Goal: Information Seeking & Learning: Learn about a topic

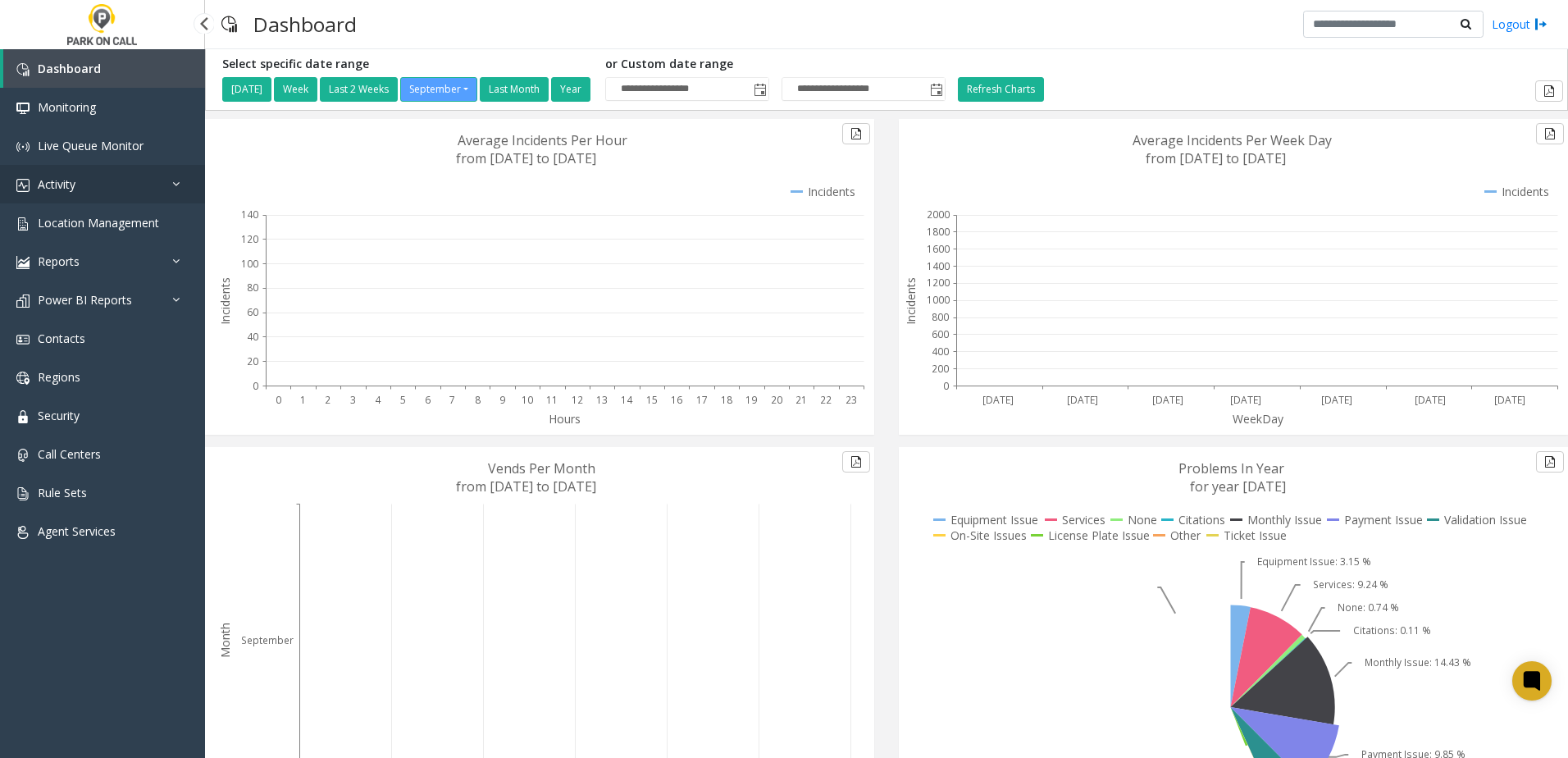
click at [79, 170] on link "Activity" at bounding box center [102, 184] width 205 height 39
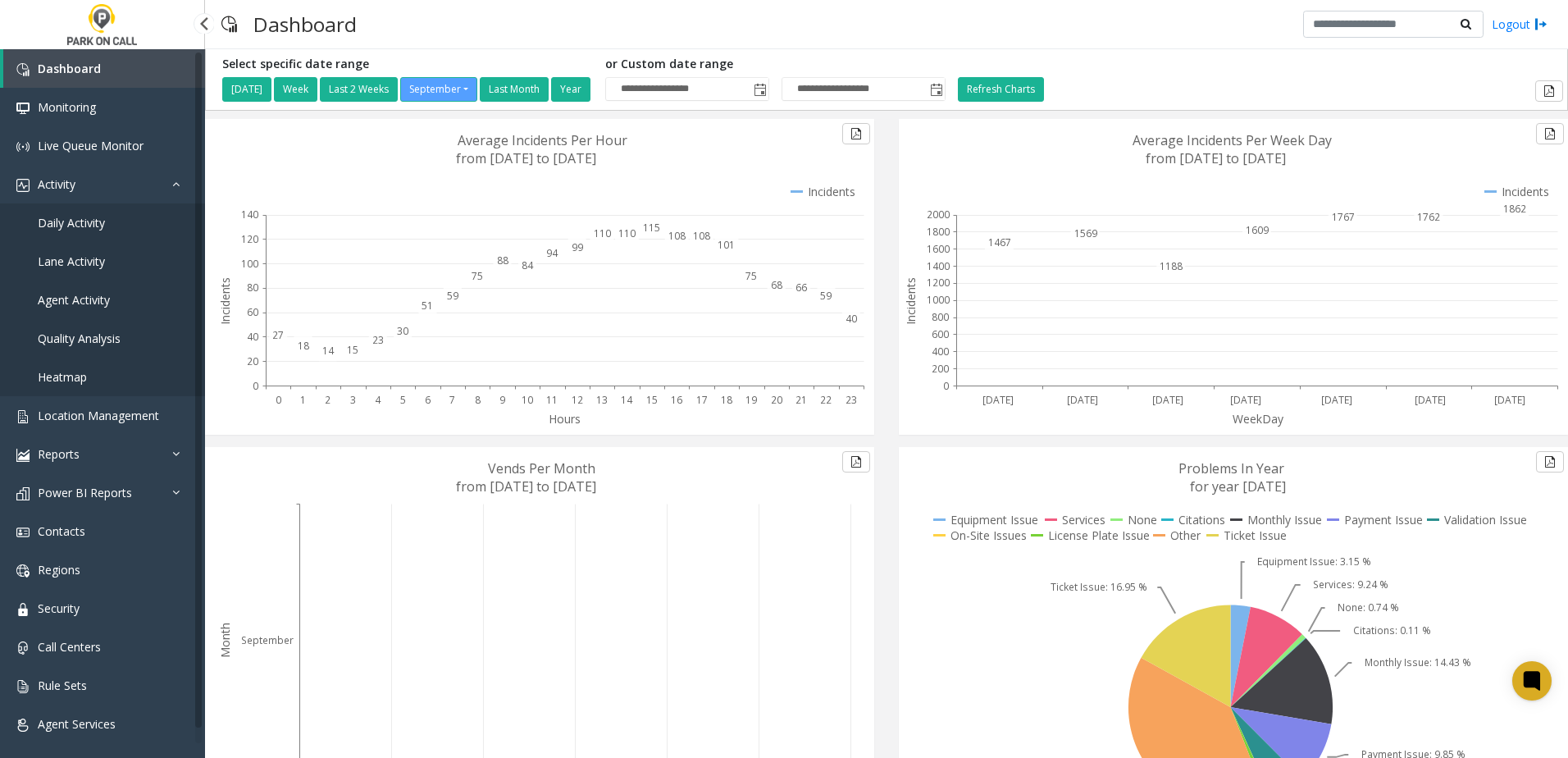
click at [89, 219] on span "Daily Activity" at bounding box center [71, 222] width 67 height 16
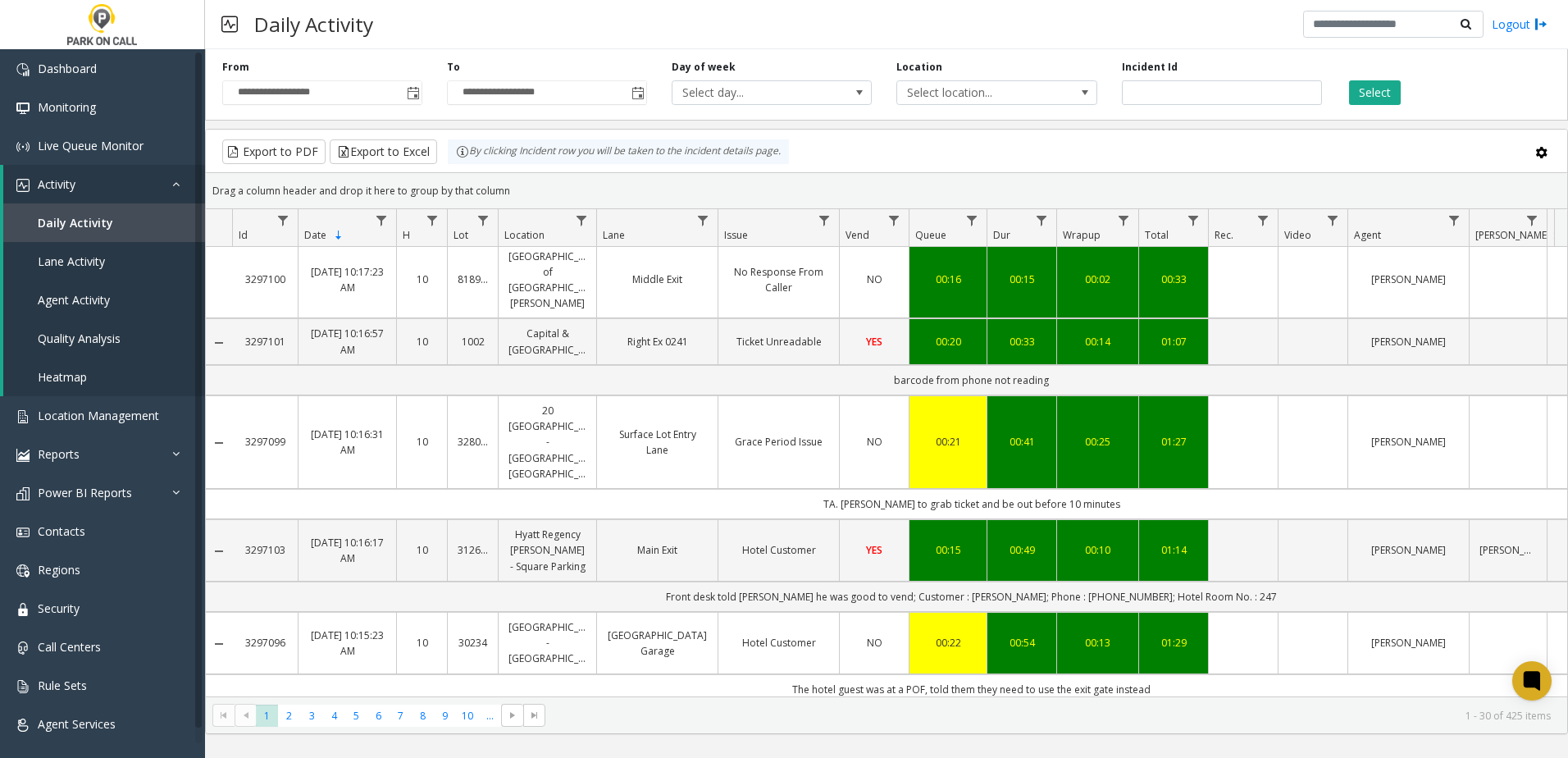
scroll to position [2075, 0]
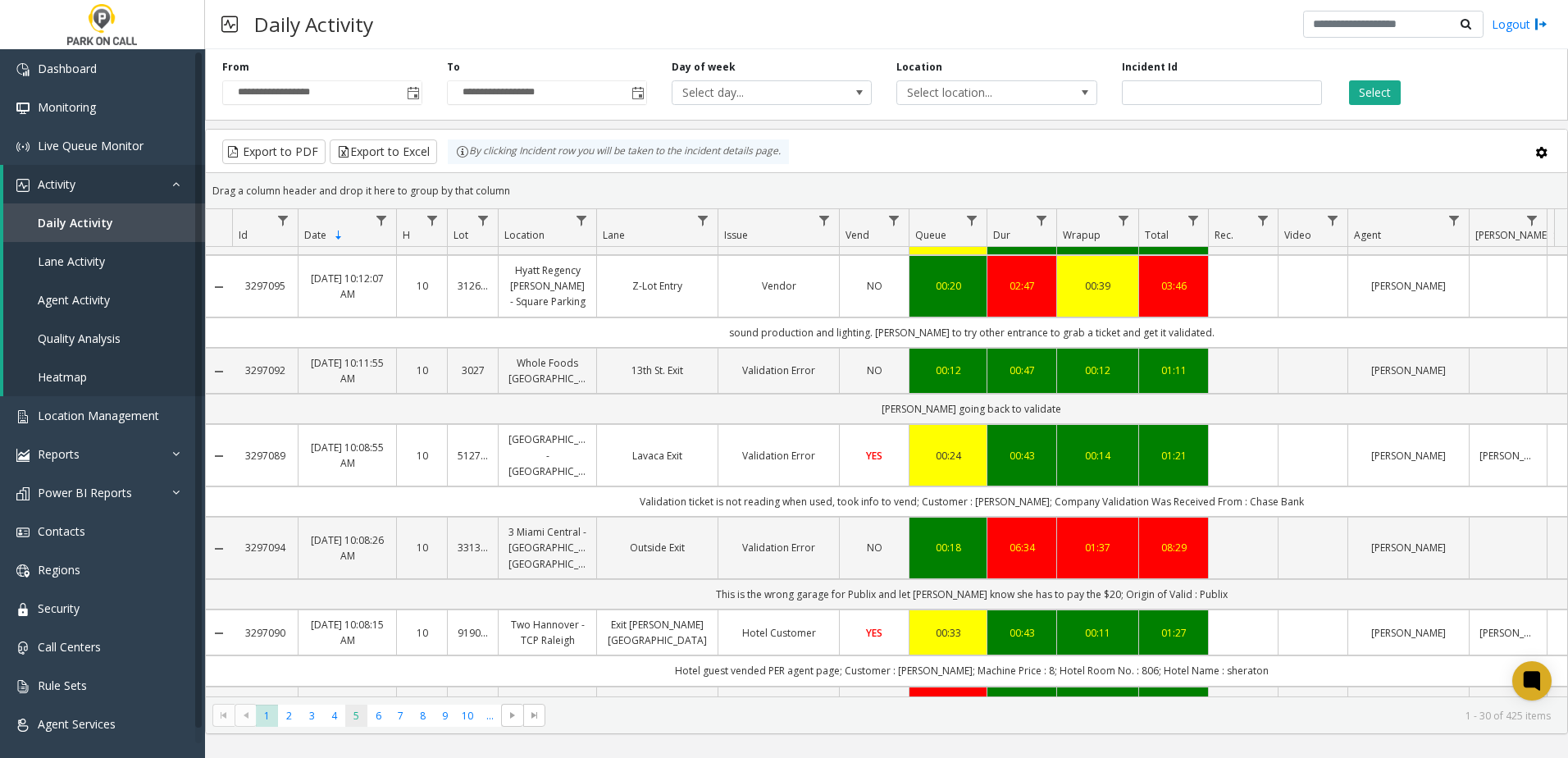
click at [360, 710] on span "5" at bounding box center [356, 716] width 22 height 22
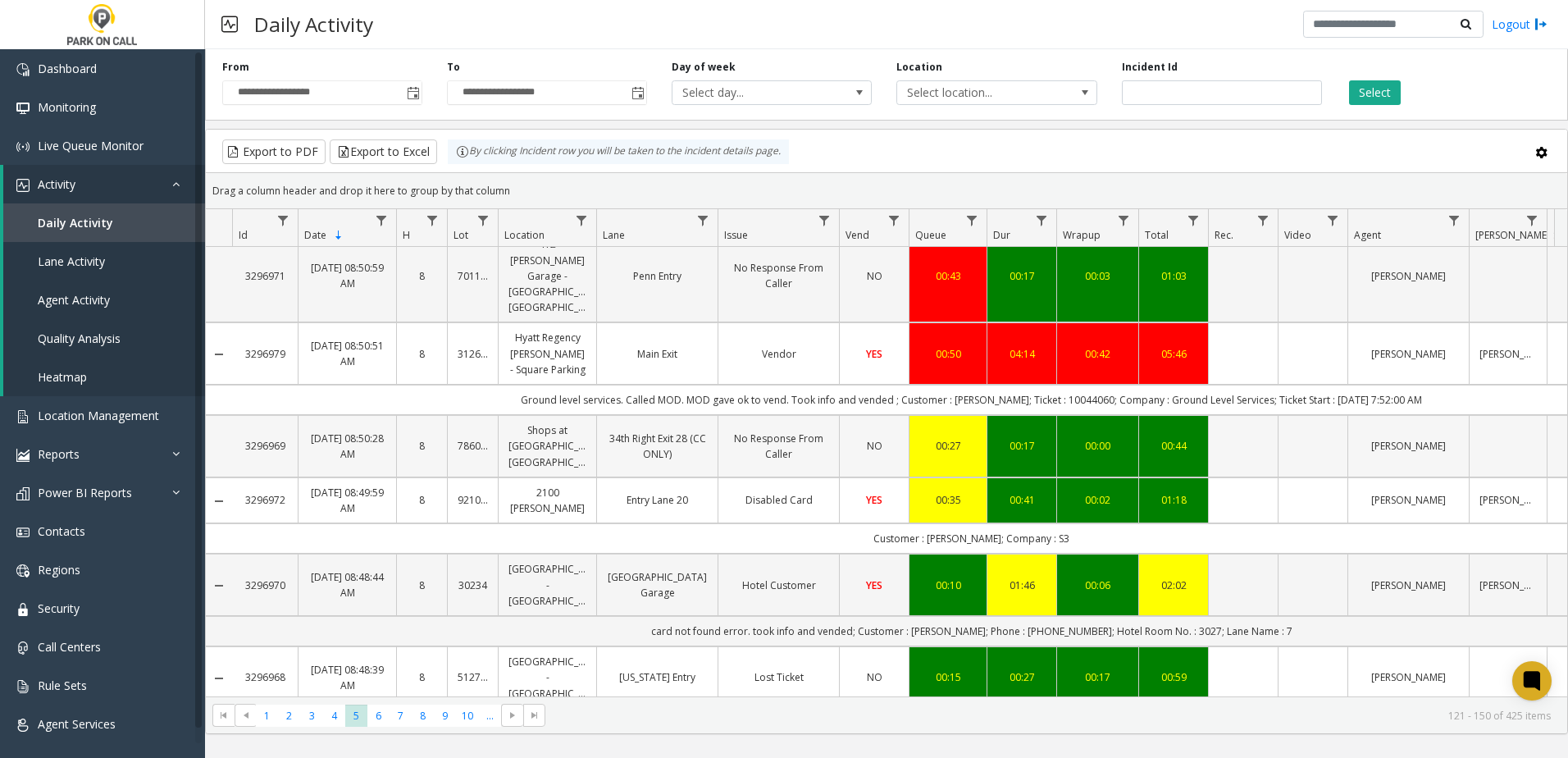
scroll to position [2024, 0]
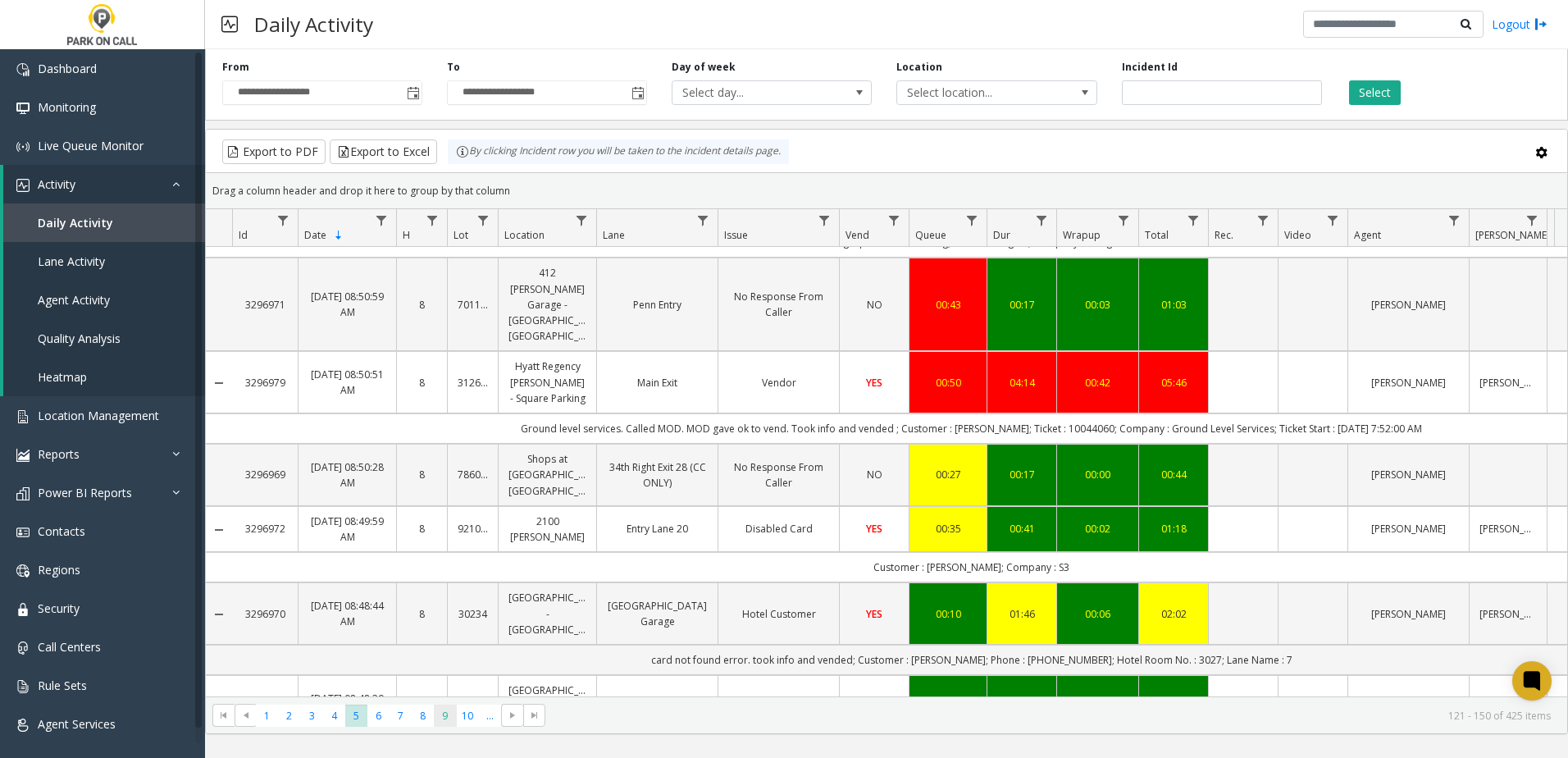
click at [442, 710] on span "9" at bounding box center [445, 716] width 22 height 22
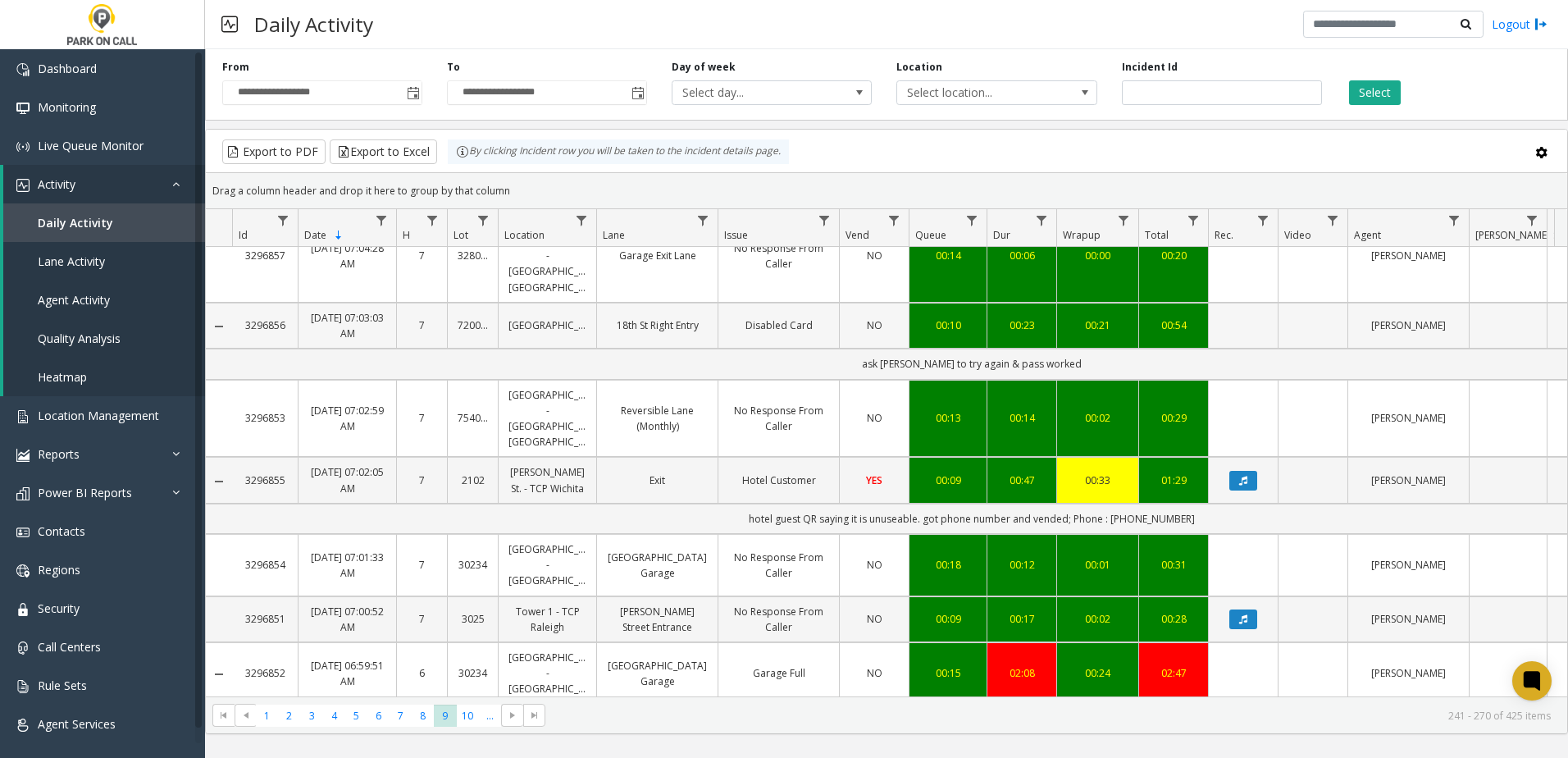
scroll to position [2090, 0]
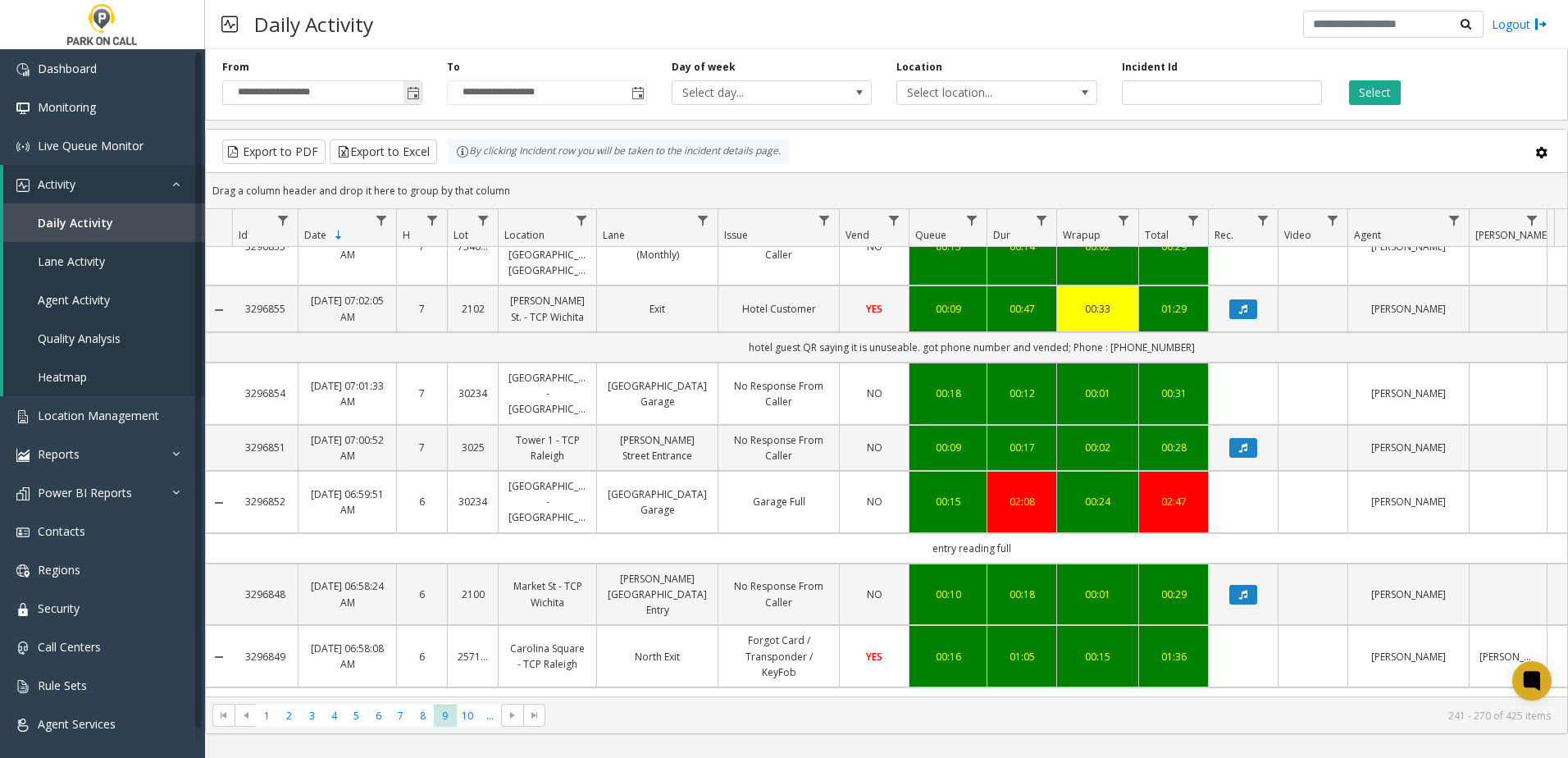
click at [413, 87] on span "Toggle popup" at bounding box center [413, 94] width 13 height 13
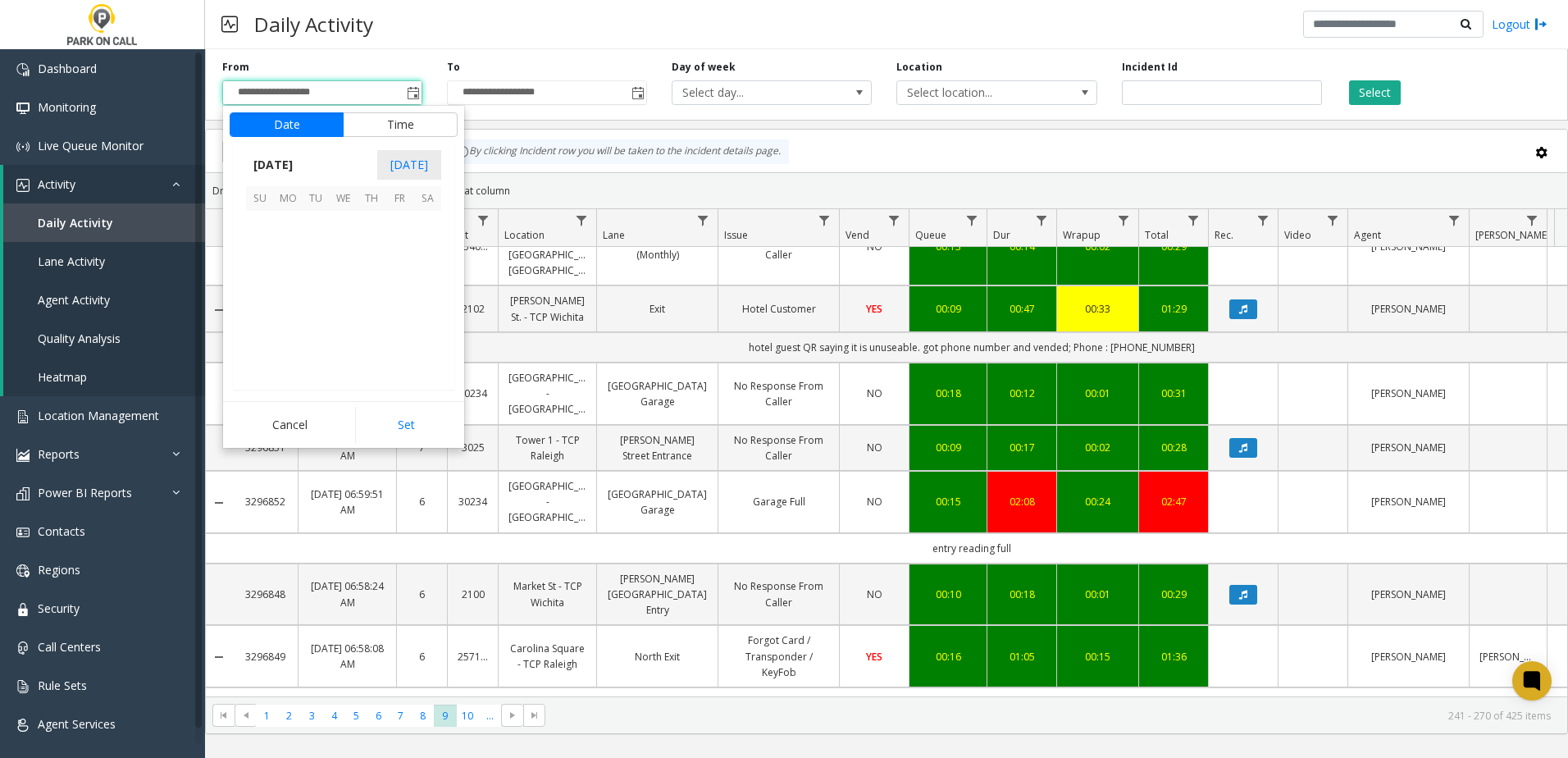
scroll to position [294284, 0]
click at [293, 281] on span "15" at bounding box center [287, 280] width 28 height 28
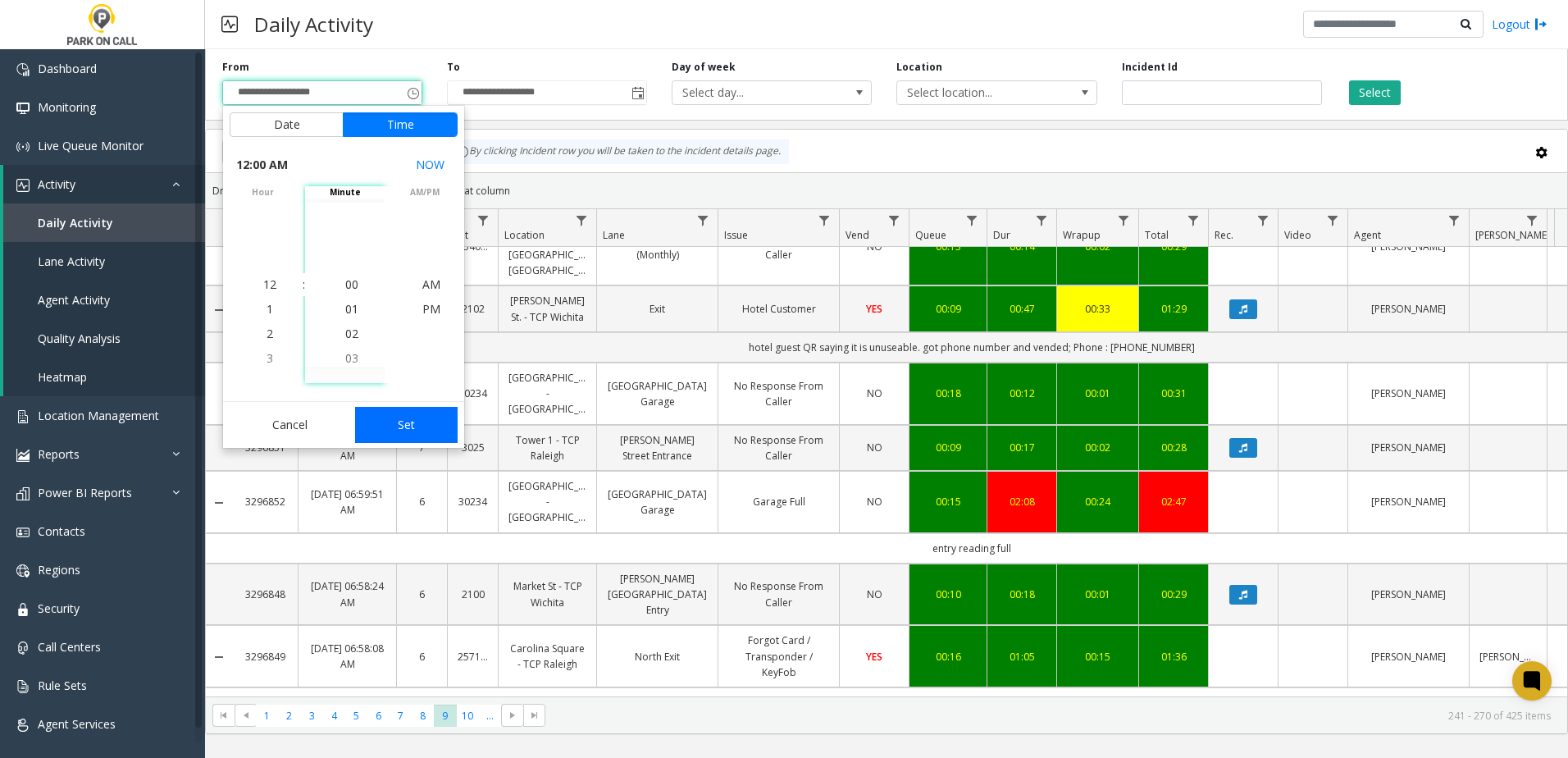
click at [386, 423] on button "Set" at bounding box center [407, 424] width 104 height 36
type input "**********"
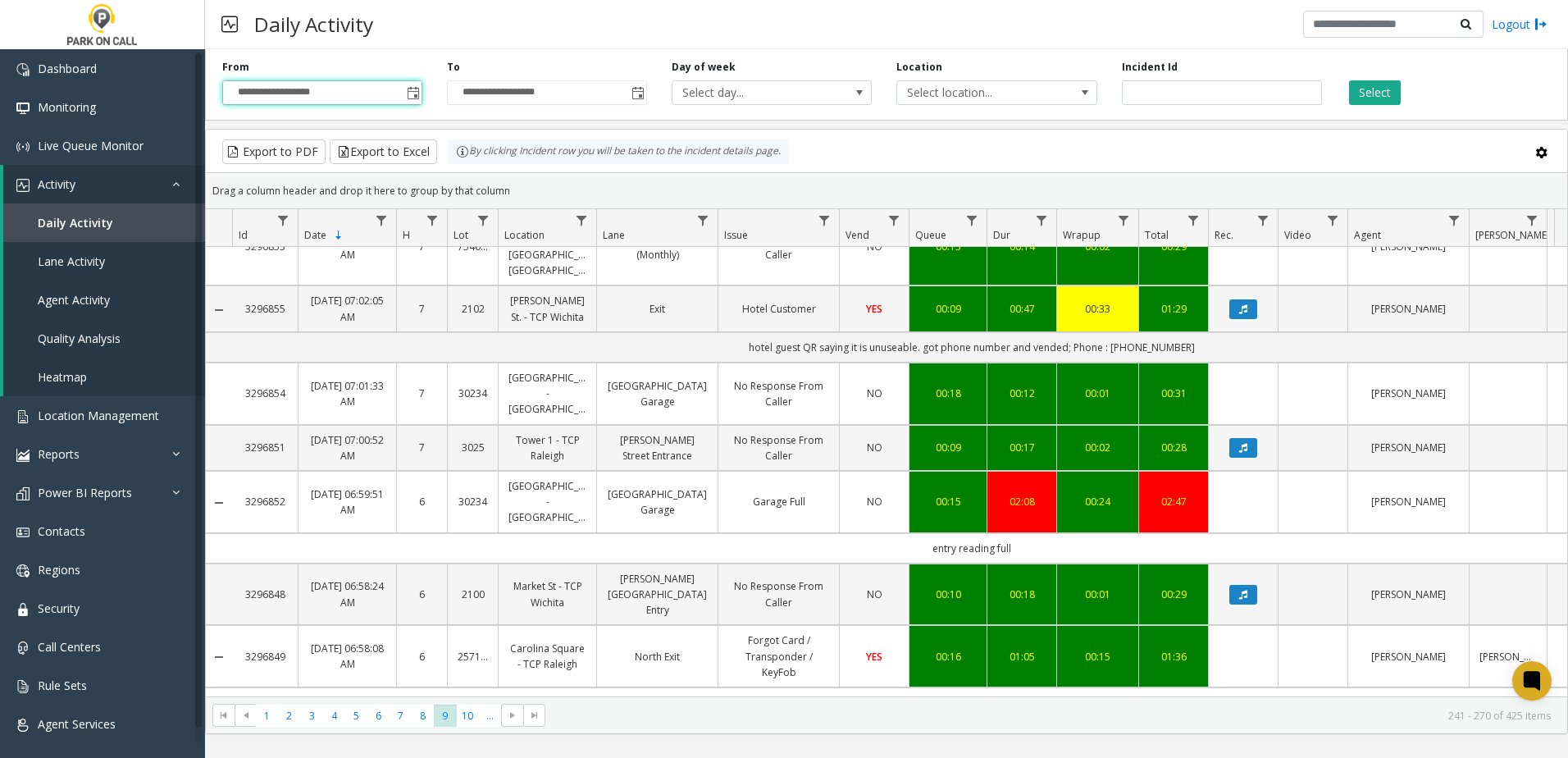
click at [650, 97] on div "**********" at bounding box center [547, 82] width 225 height 45
click at [646, 96] on span "Toggle popup" at bounding box center [637, 93] width 18 height 27
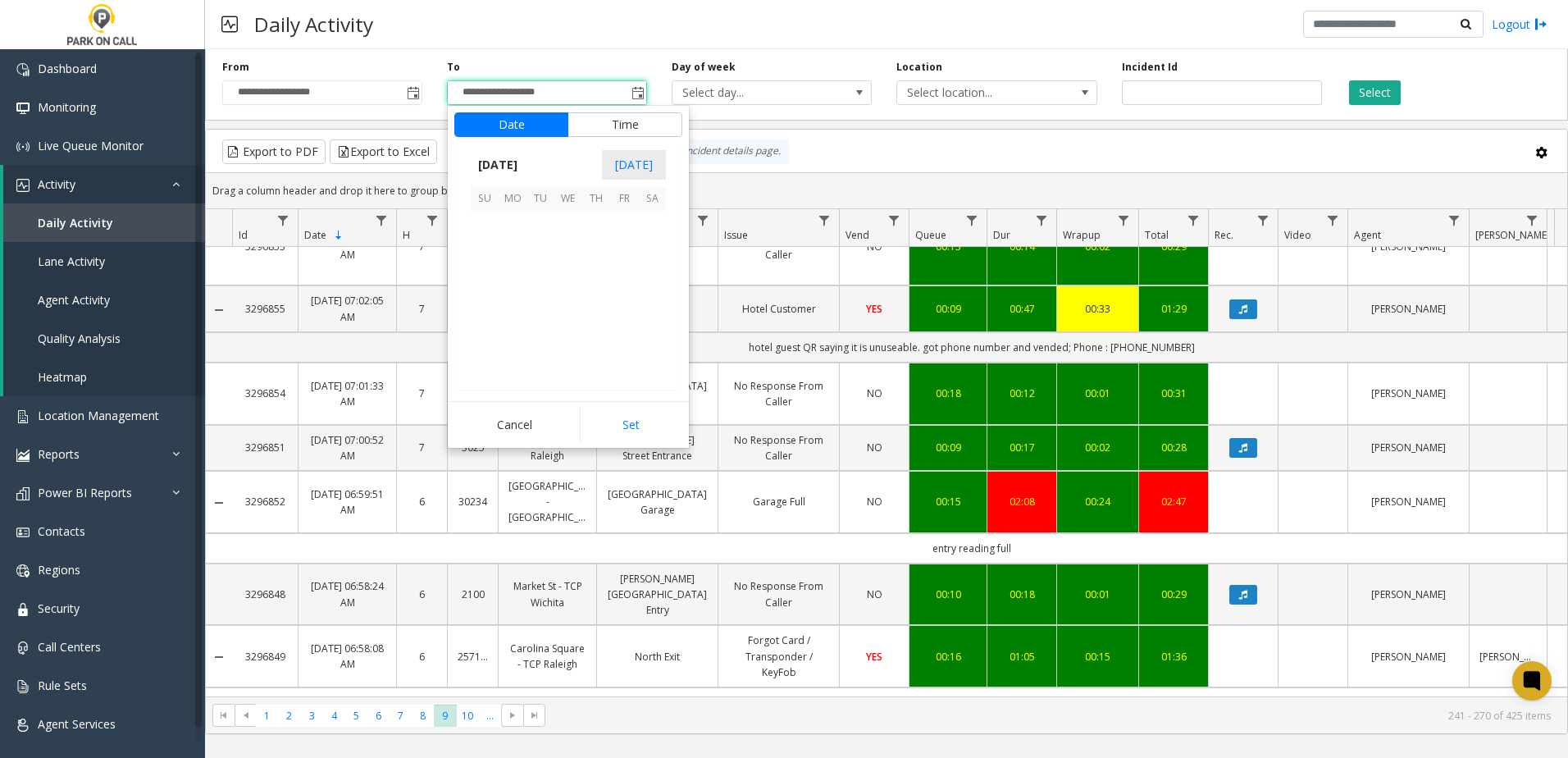
scroll to position [25, 0]
click at [523, 284] on span "15" at bounding box center [512, 280] width 28 height 28
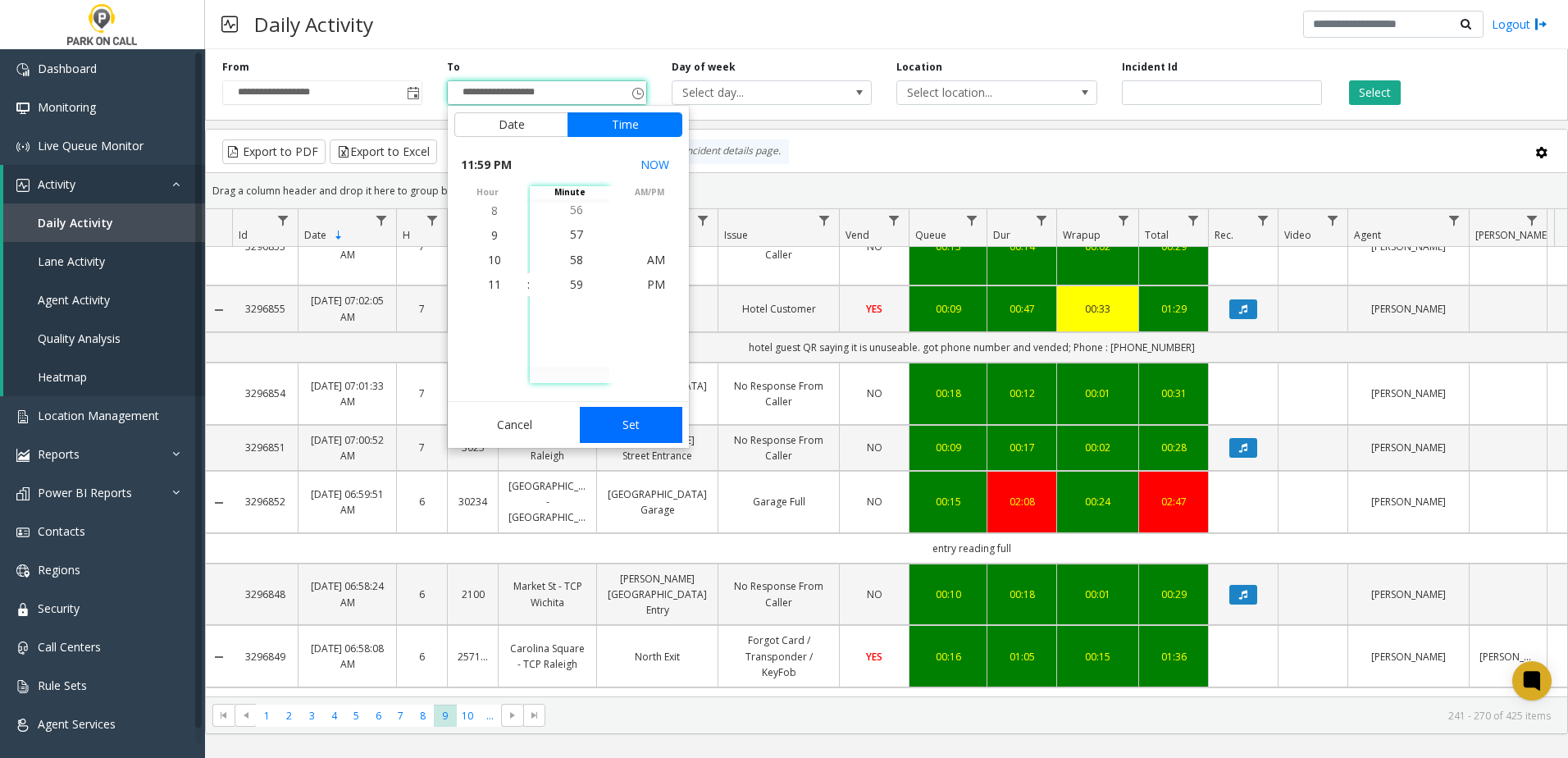
click at [628, 416] on button "Set" at bounding box center [632, 424] width 104 height 36
type input "**********"
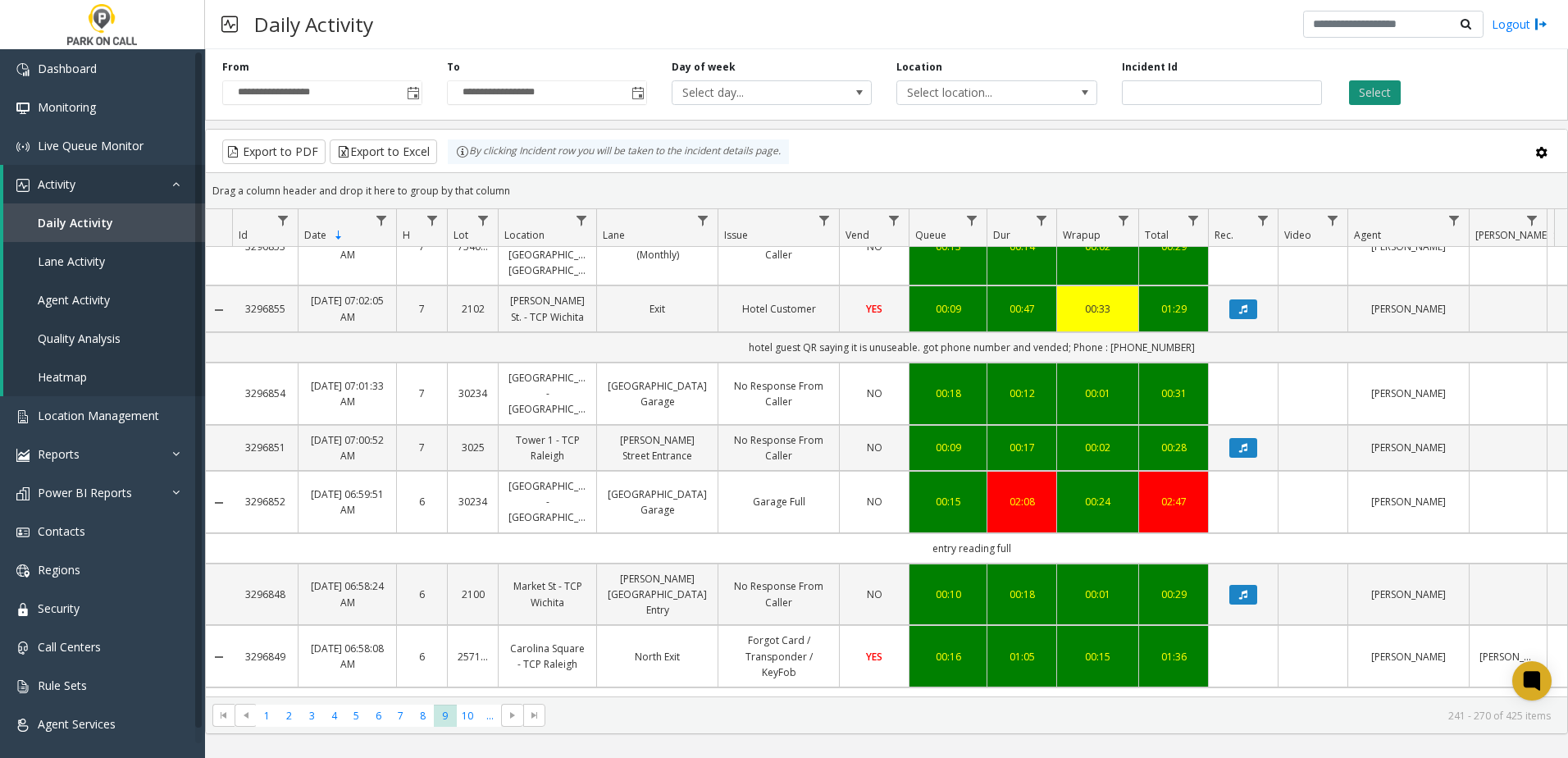
drag, startPoint x: 1372, startPoint y: 79, endPoint x: 1370, endPoint y: 90, distance: 11.2
click at [1371, 79] on div "Select" at bounding box center [1447, 82] width 225 height 45
click at [1370, 90] on button "Select" at bounding box center [1375, 93] width 51 height 25
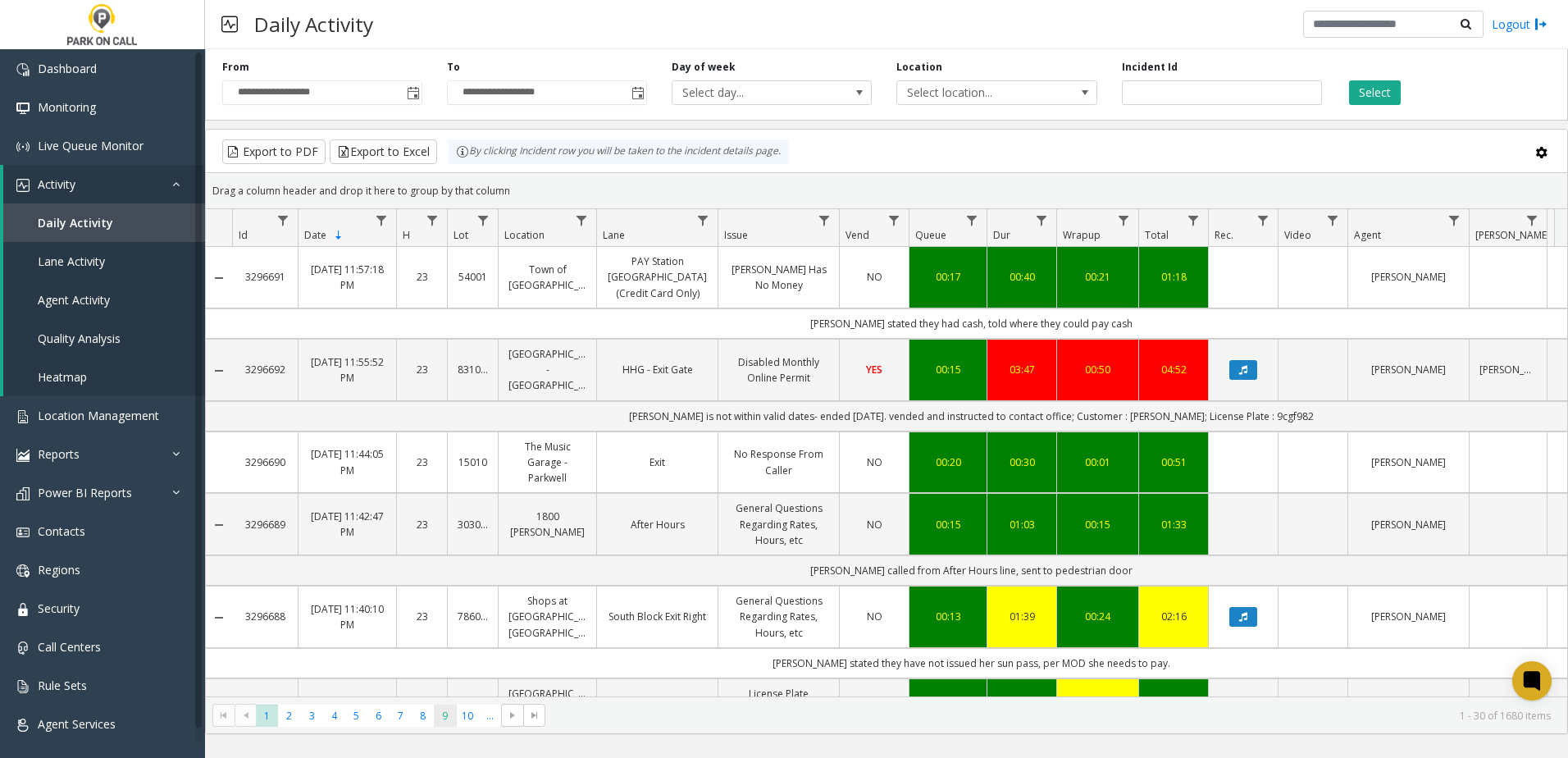
click at [438, 716] on span "9" at bounding box center [445, 716] width 22 height 22
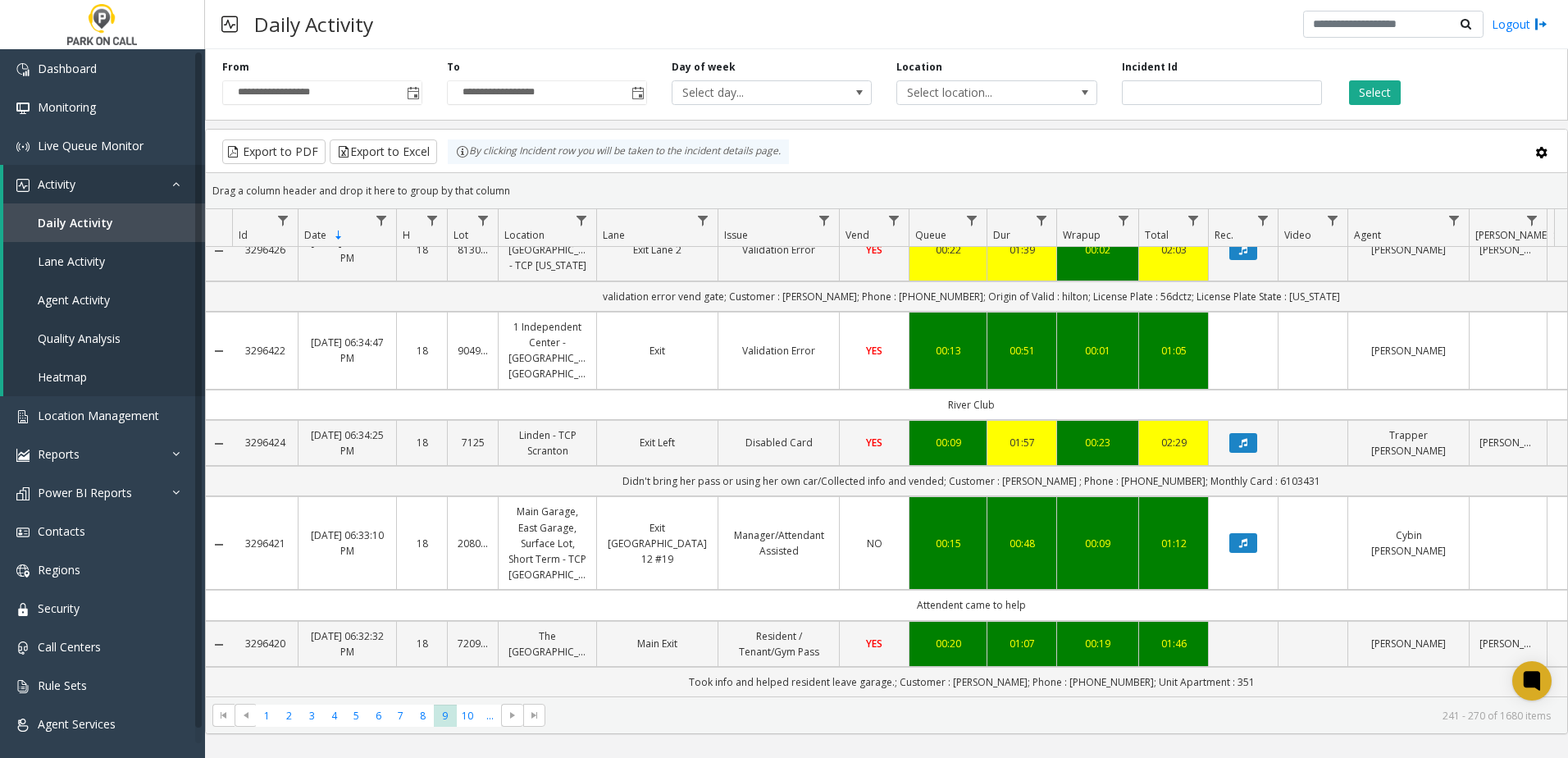
scroll to position [2264, 0]
click at [963, 89] on span "Select location..." at bounding box center [976, 92] width 159 height 23
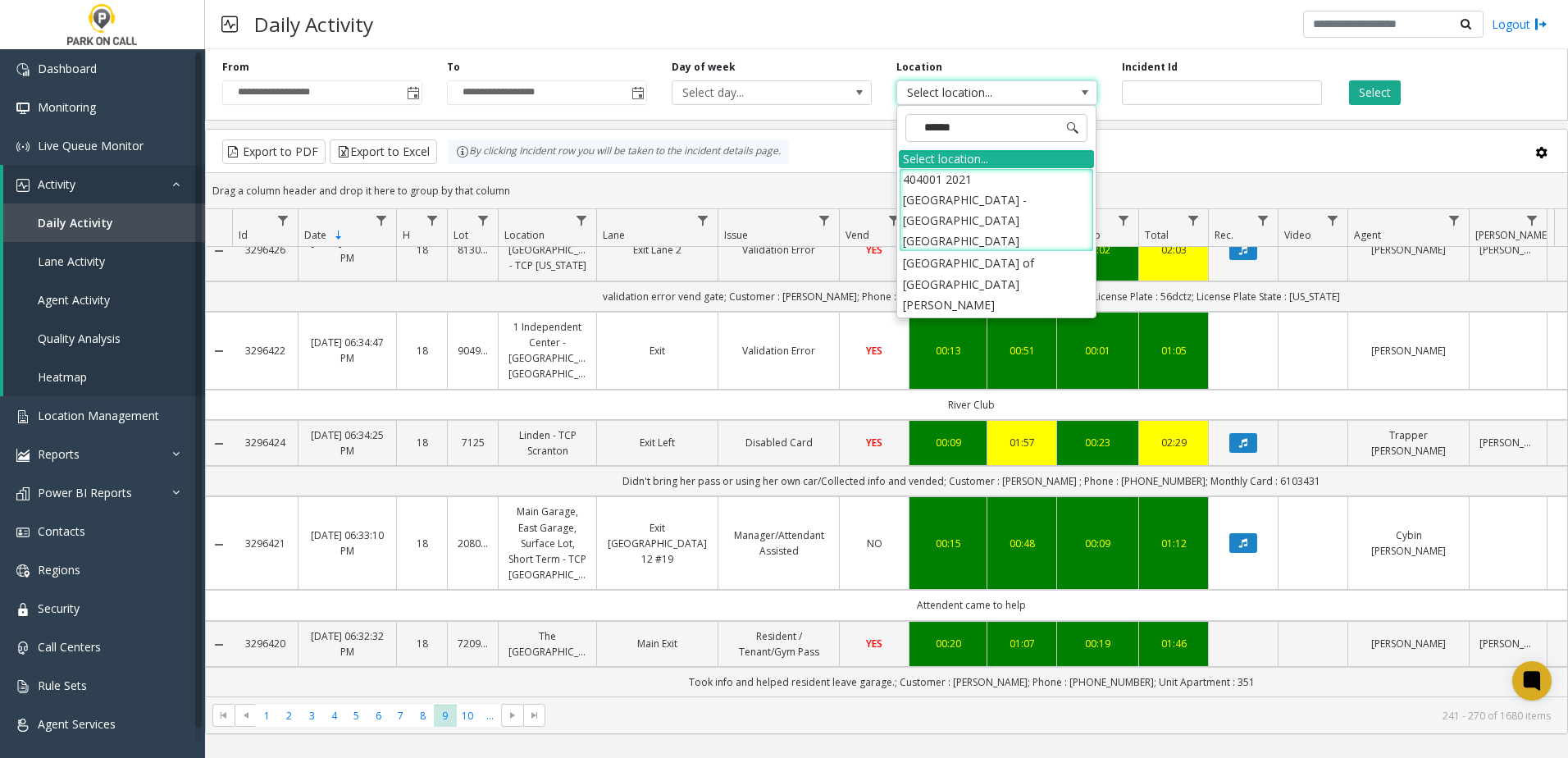
type input "*******"
click at [1013, 251] on li "[GEOGRAPHIC_DATA] of [GEOGRAPHIC_DATA][PERSON_NAME]" at bounding box center [996, 284] width 196 height 64
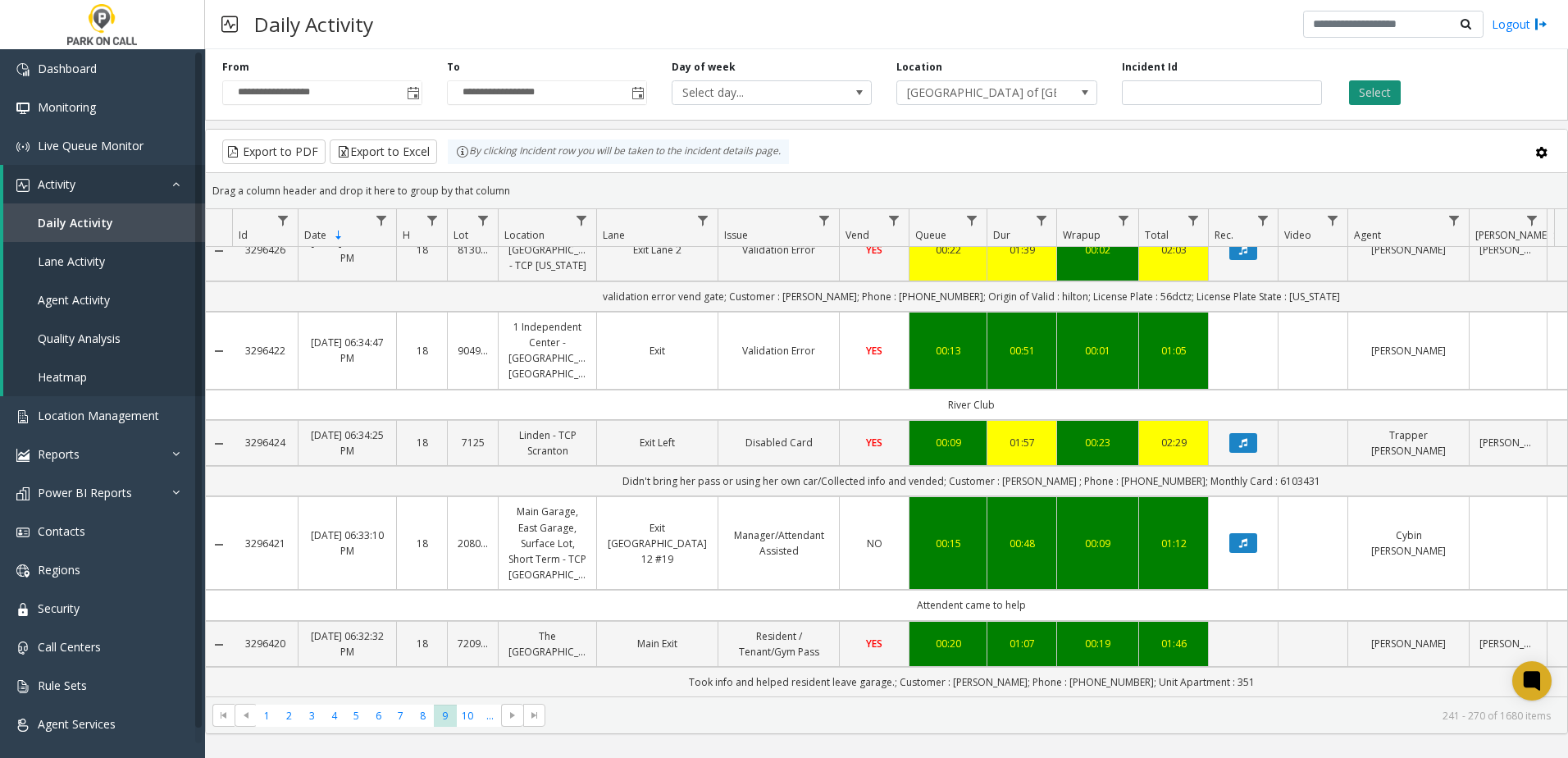
click at [1390, 96] on button "Select" at bounding box center [1375, 93] width 51 height 25
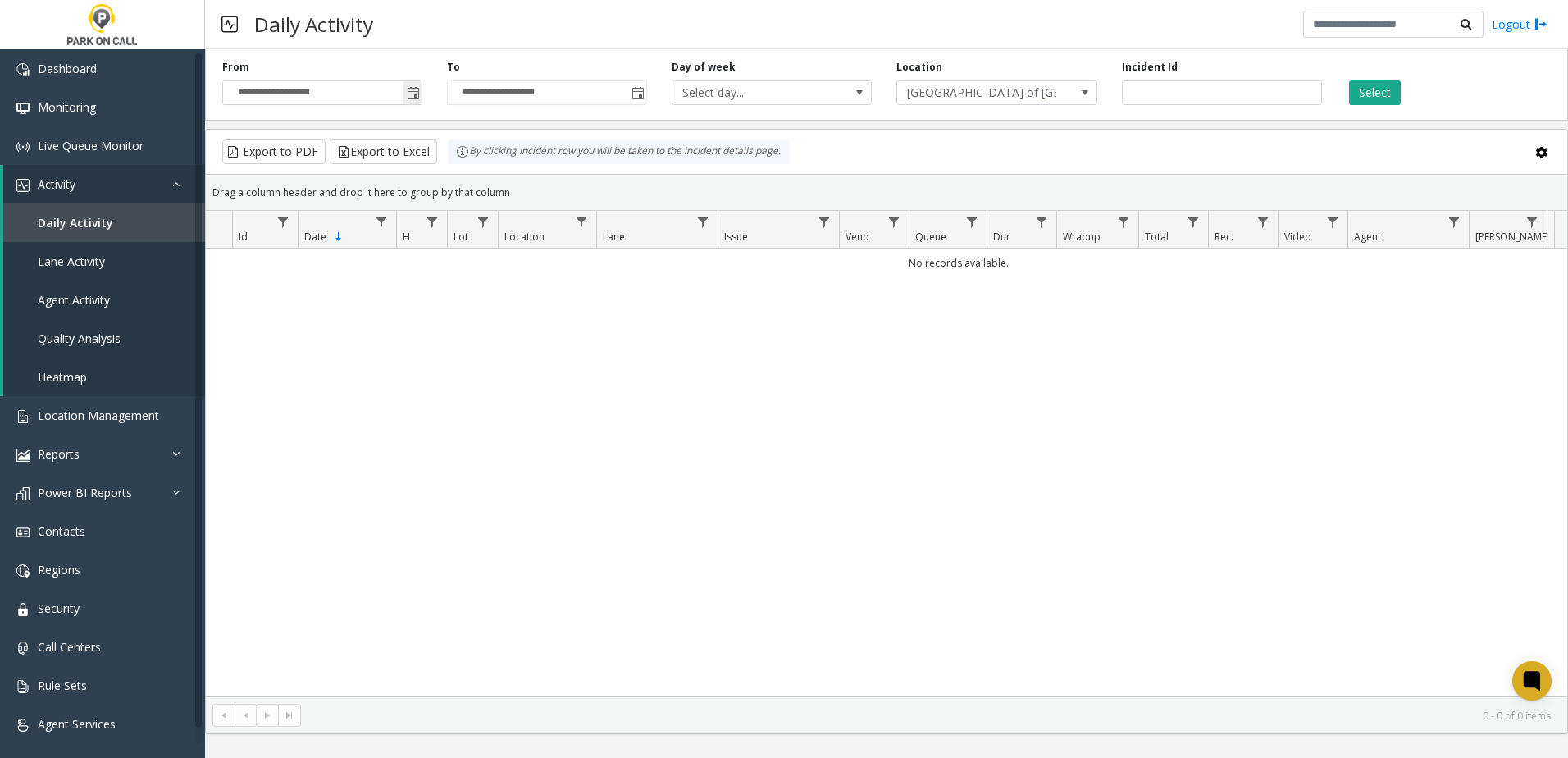
click at [417, 98] on span "Toggle popup" at bounding box center [413, 94] width 13 height 13
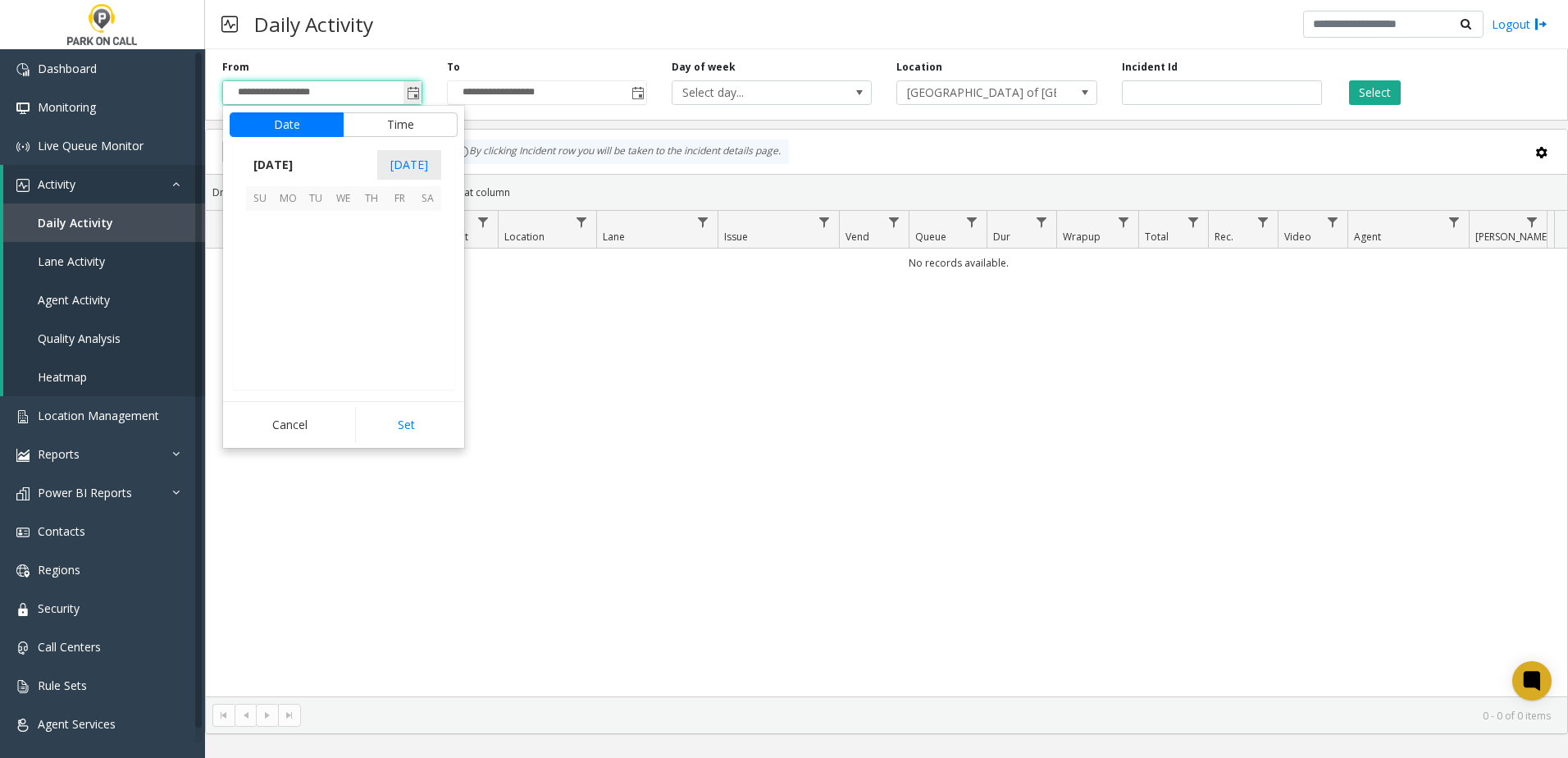
scroll to position [294284, 0]
click at [402, 246] on span "12" at bounding box center [399, 252] width 28 height 28
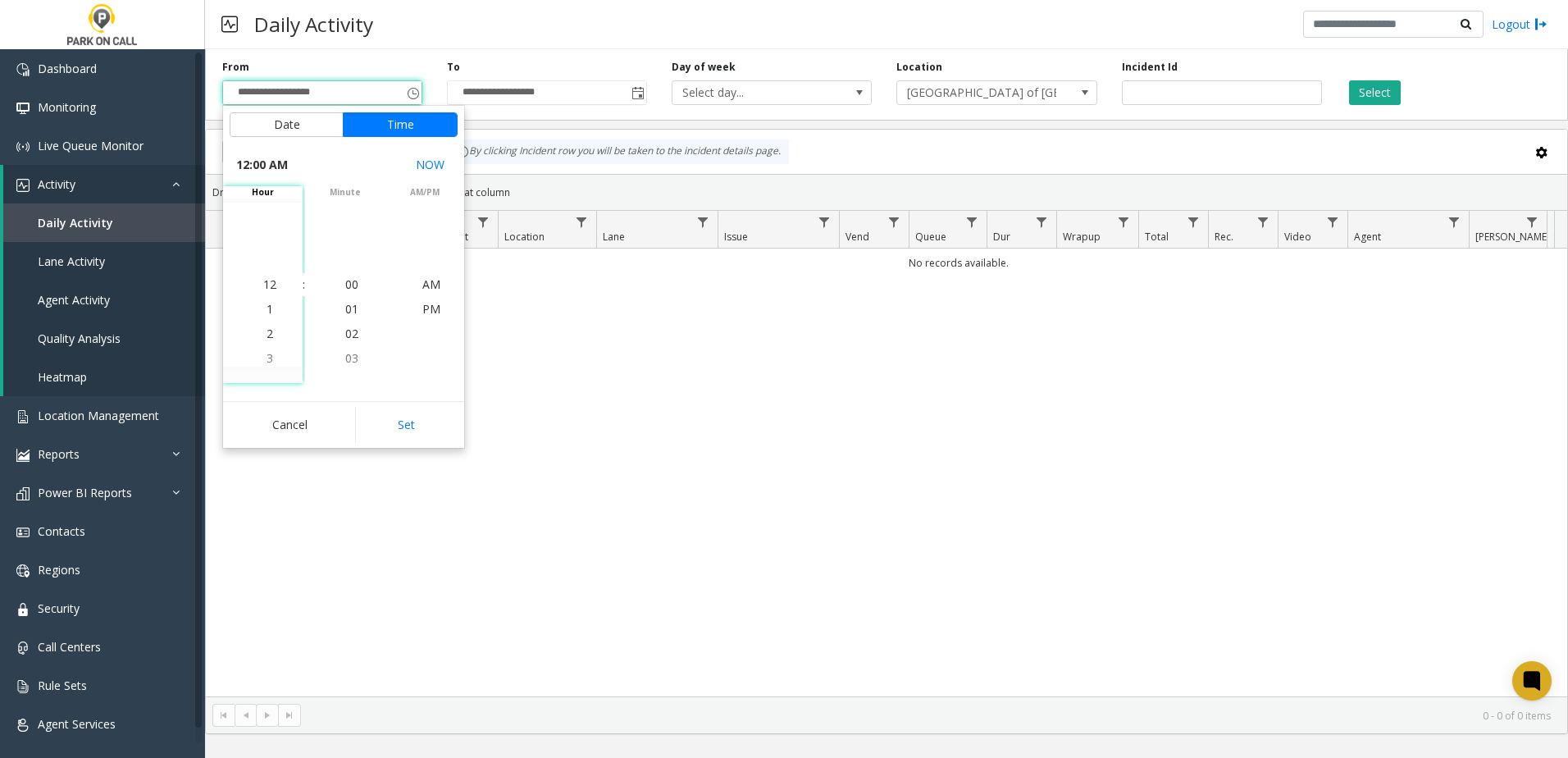
drag, startPoint x: 395, startPoint y: 426, endPoint x: 891, endPoint y: 210, distance: 541.0
click at [397, 424] on button "Set" at bounding box center [407, 424] width 104 height 36
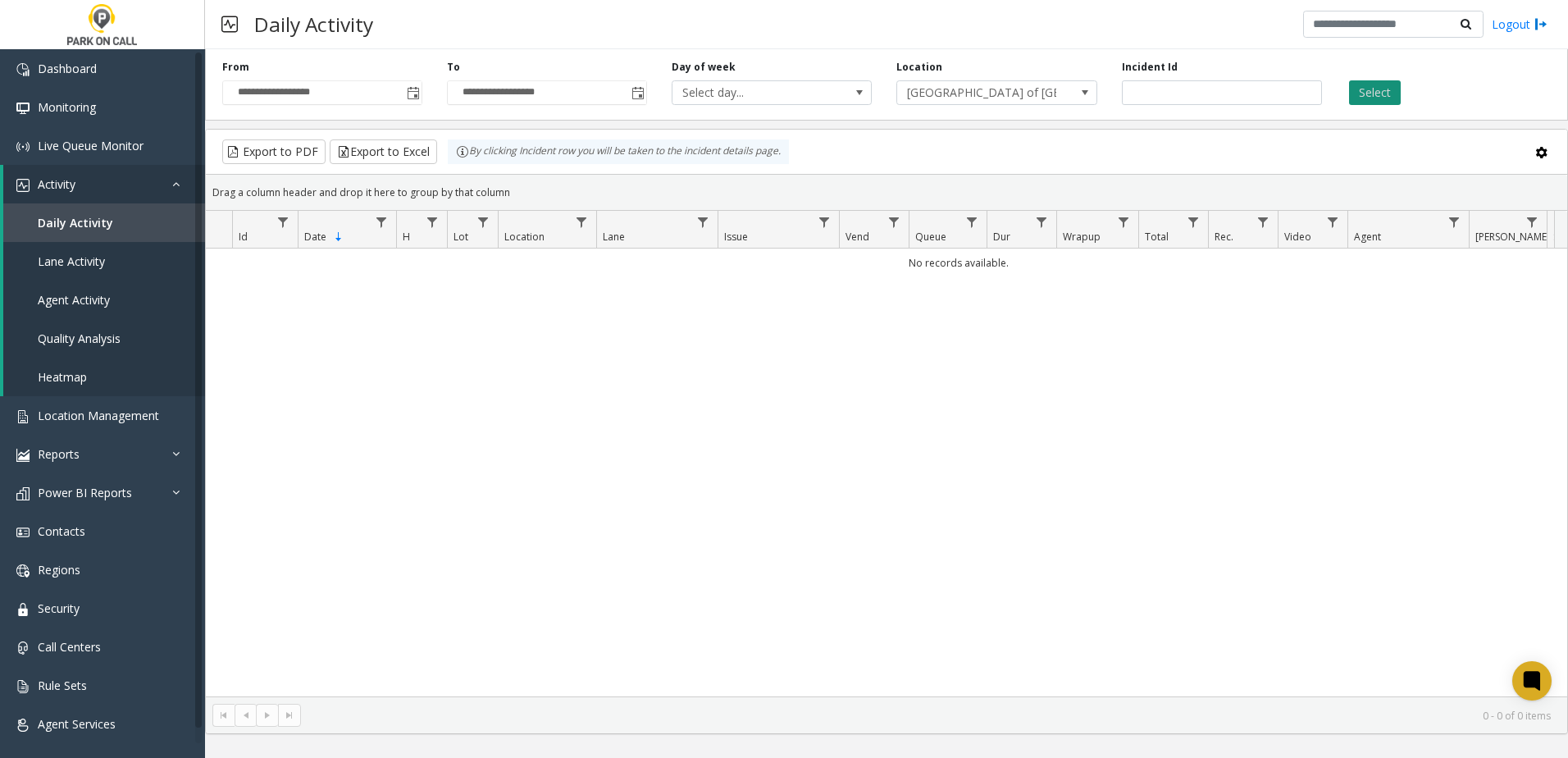
click at [1370, 92] on button "Select" at bounding box center [1375, 93] width 51 height 25
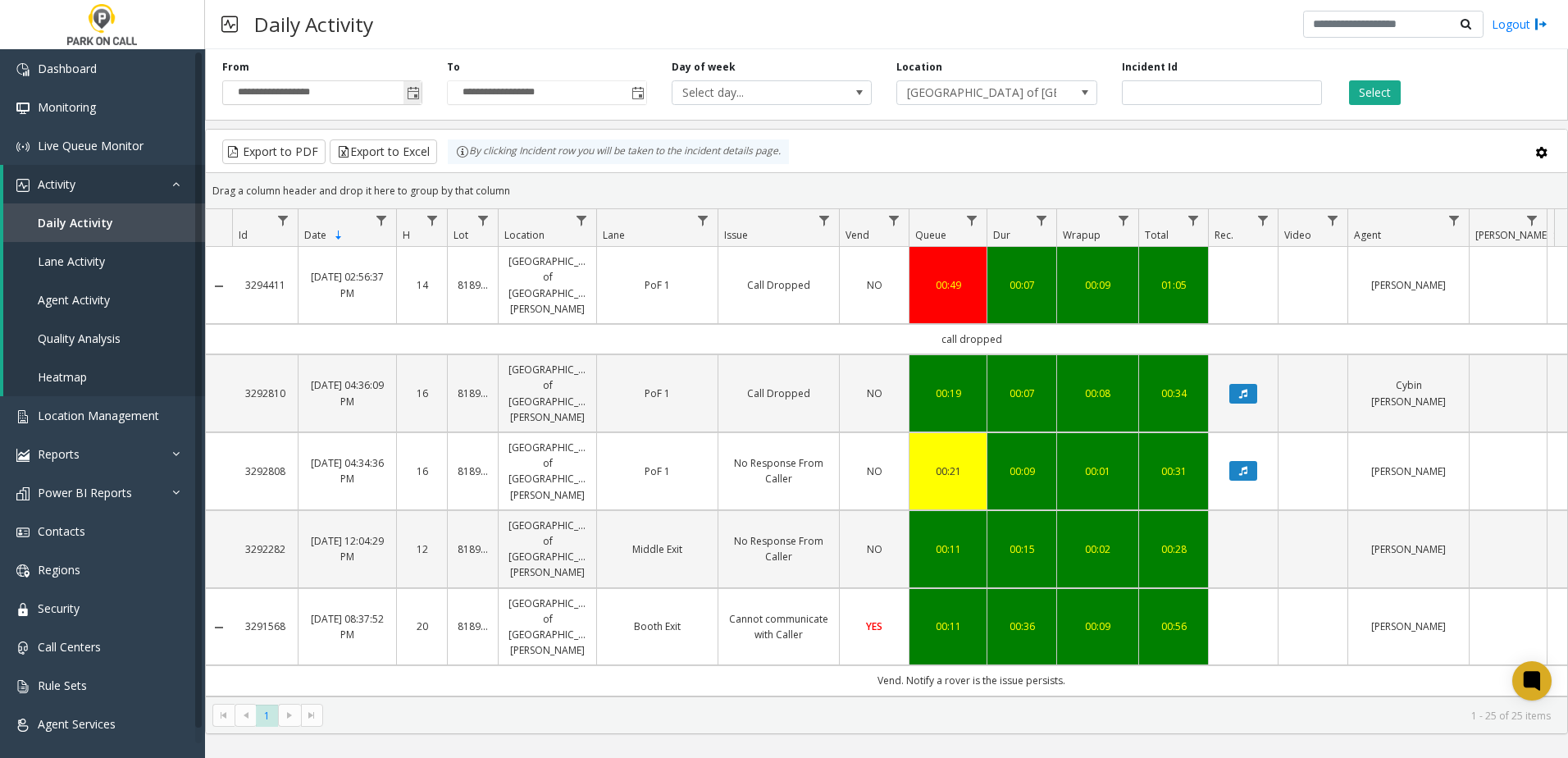
click at [410, 85] on span "Toggle popup" at bounding box center [413, 93] width 18 height 27
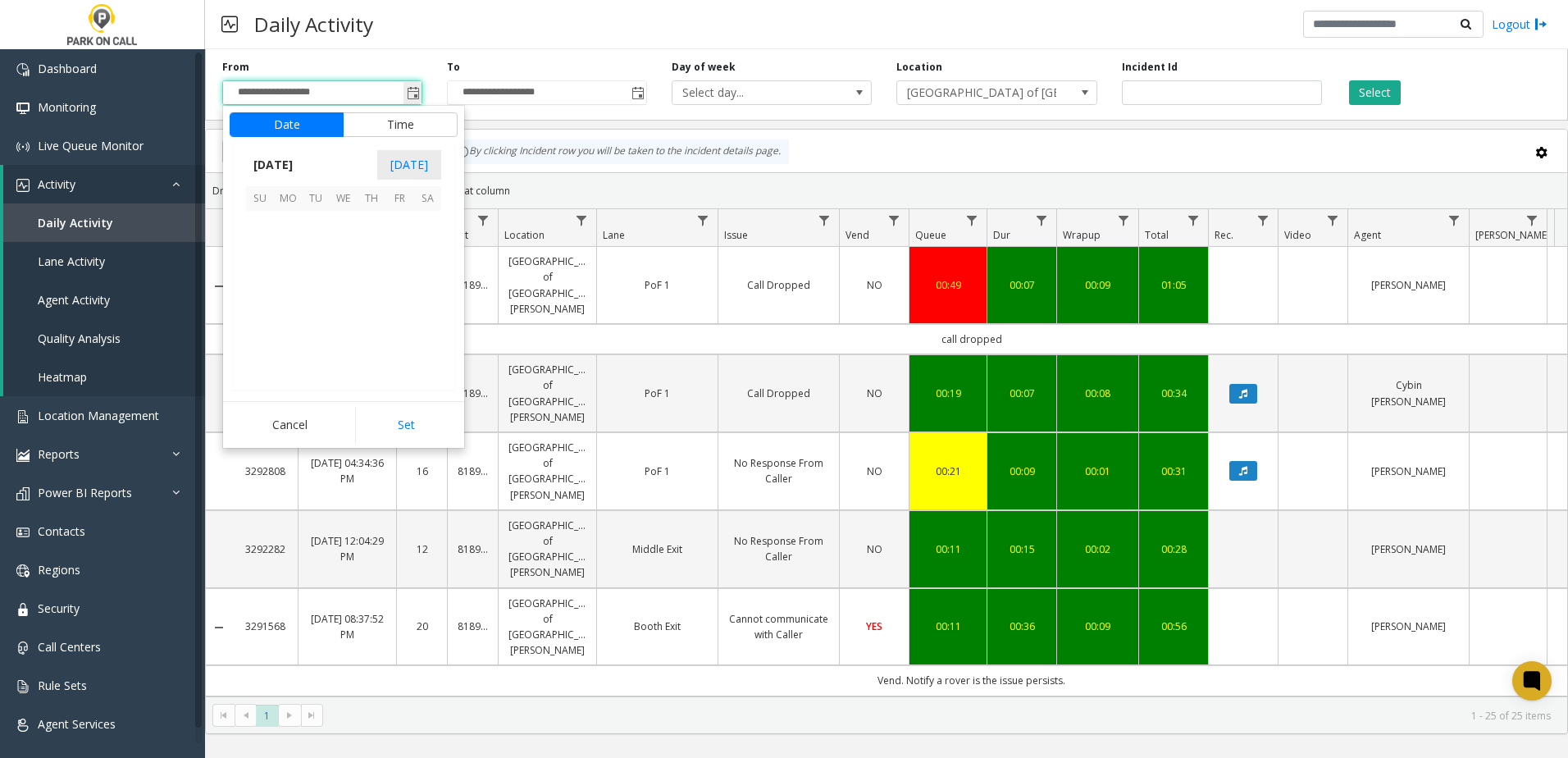
scroll to position [294284, 0]
click at [312, 251] on span "9" at bounding box center [316, 252] width 28 height 28
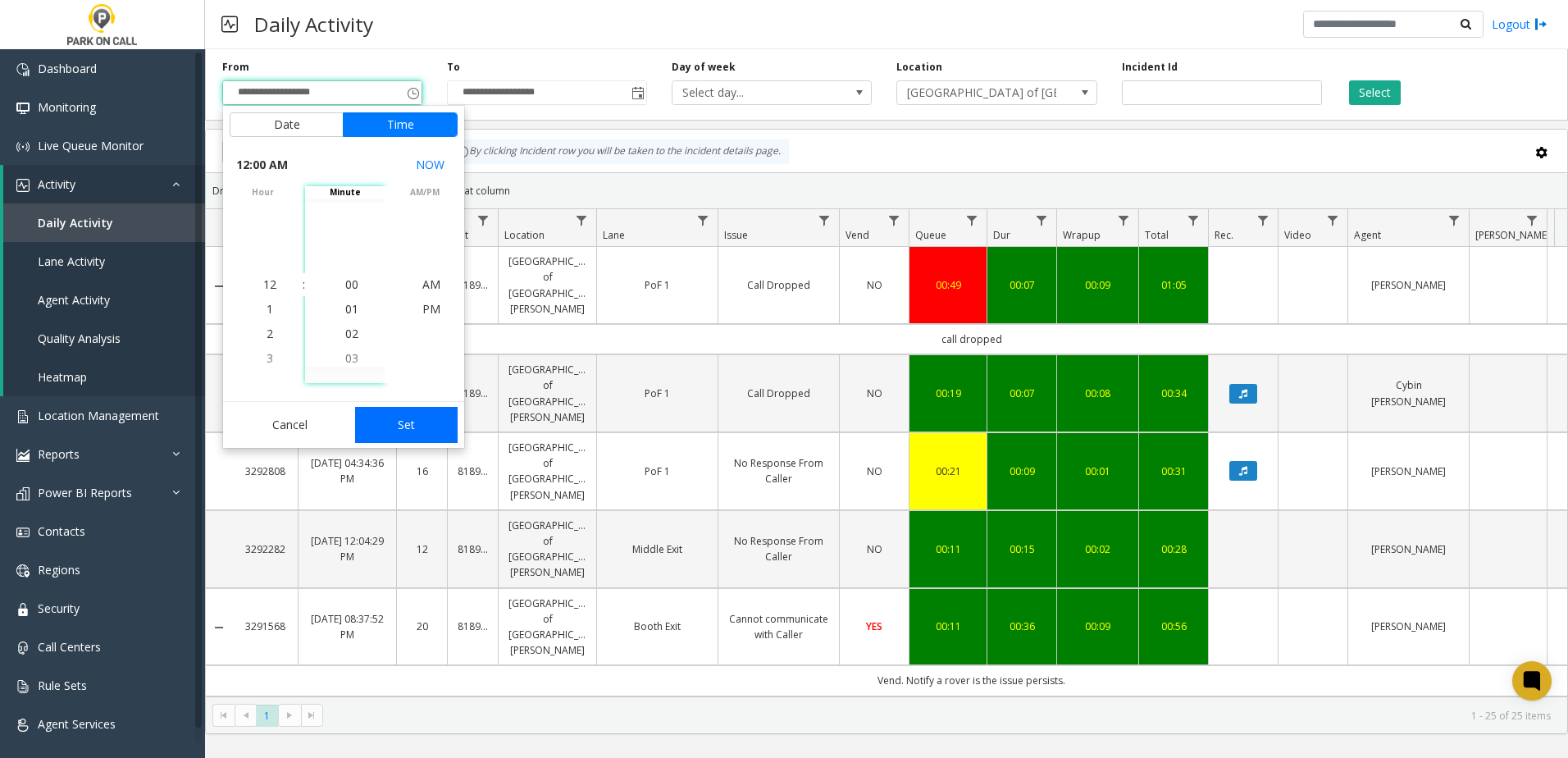
click at [410, 418] on button "Set" at bounding box center [407, 424] width 104 height 36
type input "**********"
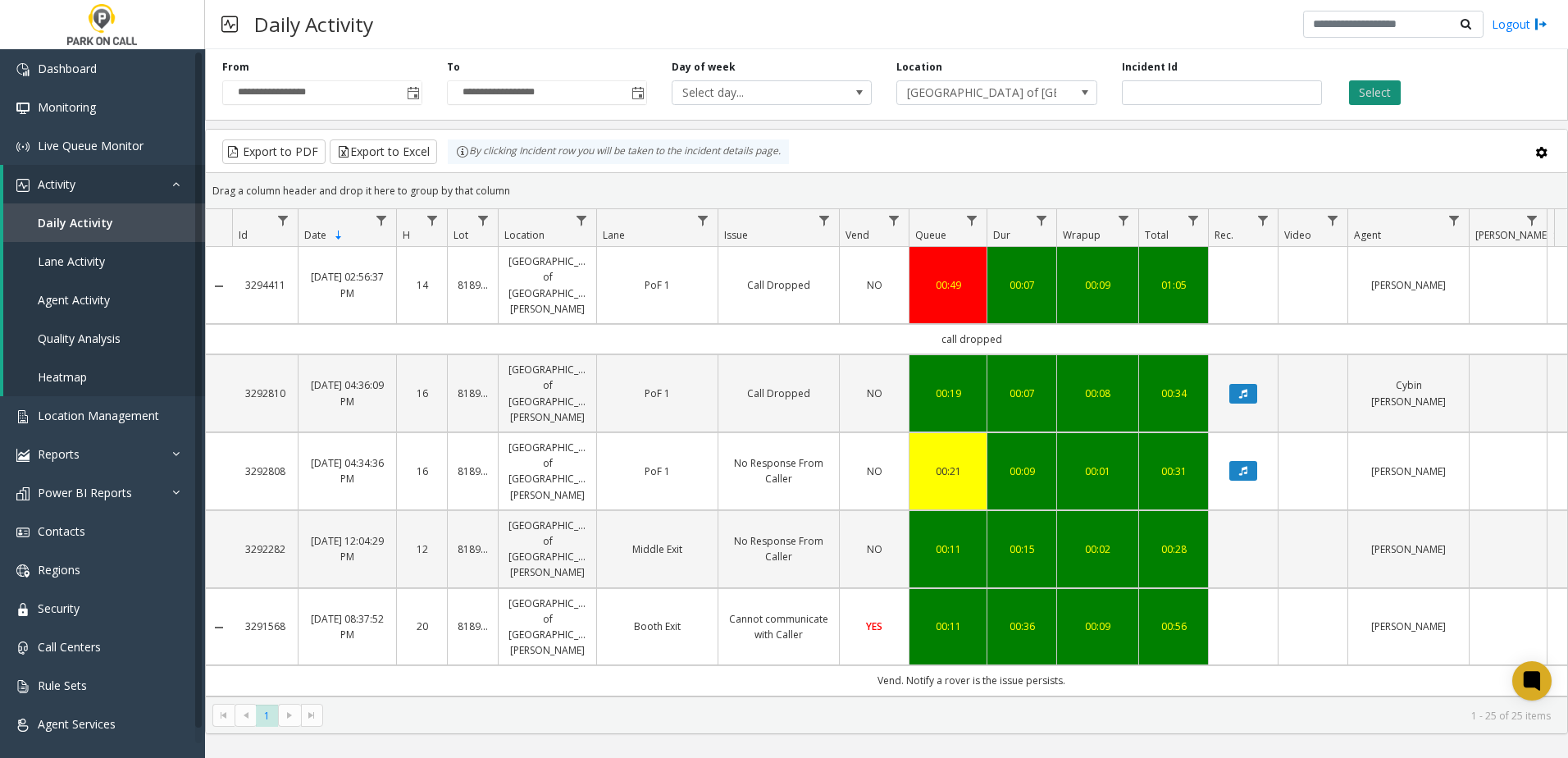
click at [1361, 89] on button "Select" at bounding box center [1375, 93] width 51 height 25
click at [378, 154] on button "Export to Excel" at bounding box center [383, 151] width 107 height 25
click at [98, 599] on link "Security" at bounding box center [102, 608] width 205 height 39
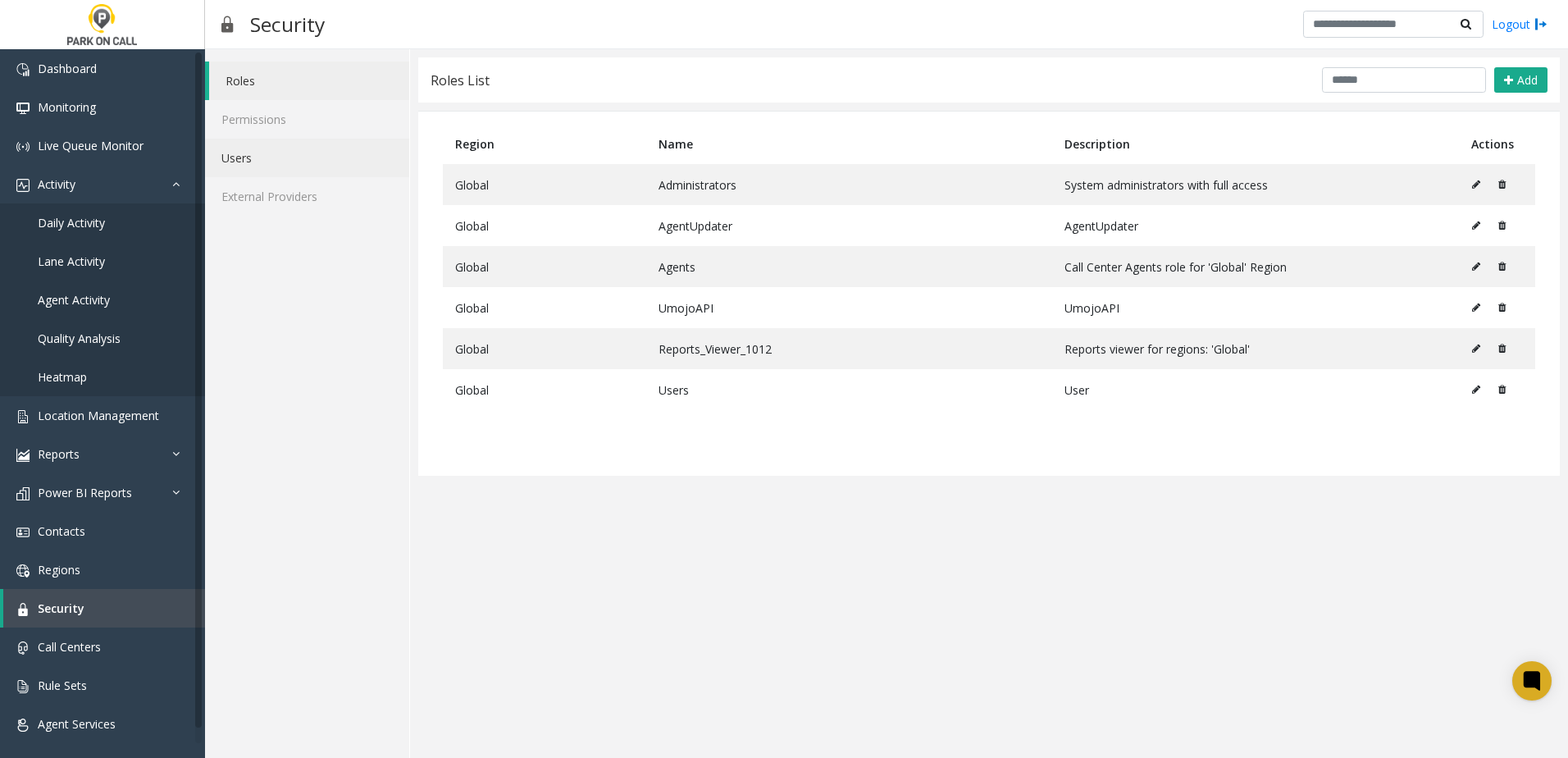
click at [255, 153] on link "Users" at bounding box center [307, 158] width 204 height 39
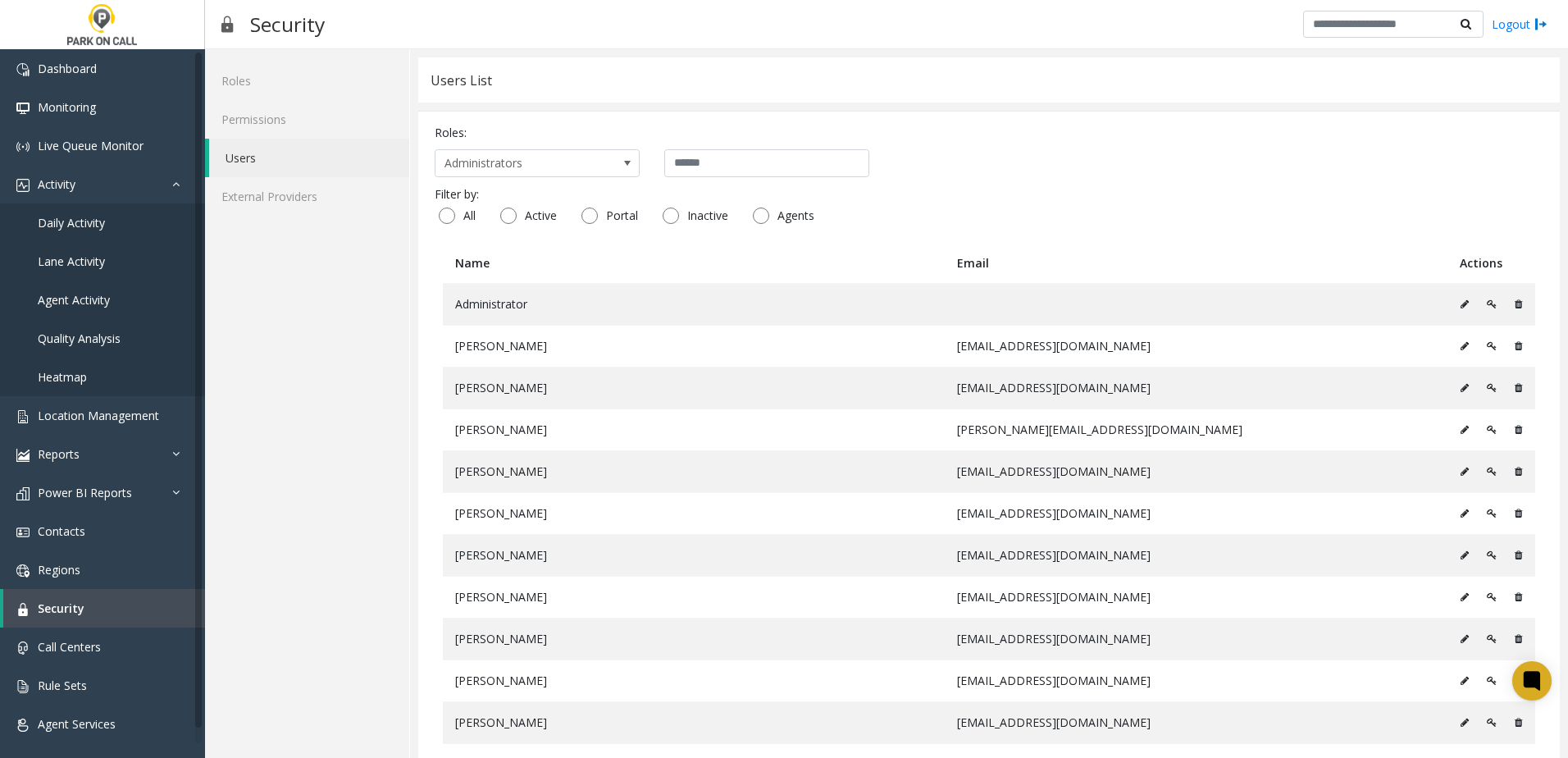
click at [624, 178] on div "Roles: Administrators Filter by: All Active Portal Inactive Agents Name Email A…" at bounding box center [990, 711] width 1142 height 1200
click at [628, 158] on span at bounding box center [627, 163] width 13 height 13
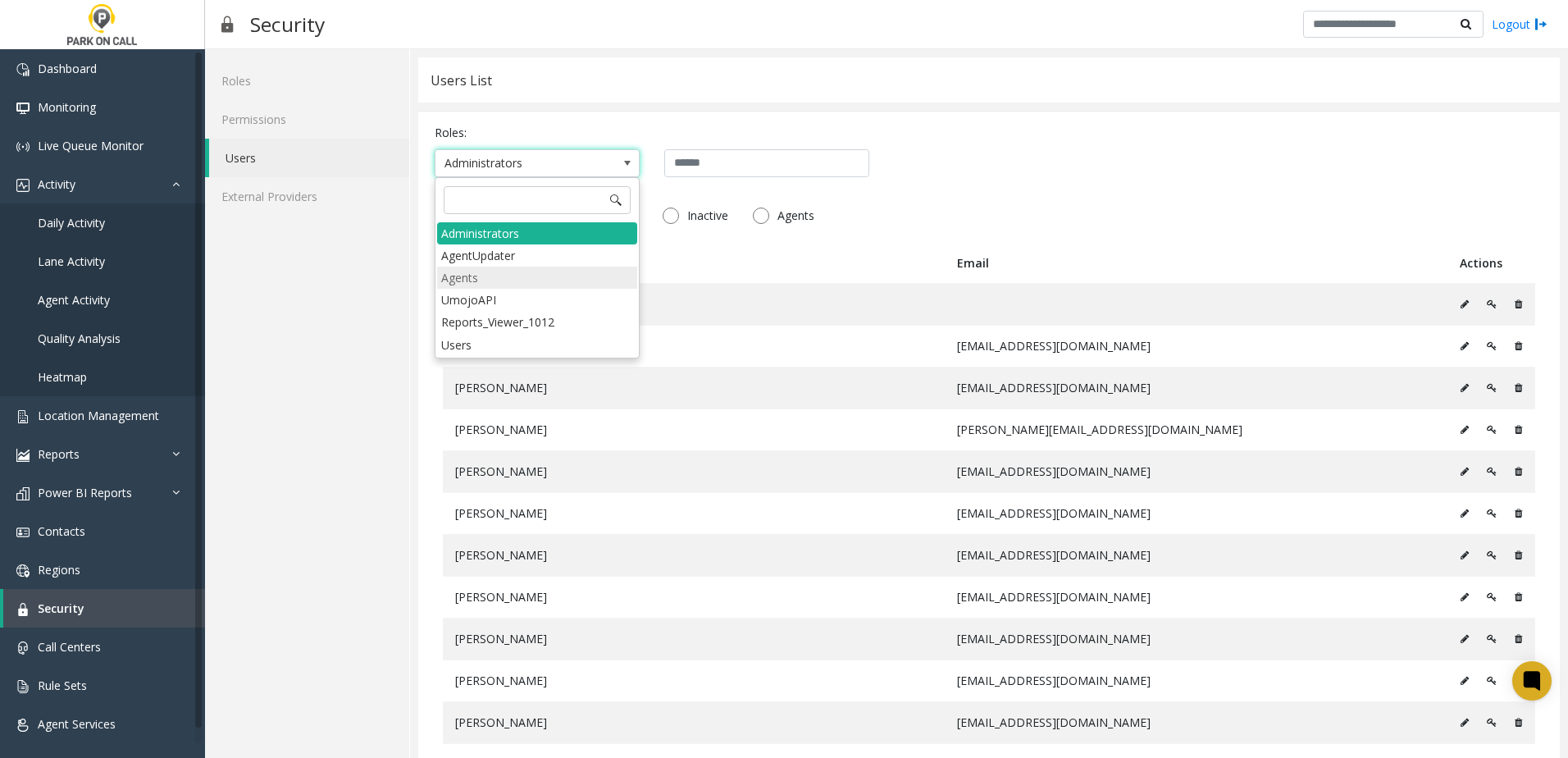
click at [520, 273] on li "Agents" at bounding box center [537, 277] width 200 height 22
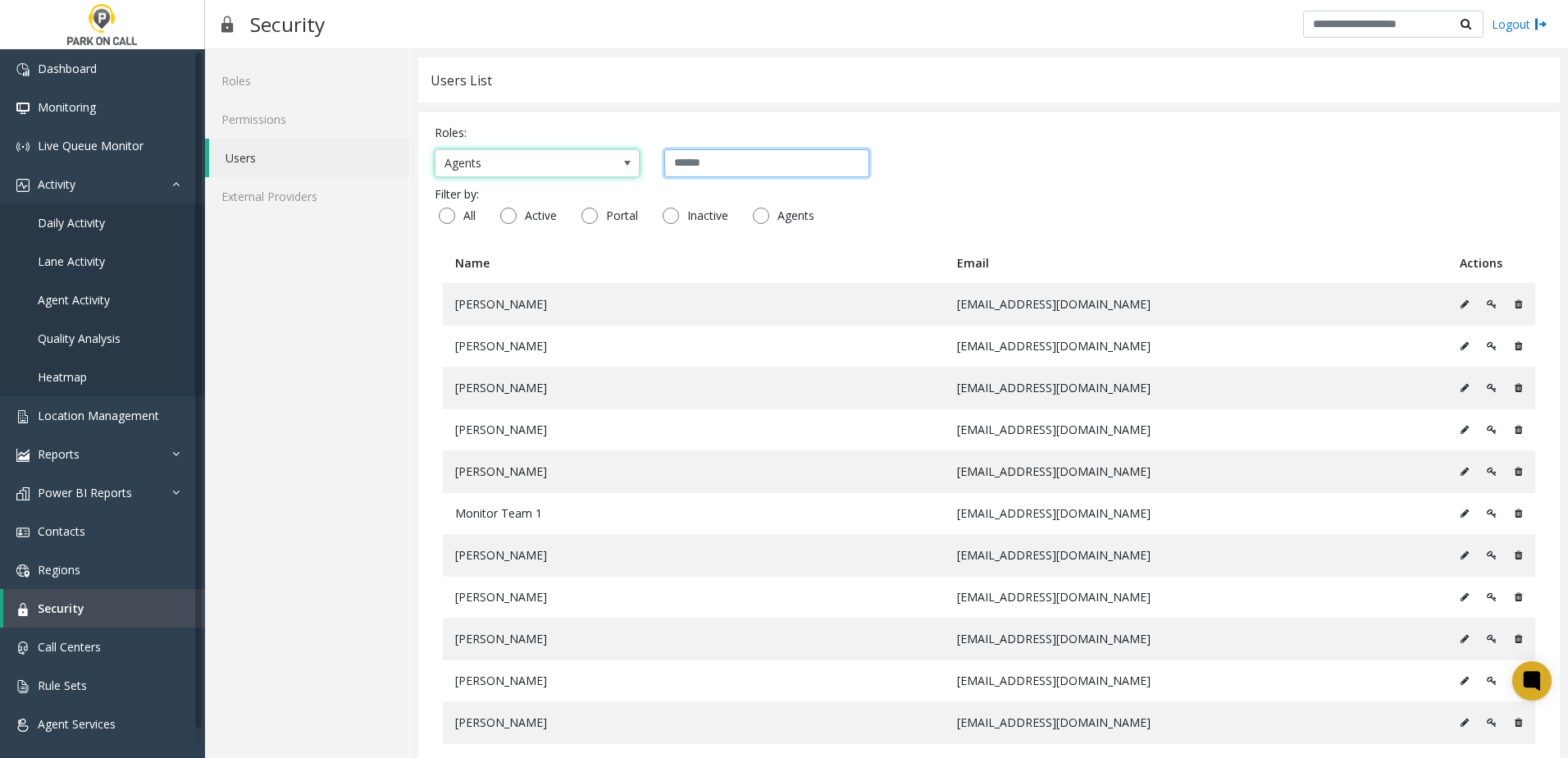
click at [722, 168] on input "text" at bounding box center [767, 163] width 205 height 28
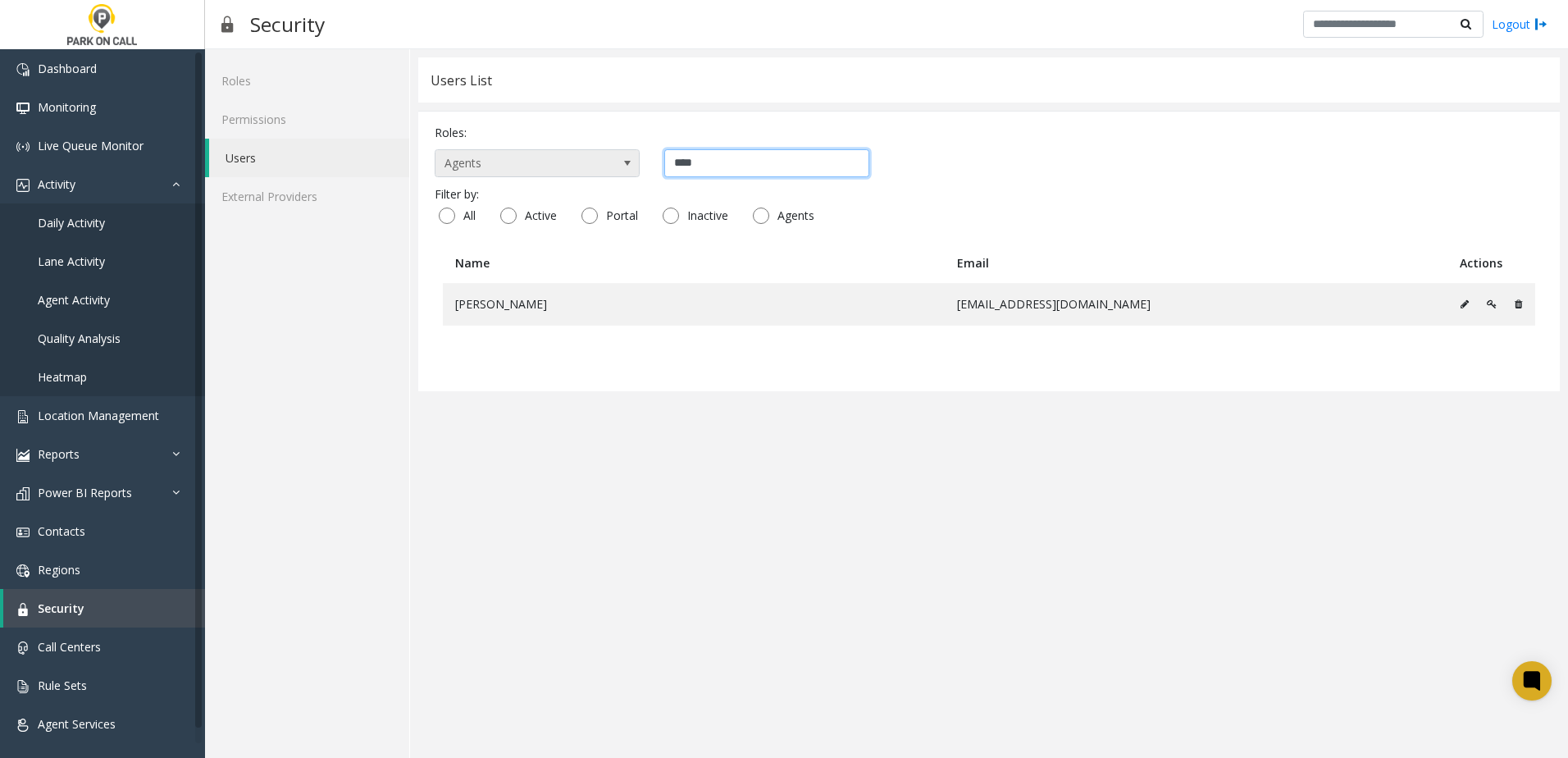
drag, startPoint x: 739, startPoint y: 163, endPoint x: 575, endPoint y: 162, distance: 164.0
click at [577, 163] on div "Agents ****" at bounding box center [990, 163] width 1109 height 28
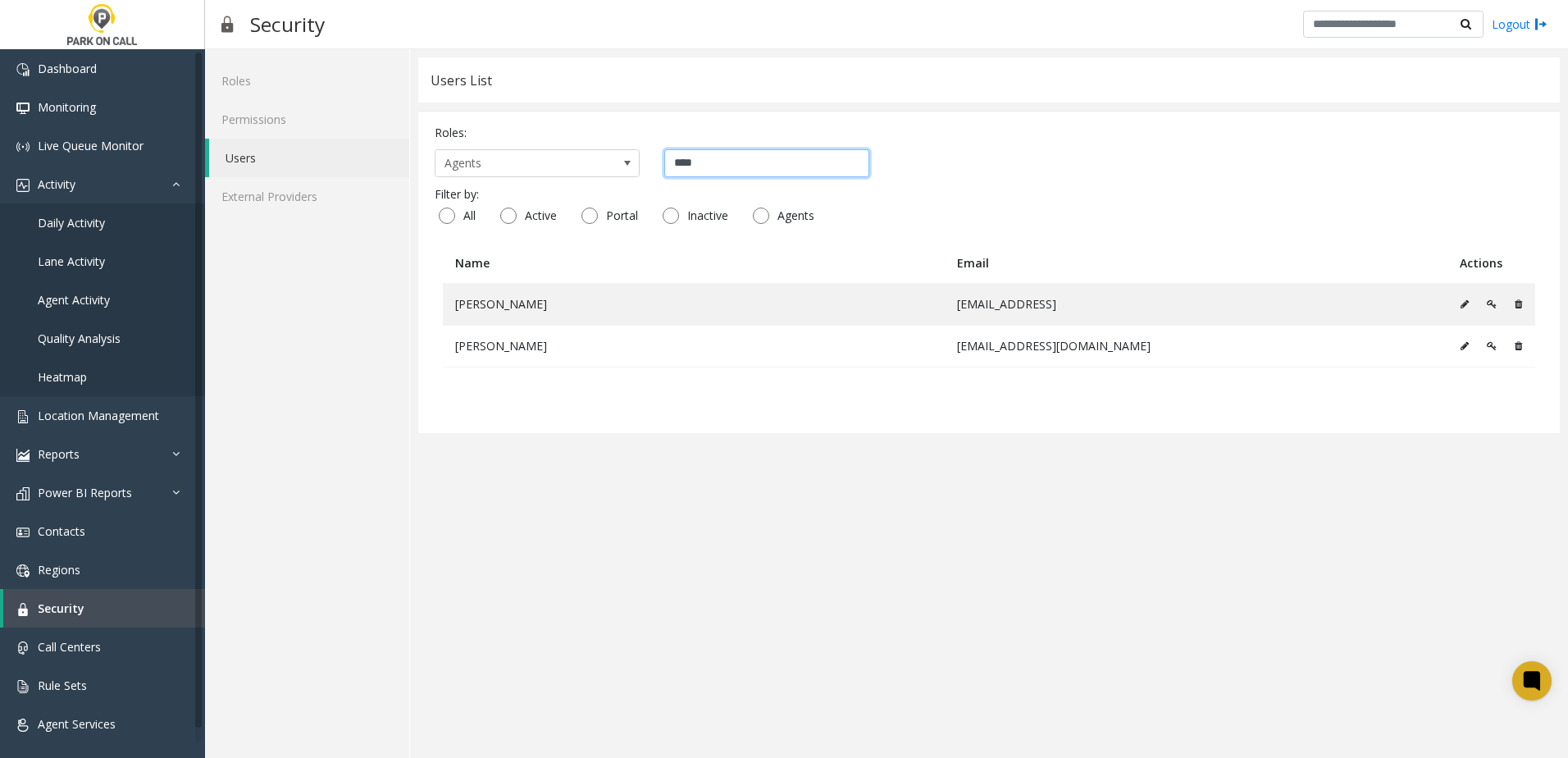
drag, startPoint x: 733, startPoint y: 165, endPoint x: 403, endPoint y: 163, distance: 330.0
click at [403, 163] on div "Roles Permissions Users External Providers Users List Roles: Agents **** Filter…" at bounding box center [886, 404] width 1363 height 708
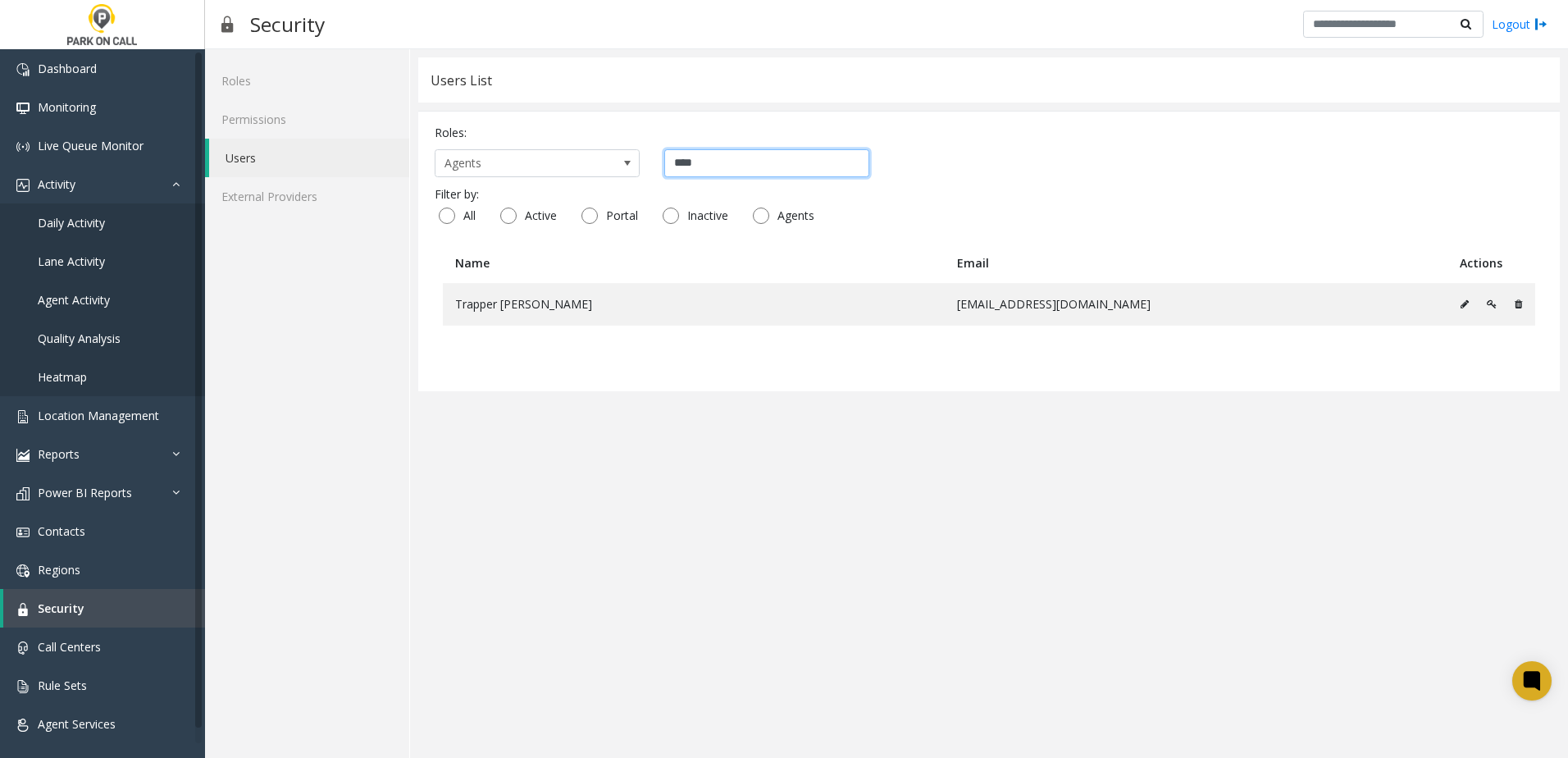
type input "****"
click at [812, 351] on table "Name Email Actions Trapper [PERSON_NAME] [EMAIL_ADDRESS][DOMAIN_NAME]" at bounding box center [990, 308] width 1109 height 132
click at [66, 184] on span "Activity" at bounding box center [56, 184] width 38 height 16
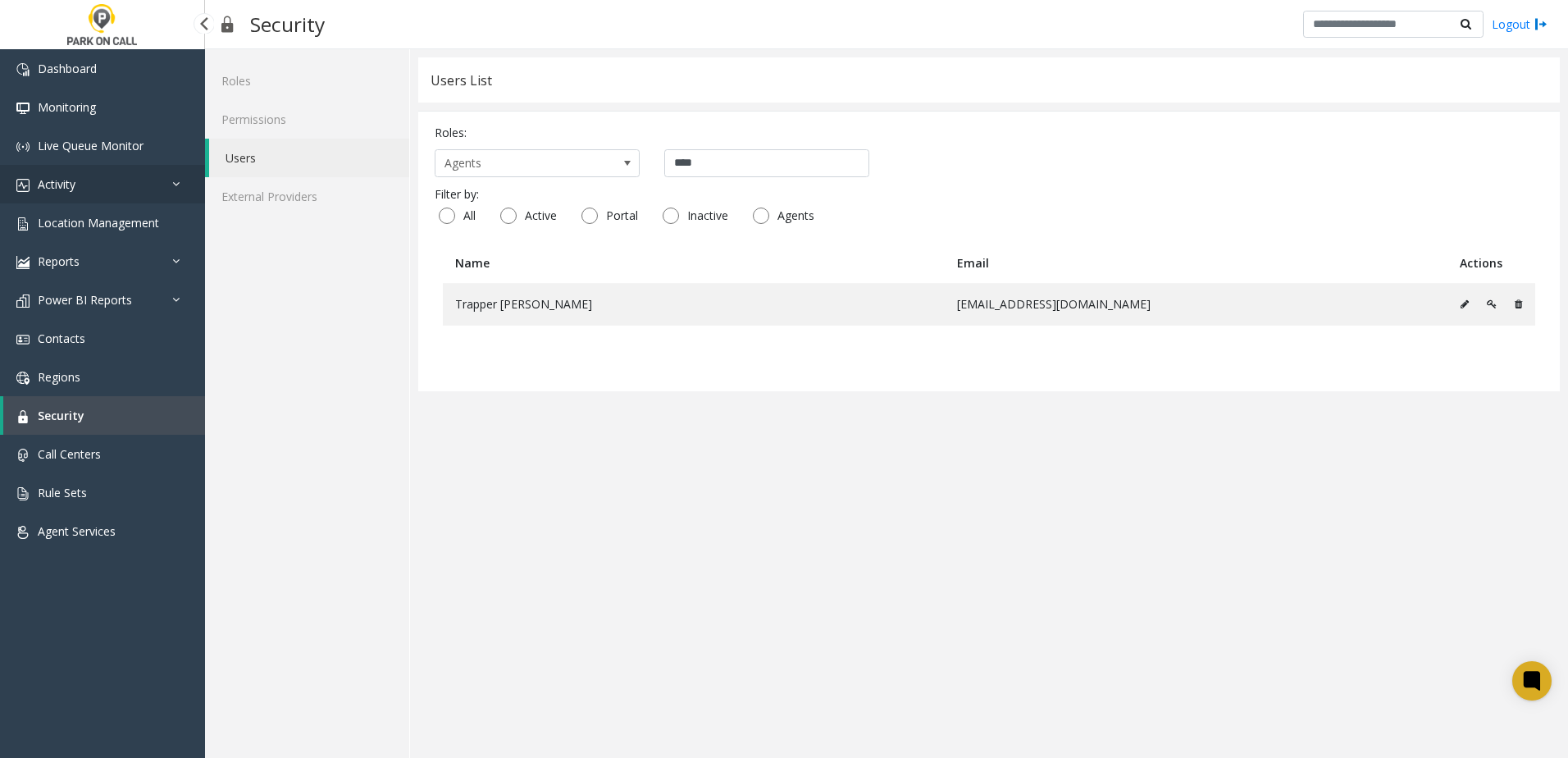
click at [73, 179] on span "Activity" at bounding box center [56, 184] width 38 height 16
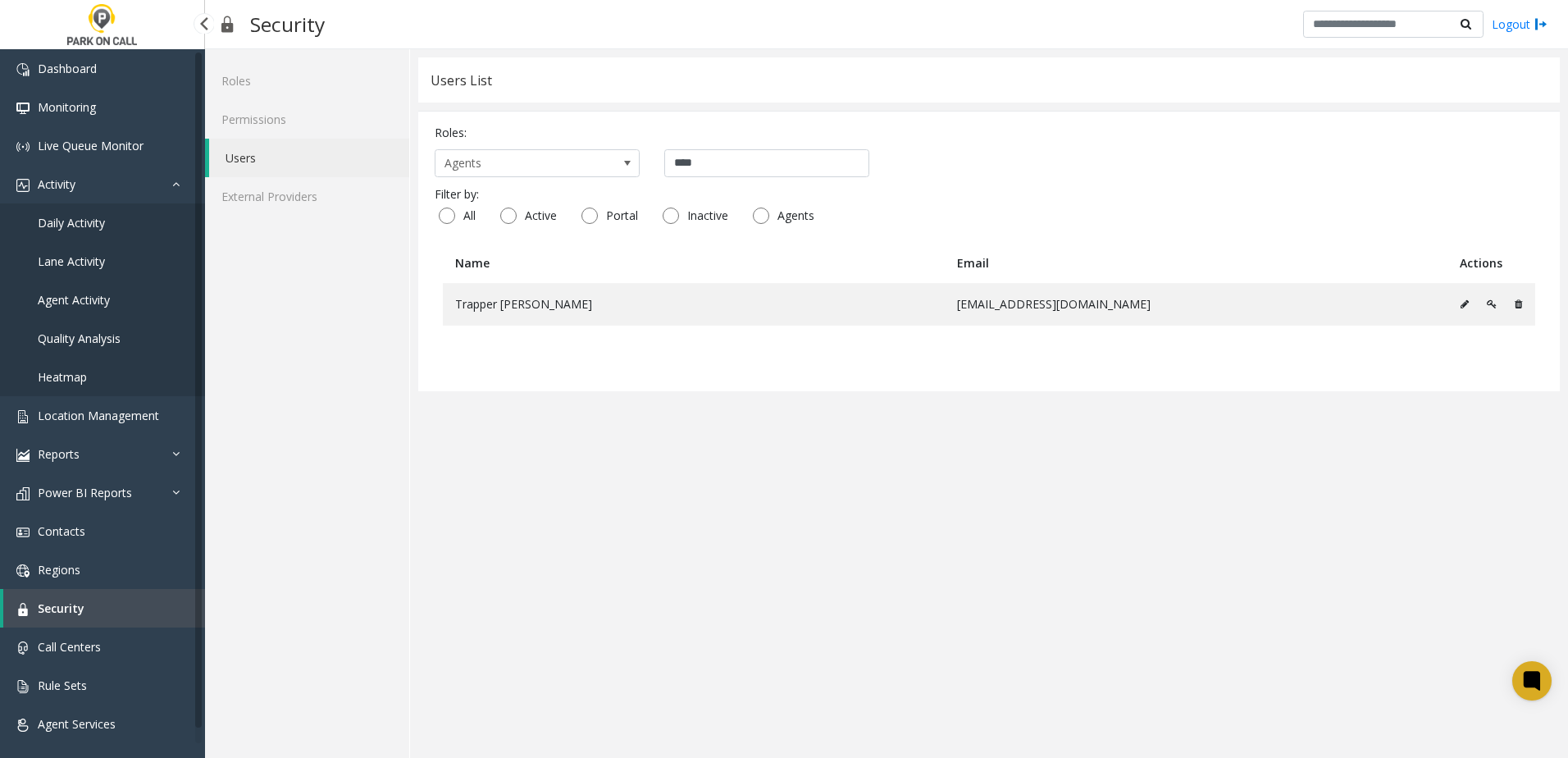
click at [71, 219] on span "Daily Activity" at bounding box center [71, 222] width 67 height 16
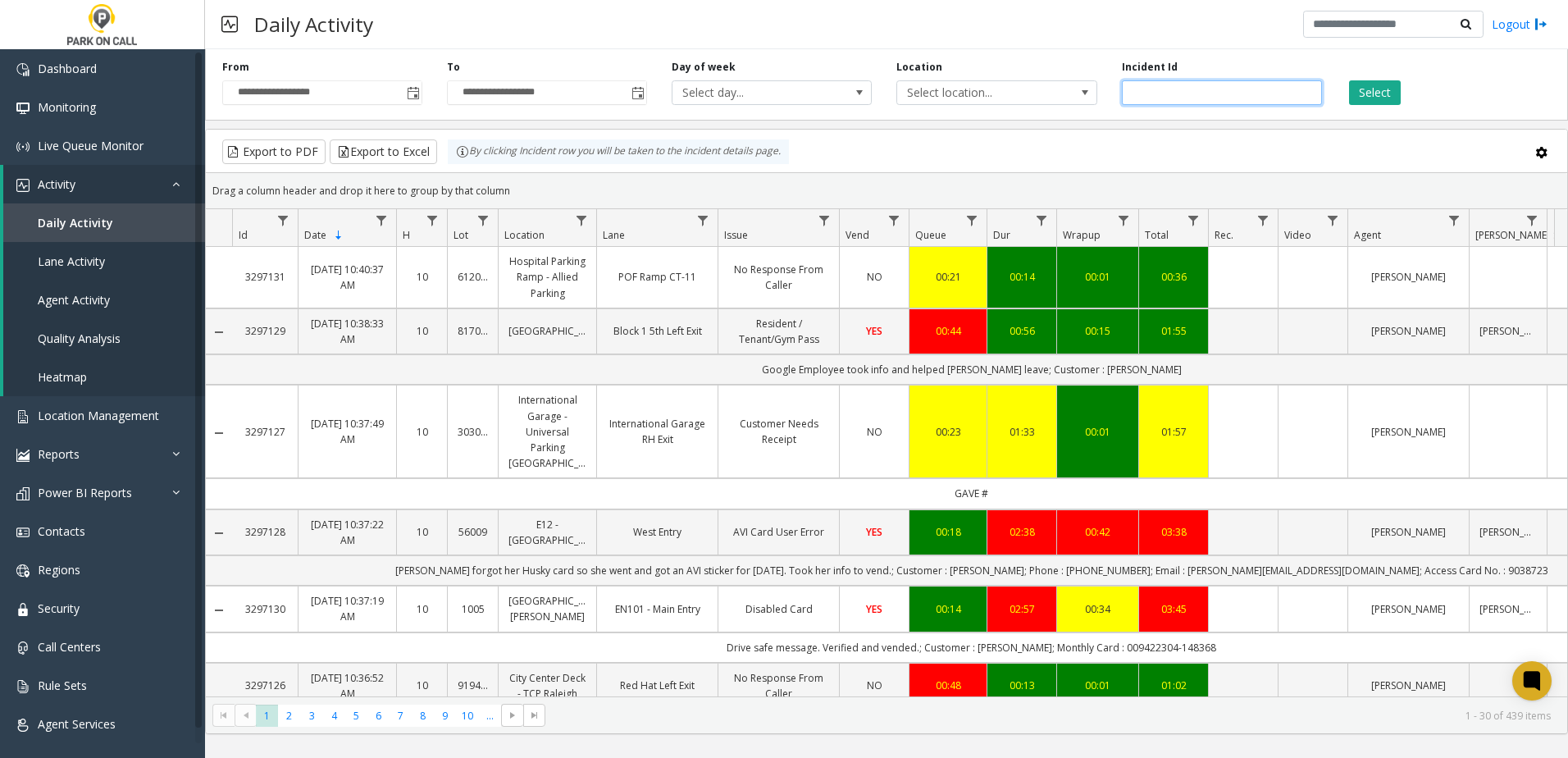
click at [1203, 104] on input "number" at bounding box center [1222, 93] width 200 height 25
type input "*******"
click at [1384, 87] on button "Select" at bounding box center [1375, 93] width 51 height 25
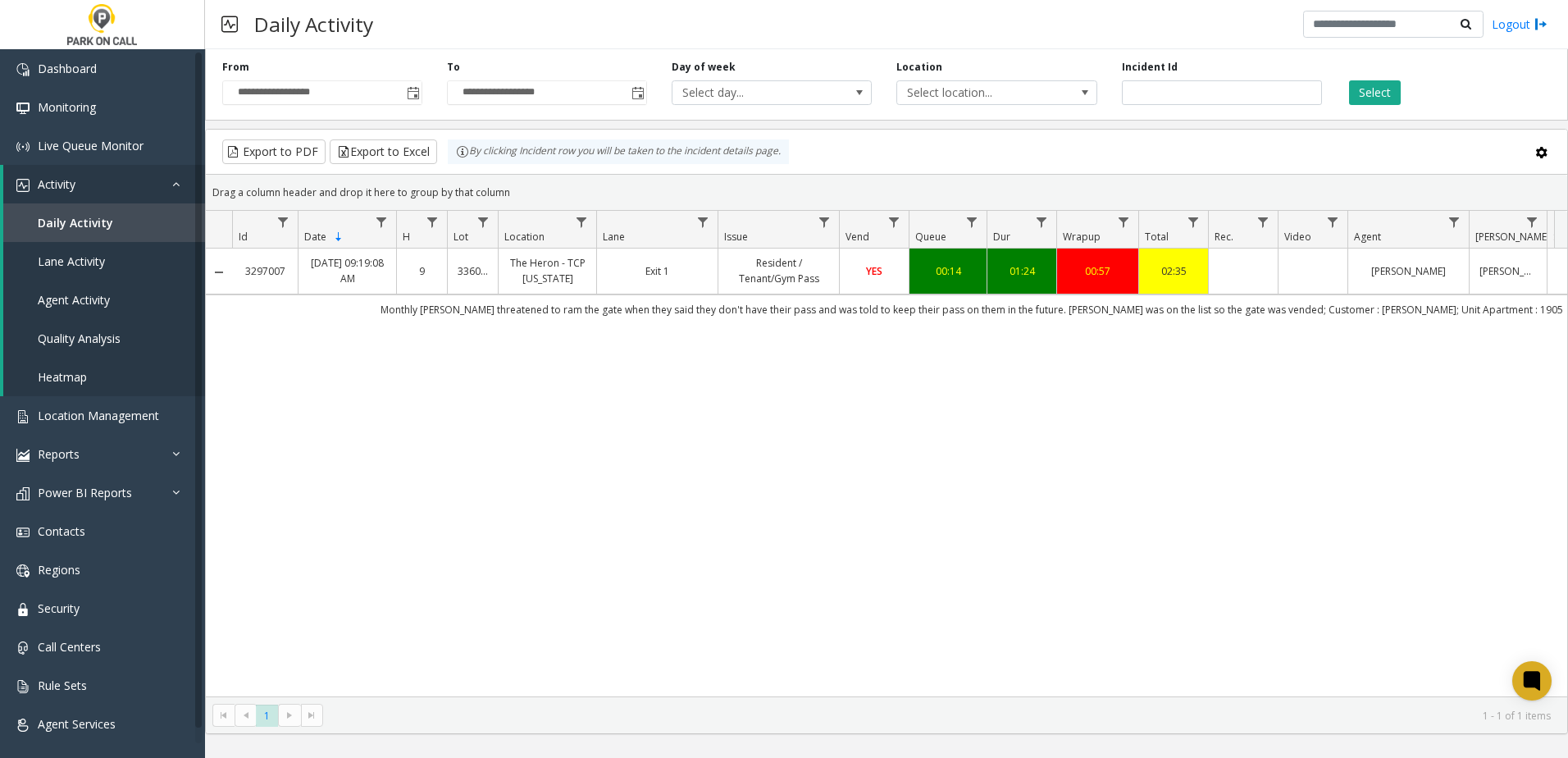
click at [687, 331] on div "3297007 [DATE] 09:19:08 AM 9 336020 The Heron - TCP [US_STATE] Exit 1 Resident …" at bounding box center [886, 473] width 1361 height 448
click at [799, 374] on div "3297007 [DATE] 09:19:08 AM 9 336020 The Heron - TCP [US_STATE] Exit 1 Resident …" at bounding box center [886, 473] width 1361 height 448
click at [622, 351] on div "3297007 [DATE] 09:19:08 AM 9 336020 The Heron - TCP [US_STATE] Exit 1 Resident …" at bounding box center [886, 473] width 1361 height 448
click at [825, 308] on td "Monthly [PERSON_NAME] threatened to ram the gate when they said they don't have…" at bounding box center [971, 309] width 1479 height 29
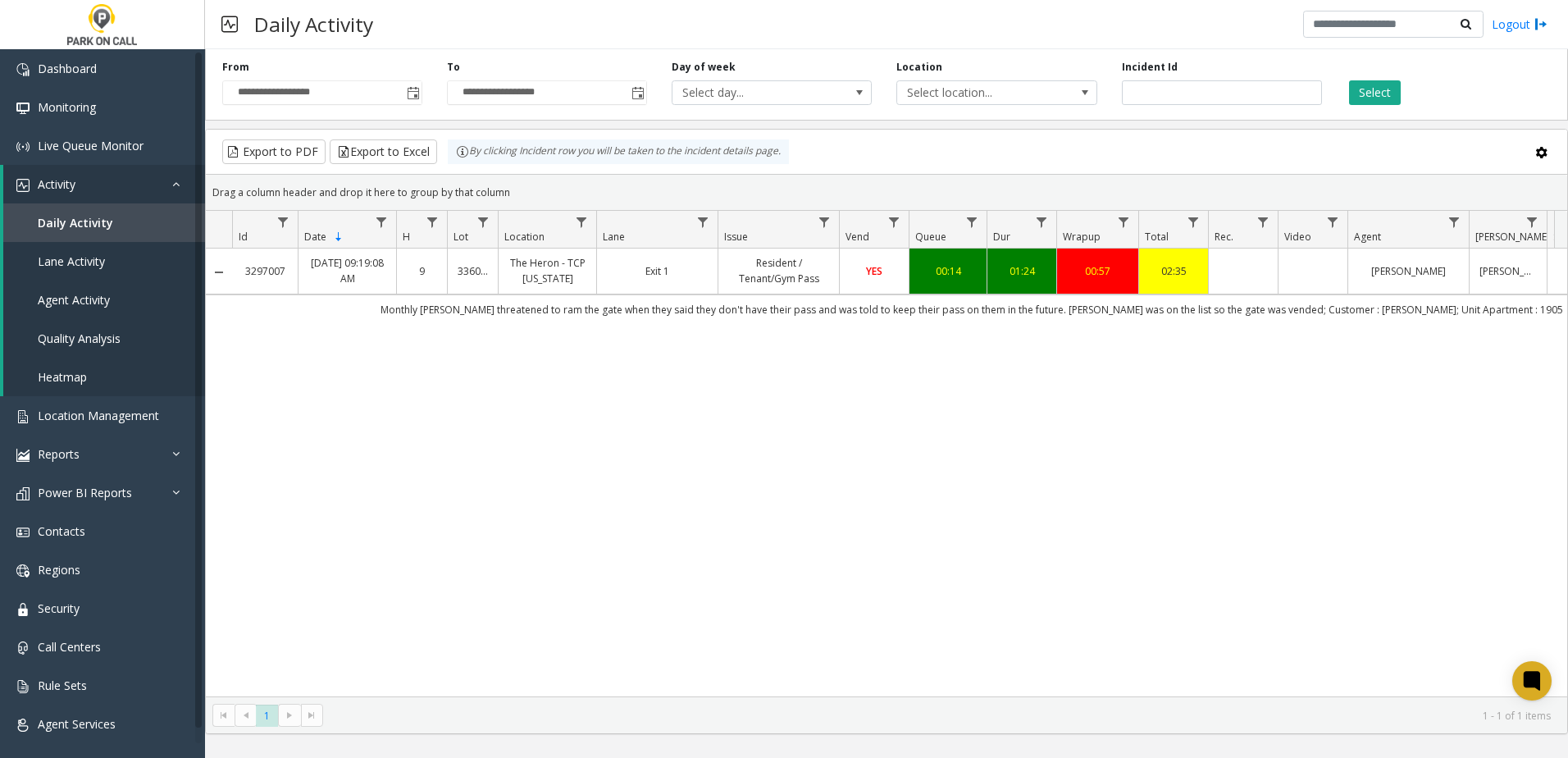
click at [767, 312] on td "Monthly [PERSON_NAME] threatened to ram the gate when they said they don't have…" at bounding box center [971, 309] width 1479 height 29
click at [744, 318] on td "Monthly [PERSON_NAME] threatened to ram the gate when they said they don't have…" at bounding box center [971, 309] width 1479 height 29
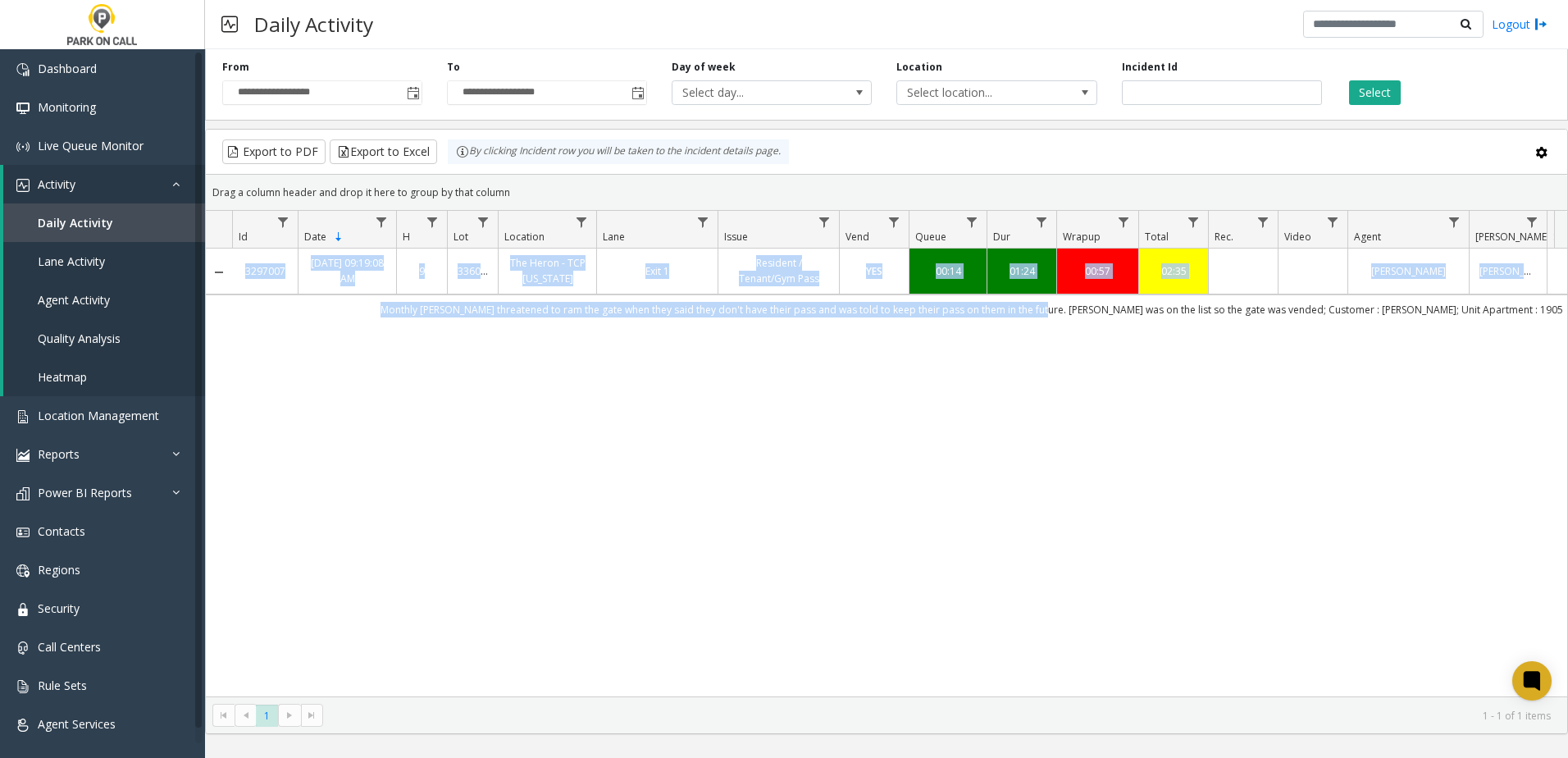
click at [1078, 322] on div "3297007 [DATE] 09:19:08 AM 9 336020 The Heron - TCP [US_STATE] Exit 1 Resident …" at bounding box center [886, 473] width 1361 height 448
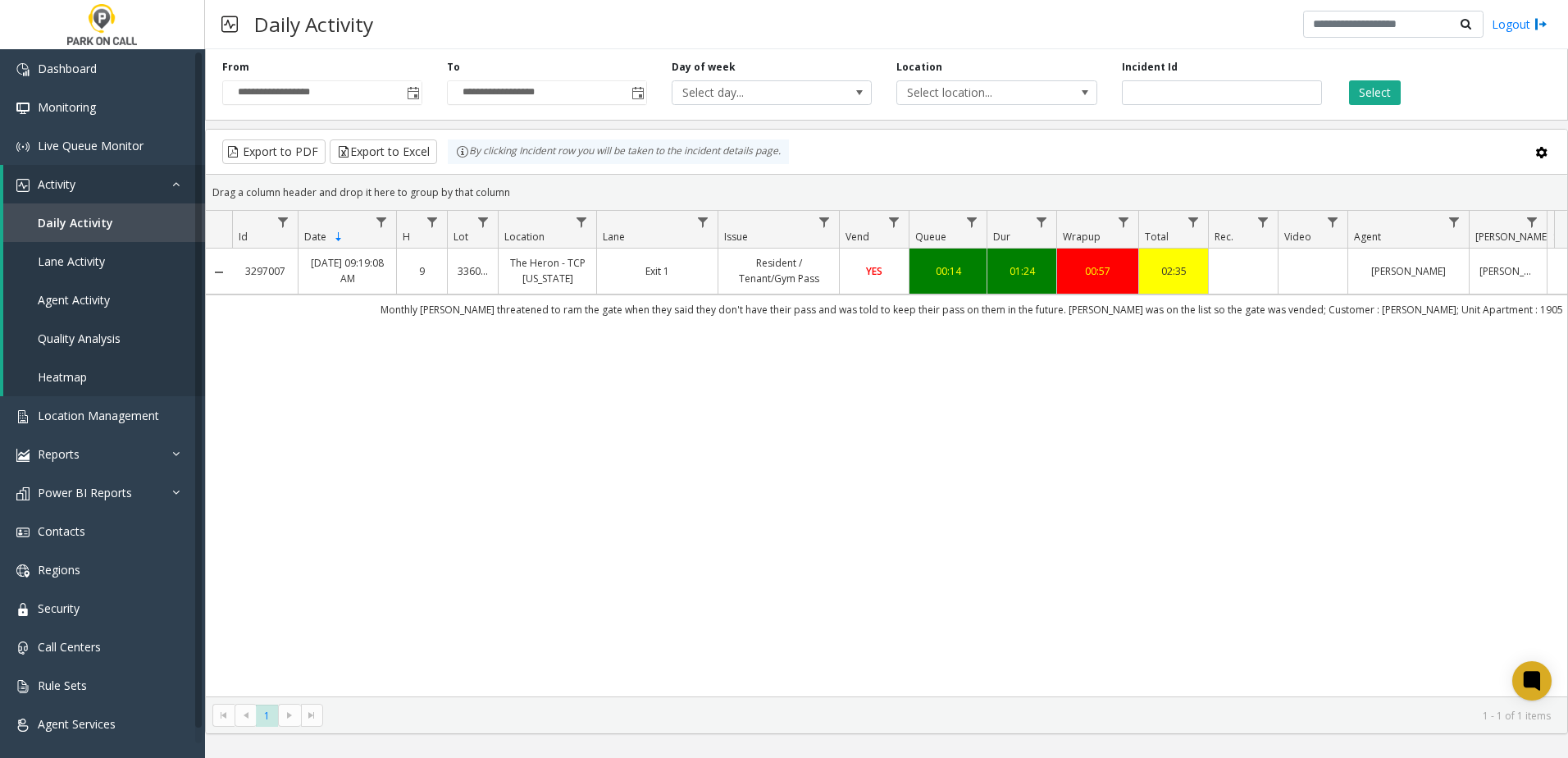
drag, startPoint x: 1078, startPoint y: 322, endPoint x: 1047, endPoint y: 319, distance: 31.1
click at [1047, 319] on td "Monthly [PERSON_NAME] threatened to ram the gate when they said they don't have…" at bounding box center [971, 309] width 1479 height 29
drag, startPoint x: 1022, startPoint y: 343, endPoint x: 1000, endPoint y: 347, distance: 22.4
click at [1021, 343] on div "3297007 [DATE] 09:19:08 AM 9 336020 The Heron - TCP [US_STATE] Exit 1 Resident …" at bounding box center [886, 473] width 1361 height 448
click at [1000, 347] on div "3297007 [DATE] 09:19:08 AM 9 336020 The Heron - TCP [US_STATE] Exit 1 Resident …" at bounding box center [886, 473] width 1361 height 448
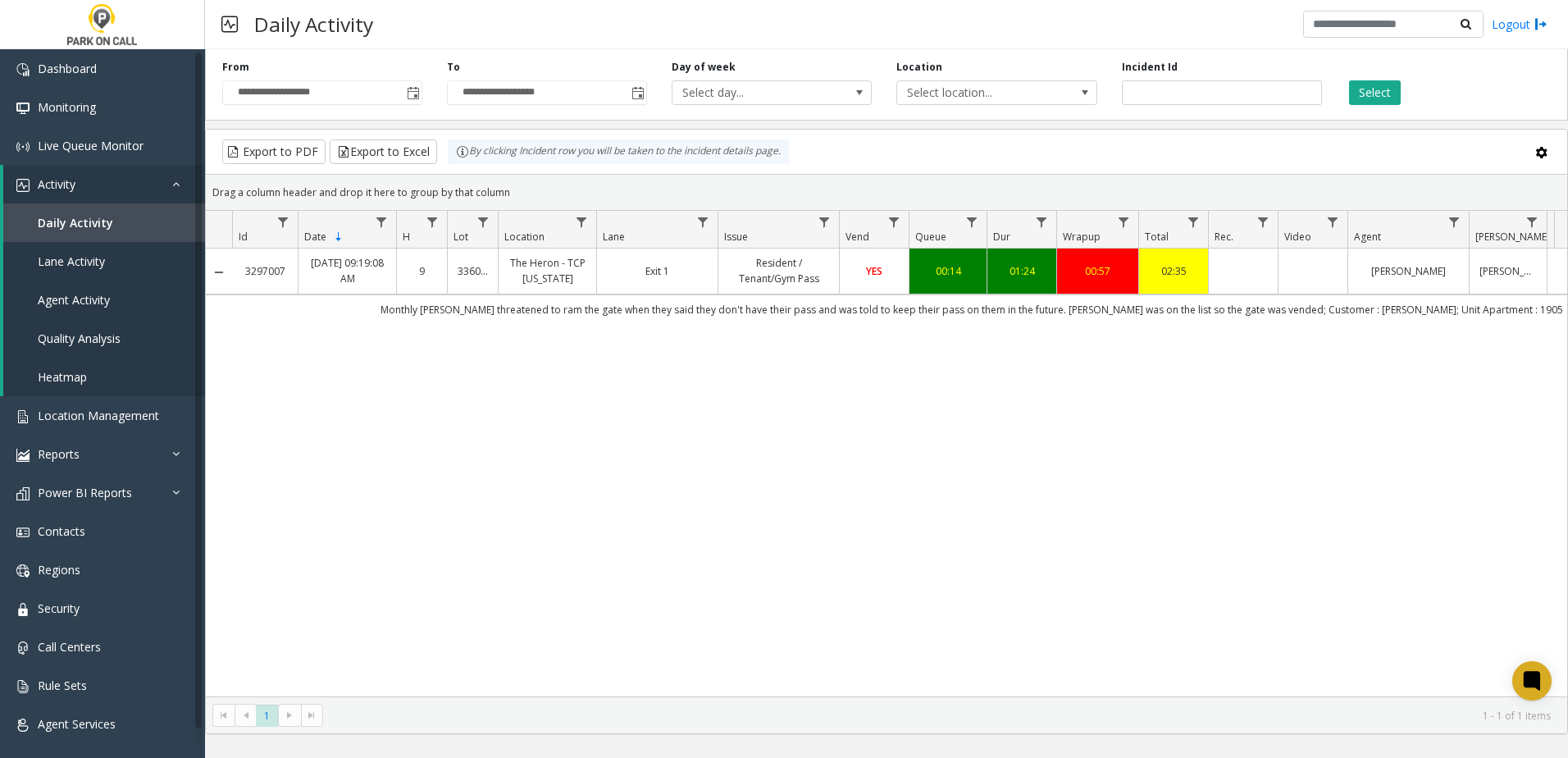
click at [1026, 315] on td "Monthly [PERSON_NAME] threatened to ram the gate when they said they don't have…" at bounding box center [971, 309] width 1479 height 29
drag, startPoint x: 534, startPoint y: 366, endPoint x: 466, endPoint y: 390, distance: 72.1
click at [533, 366] on div "3297007 [DATE] 09:19:08 AM 9 336020 The Heron - TCP [US_STATE] Exit 1 Resident …" at bounding box center [886, 473] width 1361 height 448
click at [457, 536] on div "3297007 [DATE] 09:19:08 AM 9 336020 The Heron - TCP [US_STATE] Exit 1 Resident …" at bounding box center [886, 473] width 1361 height 448
click at [532, 460] on div "3297007 [DATE] 09:19:08 AM 9 336020 The Heron - TCP [US_STATE] Exit 1 Resident …" at bounding box center [886, 473] width 1361 height 448
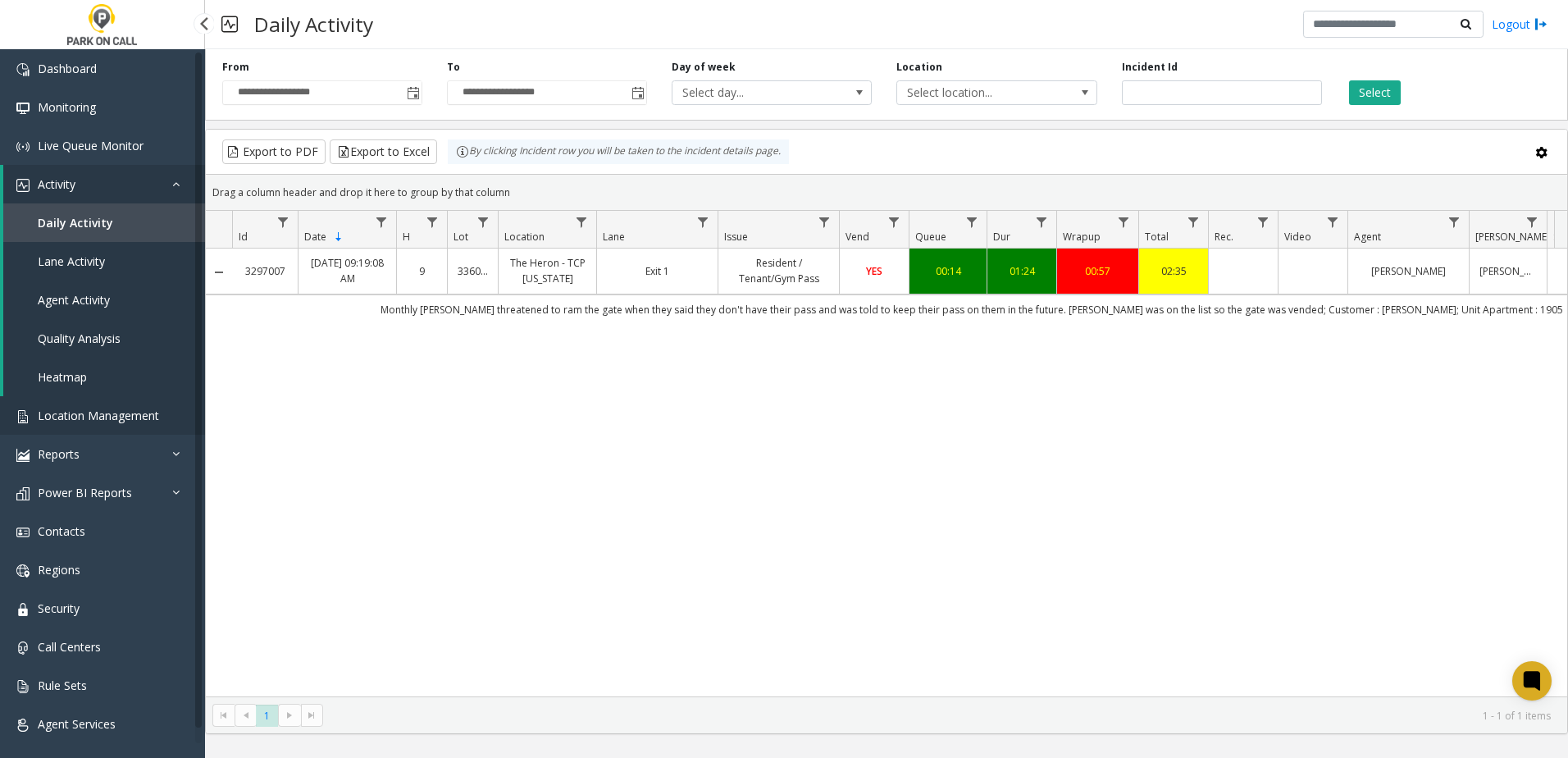
click at [97, 416] on span "Location Management" at bounding box center [98, 415] width 121 height 16
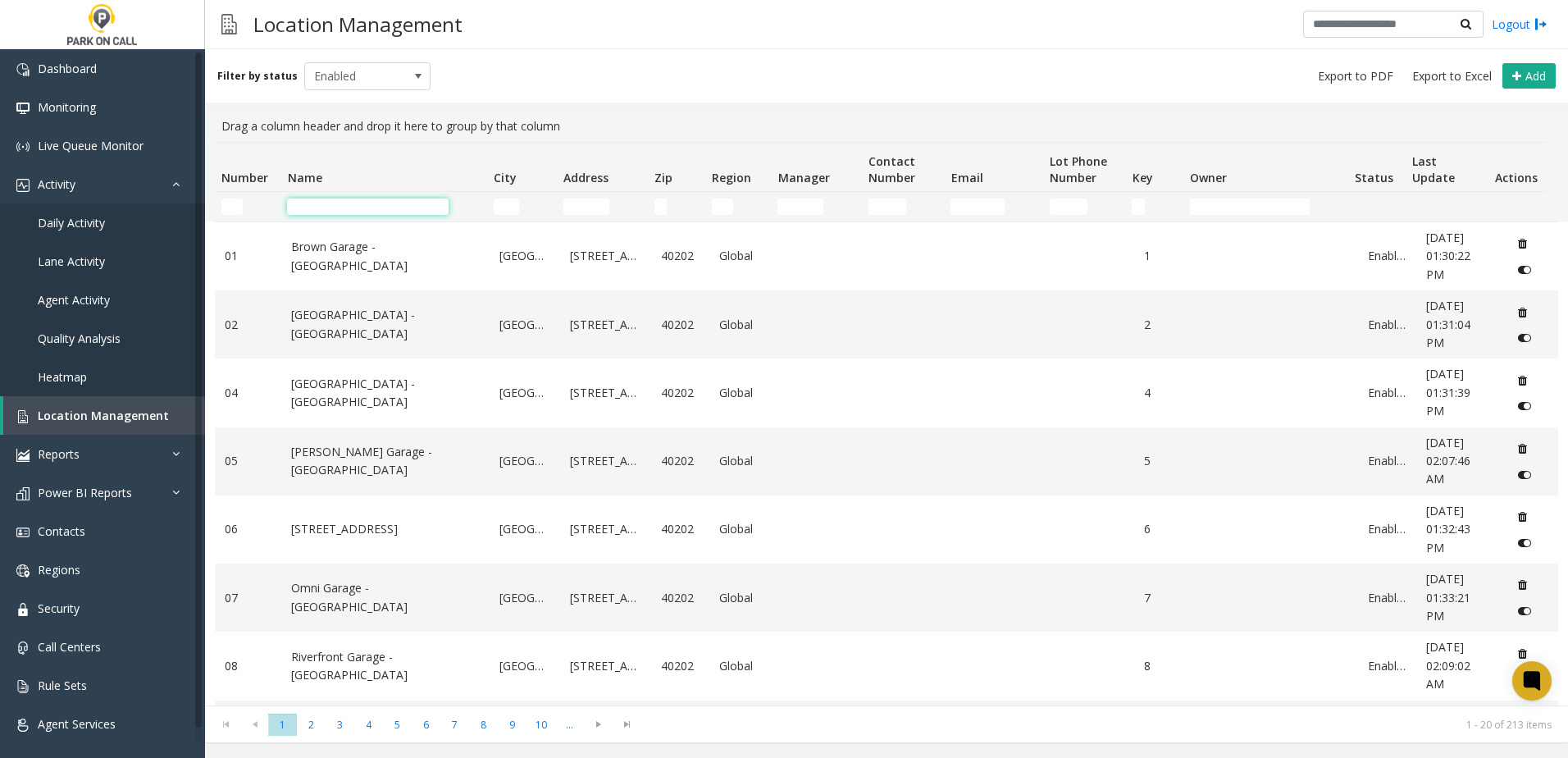
click at [400, 204] on input "Name Filter" at bounding box center [368, 206] width 162 height 17
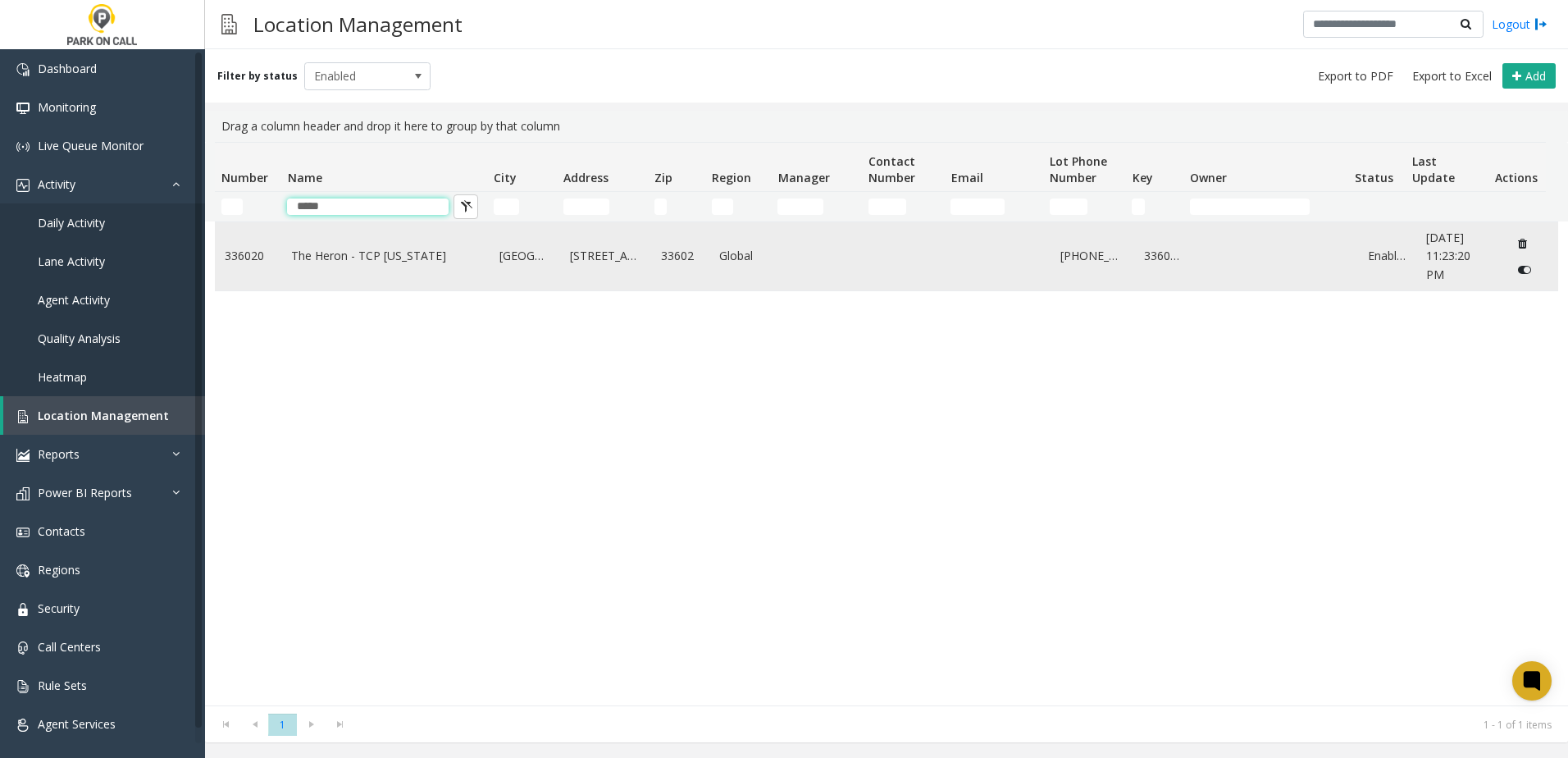
type input "*****"
click at [374, 258] on link "The Heron - TCP [US_STATE]" at bounding box center [386, 256] width 189 height 18
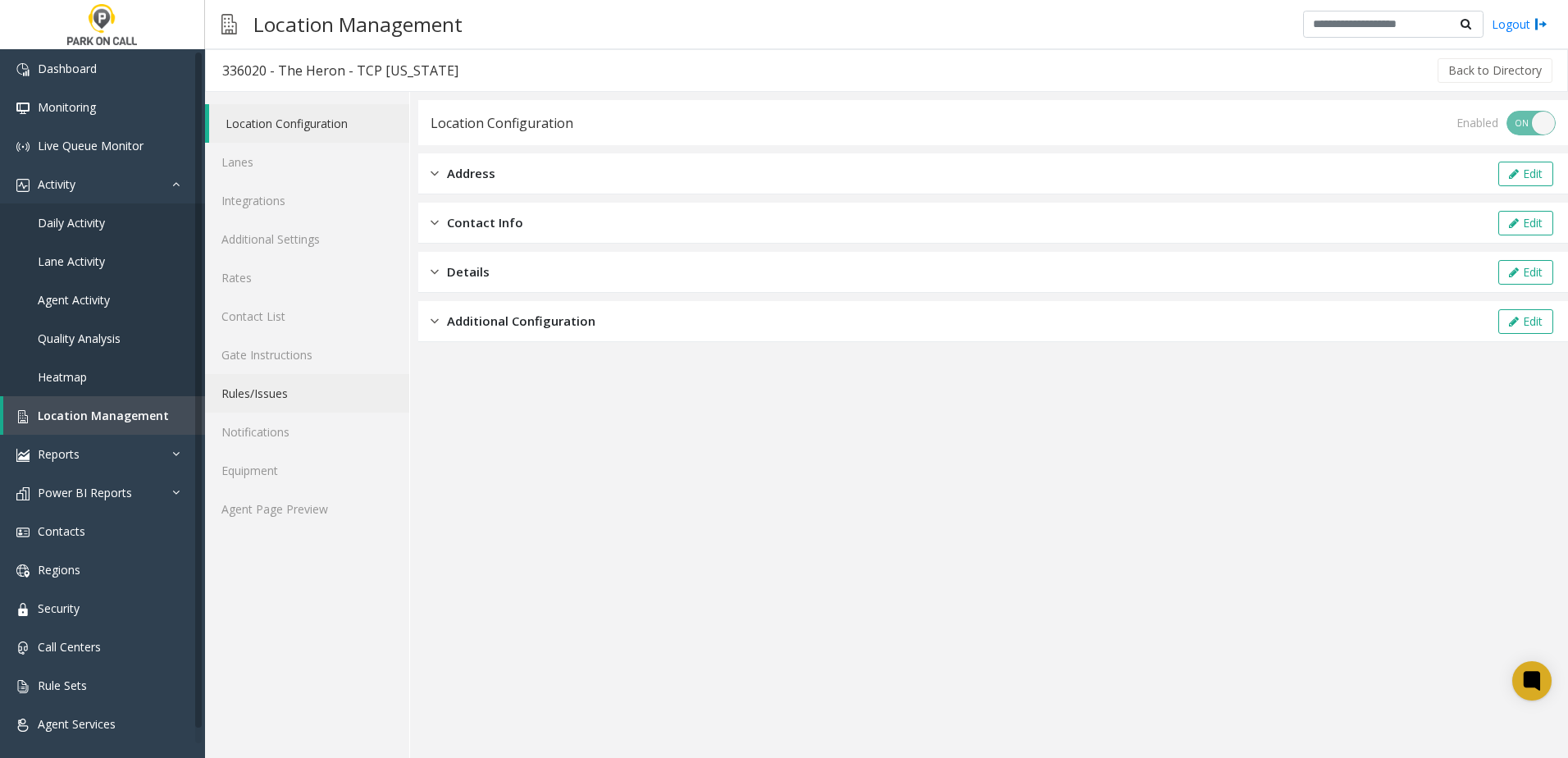
click at [281, 397] on link "Rules/Issues" at bounding box center [307, 393] width 204 height 39
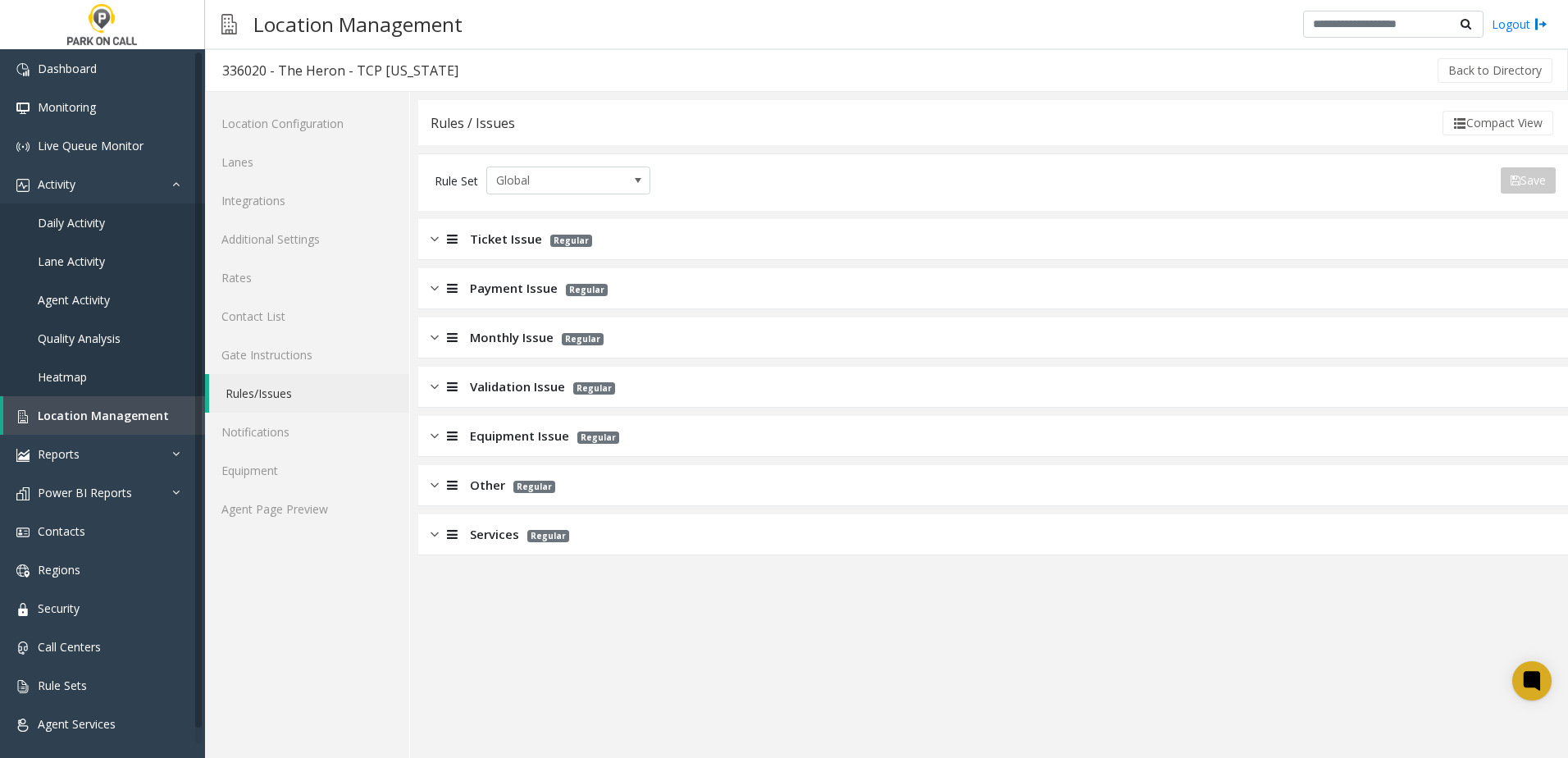
click at [520, 336] on span "Monthly Issue" at bounding box center [511, 337] width 84 height 19
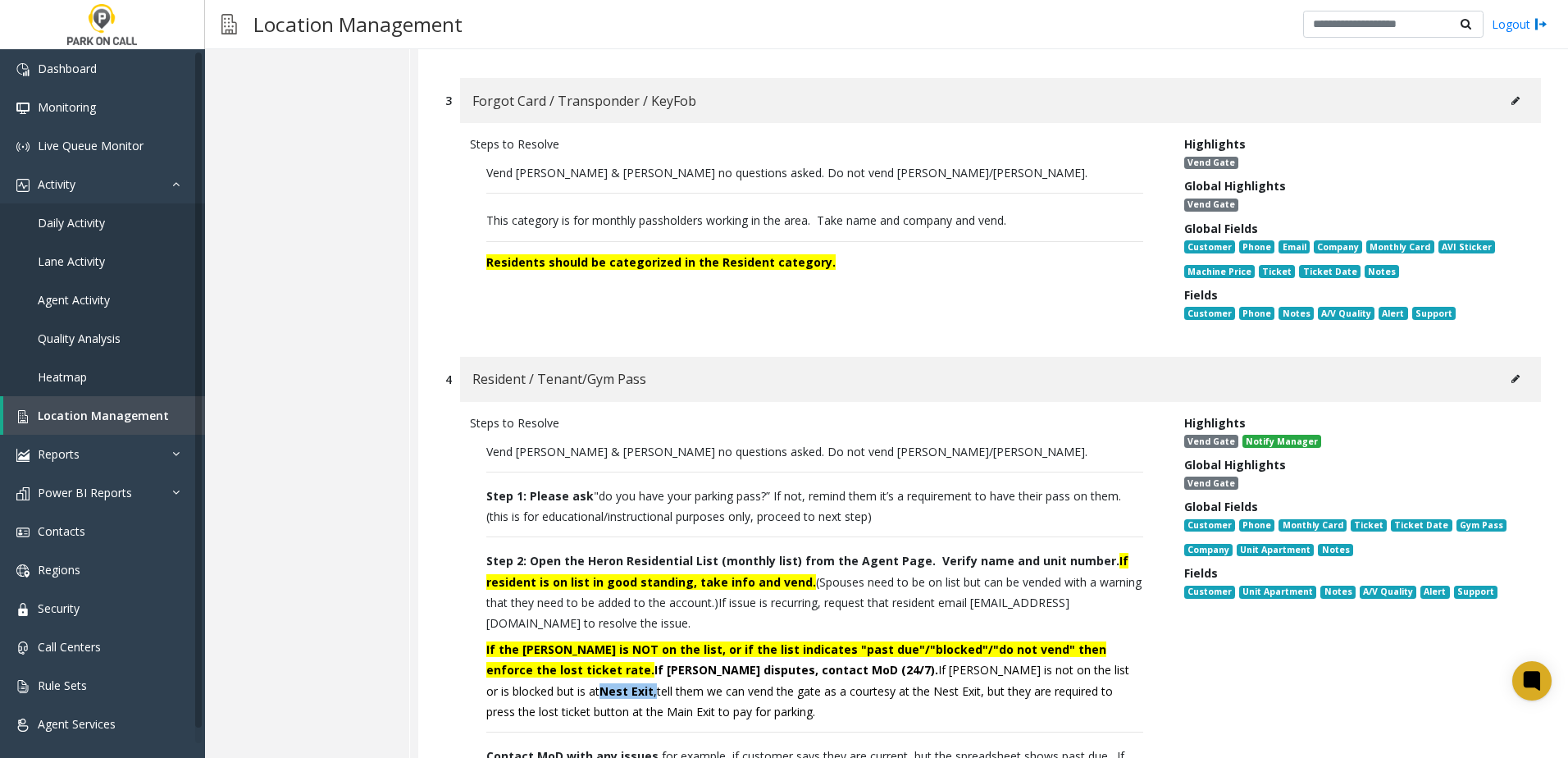
scroll to position [984, 0]
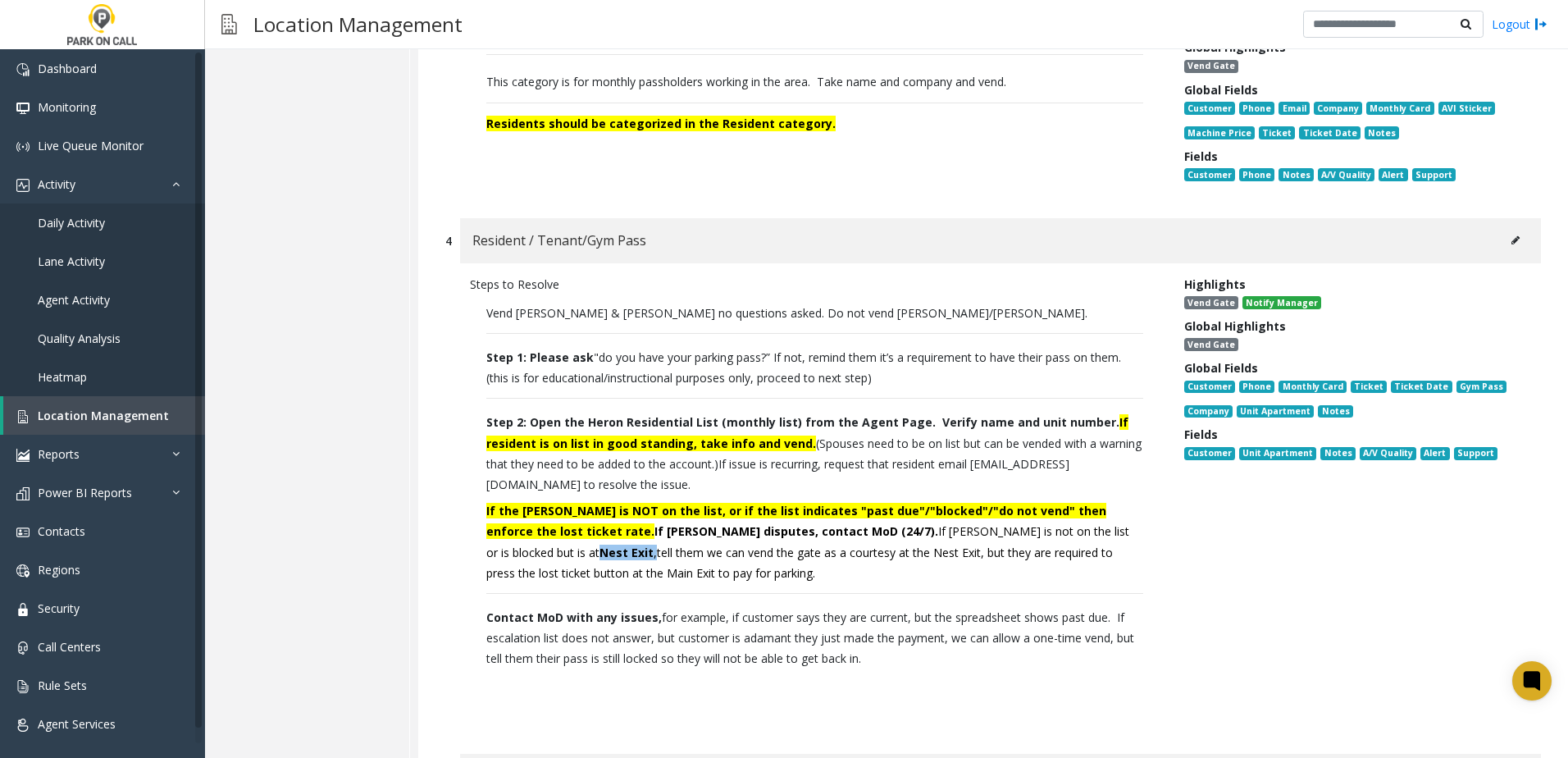
click at [1512, 240] on icon at bounding box center [1516, 240] width 8 height 10
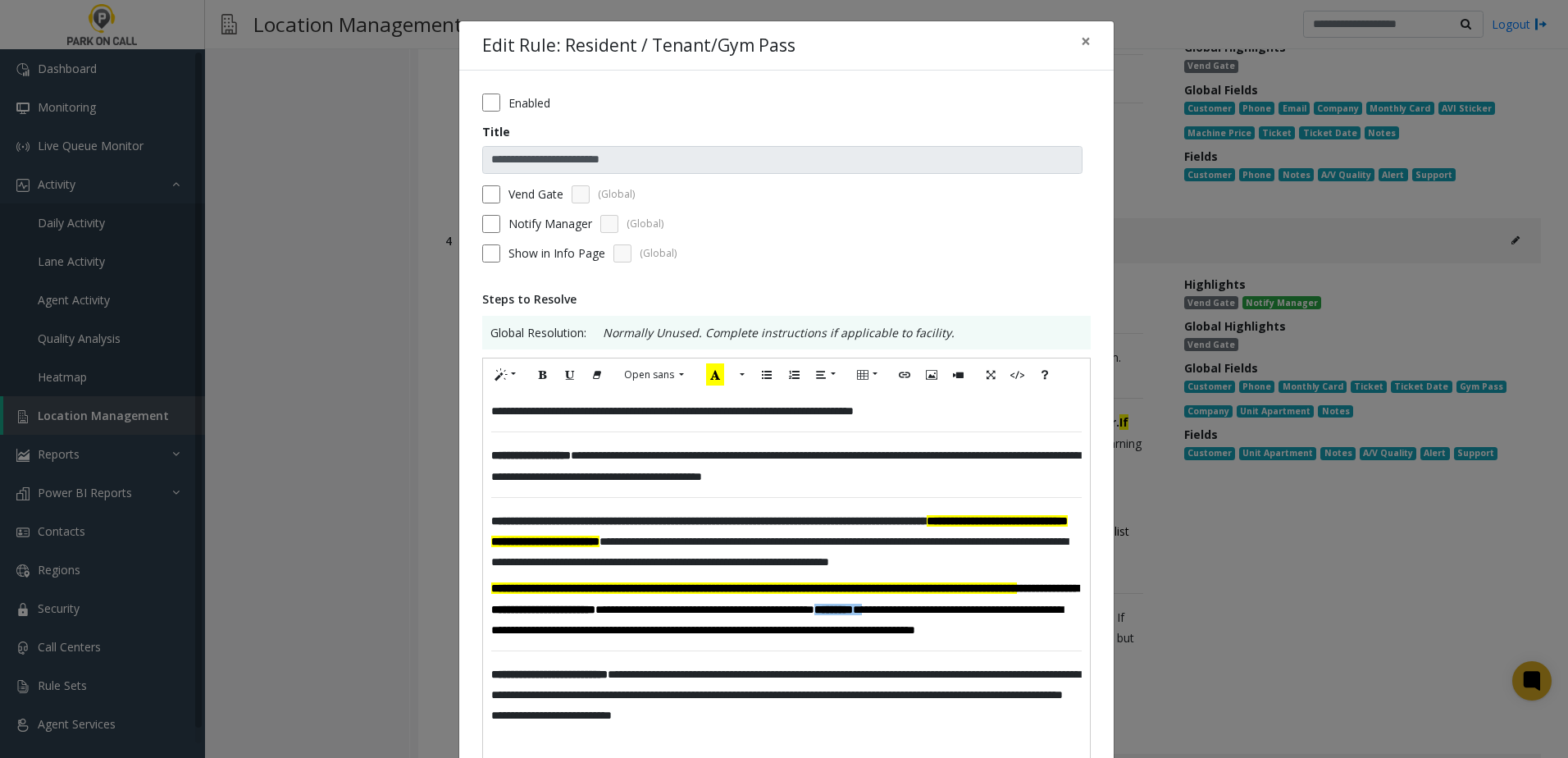
click at [874, 454] on span "**********" at bounding box center [786, 465] width 589 height 32
drag, startPoint x: 949, startPoint y: 458, endPoint x: 876, endPoint y: 462, distance: 73.1
click at [876, 462] on span "**********" at bounding box center [786, 465] width 589 height 32
copy span "**********"
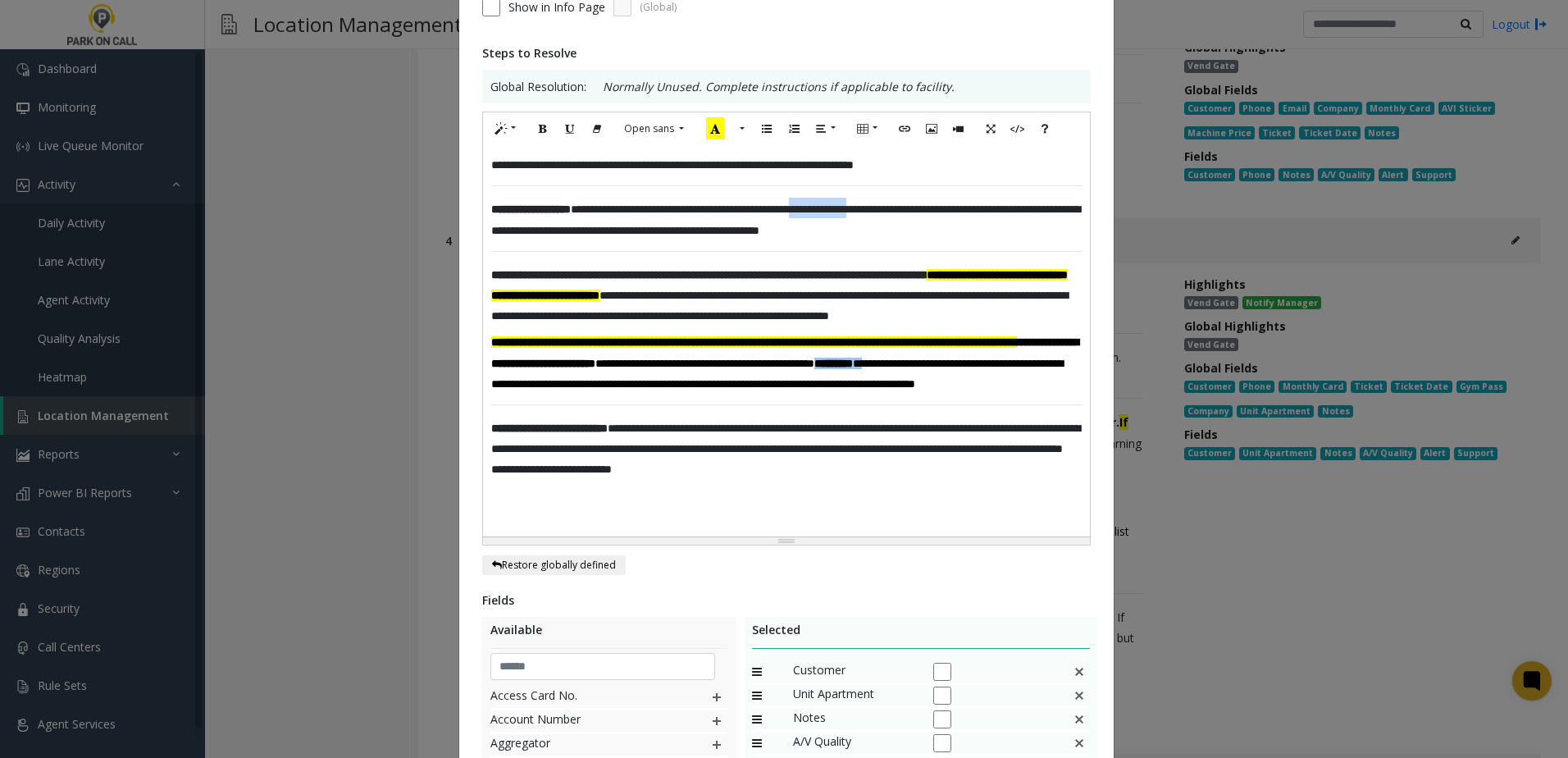
scroll to position [574, 0]
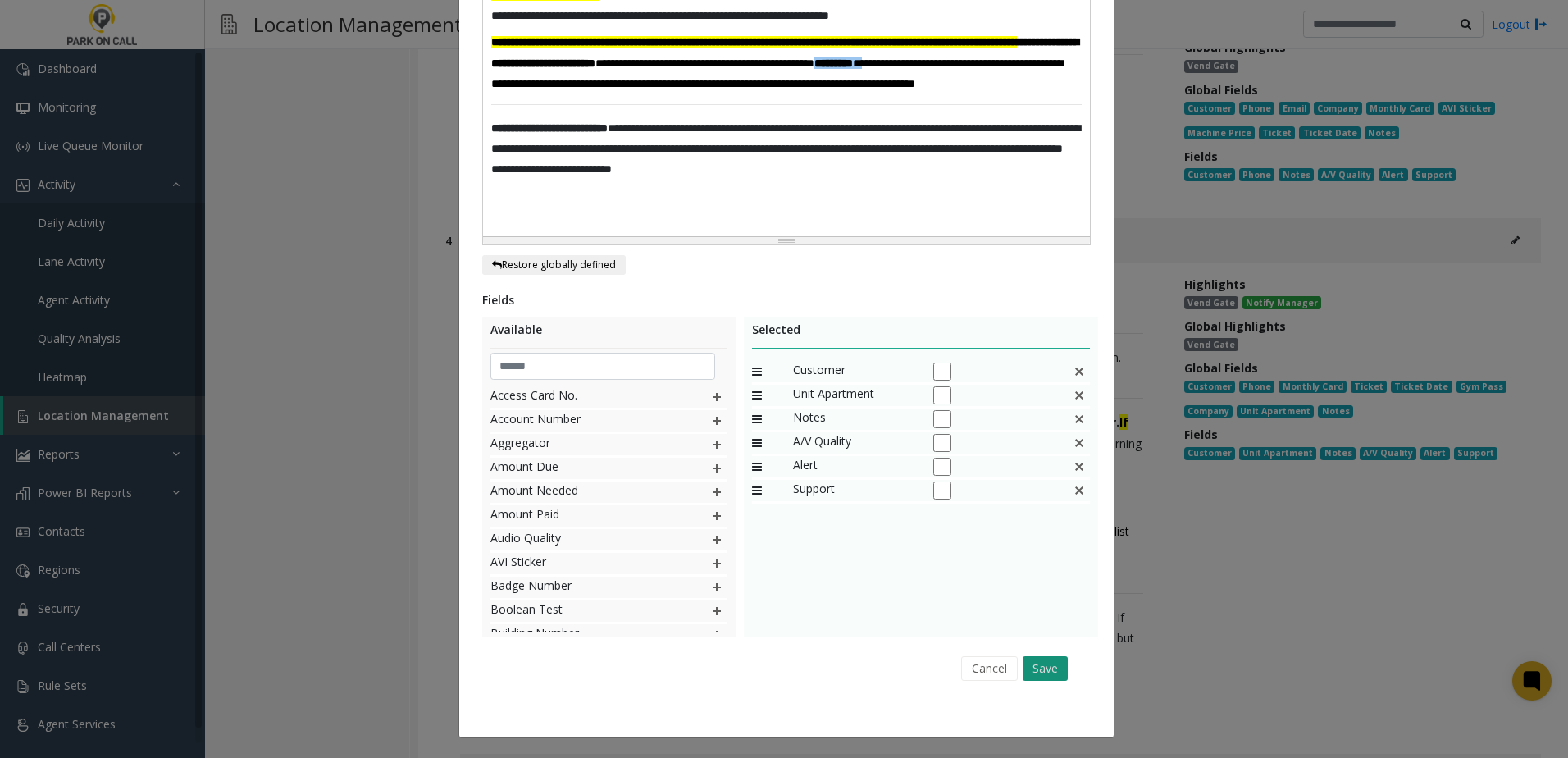
click at [1044, 677] on button "Save" at bounding box center [1045, 668] width 45 height 25
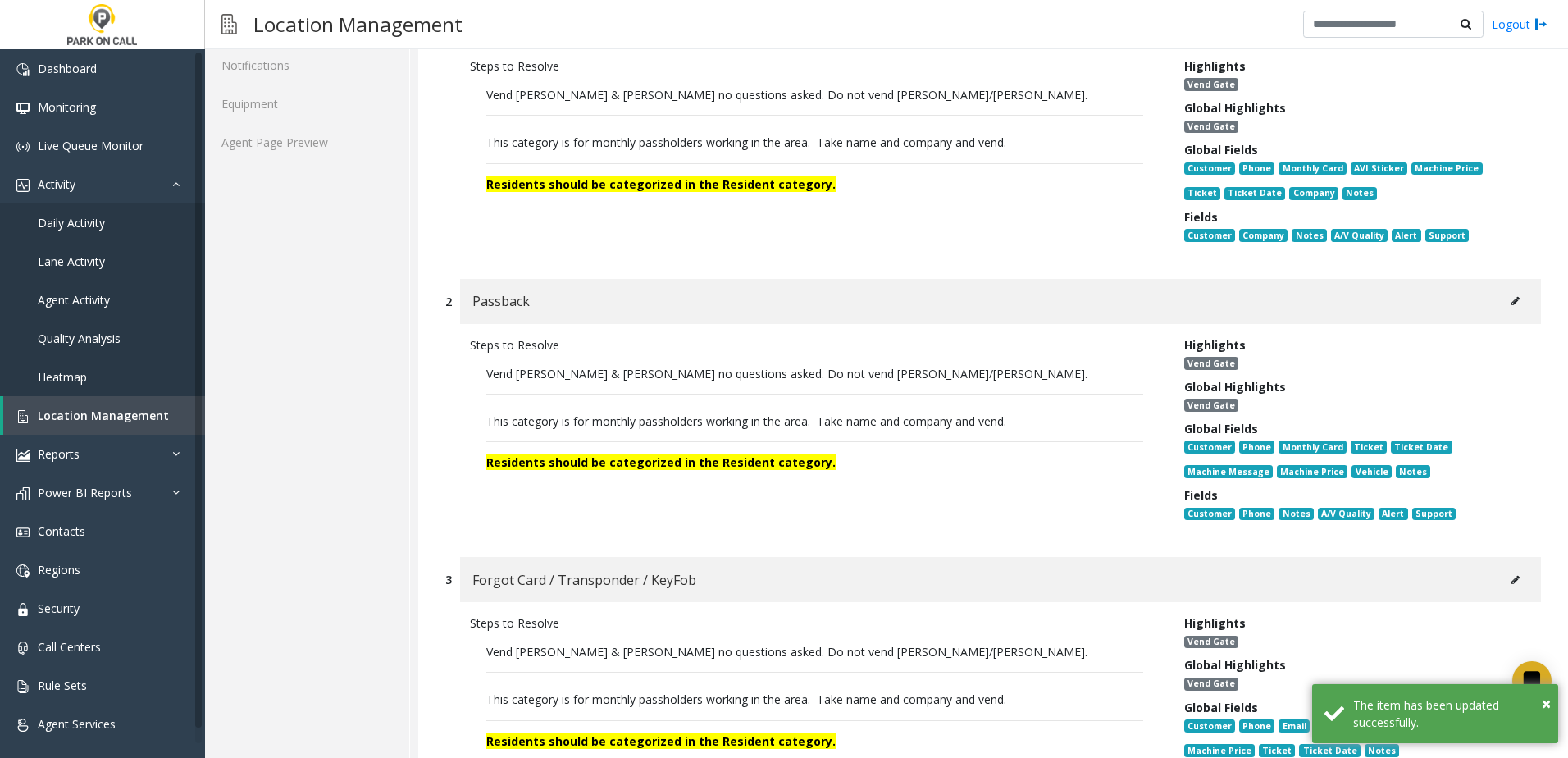
scroll to position [246, 0]
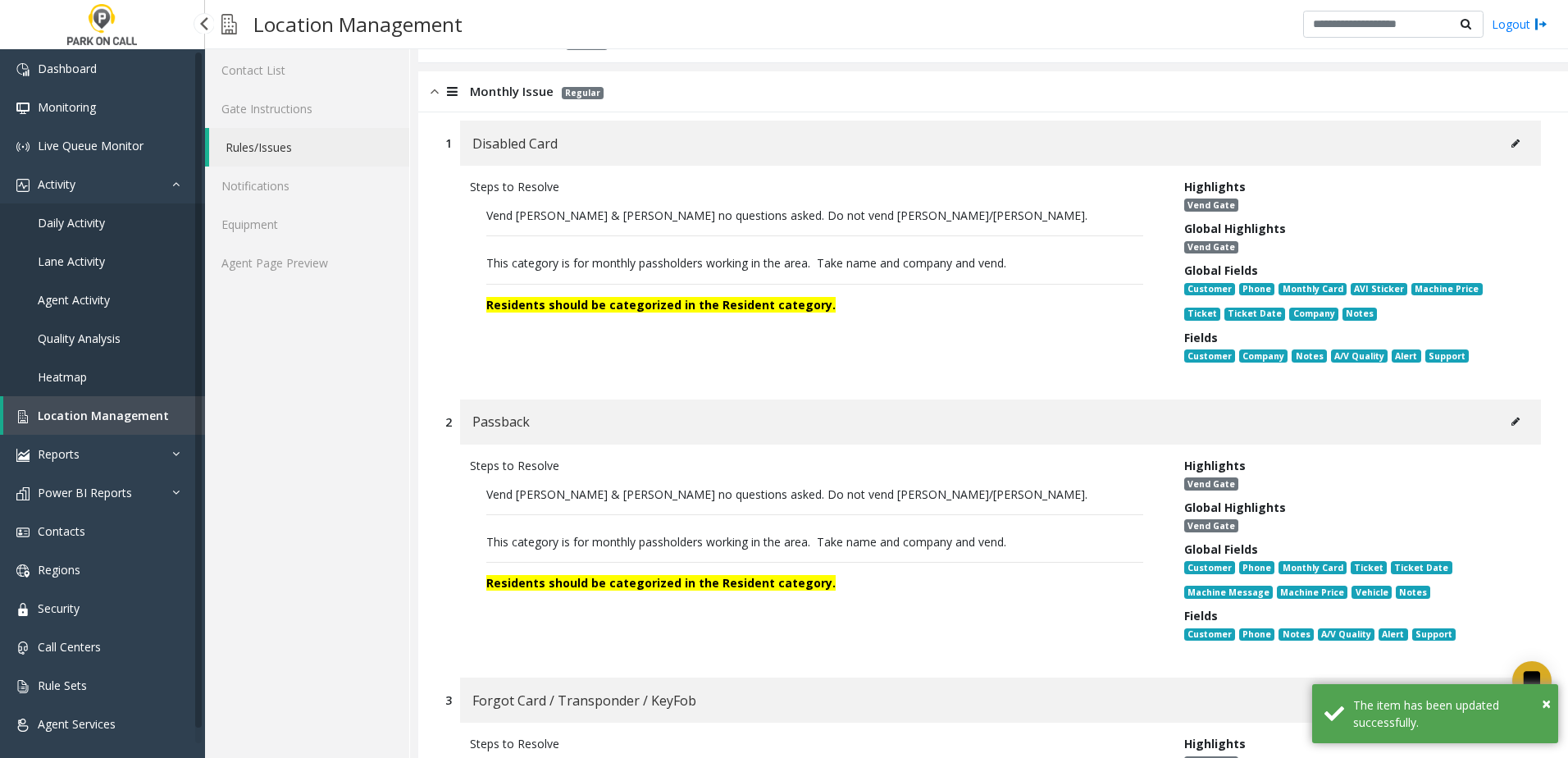
click at [149, 419] on span "Location Management" at bounding box center [103, 415] width 131 height 16
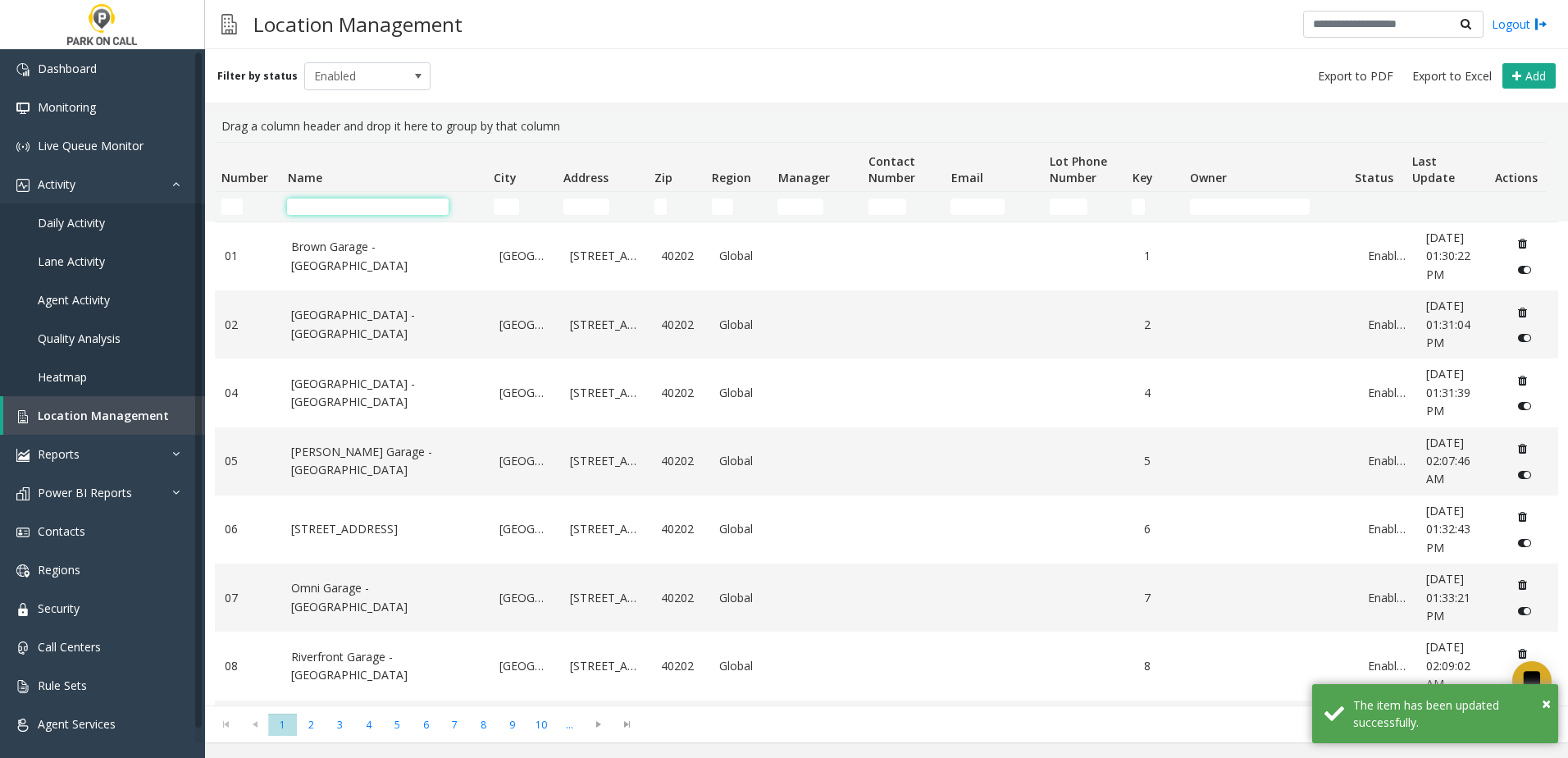
click at [417, 203] on input "Name Filter" at bounding box center [368, 206] width 162 height 17
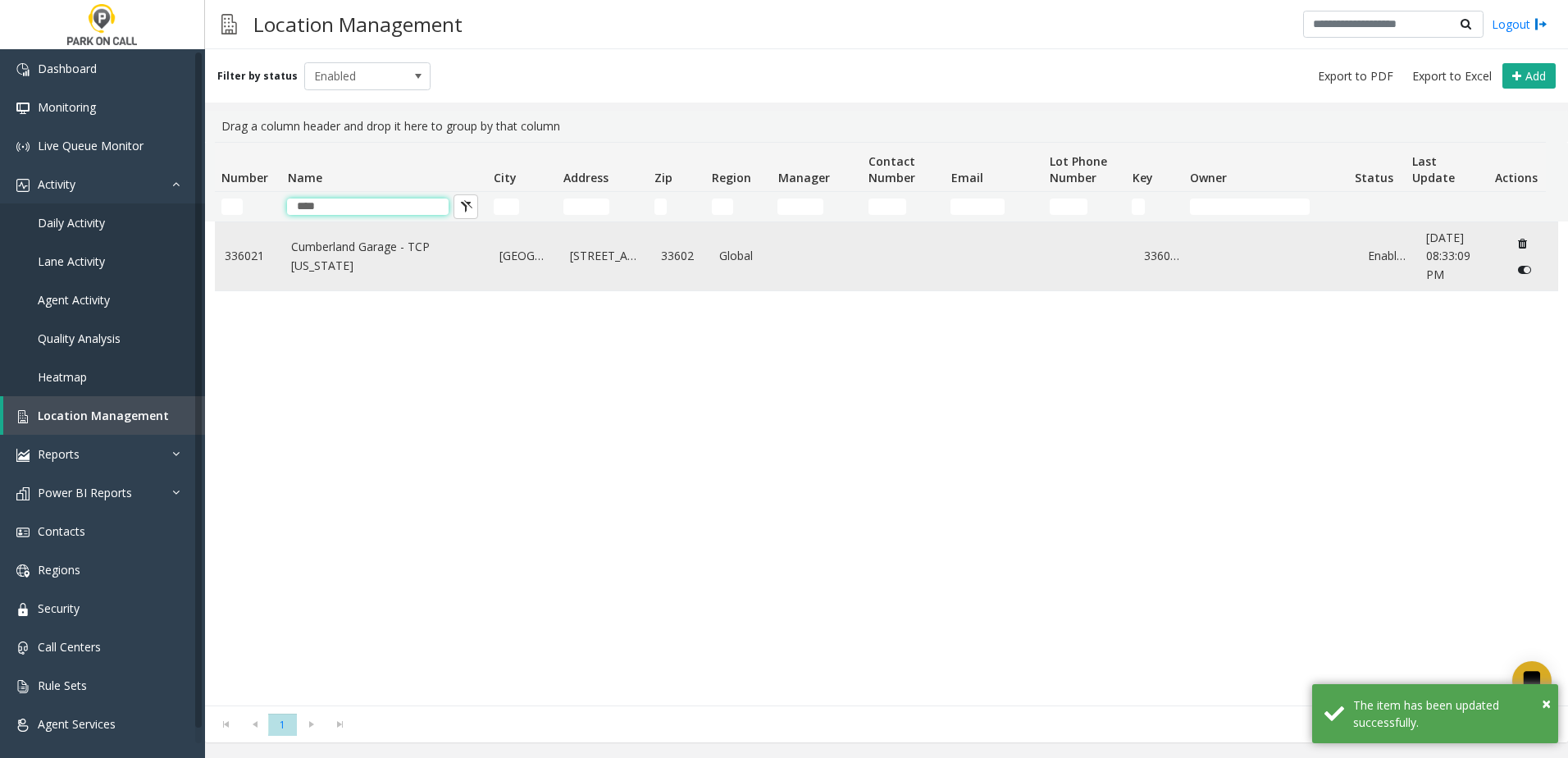
type input "****"
click at [406, 247] on link "Cumberland Garage - TCP [US_STATE]" at bounding box center [386, 256] width 189 height 37
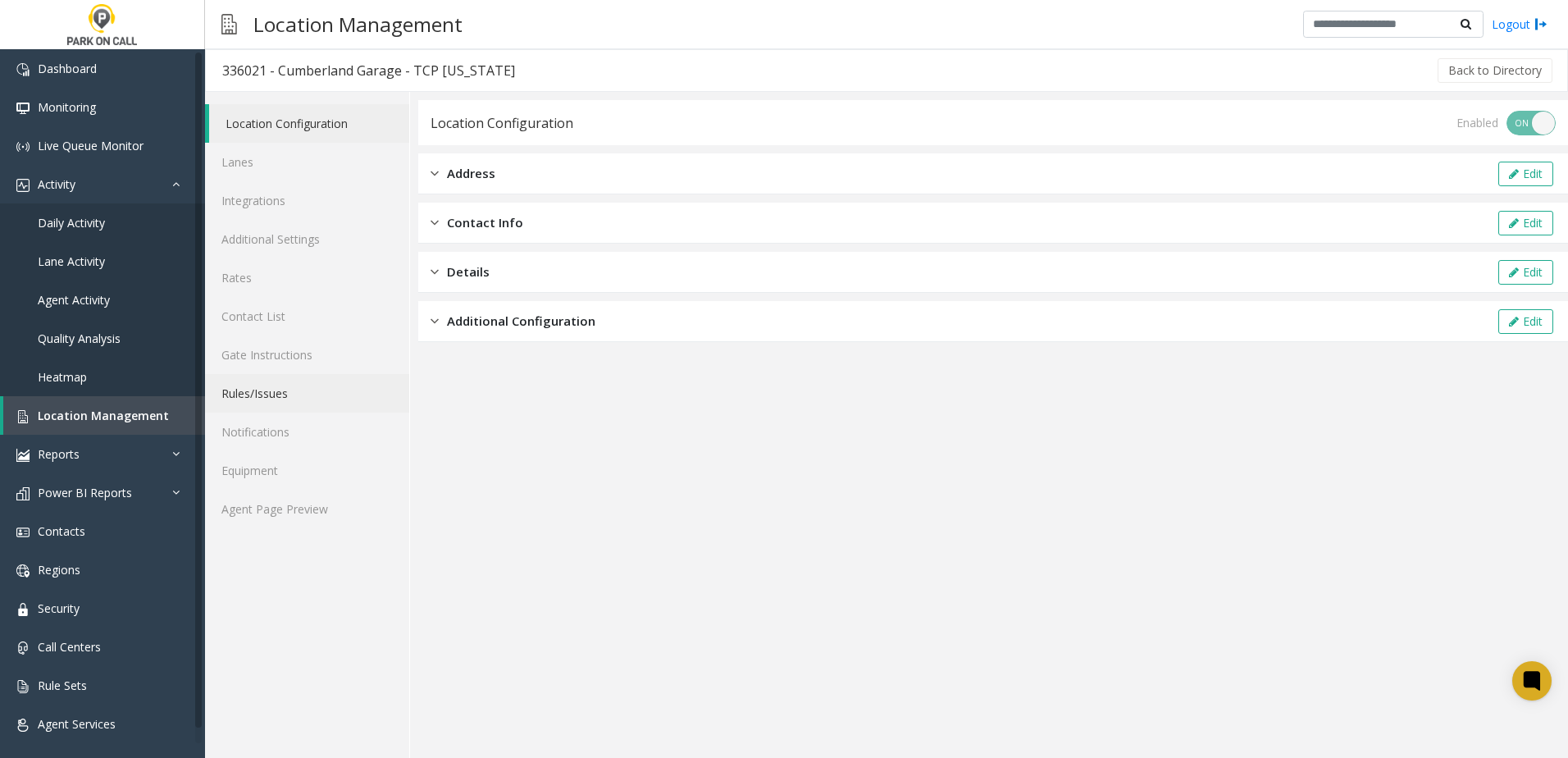
click at [280, 399] on link "Rules/Issues" at bounding box center [307, 393] width 204 height 39
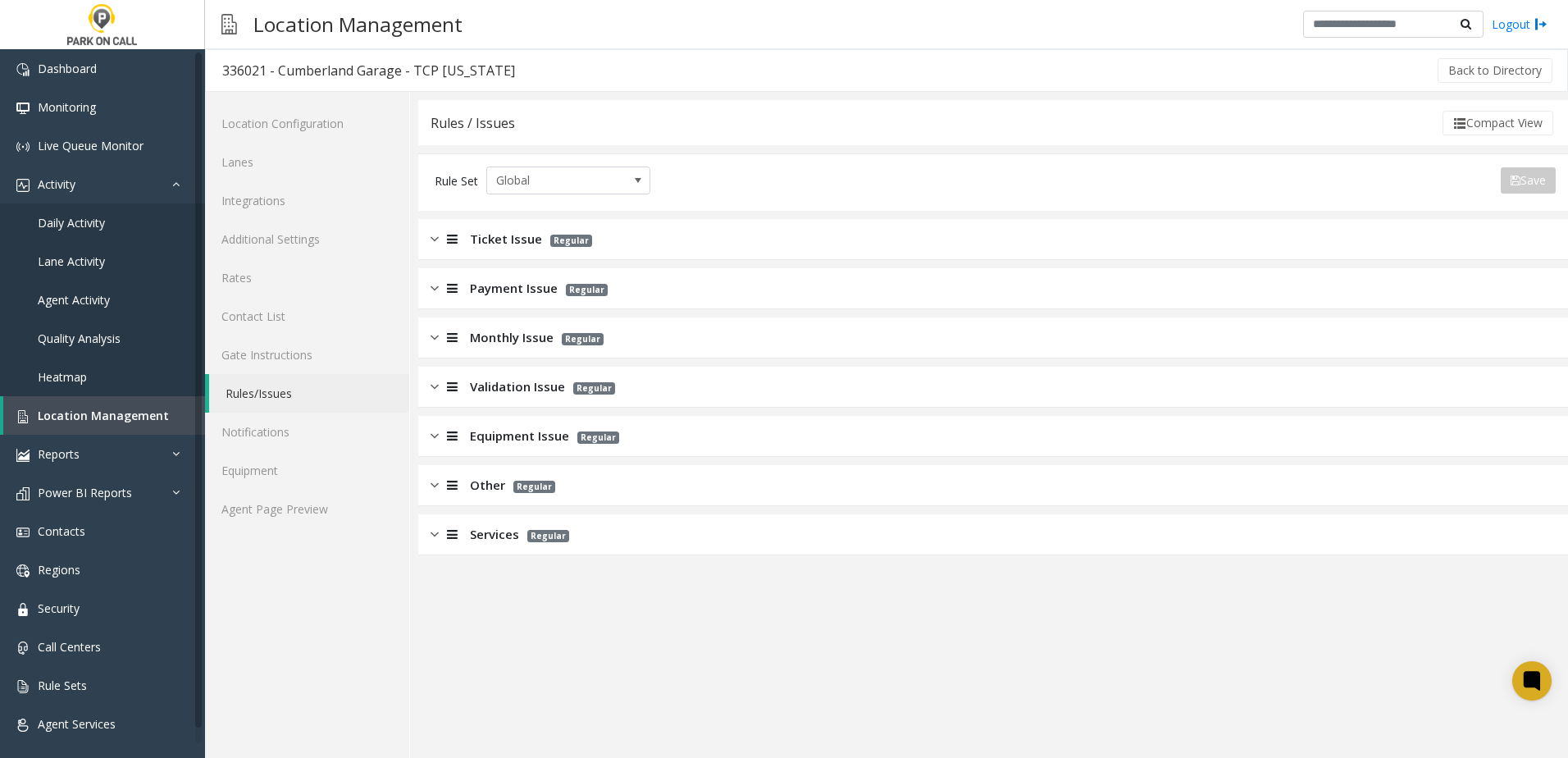
click at [476, 337] on span "Monthly Issue" at bounding box center [511, 337] width 84 height 19
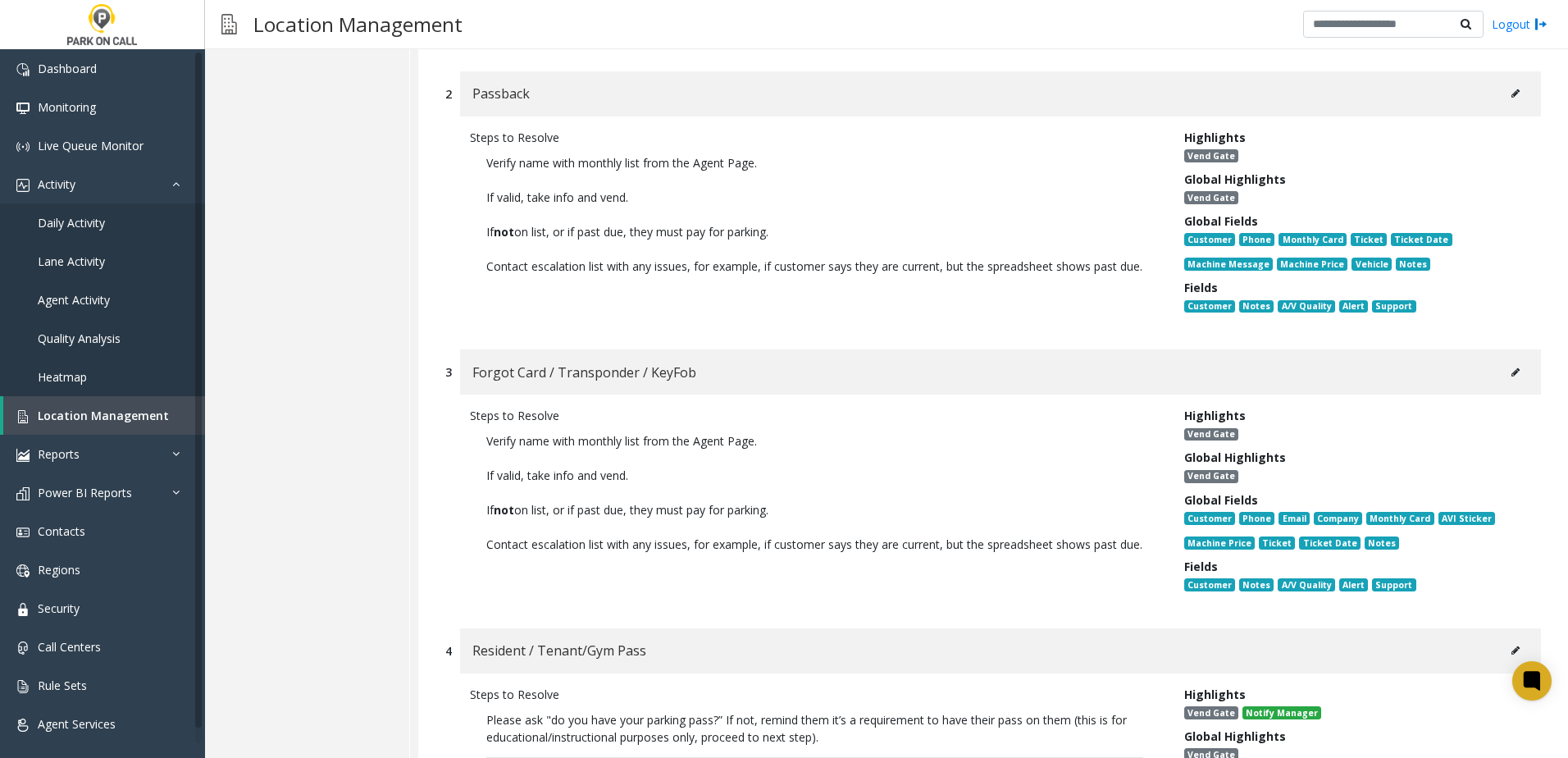
scroll to position [984, 0]
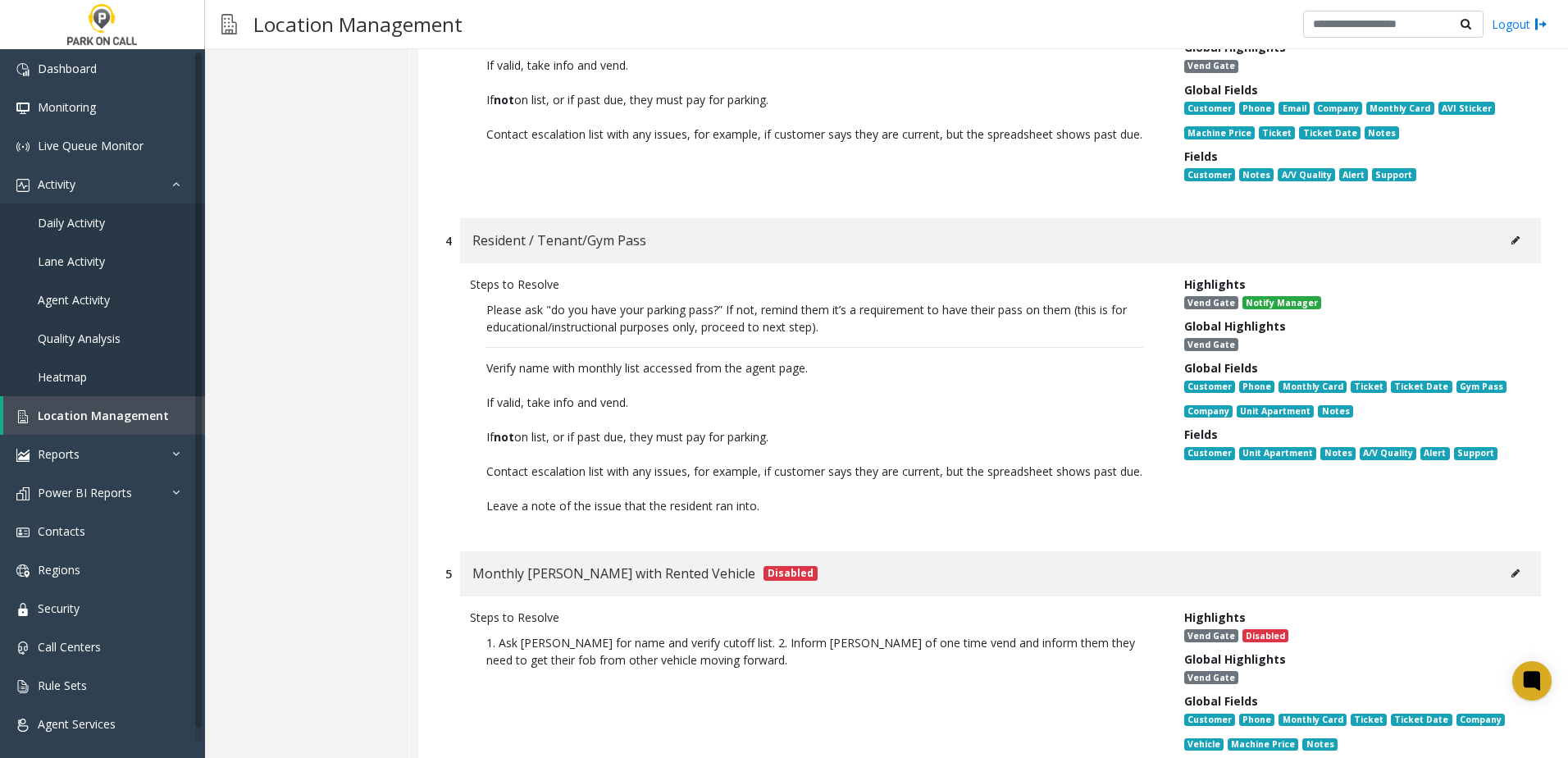
click at [1512, 244] on icon at bounding box center [1516, 240] width 8 height 10
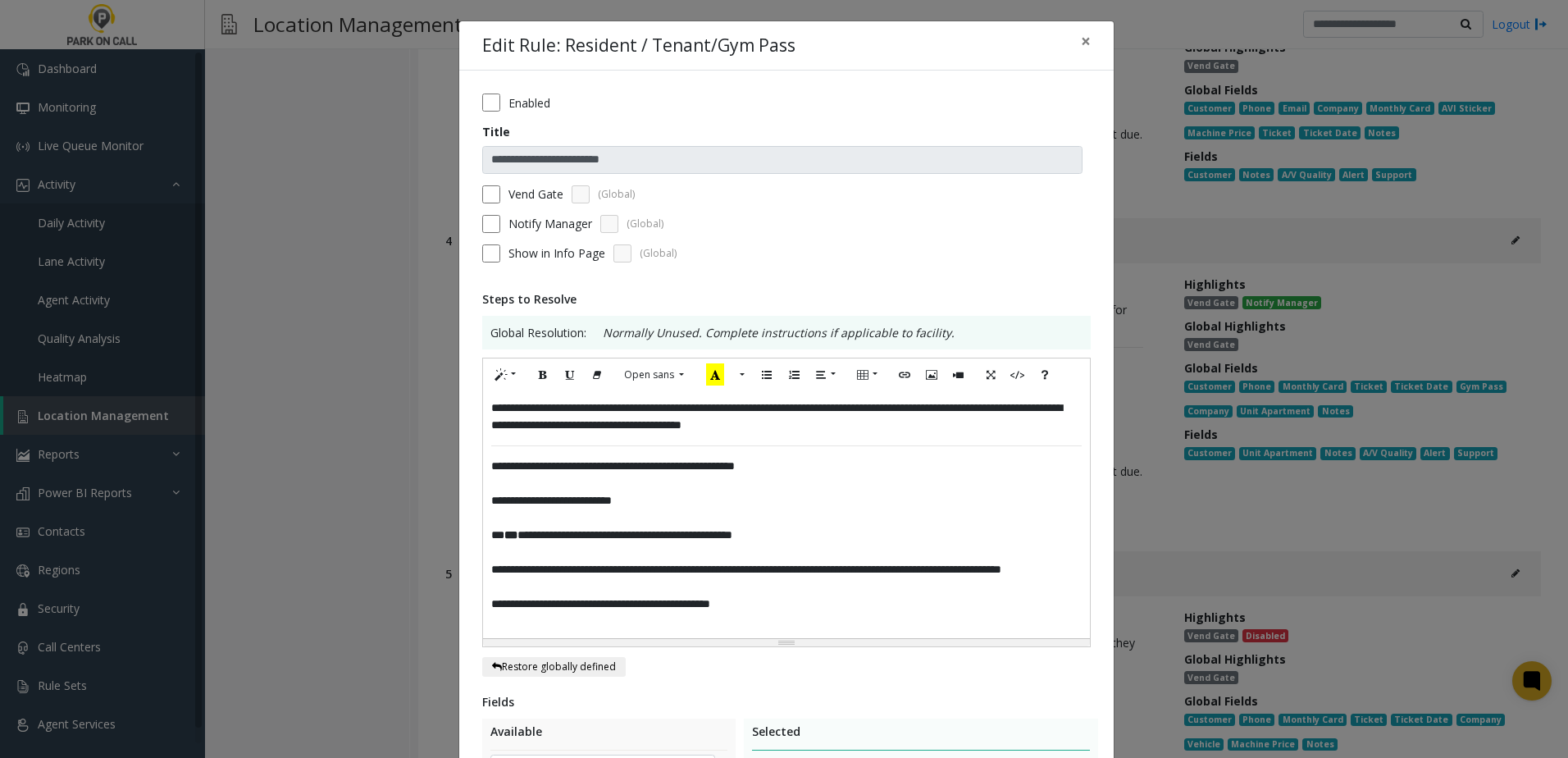
click at [827, 412] on span "**********" at bounding box center [777, 416] width 571 height 28
drag, startPoint x: 826, startPoint y: 408, endPoint x: 800, endPoint y: 412, distance: 26.3
click at [800, 412] on span "**********" at bounding box center [777, 416] width 571 height 28
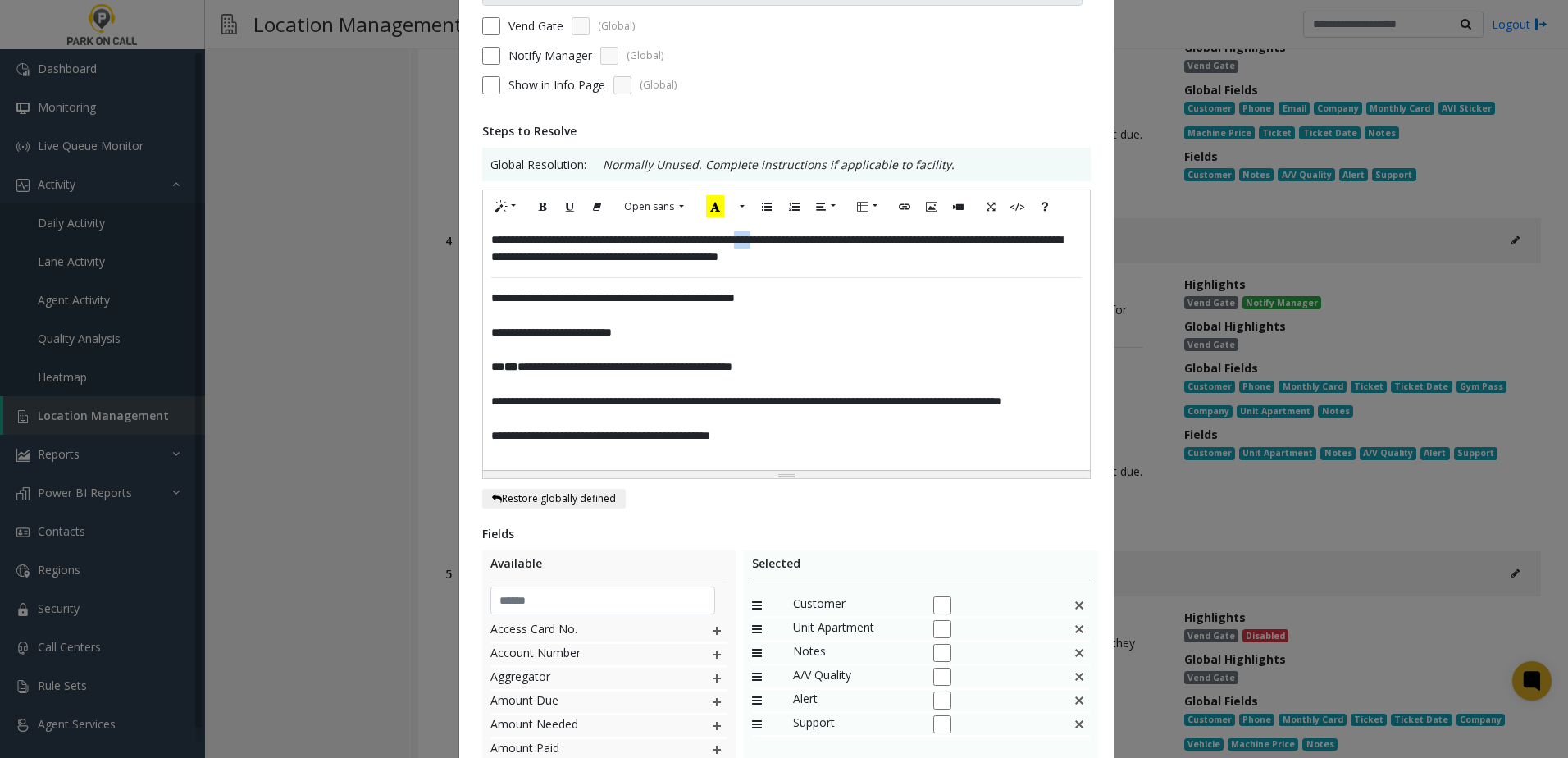
scroll to position [403, 0]
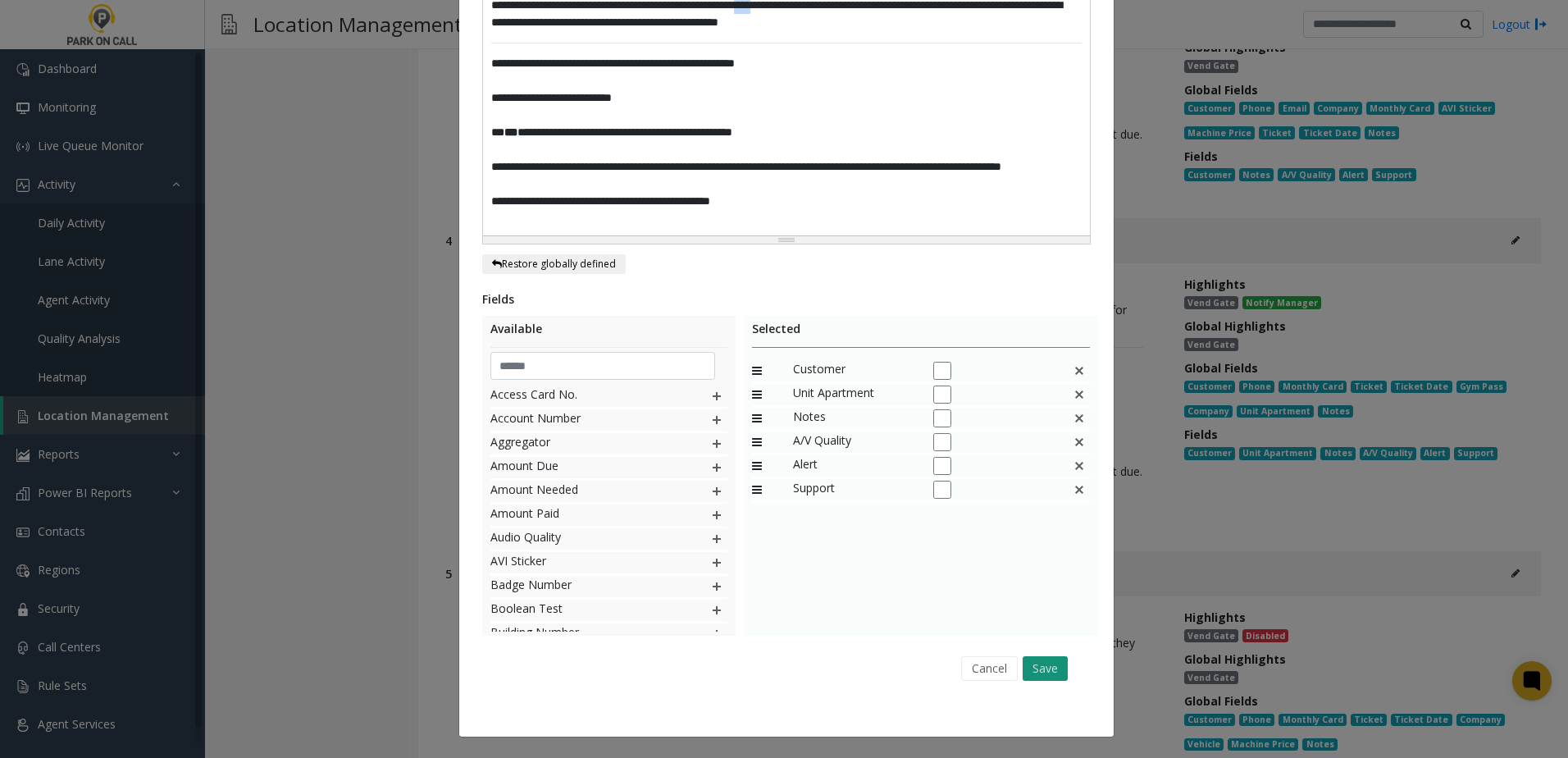
click at [1049, 666] on button "Save" at bounding box center [1045, 668] width 45 height 25
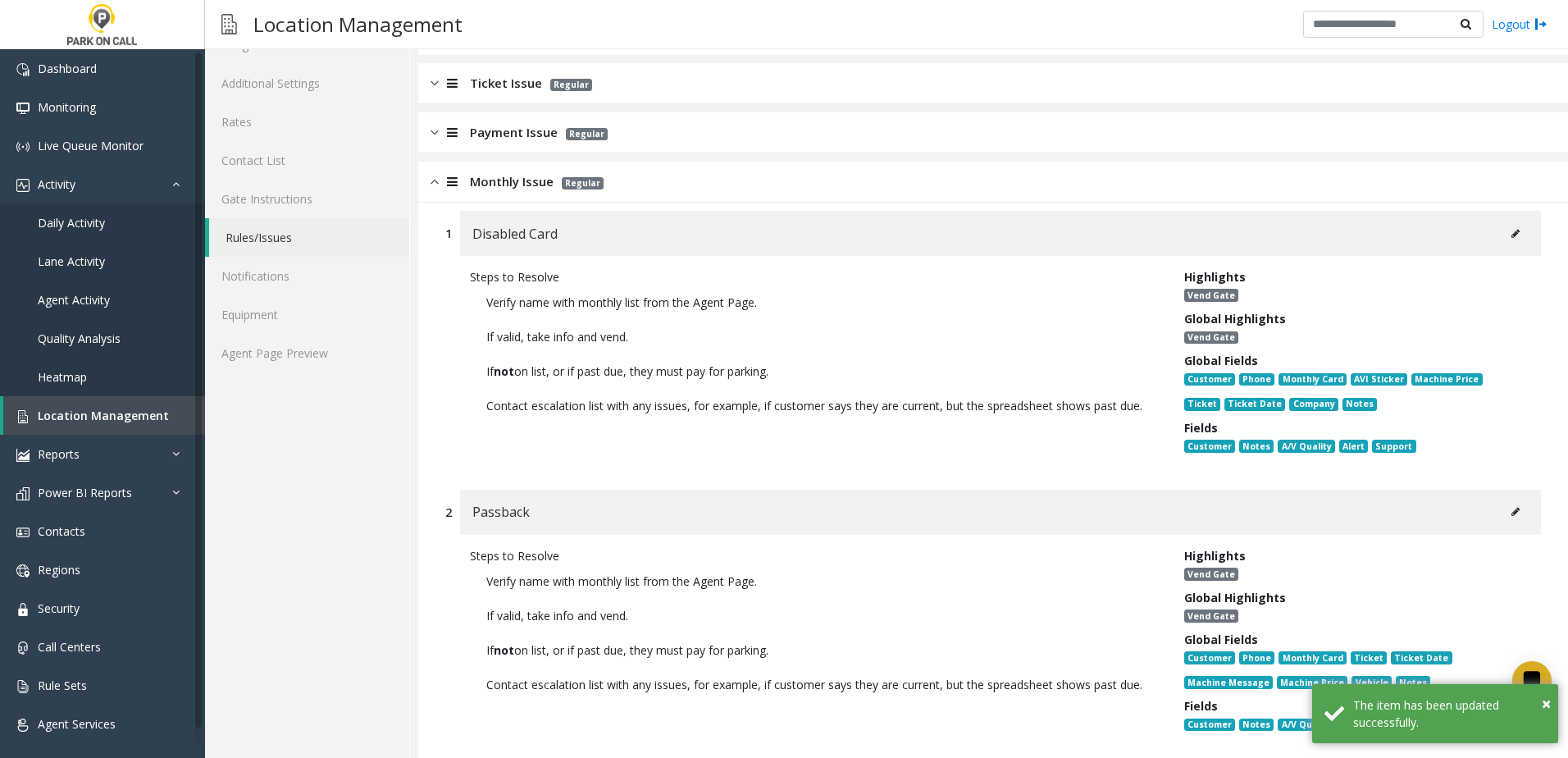
scroll to position [0, 0]
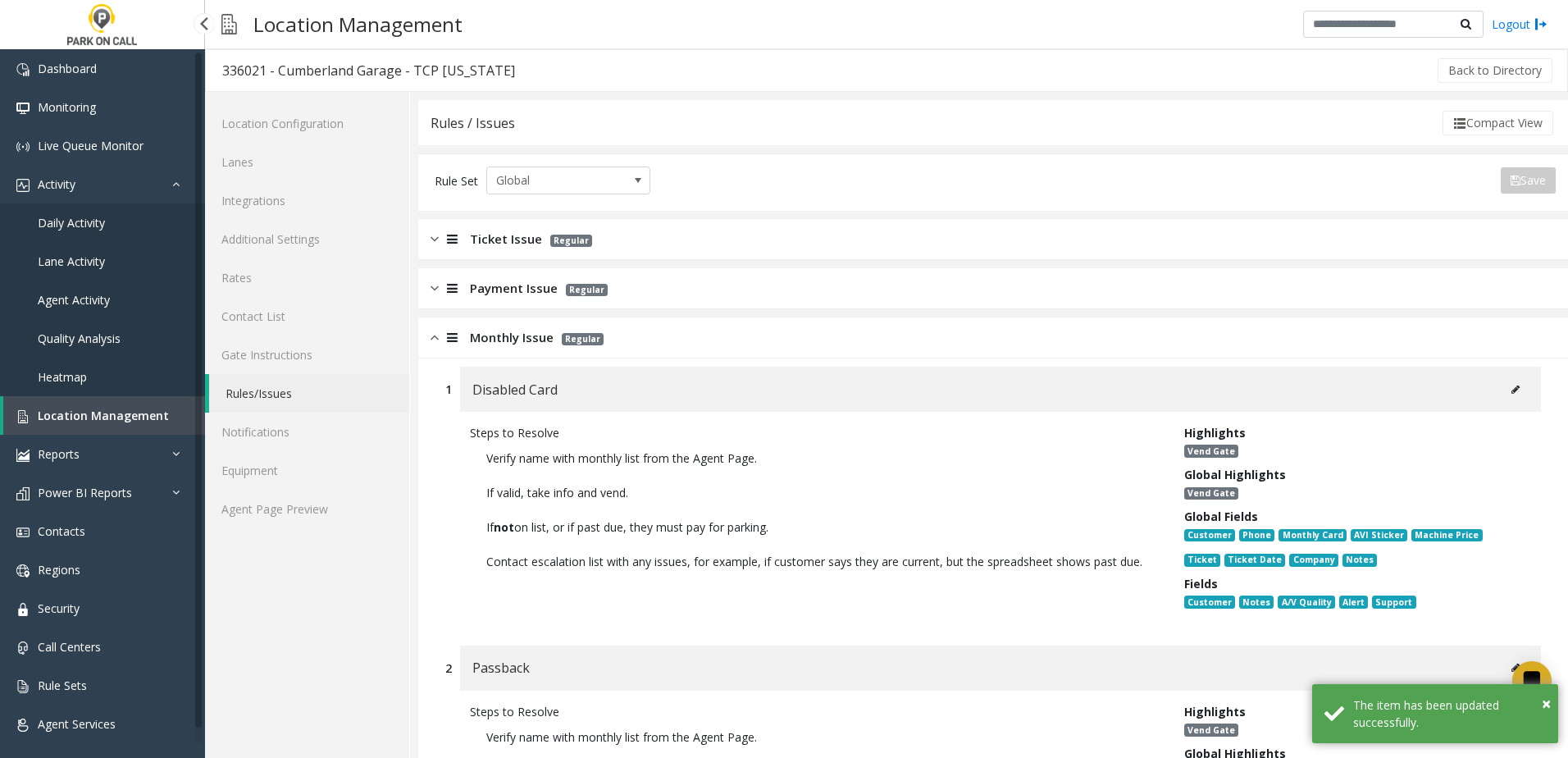
click at [106, 420] on span "Location Management" at bounding box center [103, 415] width 131 height 16
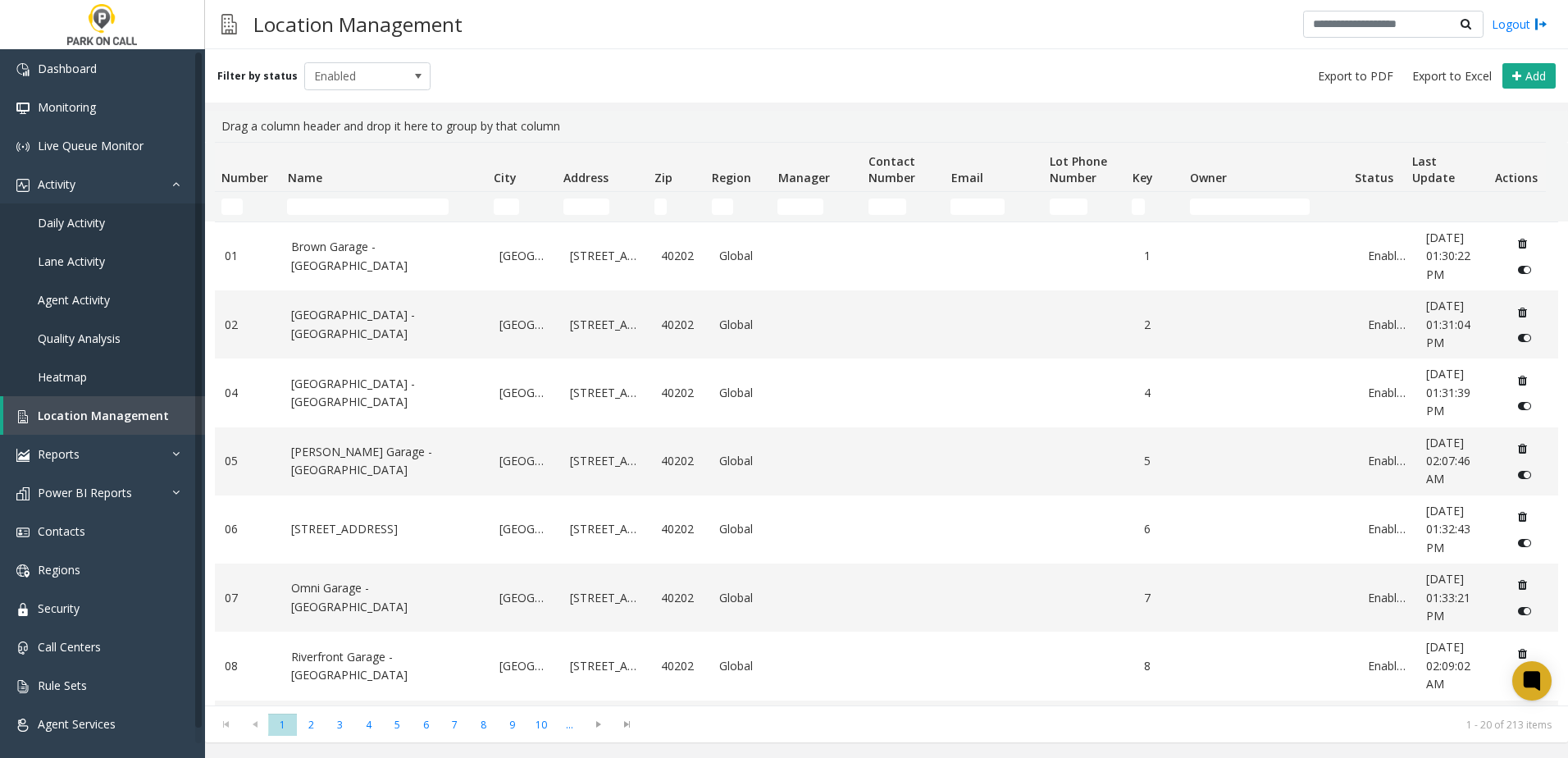
click at [394, 201] on td "Name Filter" at bounding box center [384, 206] width 206 height 29
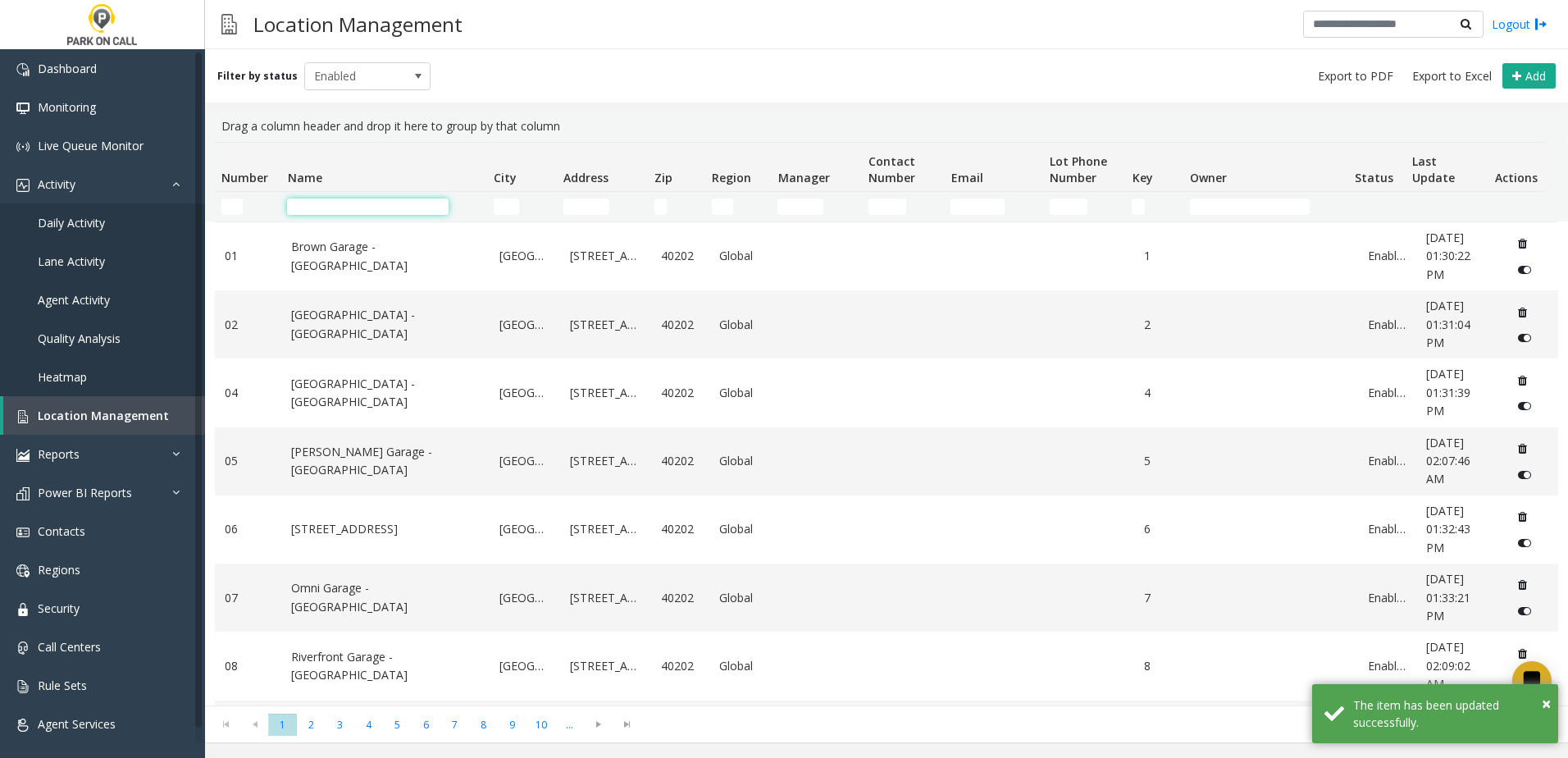
click at [386, 206] on input "Name Filter" at bounding box center [368, 206] width 162 height 17
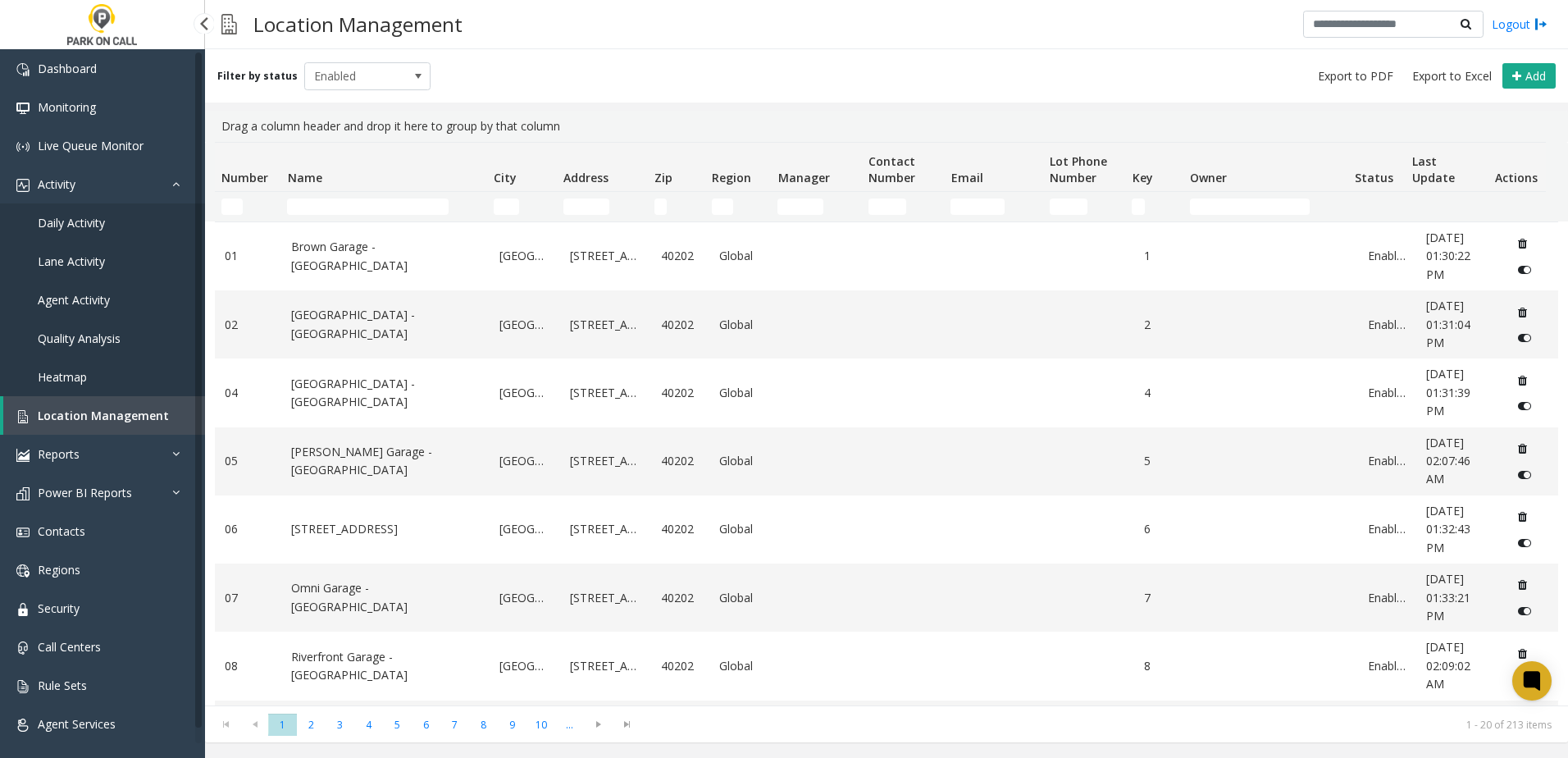
click at [91, 300] on span "Agent Activity" at bounding box center [73, 299] width 73 height 16
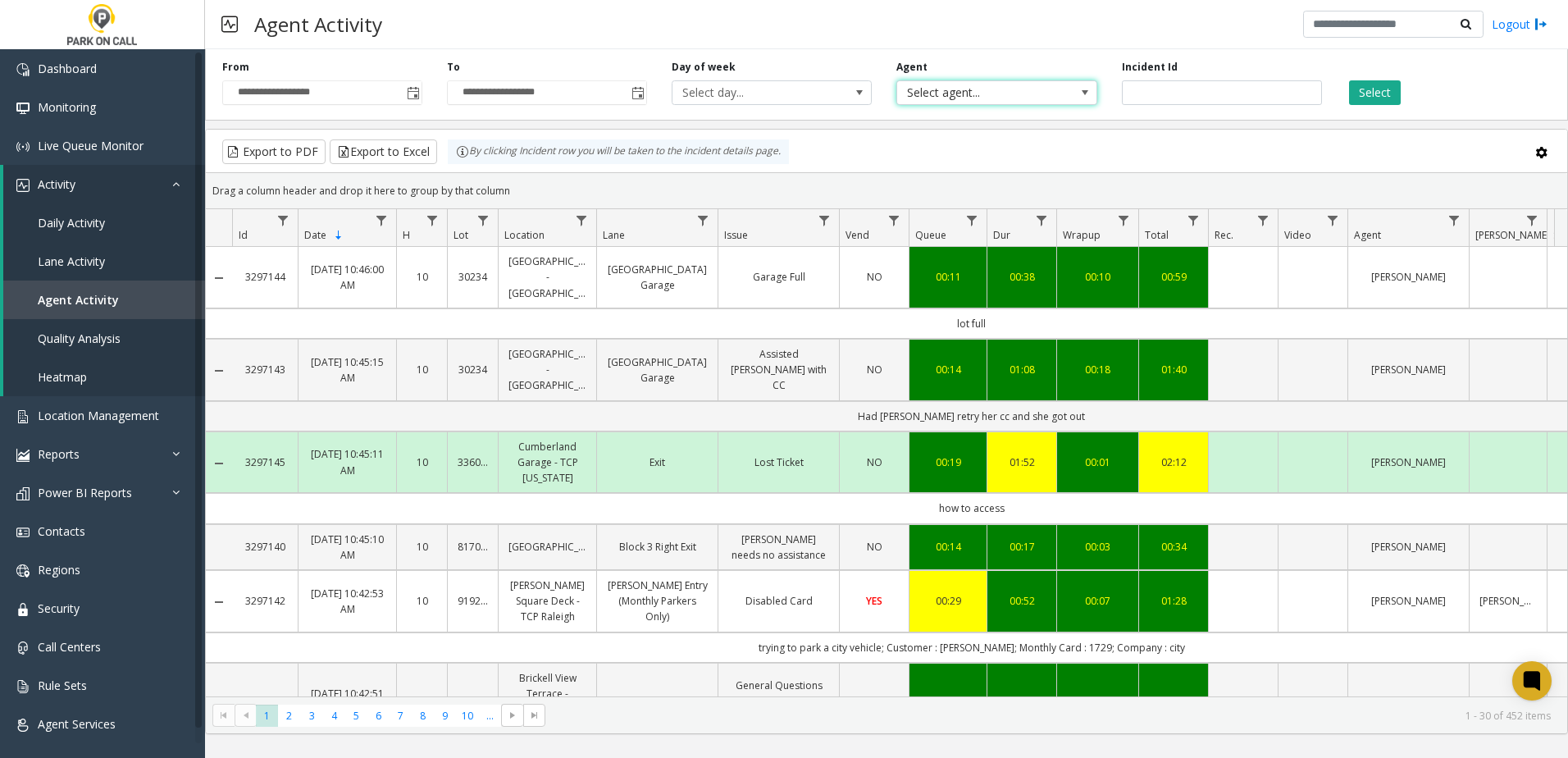
click at [919, 93] on span "Select agent..." at bounding box center [976, 92] width 159 height 23
type input "*******"
click at [946, 174] on li "[PERSON_NAME]" at bounding box center [996, 179] width 196 height 22
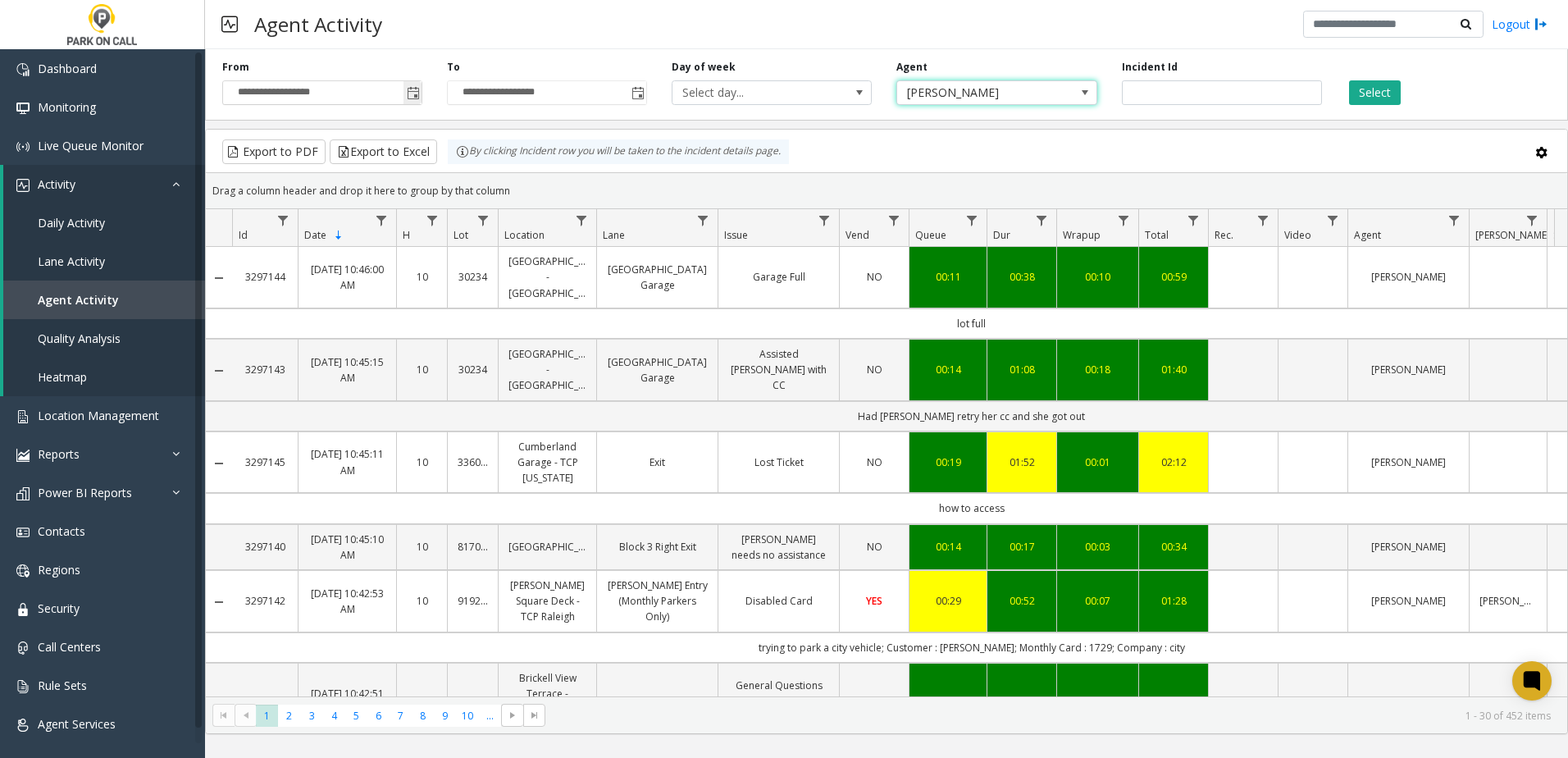
click at [416, 93] on span "Toggle popup" at bounding box center [413, 94] width 13 height 13
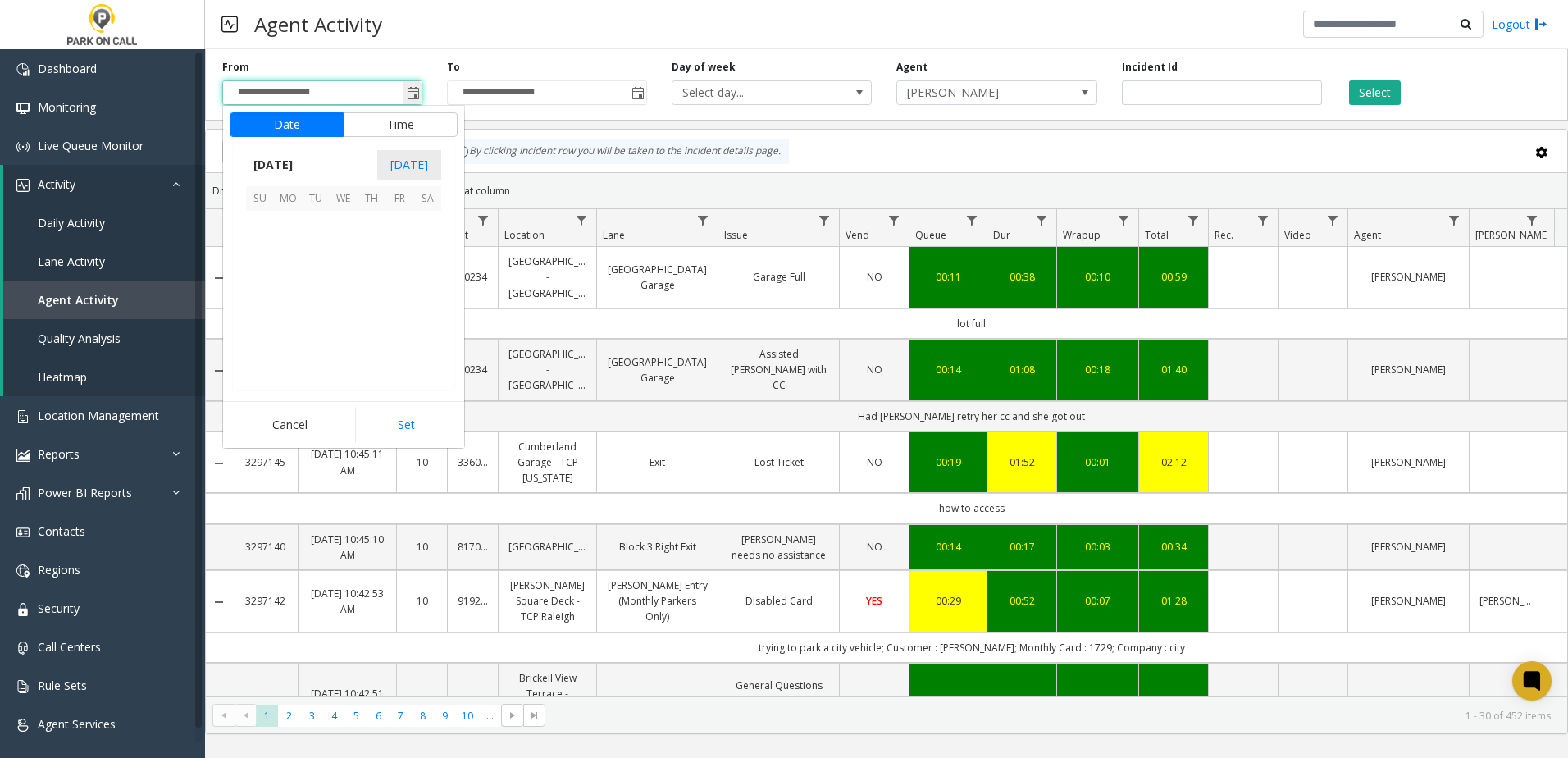
scroll to position [294284, 0]
click at [285, 284] on span "15" at bounding box center [287, 280] width 28 height 28
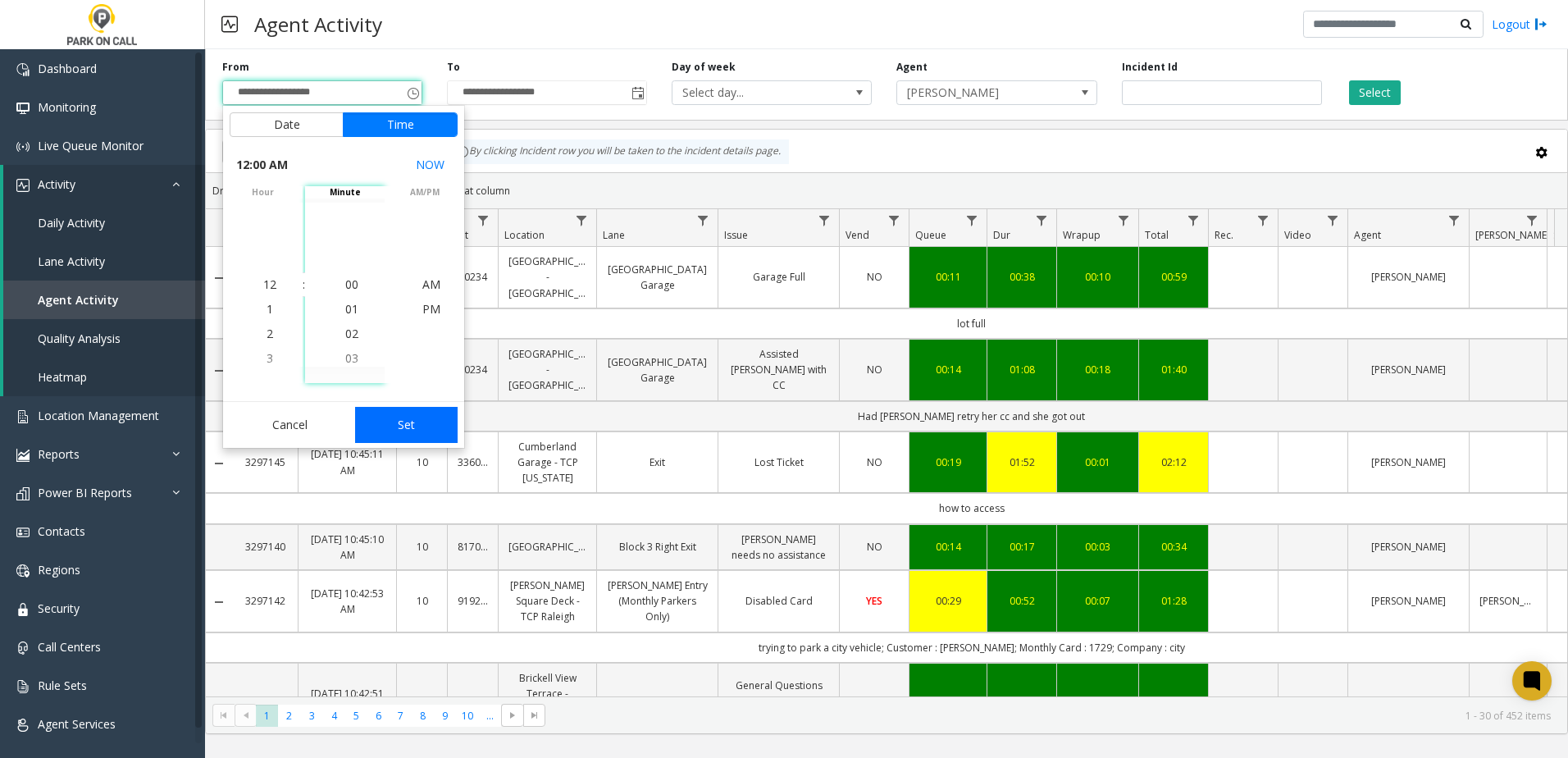
click at [398, 424] on button "Set" at bounding box center [407, 424] width 104 height 36
type input "**********"
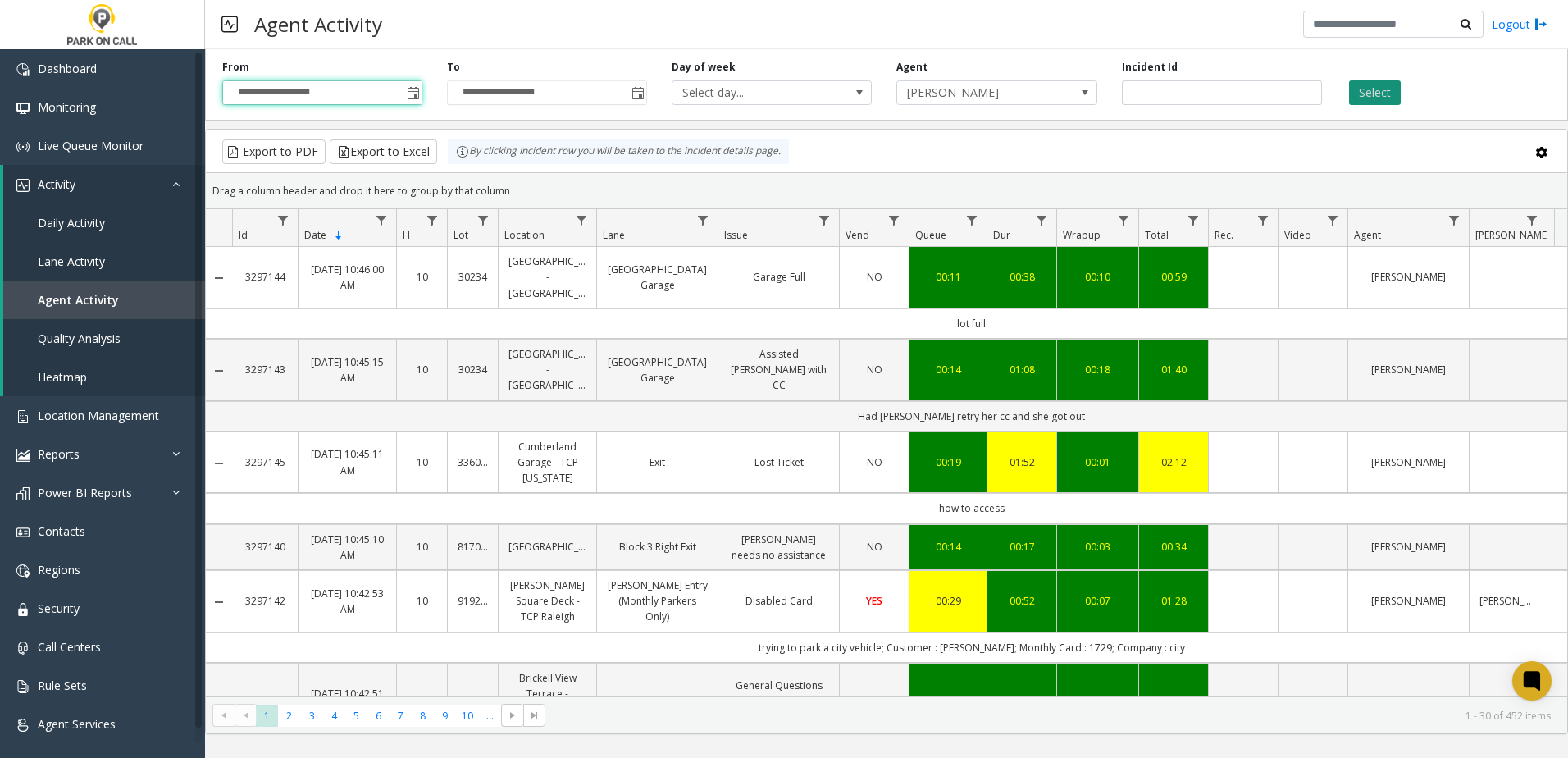
click at [1381, 94] on button "Select" at bounding box center [1375, 93] width 51 height 25
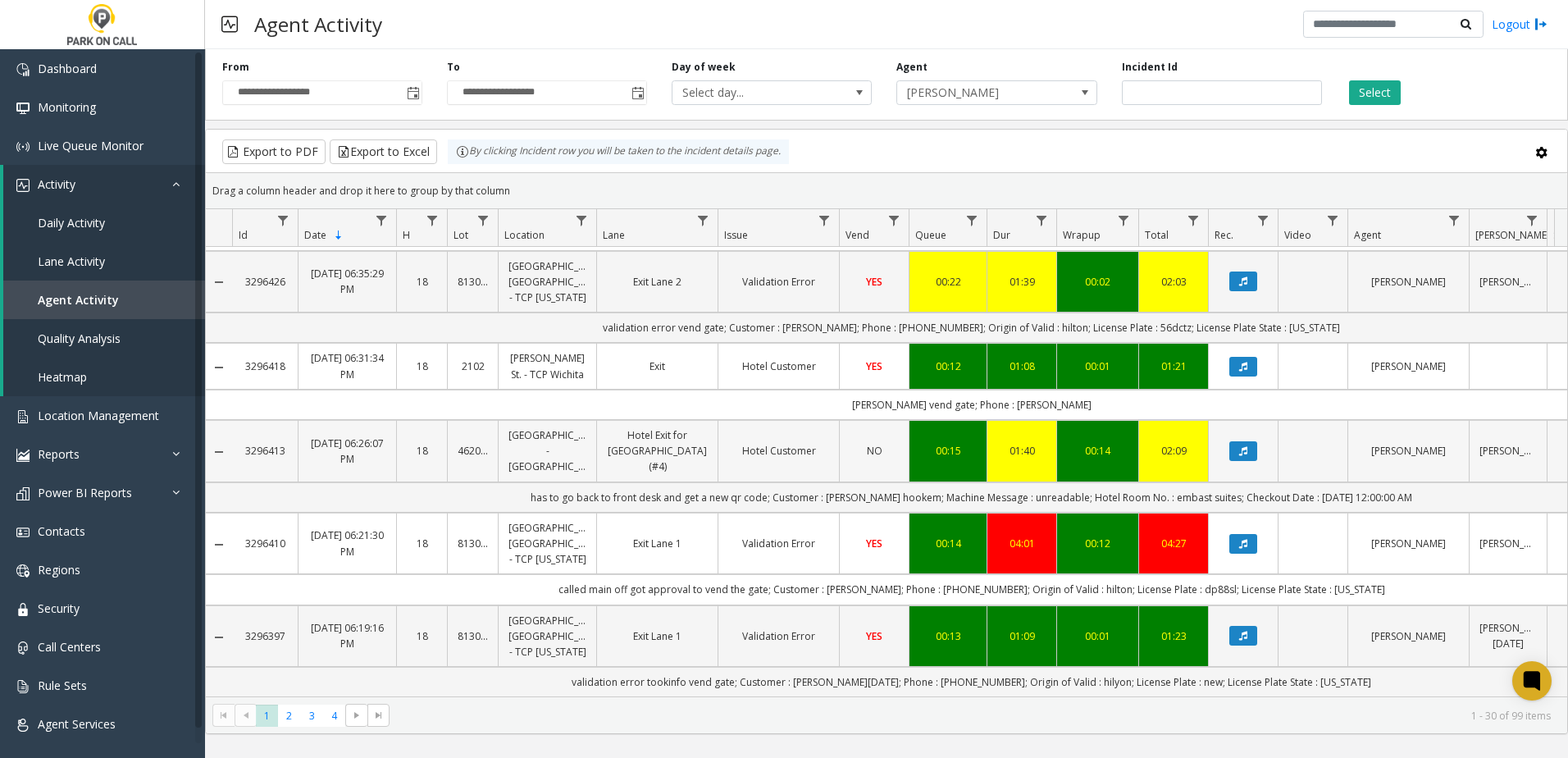
scroll to position [2062, 0]
click at [295, 717] on span "2" at bounding box center [289, 716] width 22 height 22
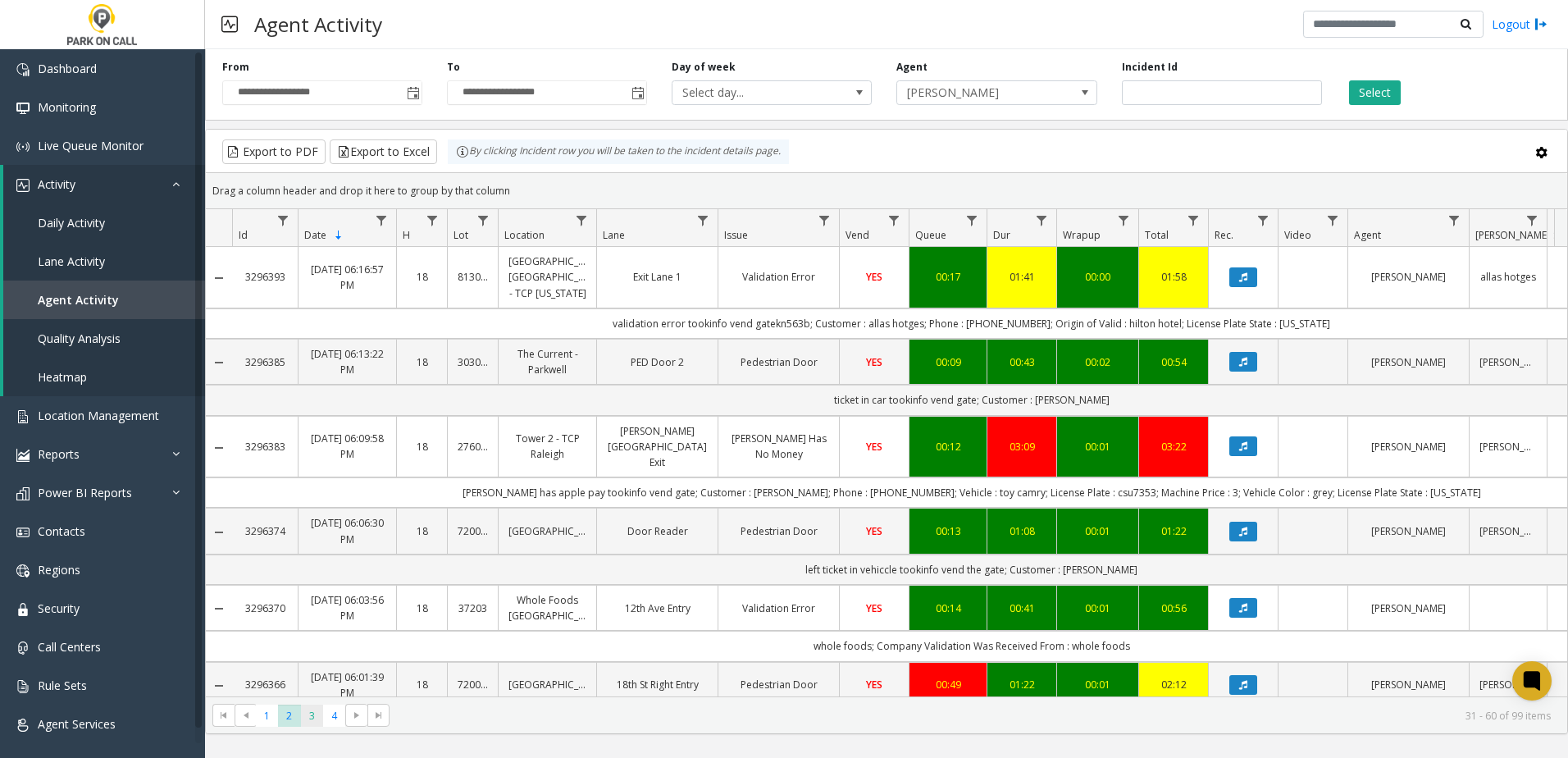
click at [317, 717] on span "3" at bounding box center [312, 716] width 22 height 22
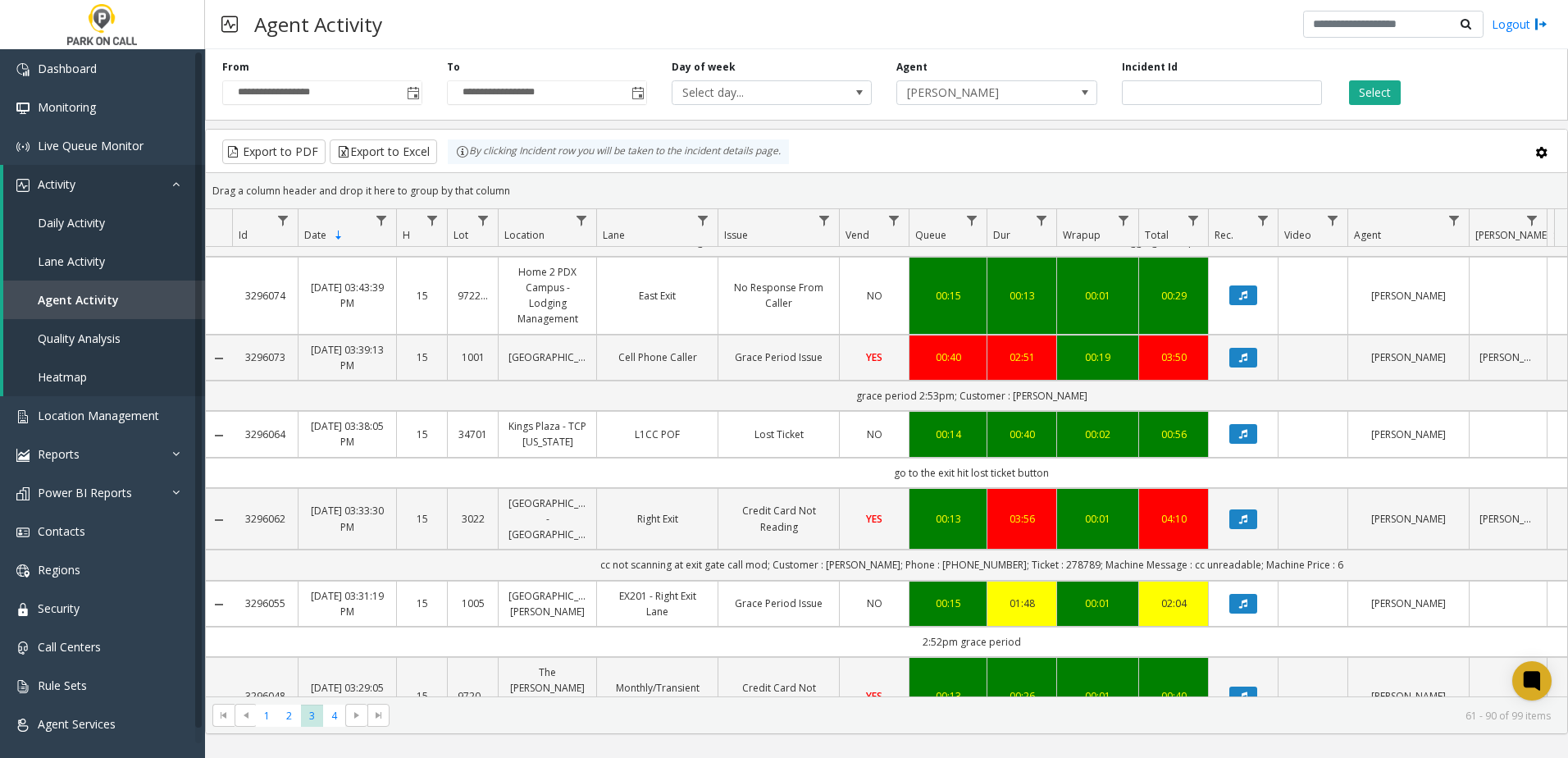
scroll to position [2104, 0]
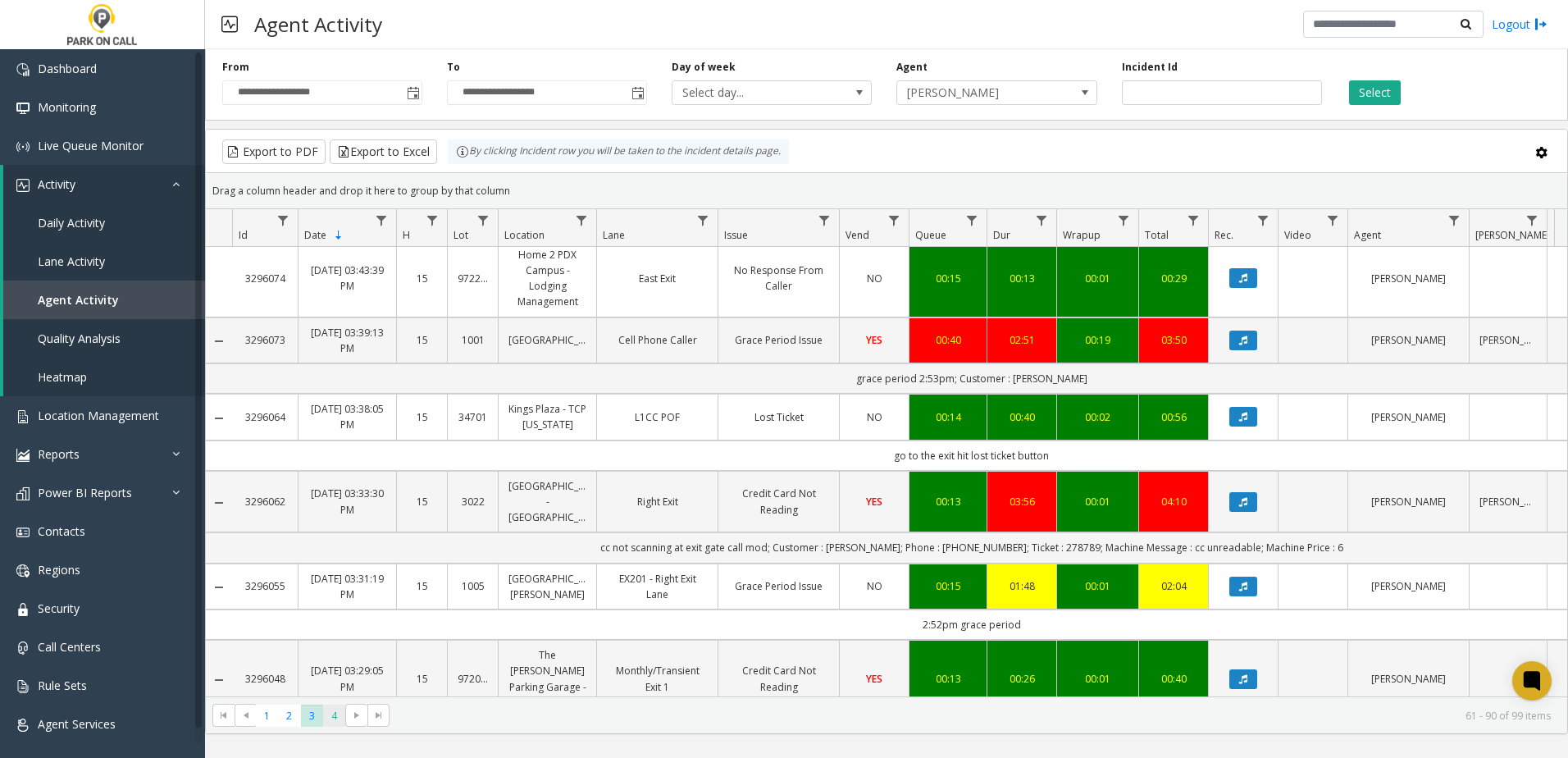
click at [334, 719] on span "4" at bounding box center [334, 716] width 22 height 22
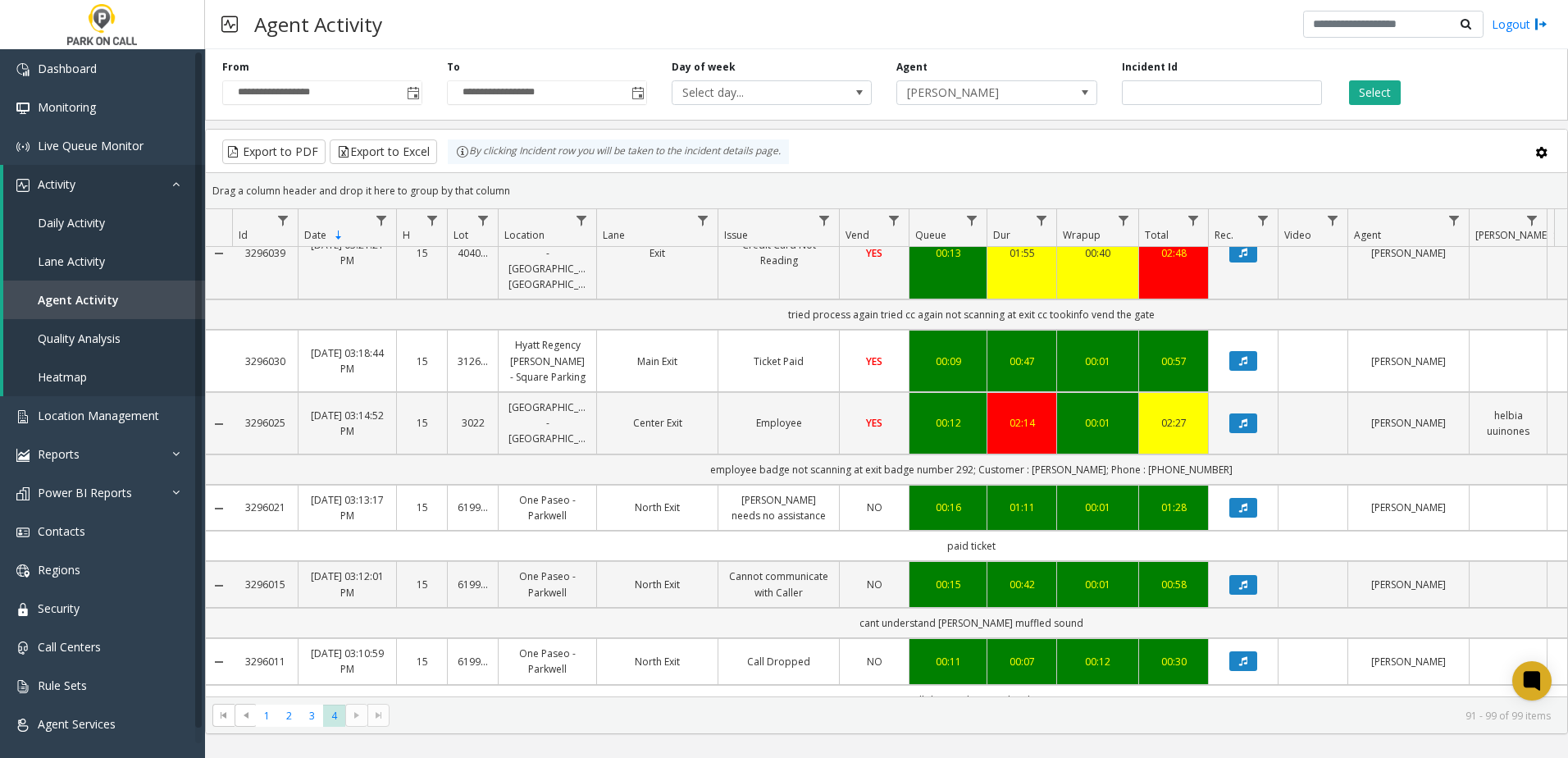
scroll to position [348, 0]
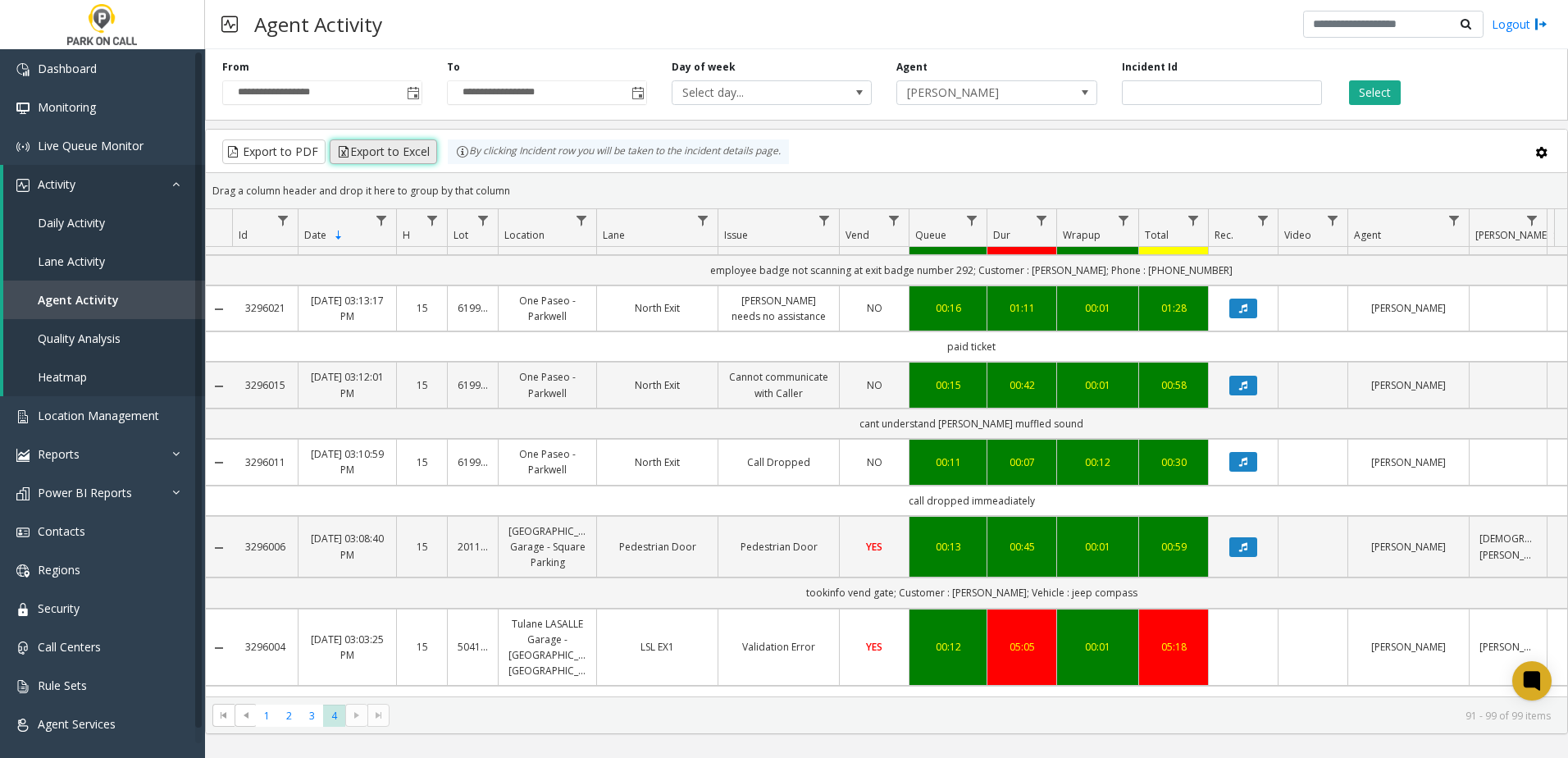
click at [401, 159] on button "Export to Excel" at bounding box center [383, 151] width 107 height 25
click at [1029, 96] on span "[PERSON_NAME]" at bounding box center [976, 92] width 159 height 23
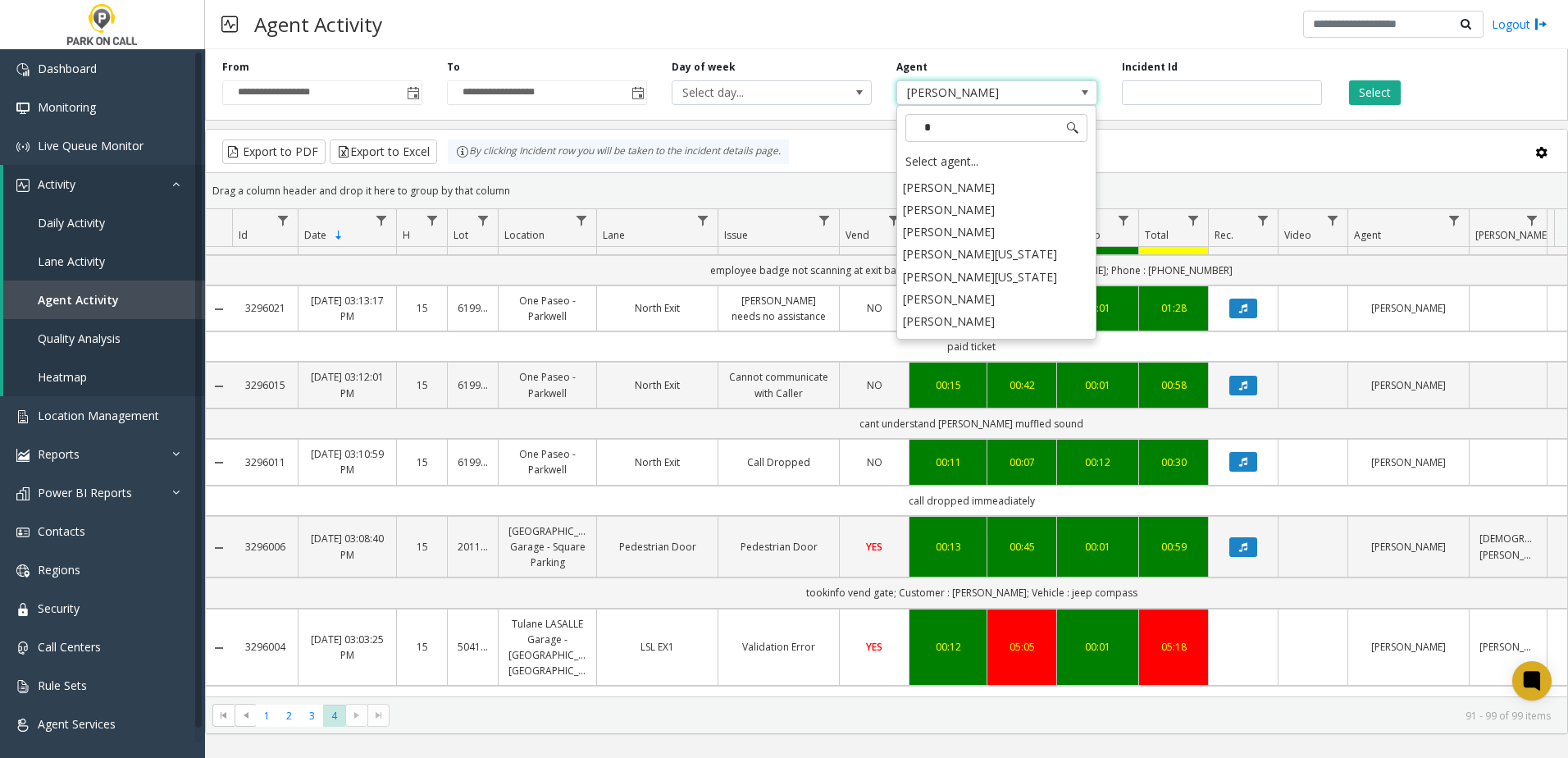
scroll to position [0, 0]
type input "***"
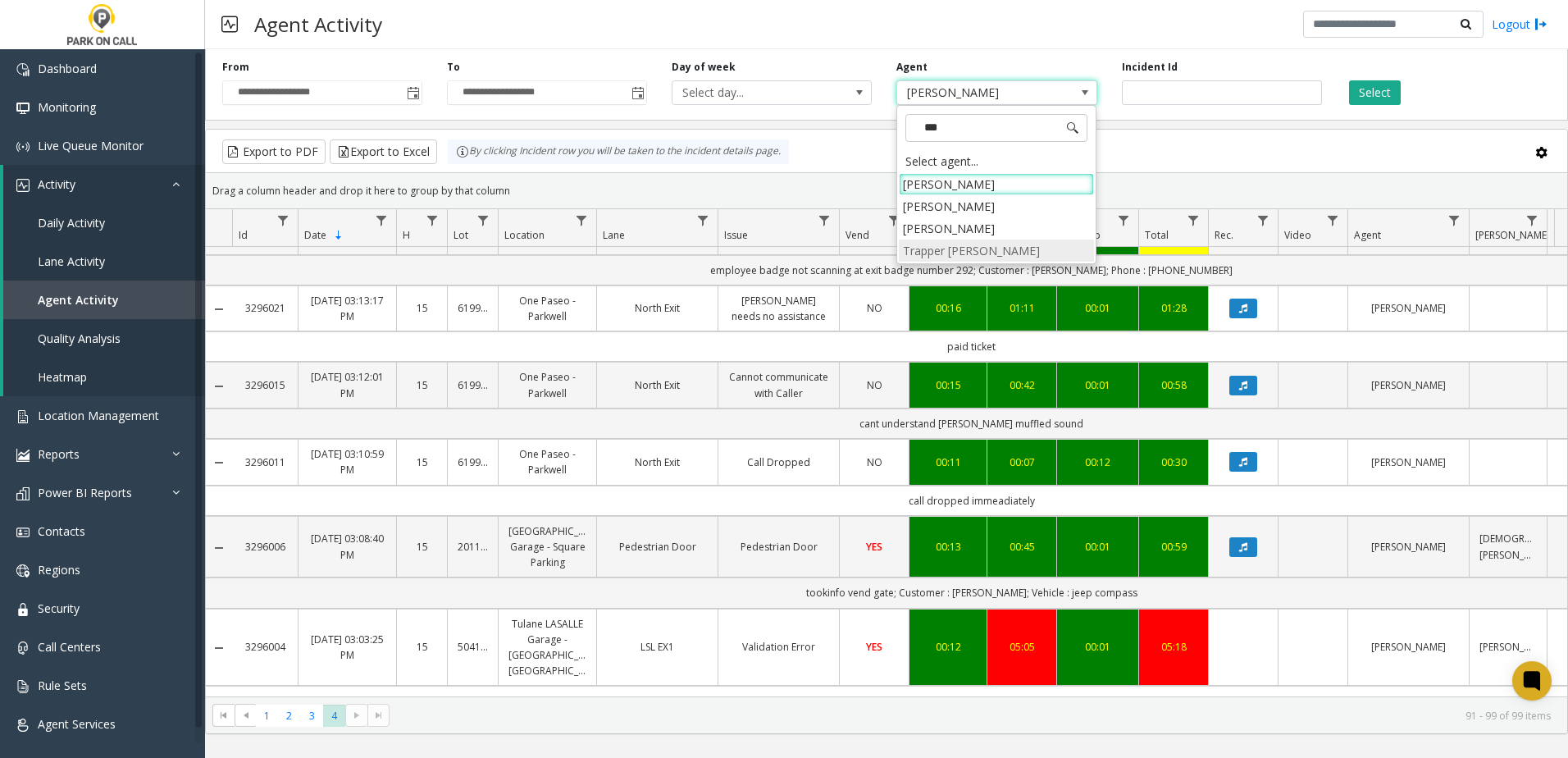
click at [992, 248] on li "Trapper [PERSON_NAME]" at bounding box center [996, 251] width 196 height 22
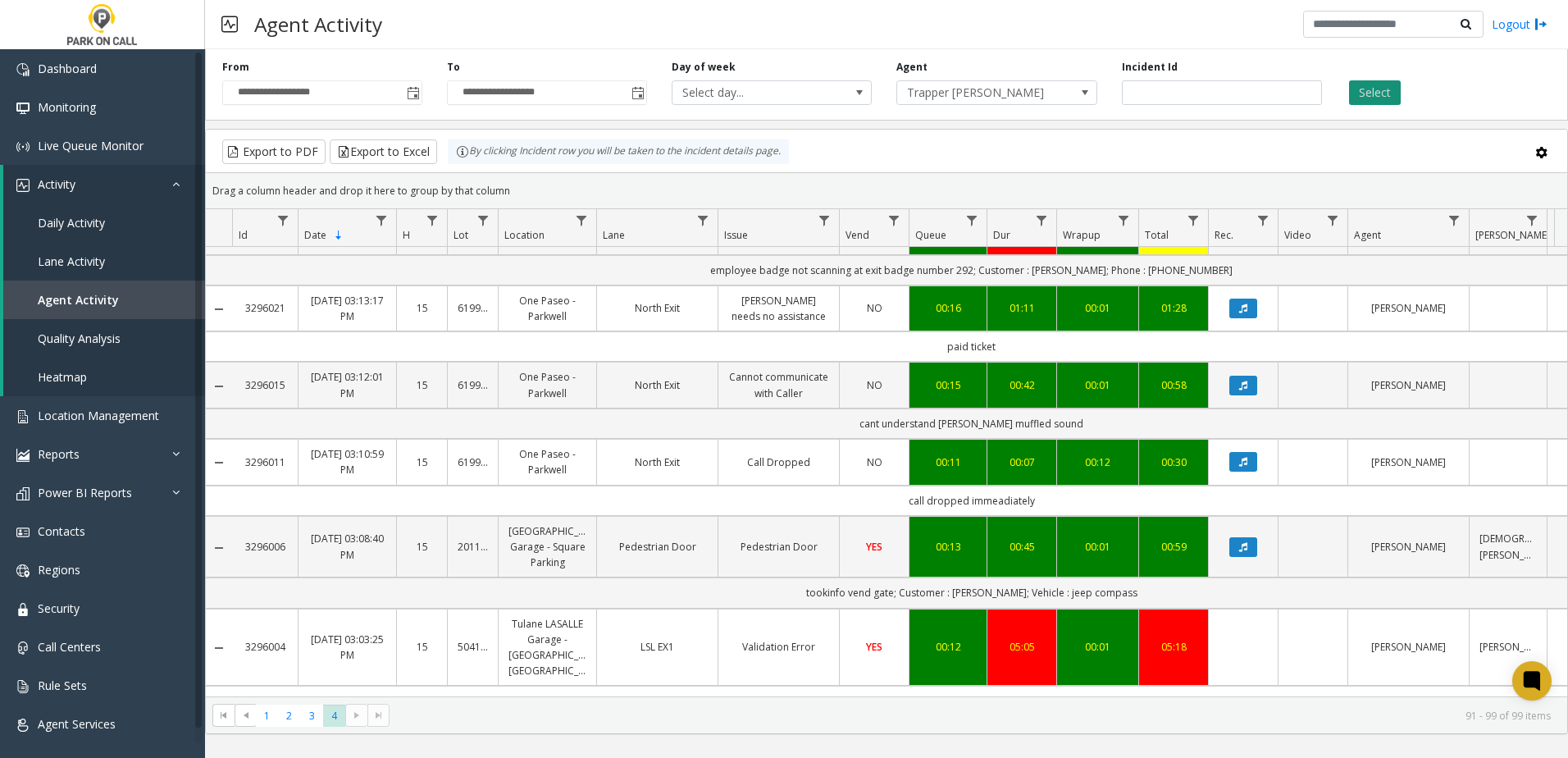
click at [1389, 92] on button "Select" at bounding box center [1375, 93] width 51 height 25
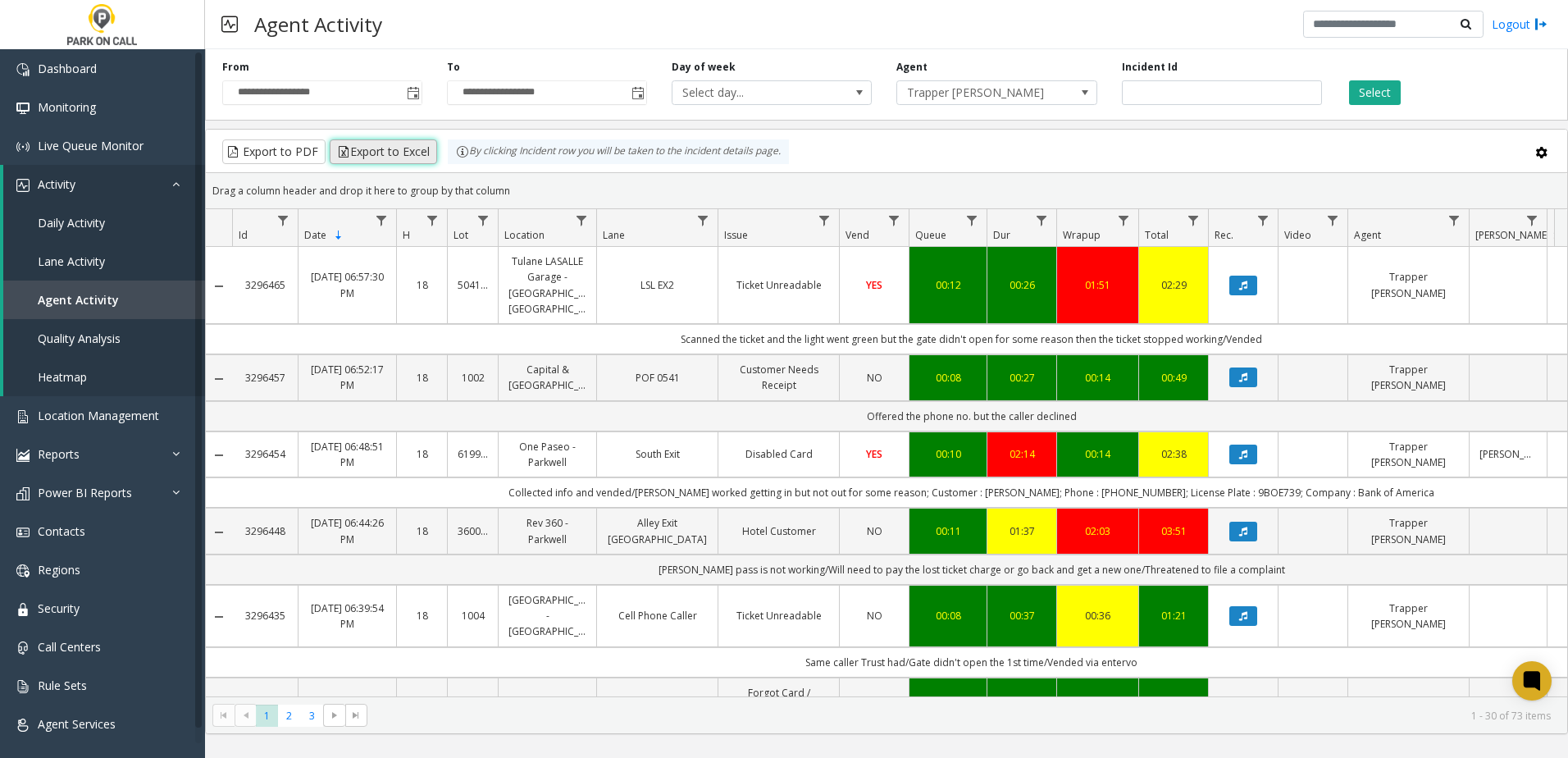
click at [406, 154] on button "Export to Excel" at bounding box center [383, 151] width 107 height 25
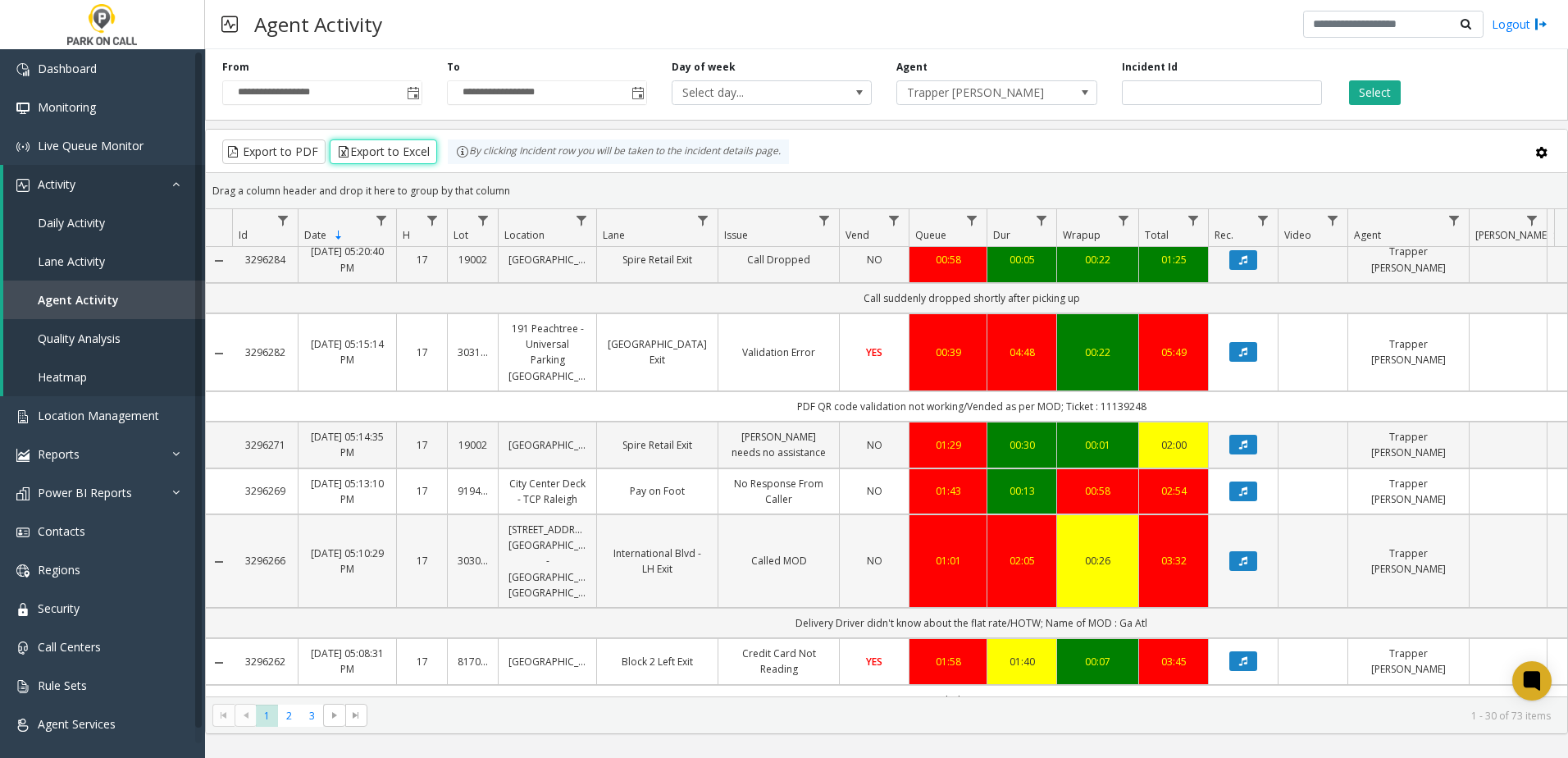
scroll to position [2105, 0]
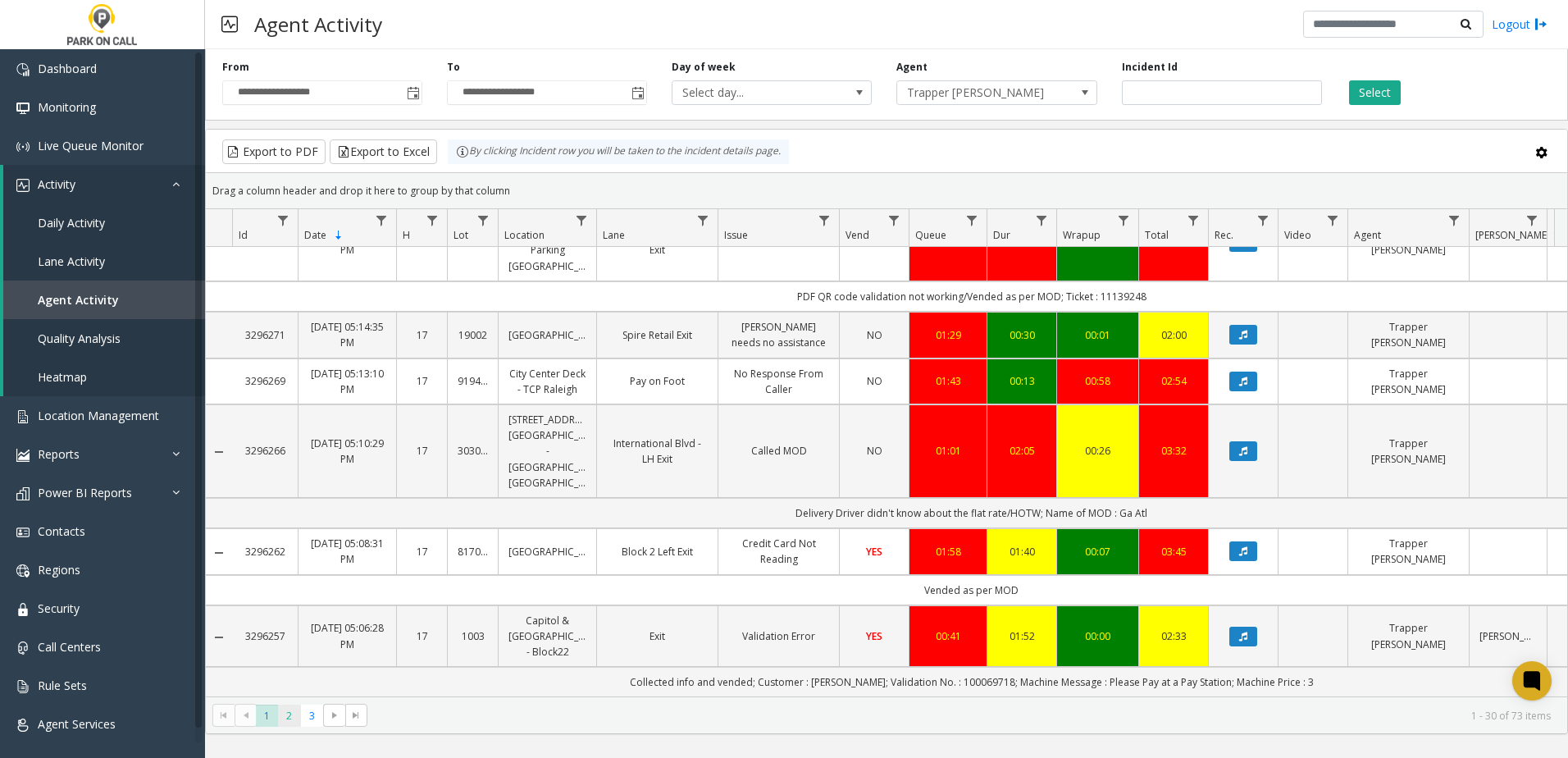
click at [281, 717] on span "2" at bounding box center [289, 716] width 22 height 22
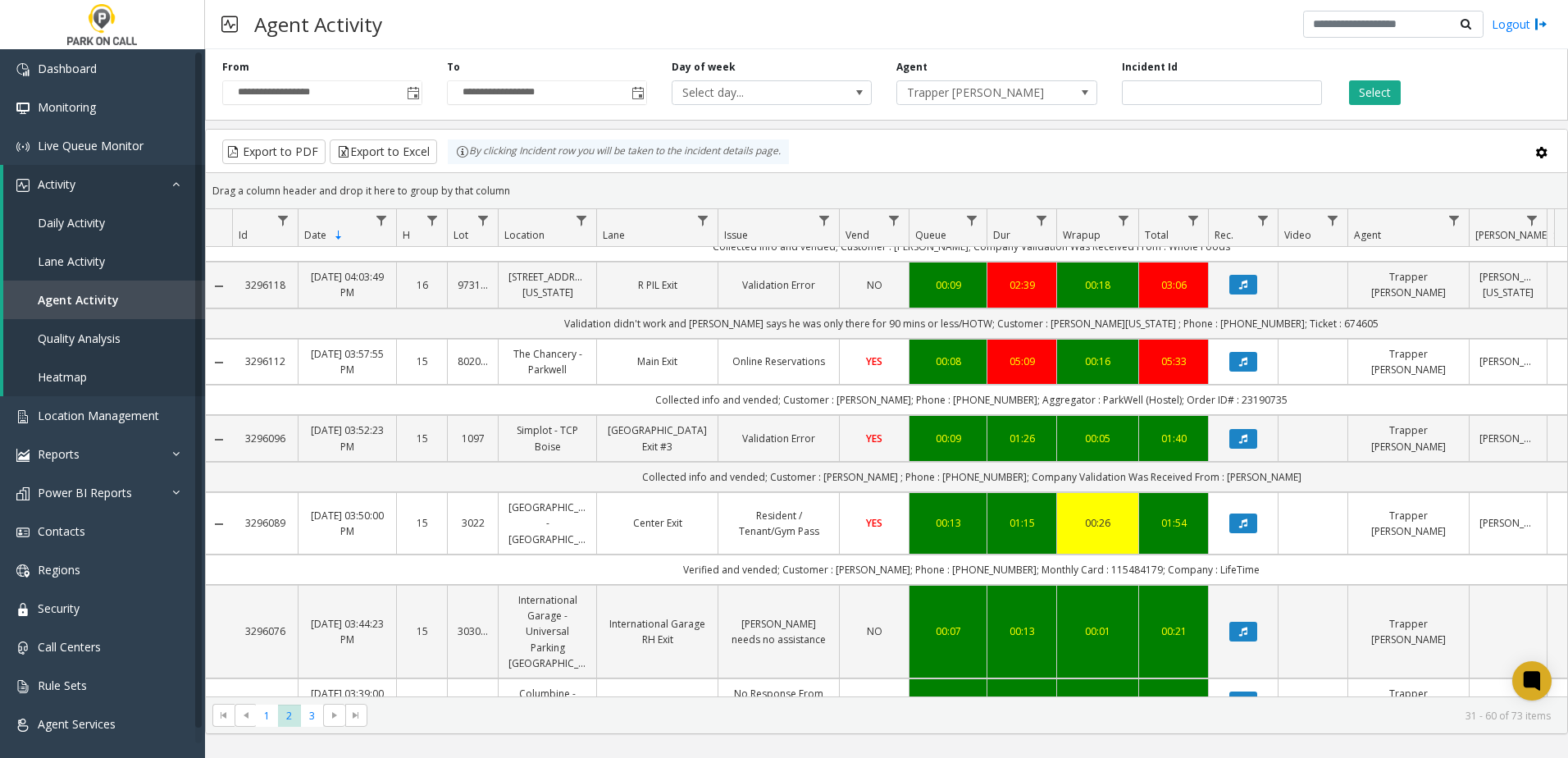
scroll to position [1888, 0]
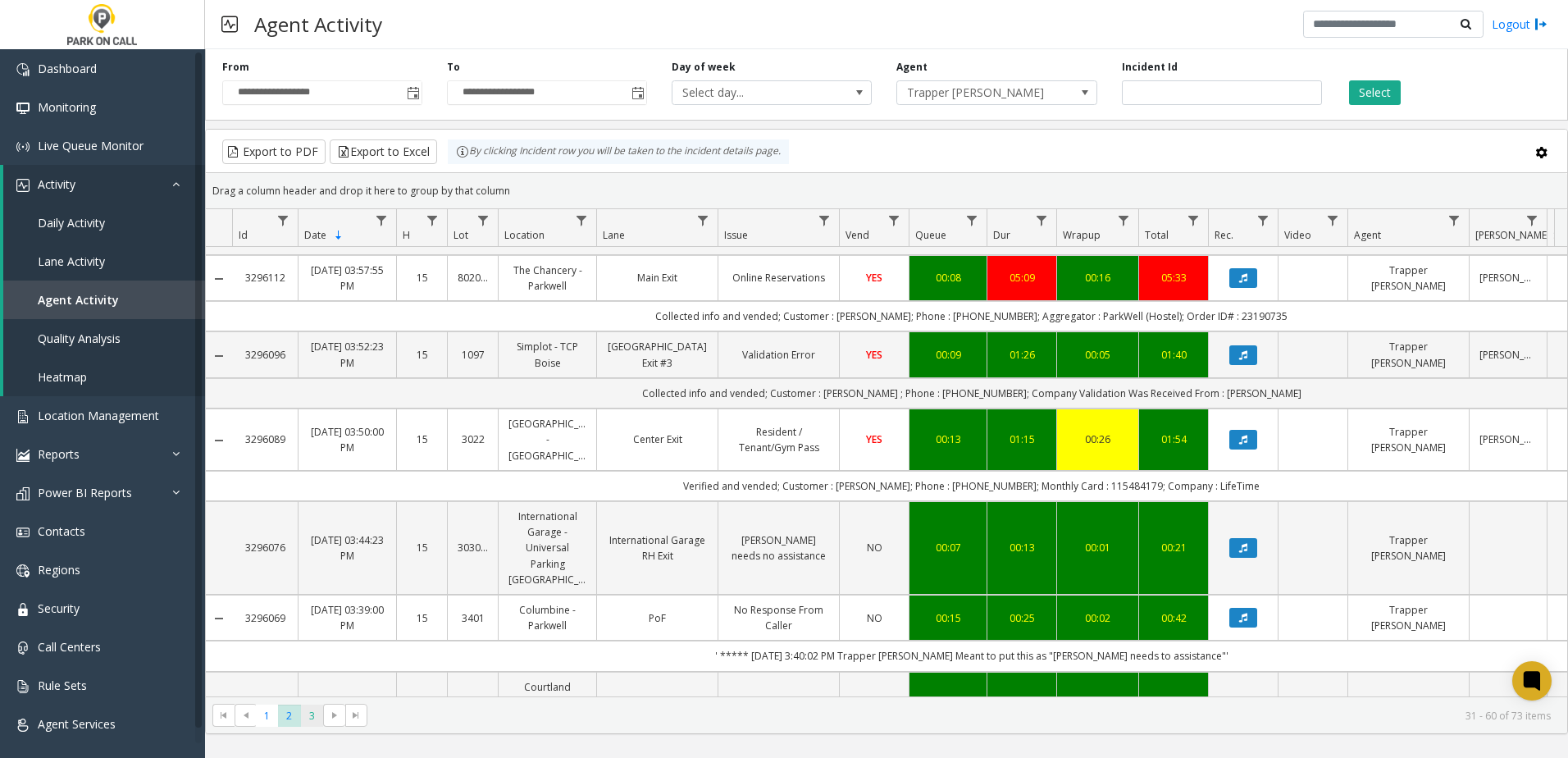
click at [312, 721] on span "3" at bounding box center [312, 716] width 22 height 22
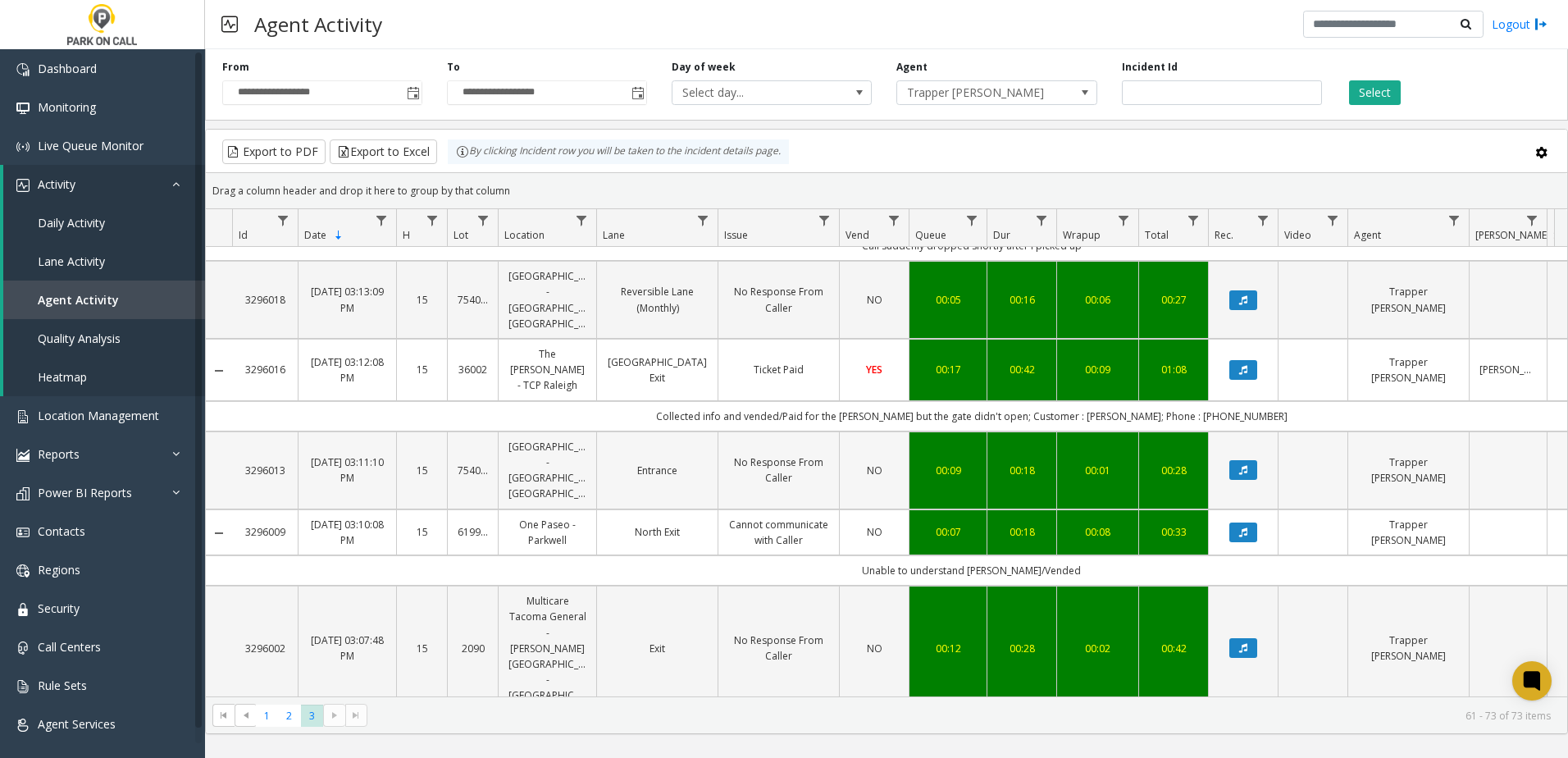
scroll to position [643, 0]
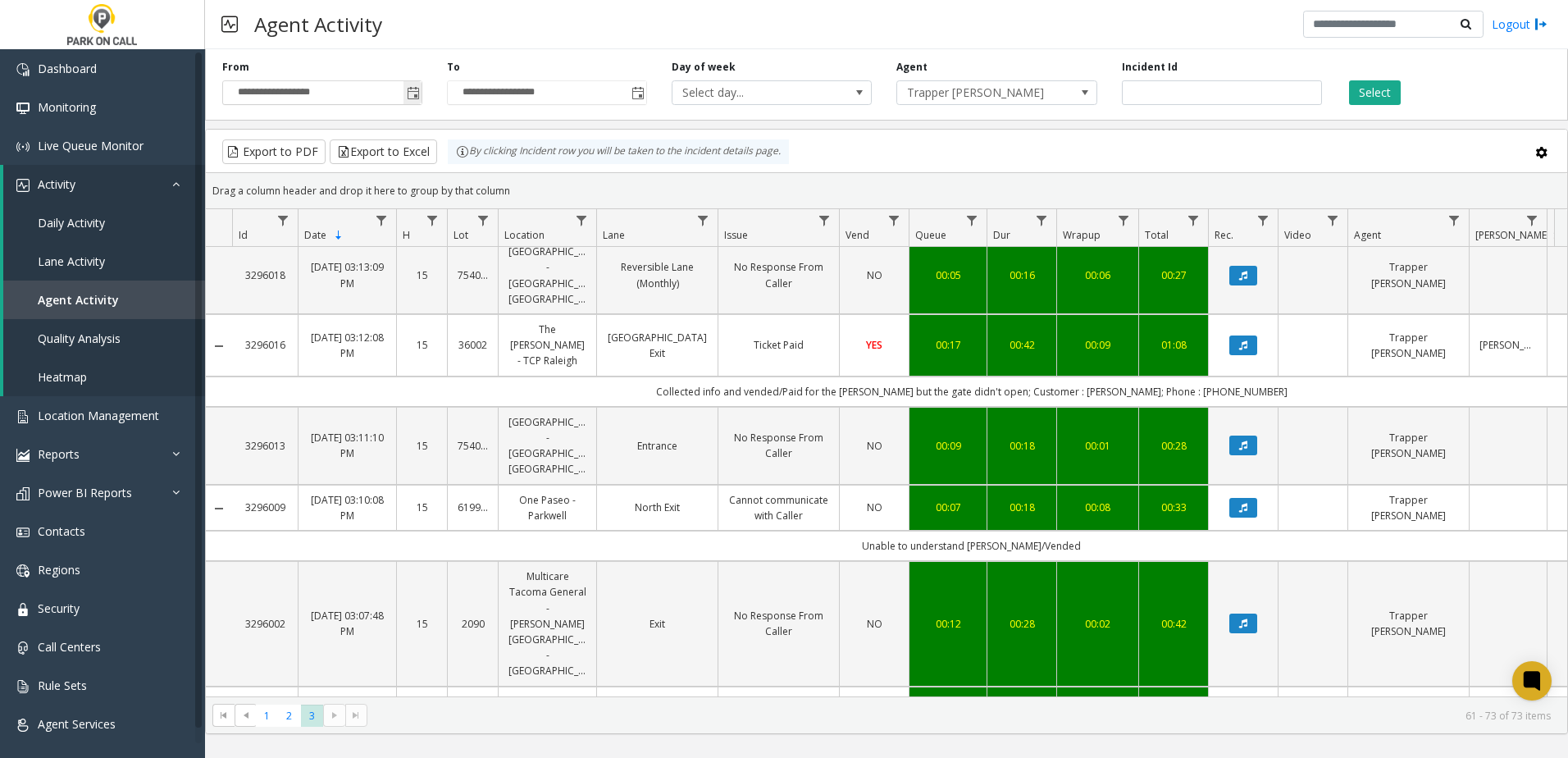
click at [415, 91] on span "Toggle popup" at bounding box center [413, 94] width 13 height 13
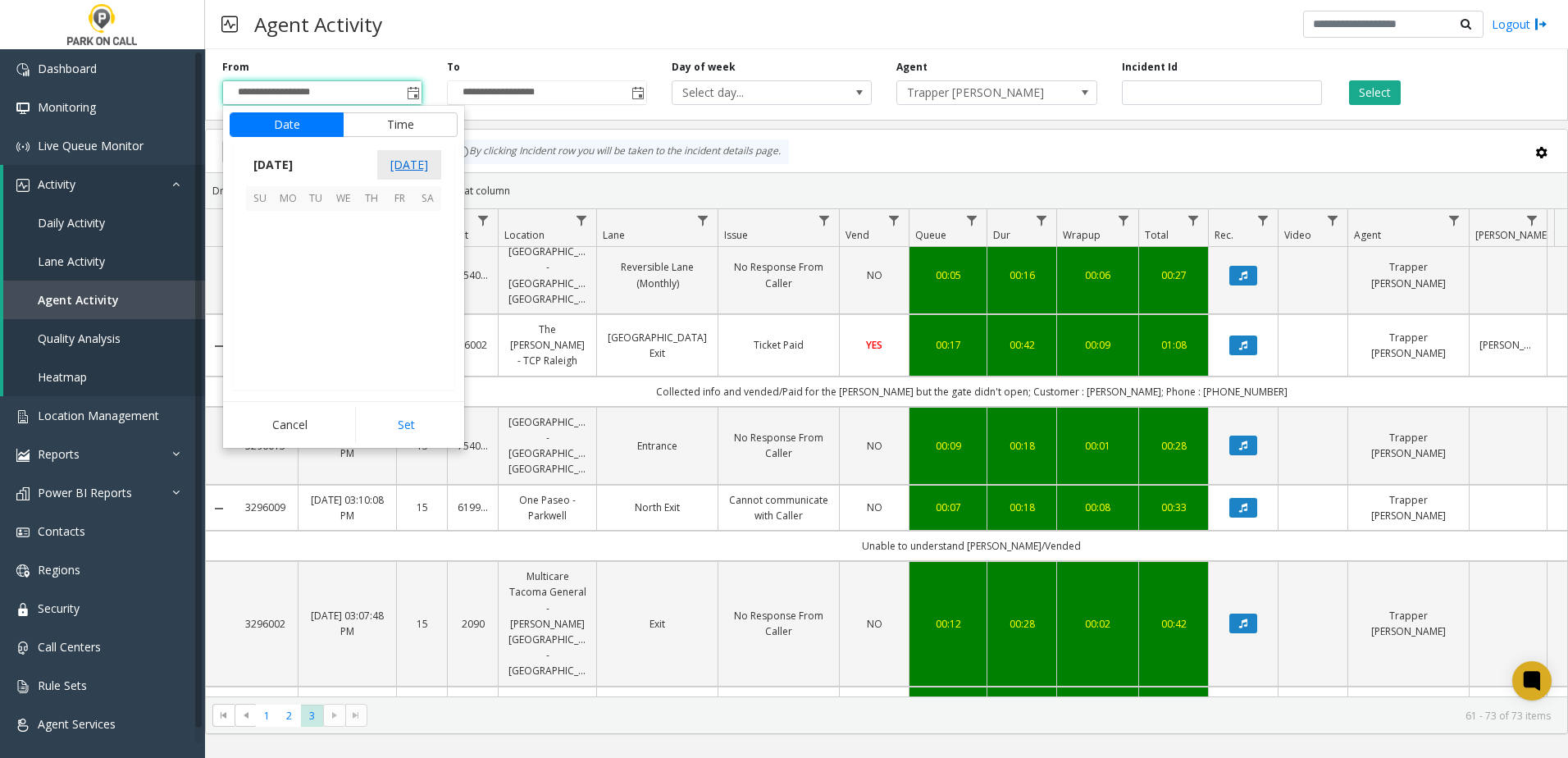
scroll to position [294284, 0]
click at [264, 278] on span "14" at bounding box center [260, 280] width 28 height 28
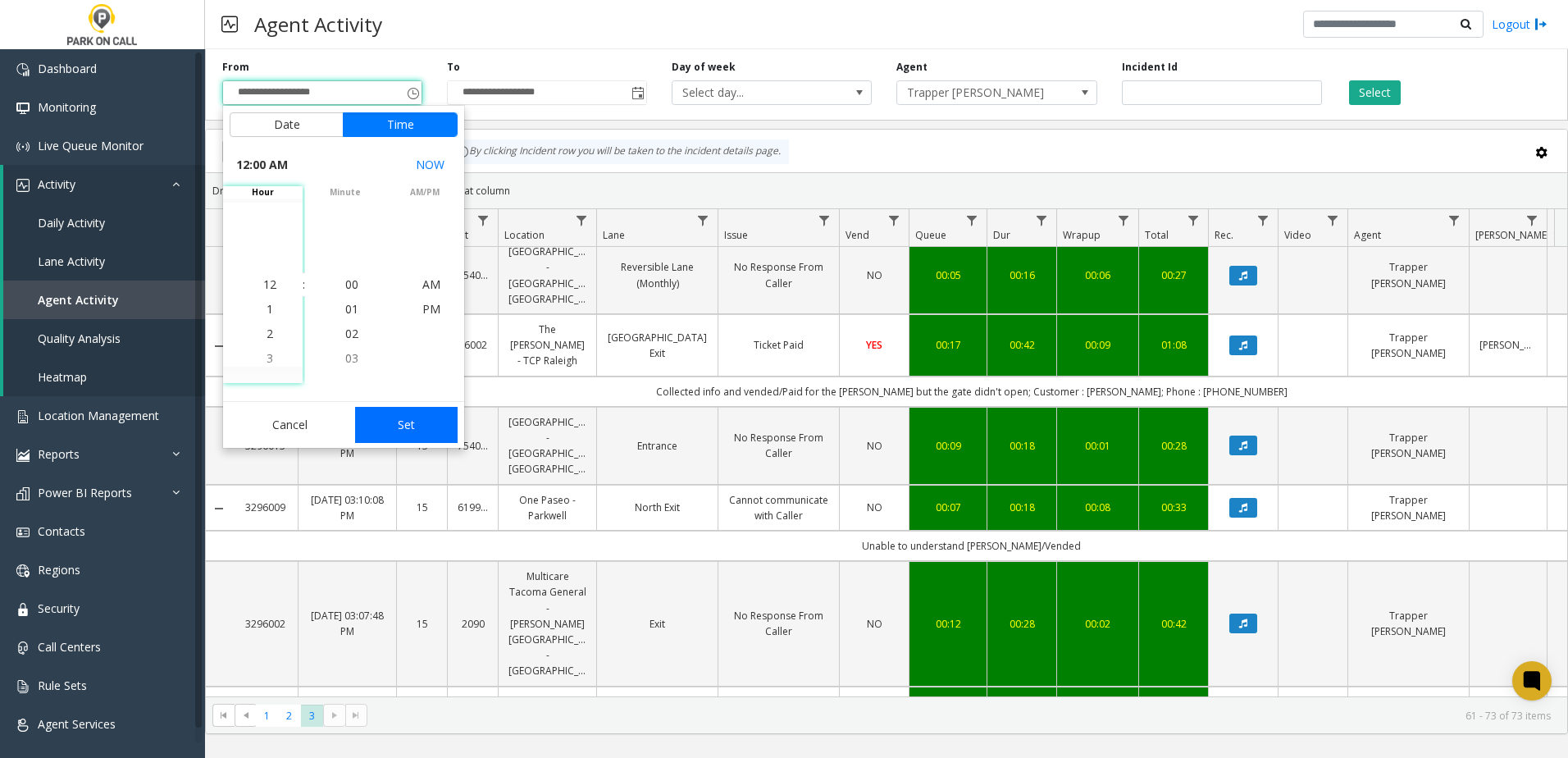
click at [404, 429] on button "Set" at bounding box center [407, 424] width 104 height 36
type input "**********"
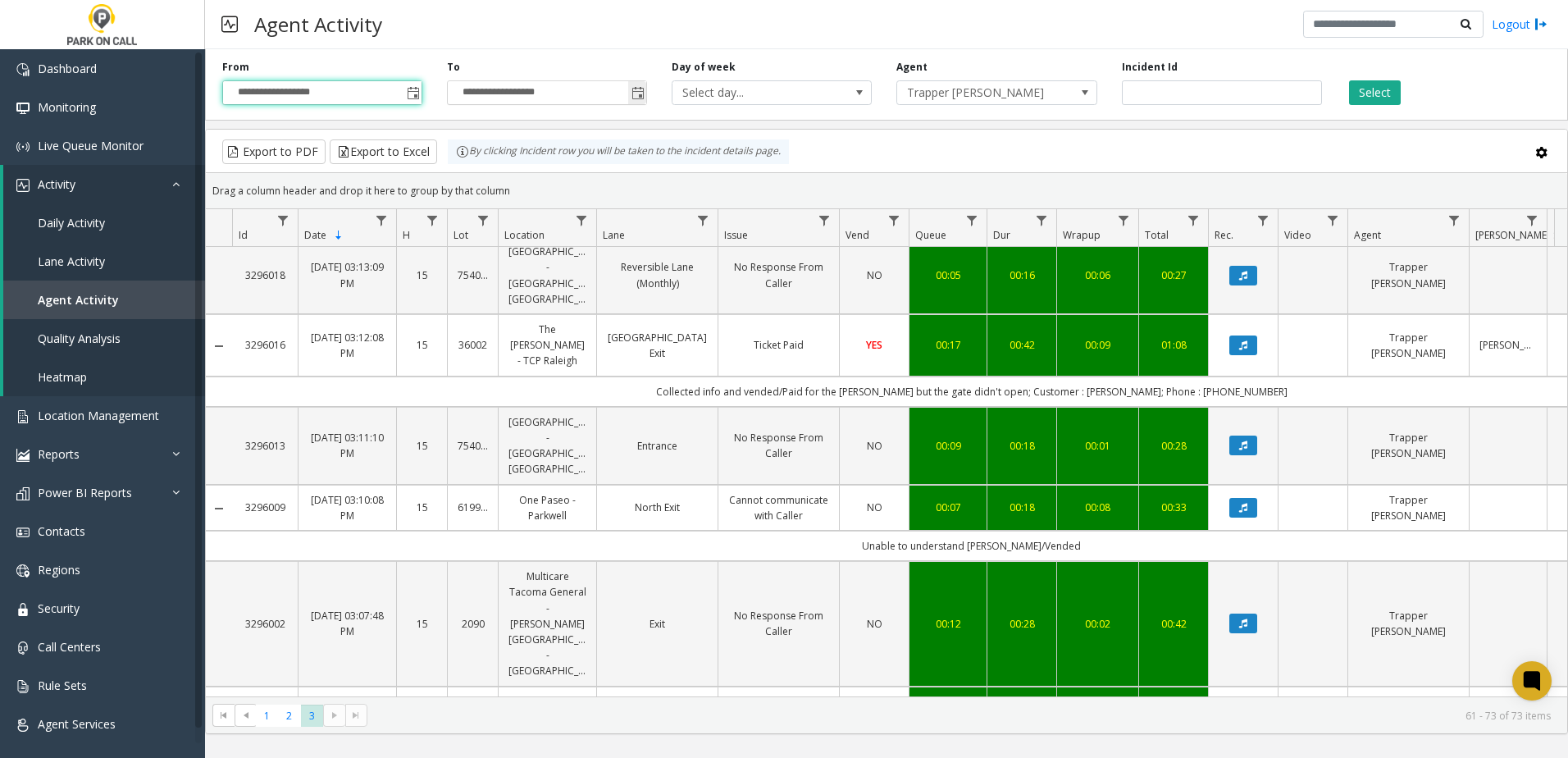
click at [633, 91] on span "Toggle popup" at bounding box center [638, 94] width 13 height 13
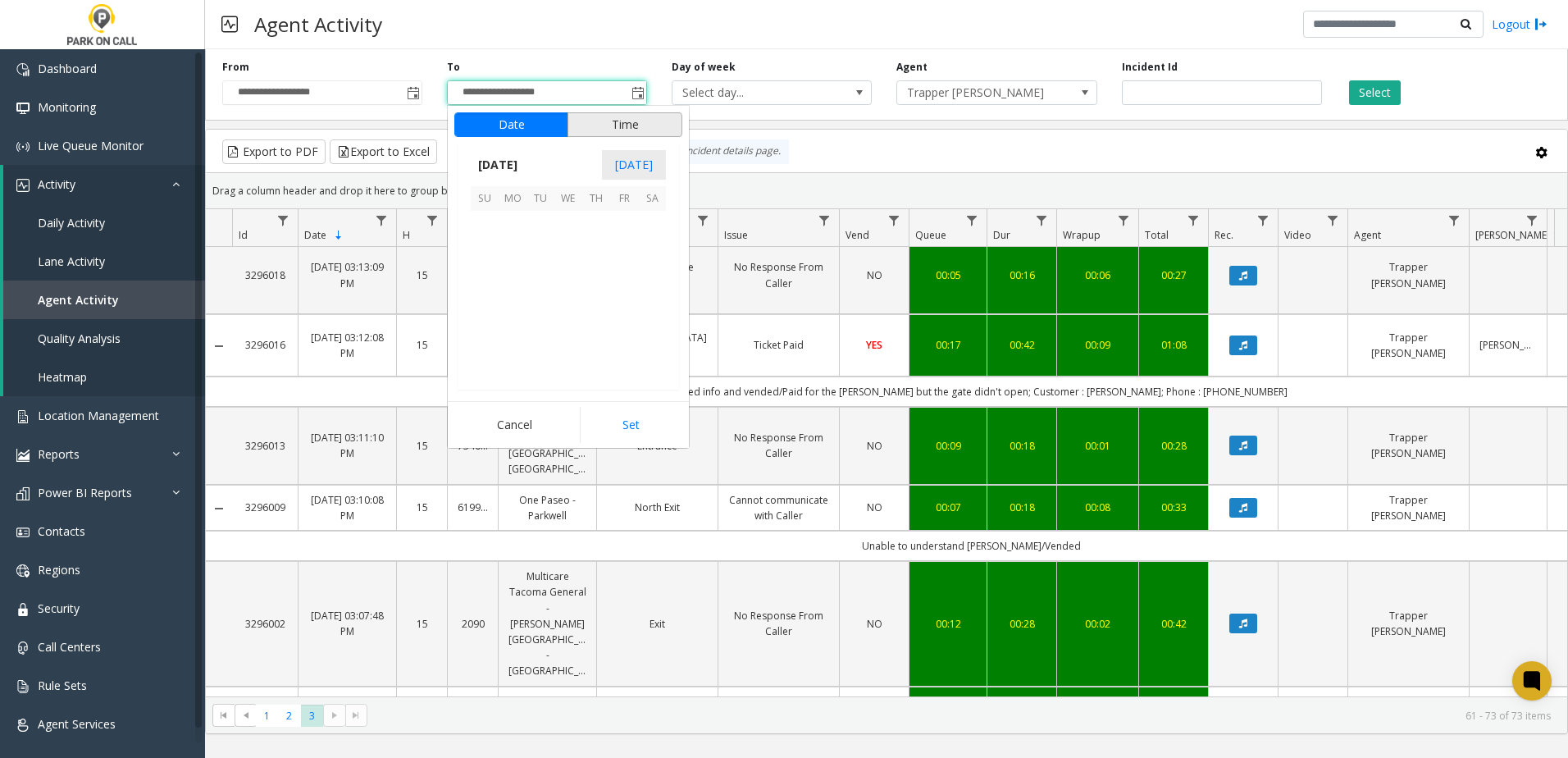
scroll to position [25, 0]
click at [491, 286] on span "14" at bounding box center [485, 280] width 28 height 28
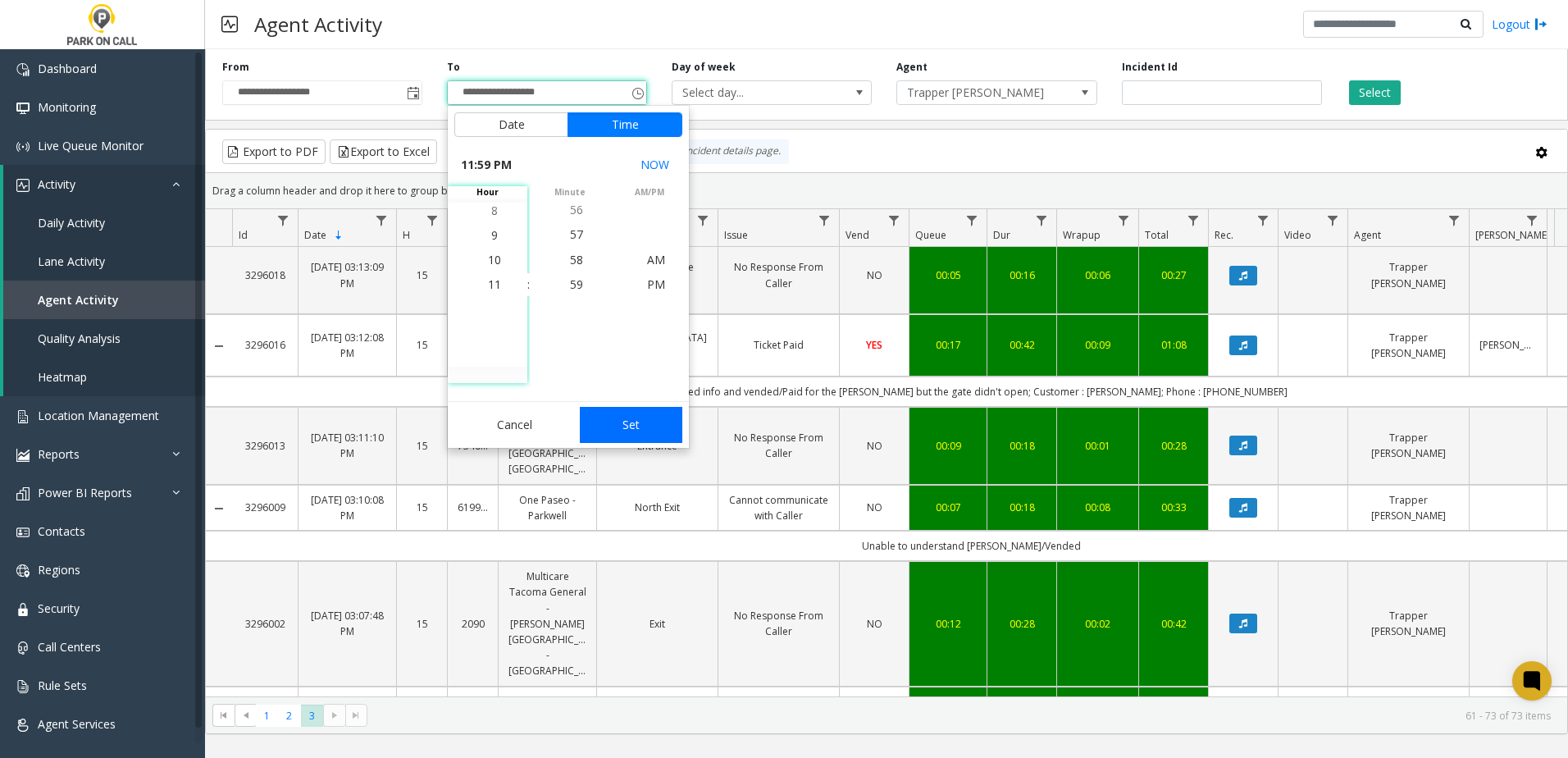
click at [639, 428] on button "Set" at bounding box center [632, 424] width 104 height 36
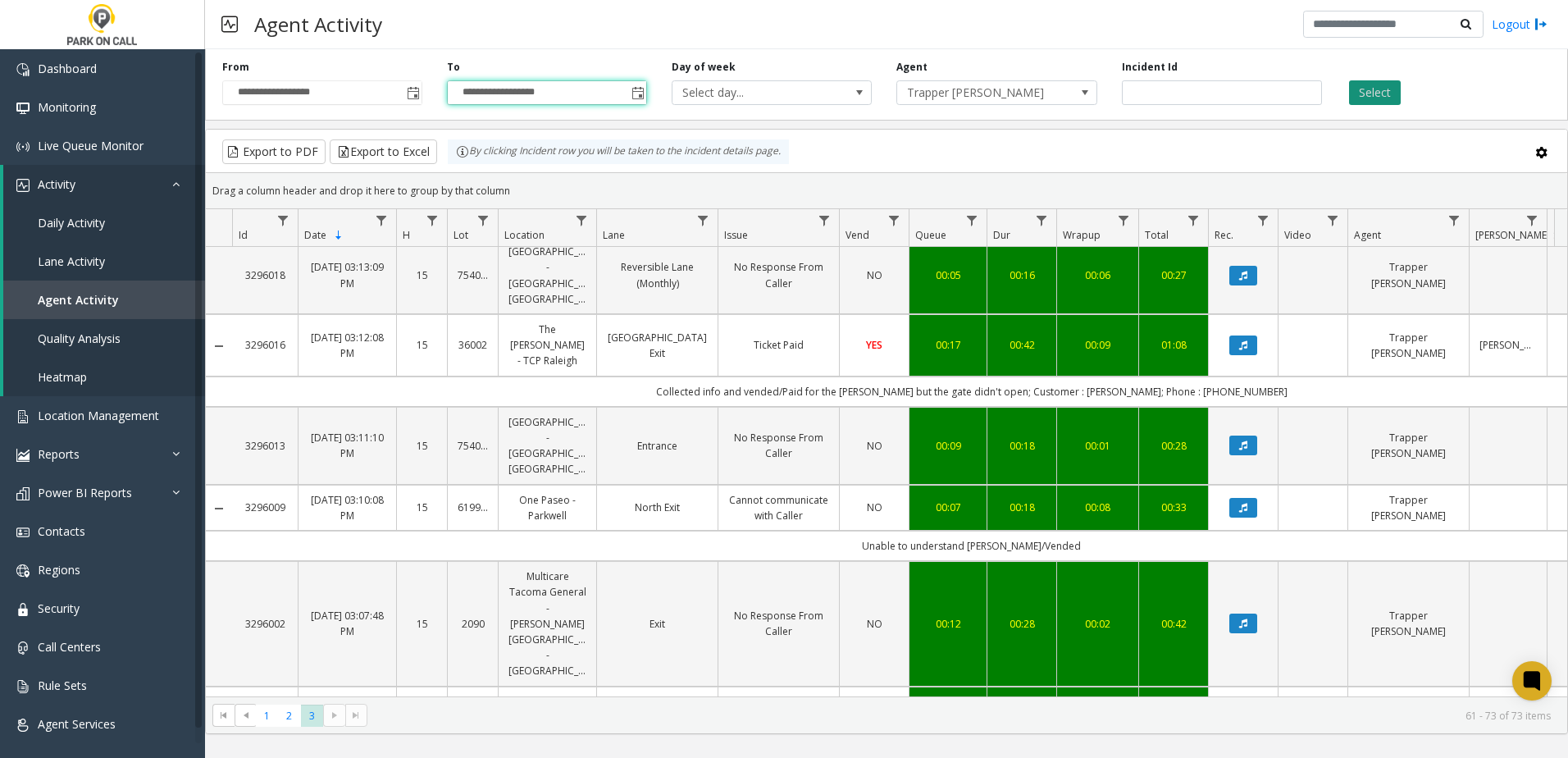
click at [1360, 96] on button "Select" at bounding box center [1375, 93] width 51 height 25
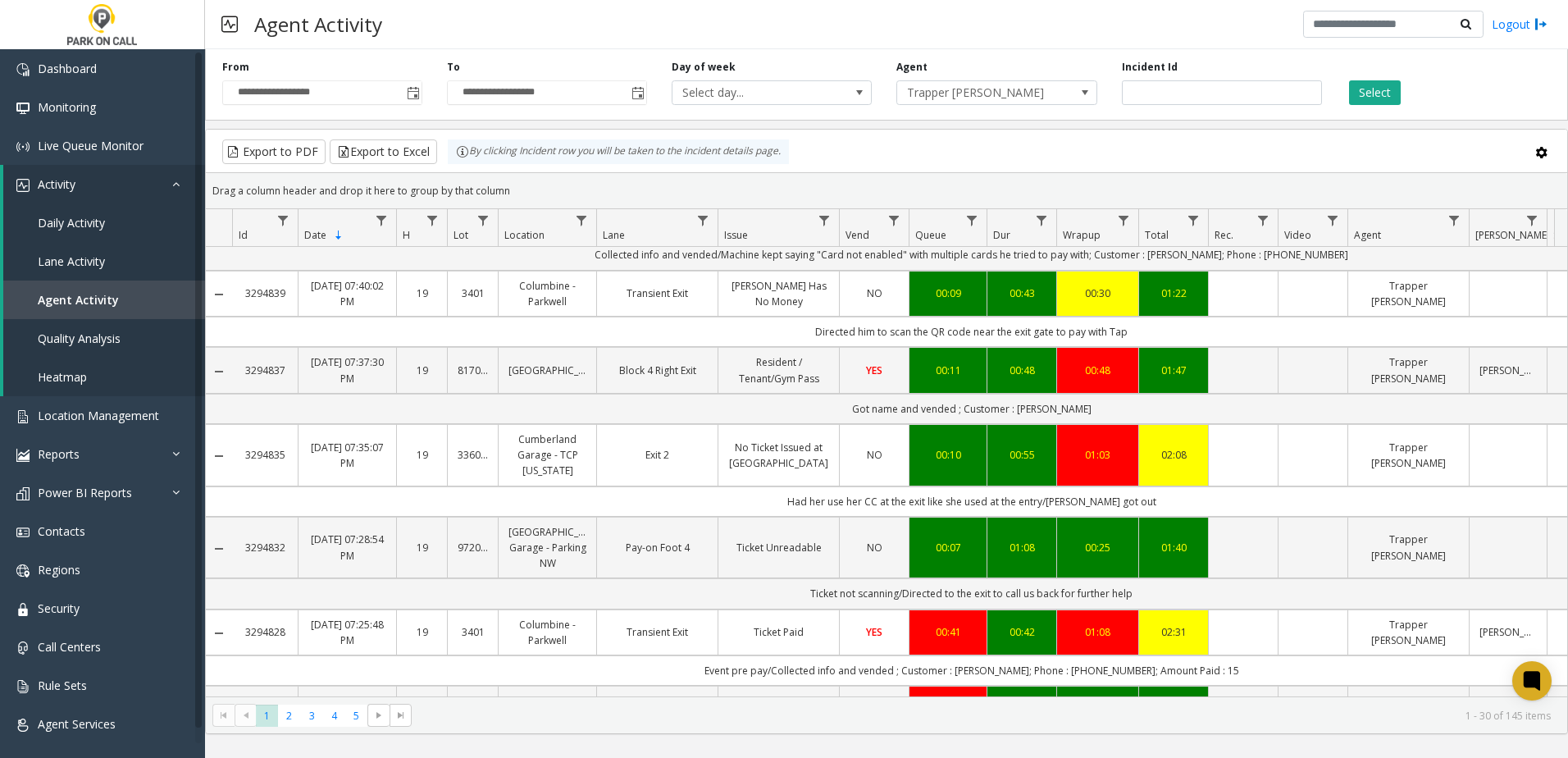
scroll to position [2009, 0]
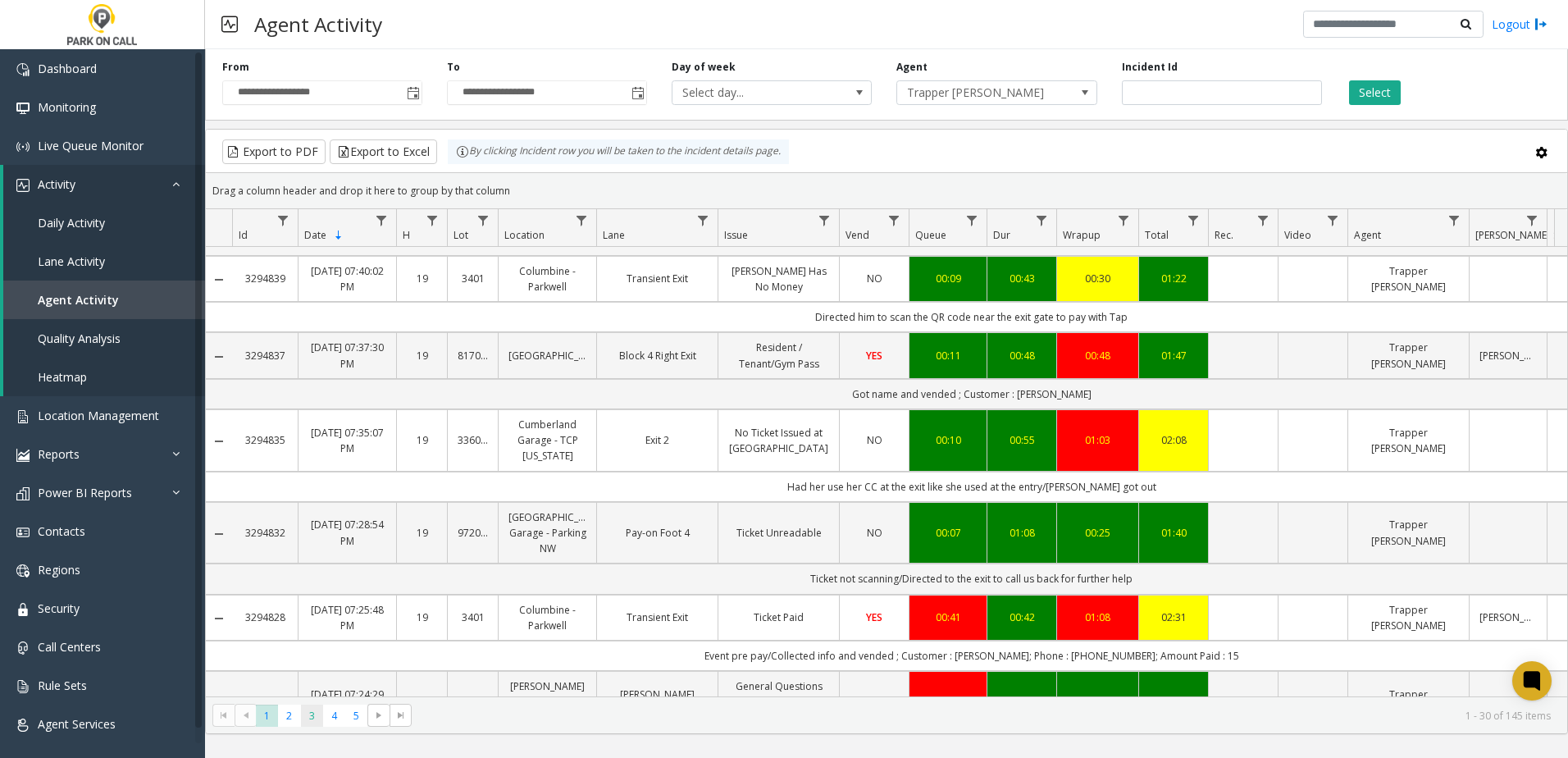
click at [320, 712] on span "3" at bounding box center [312, 716] width 22 height 22
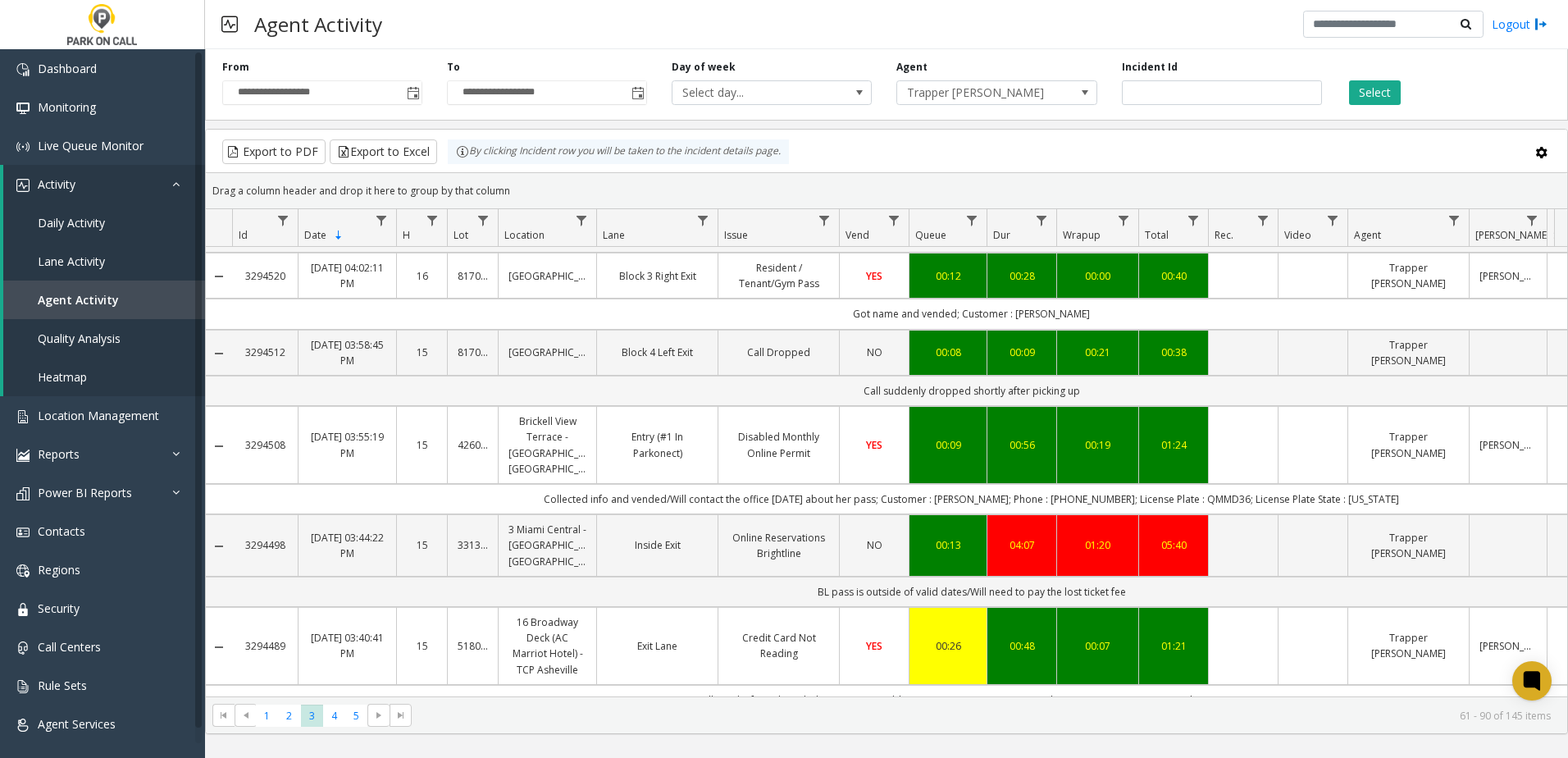
scroll to position [2024, 0]
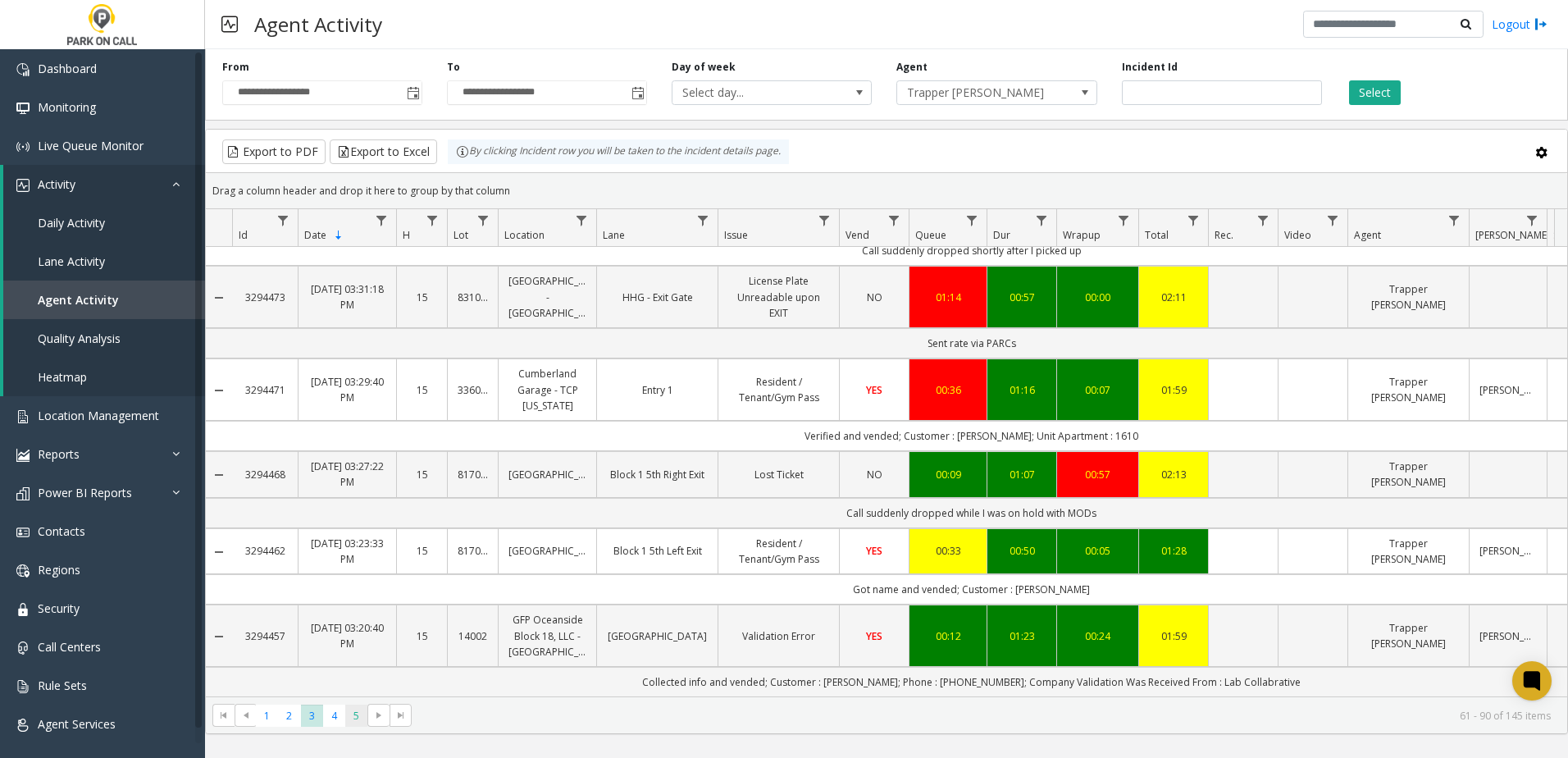
click at [364, 717] on span "5" at bounding box center [356, 716] width 22 height 22
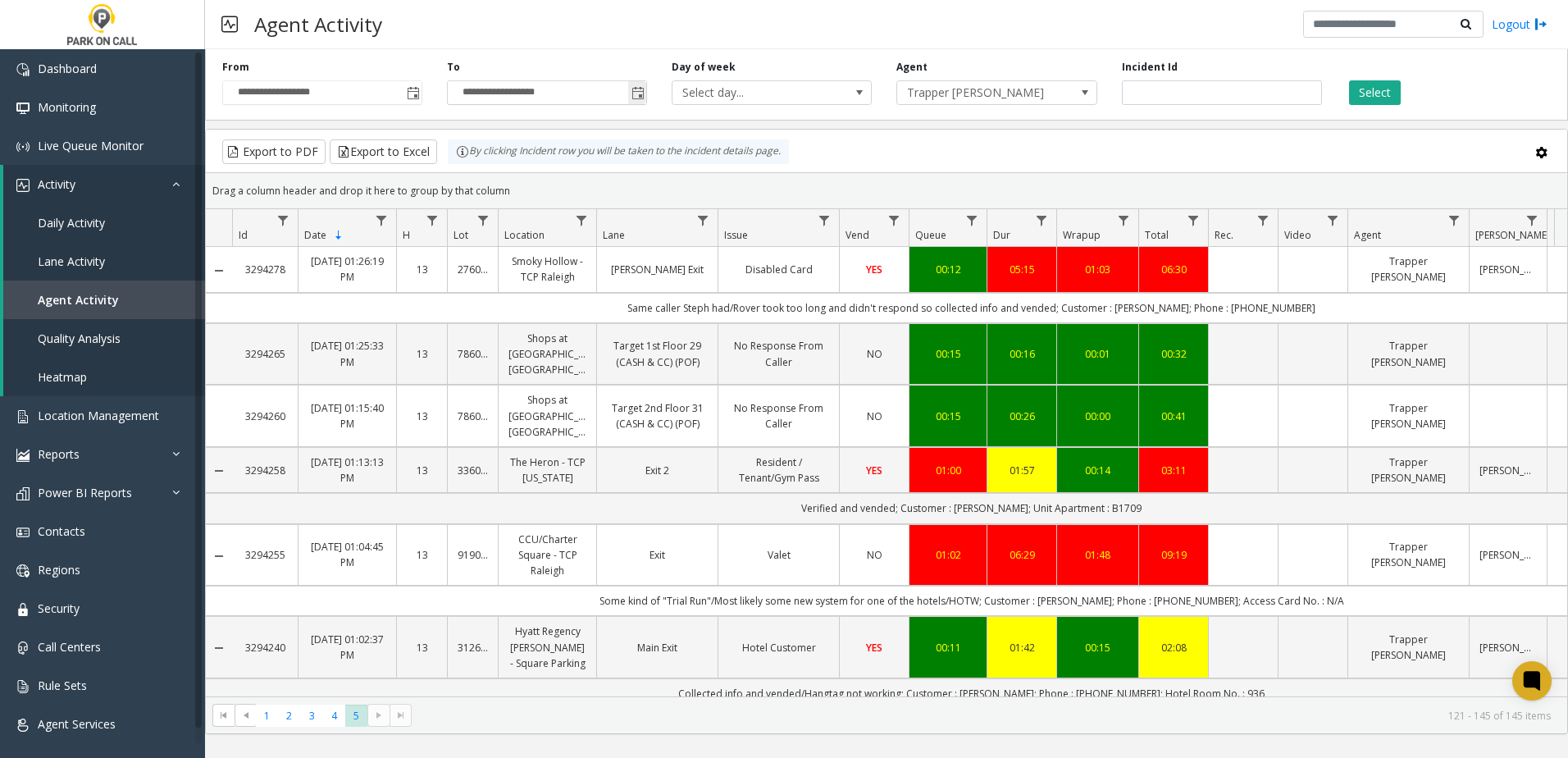
click at [640, 96] on span "Toggle popup" at bounding box center [638, 94] width 13 height 13
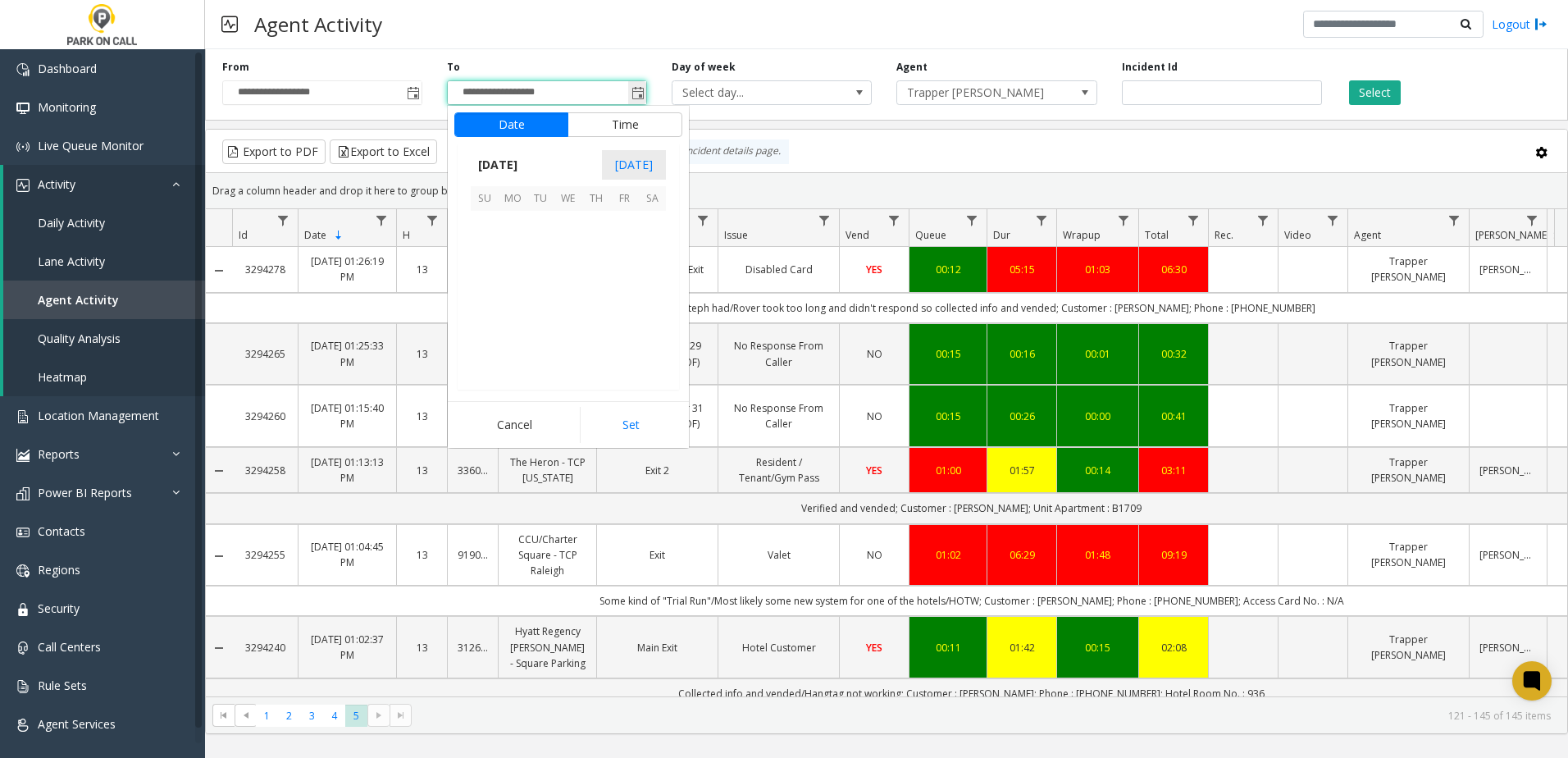
scroll to position [25, 0]
click at [541, 281] on span "16" at bounding box center [541, 280] width 28 height 28
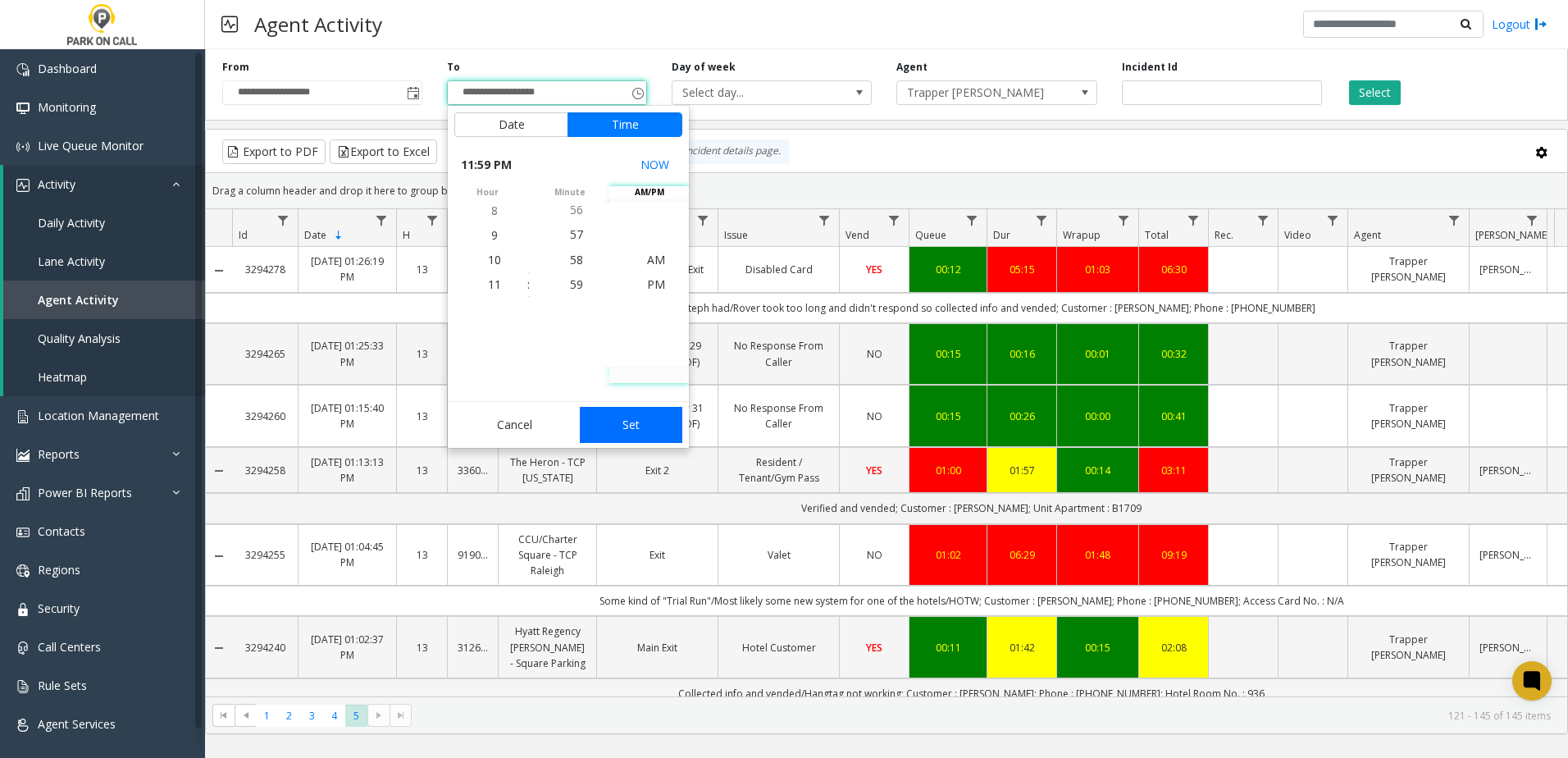
click at [641, 423] on button "Set" at bounding box center [632, 424] width 104 height 36
type input "**********"
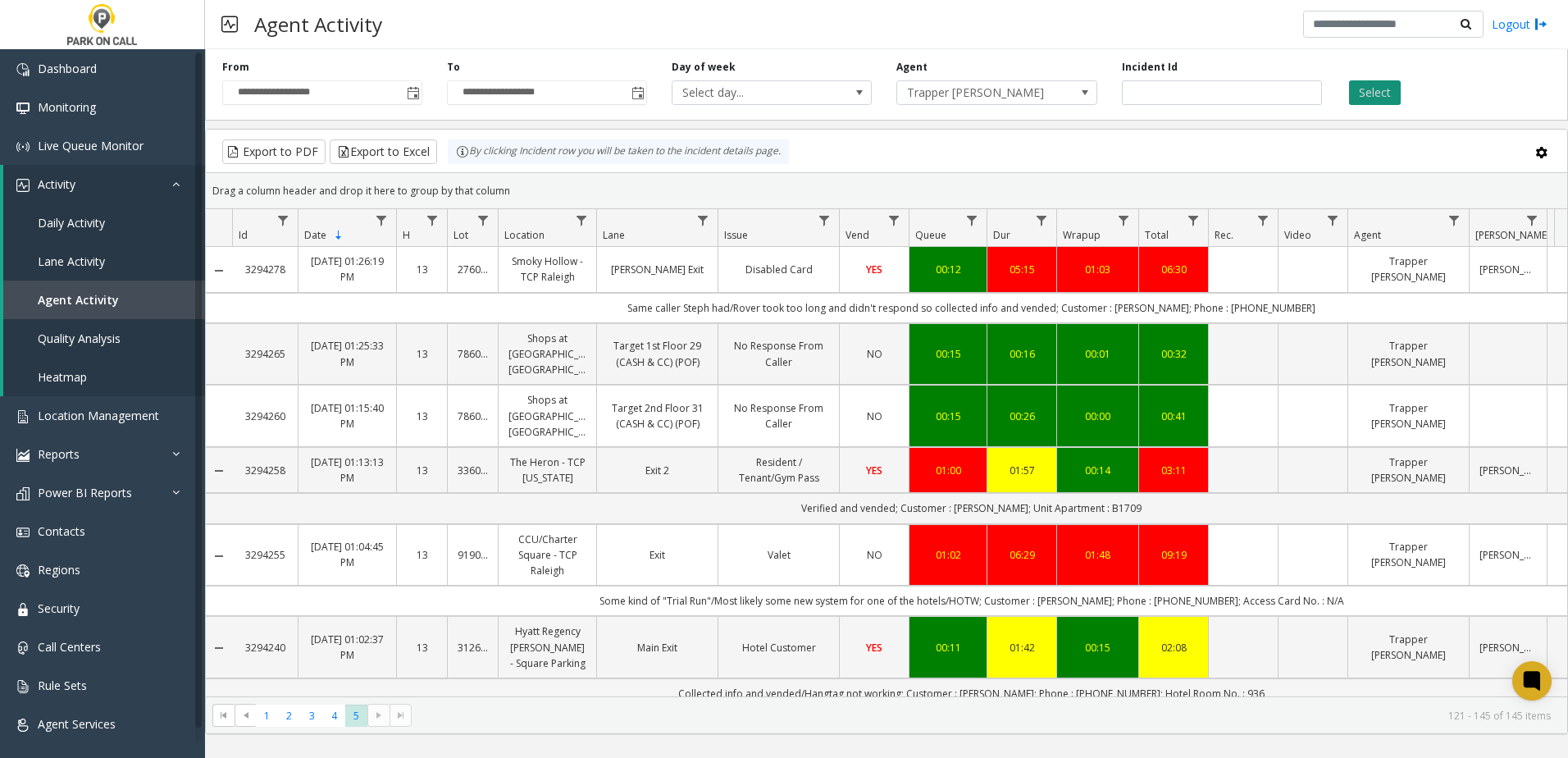
click at [1367, 96] on button "Select" at bounding box center [1375, 93] width 51 height 25
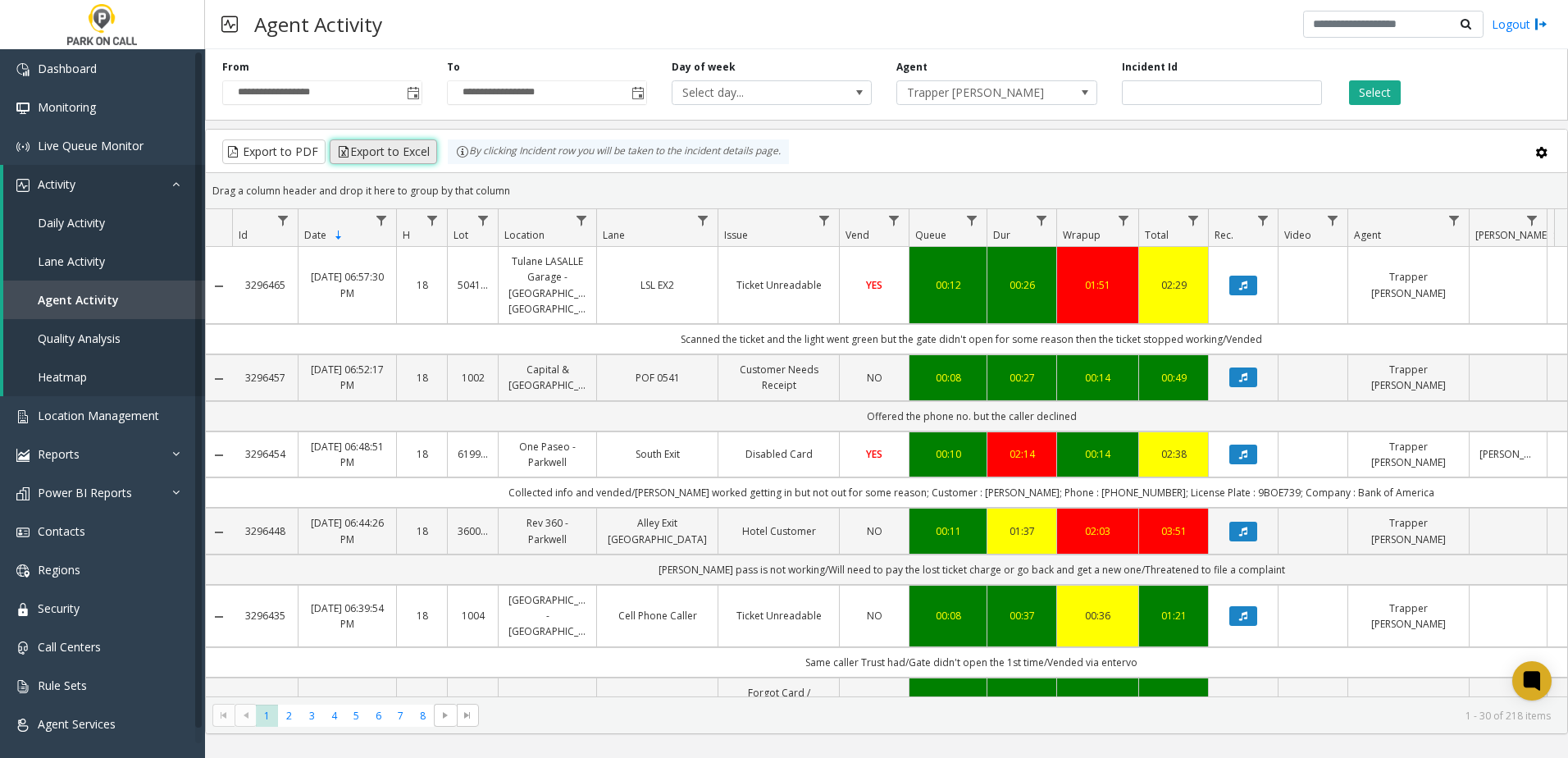
click at [397, 140] on button "Export to Excel" at bounding box center [383, 151] width 107 height 25
click at [665, 19] on div "Agent Activity Logout" at bounding box center [886, 25] width 1363 height 50
click at [946, 90] on span "Trapper [PERSON_NAME]" at bounding box center [976, 92] width 159 height 23
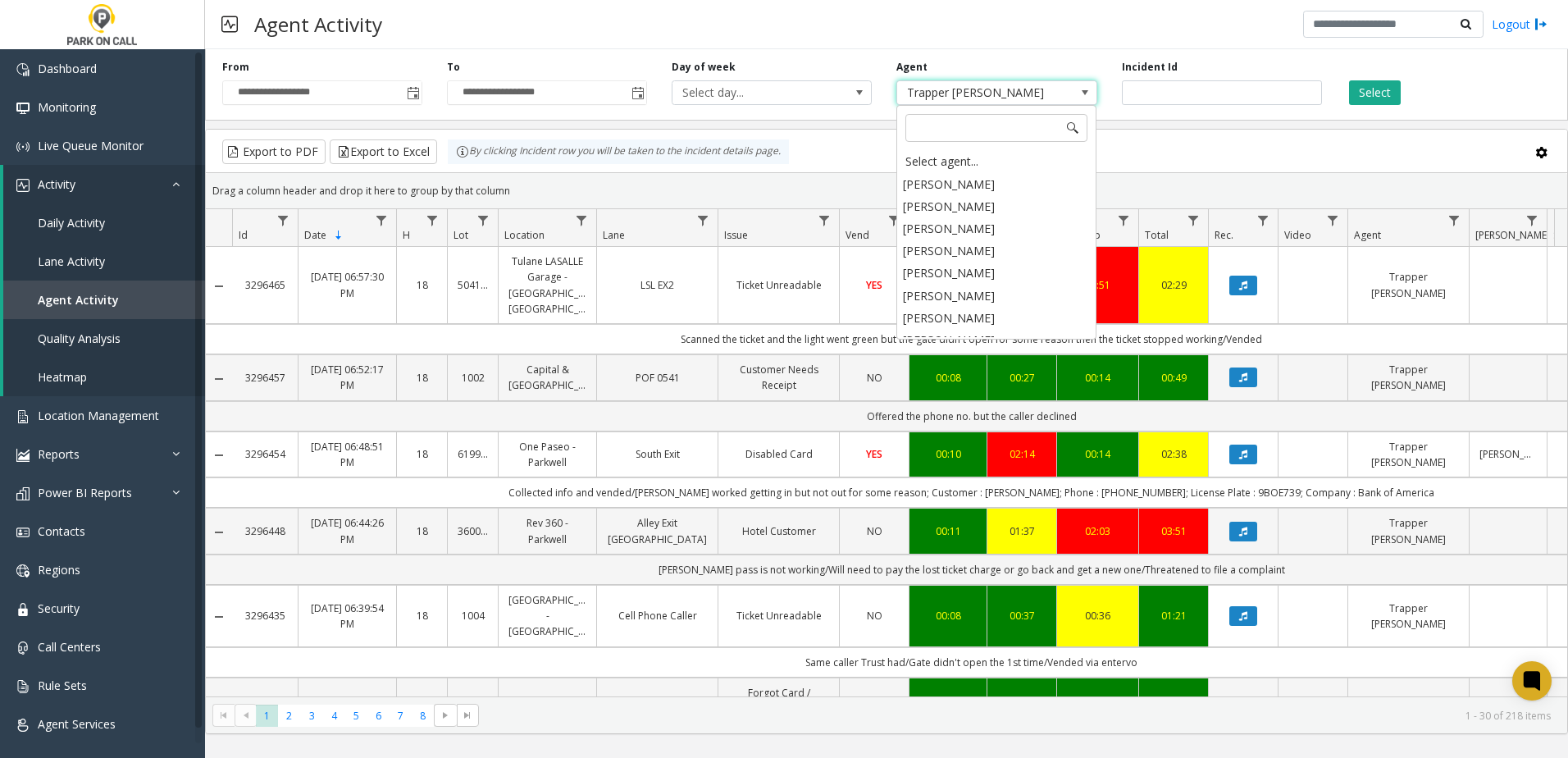
scroll to position [2981, 0]
click at [964, 126] on input at bounding box center [996, 128] width 182 height 28
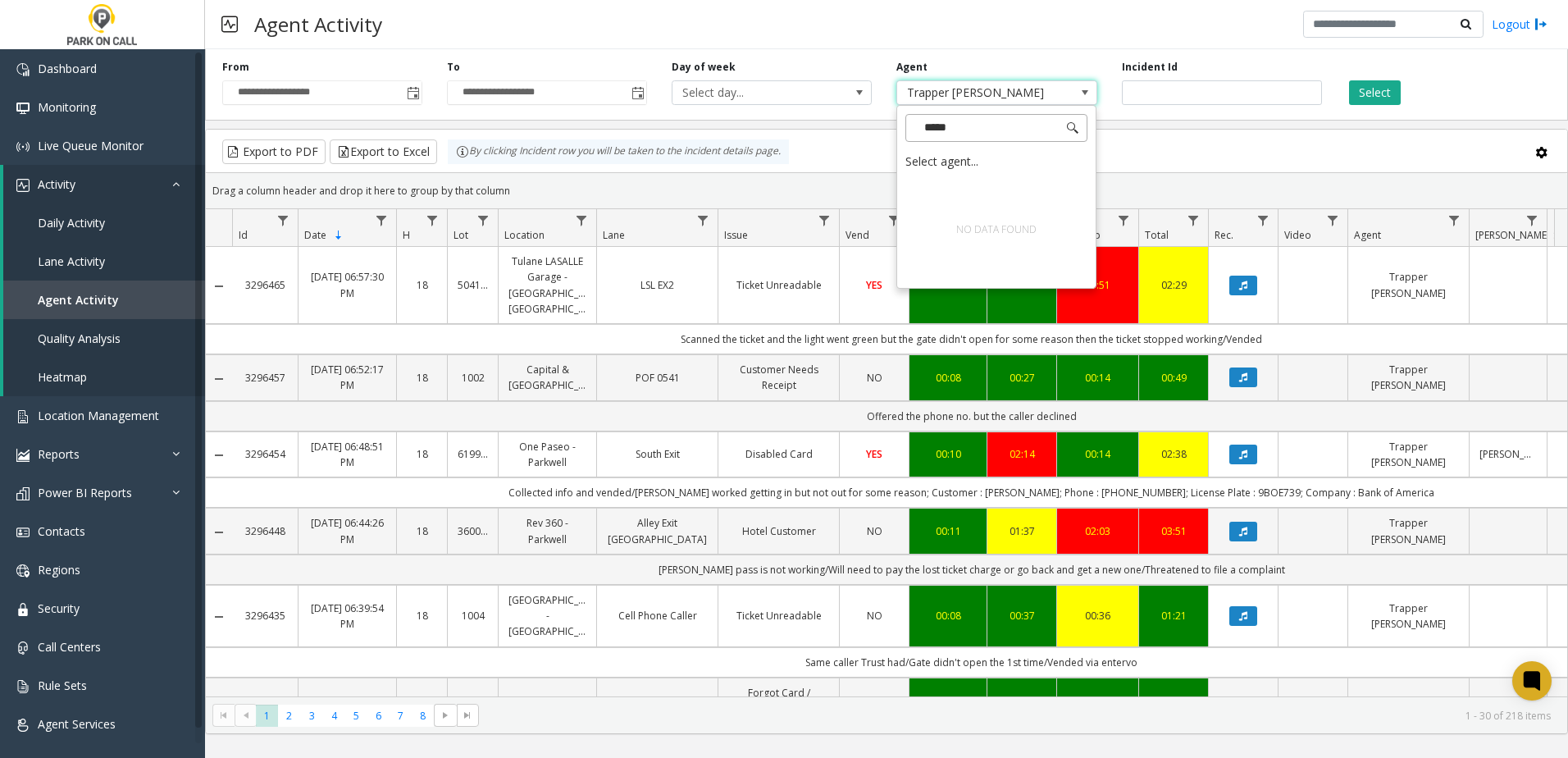
type input "****"
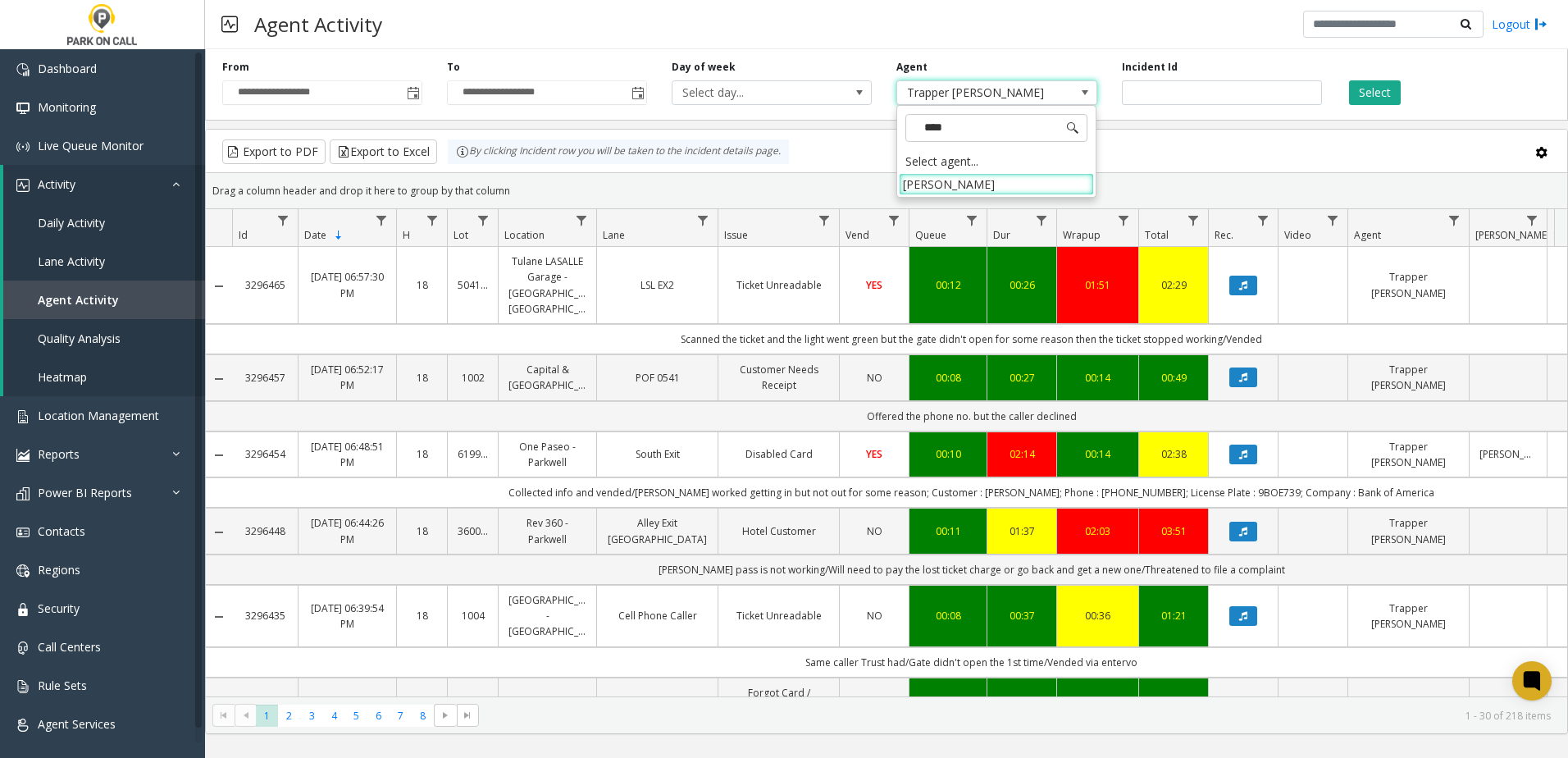
drag, startPoint x: 960, startPoint y: 122, endPoint x: 937, endPoint y: 181, distance: 63.3
click at [945, 180] on li "[PERSON_NAME]" at bounding box center [996, 184] width 196 height 22
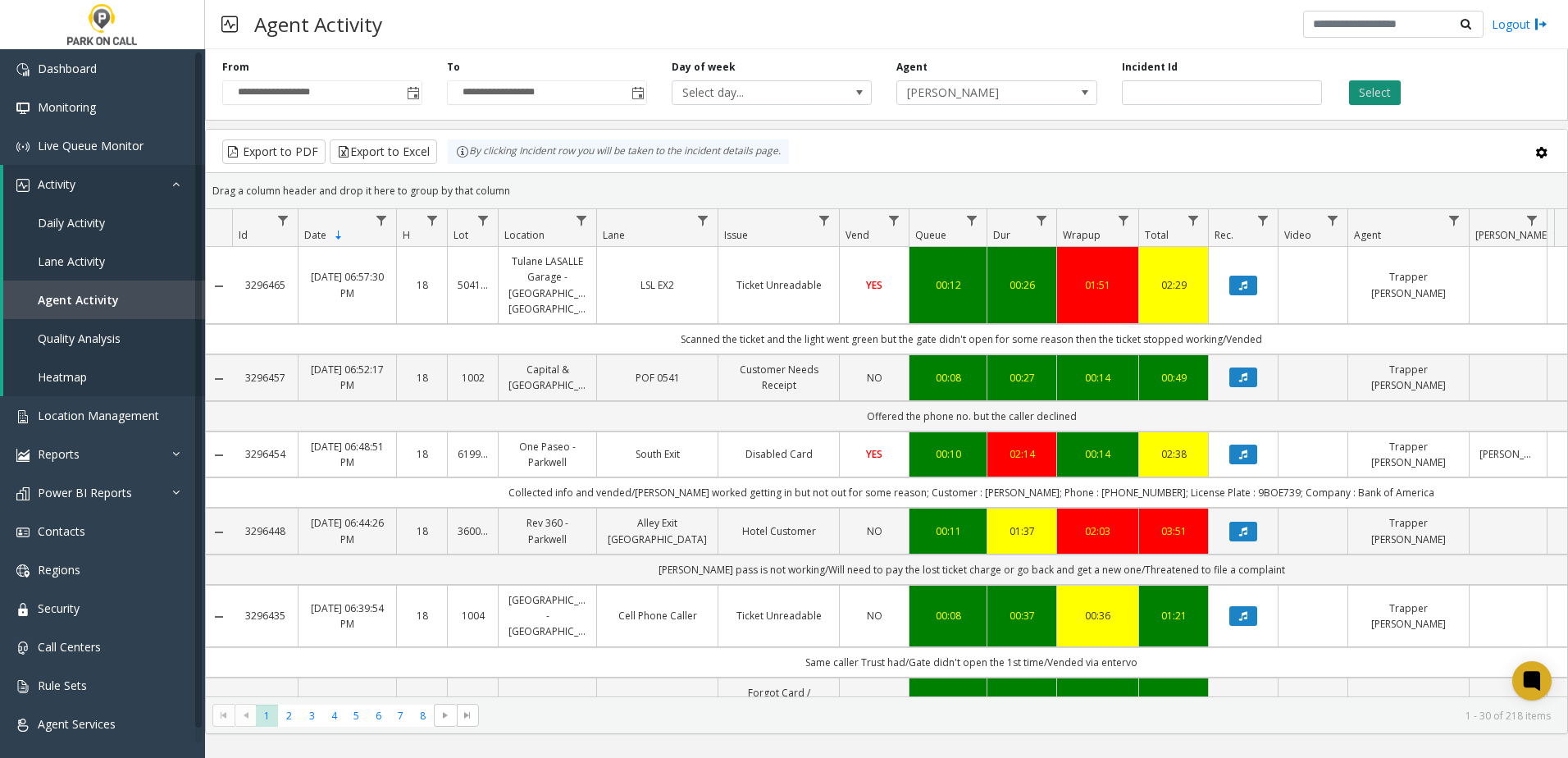
click at [1378, 93] on button "Select" at bounding box center [1375, 93] width 51 height 25
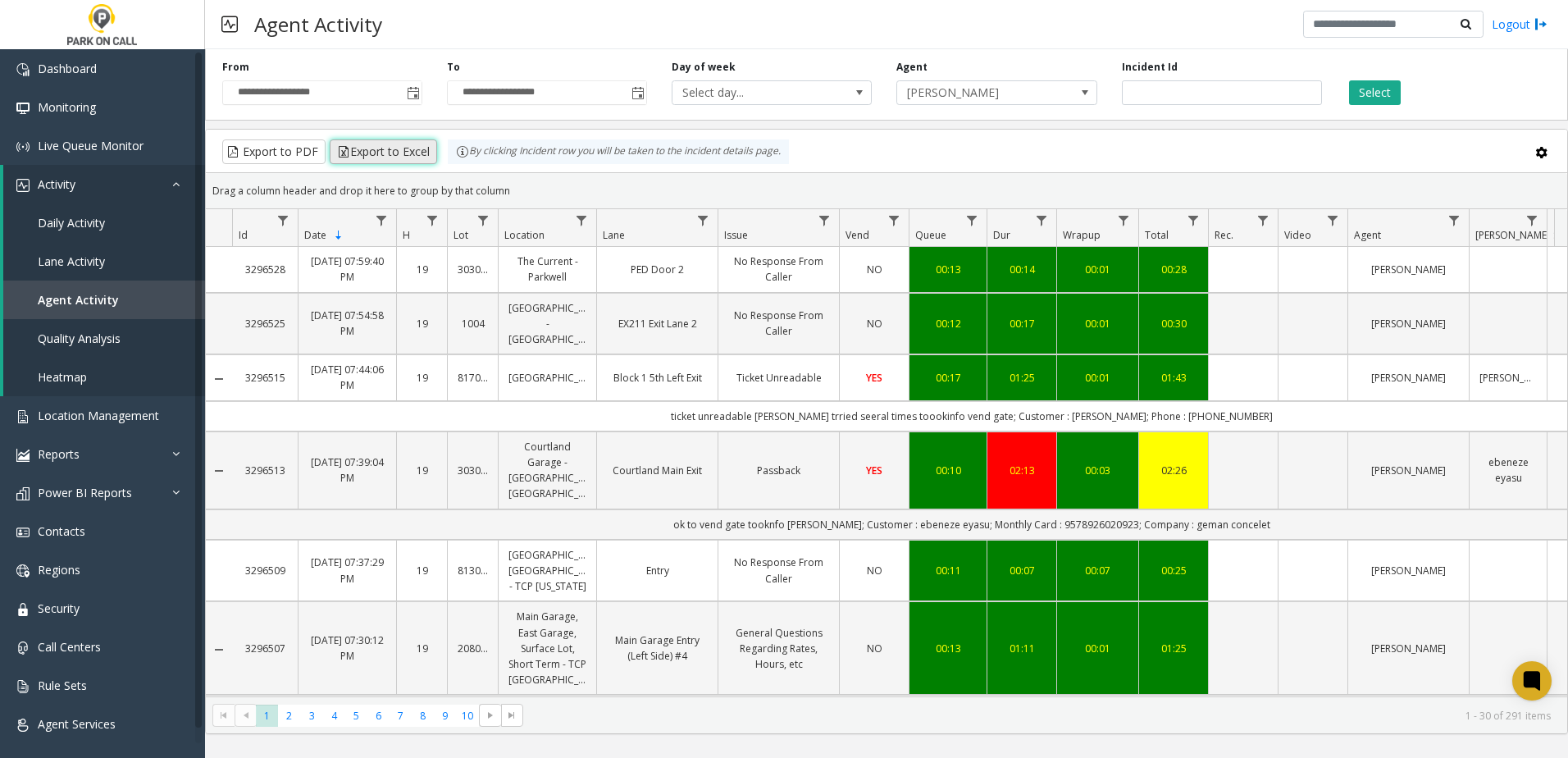
click at [368, 151] on button "Export to Excel" at bounding box center [383, 151] width 107 height 25
click at [412, 91] on span "Toggle popup" at bounding box center [413, 94] width 13 height 13
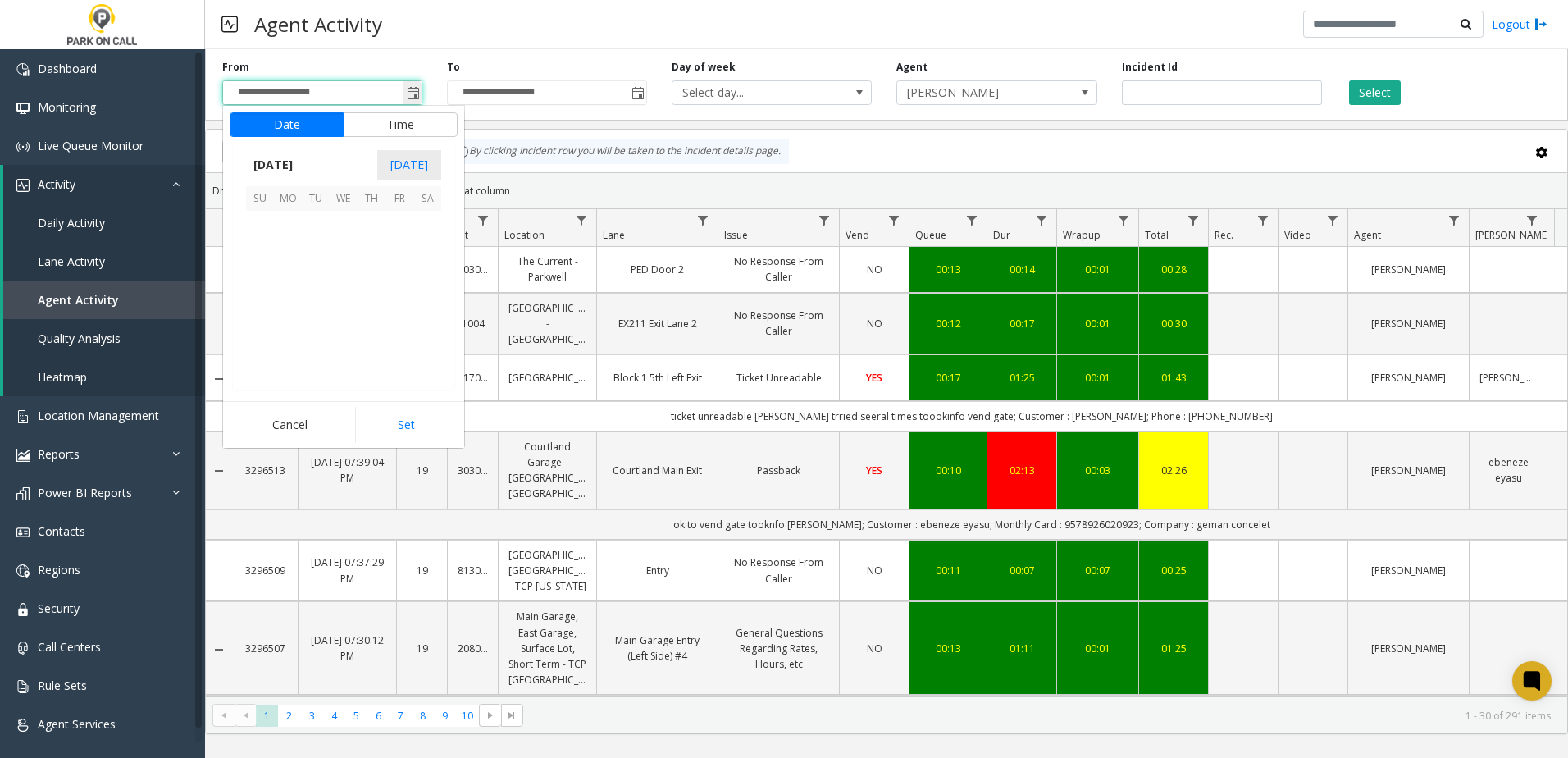
scroll to position [294284, 0]
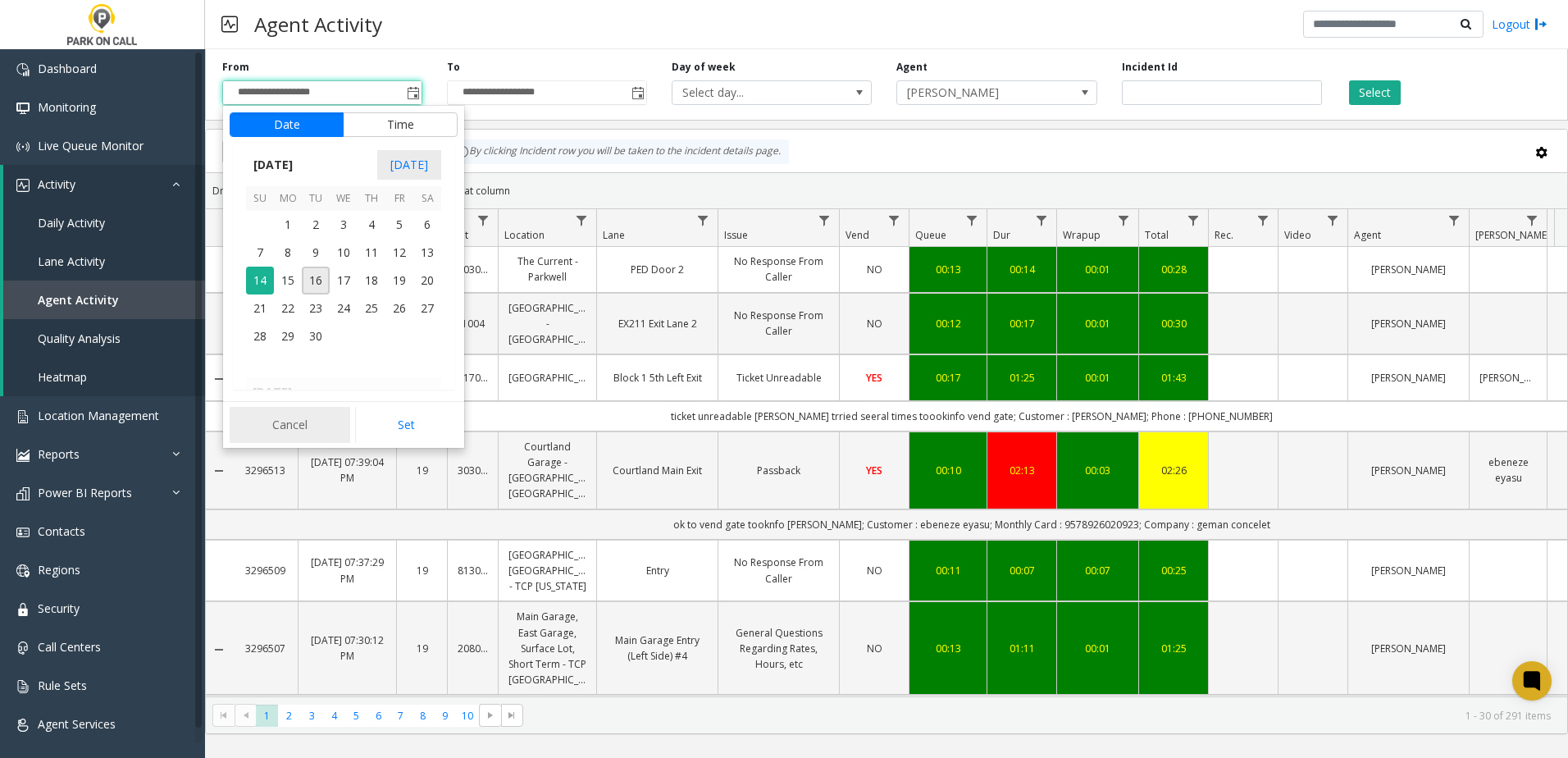
click at [302, 424] on button "Cancel" at bounding box center [289, 424] width 120 height 36
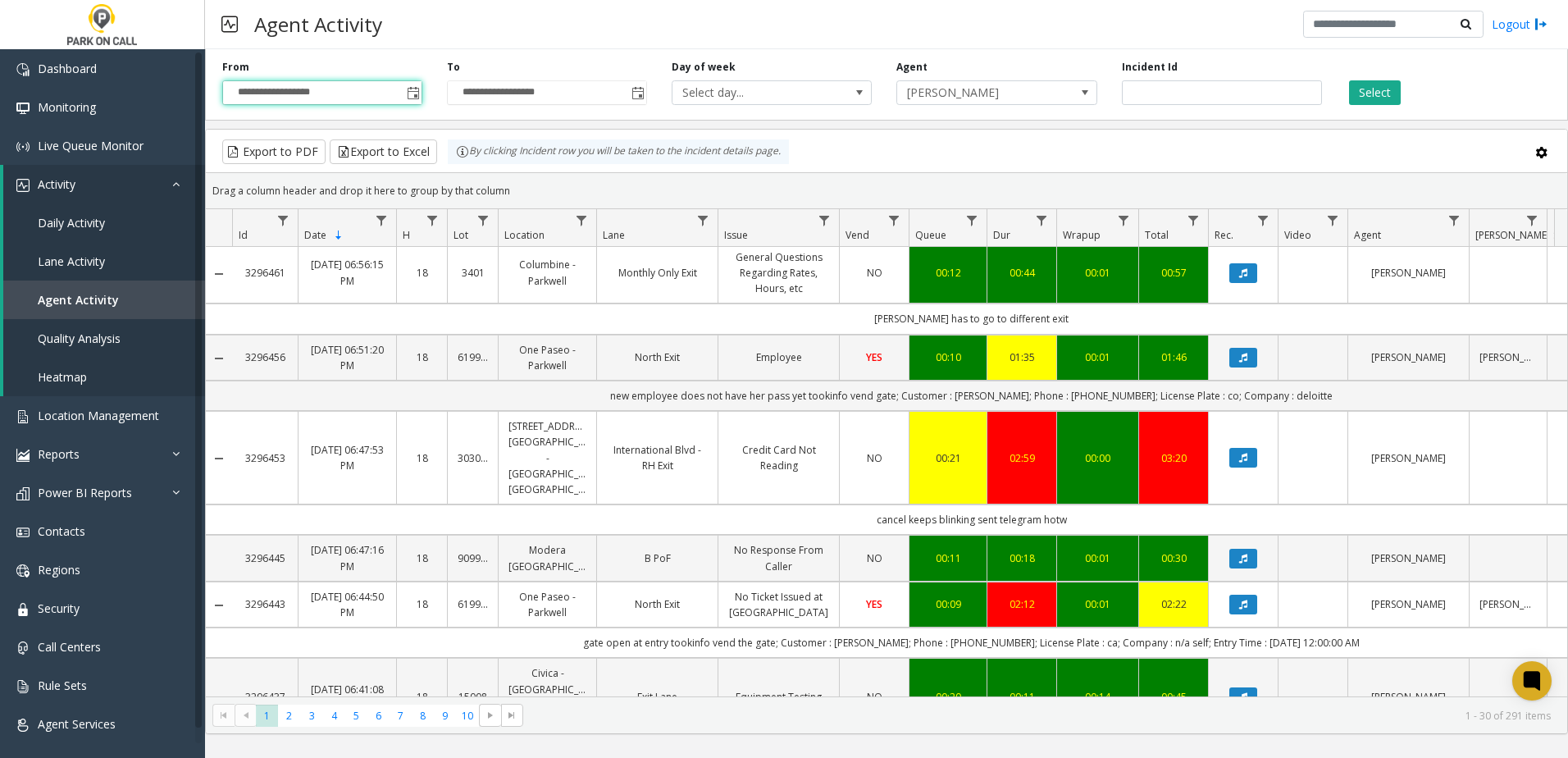
scroll to position [2050, 0]
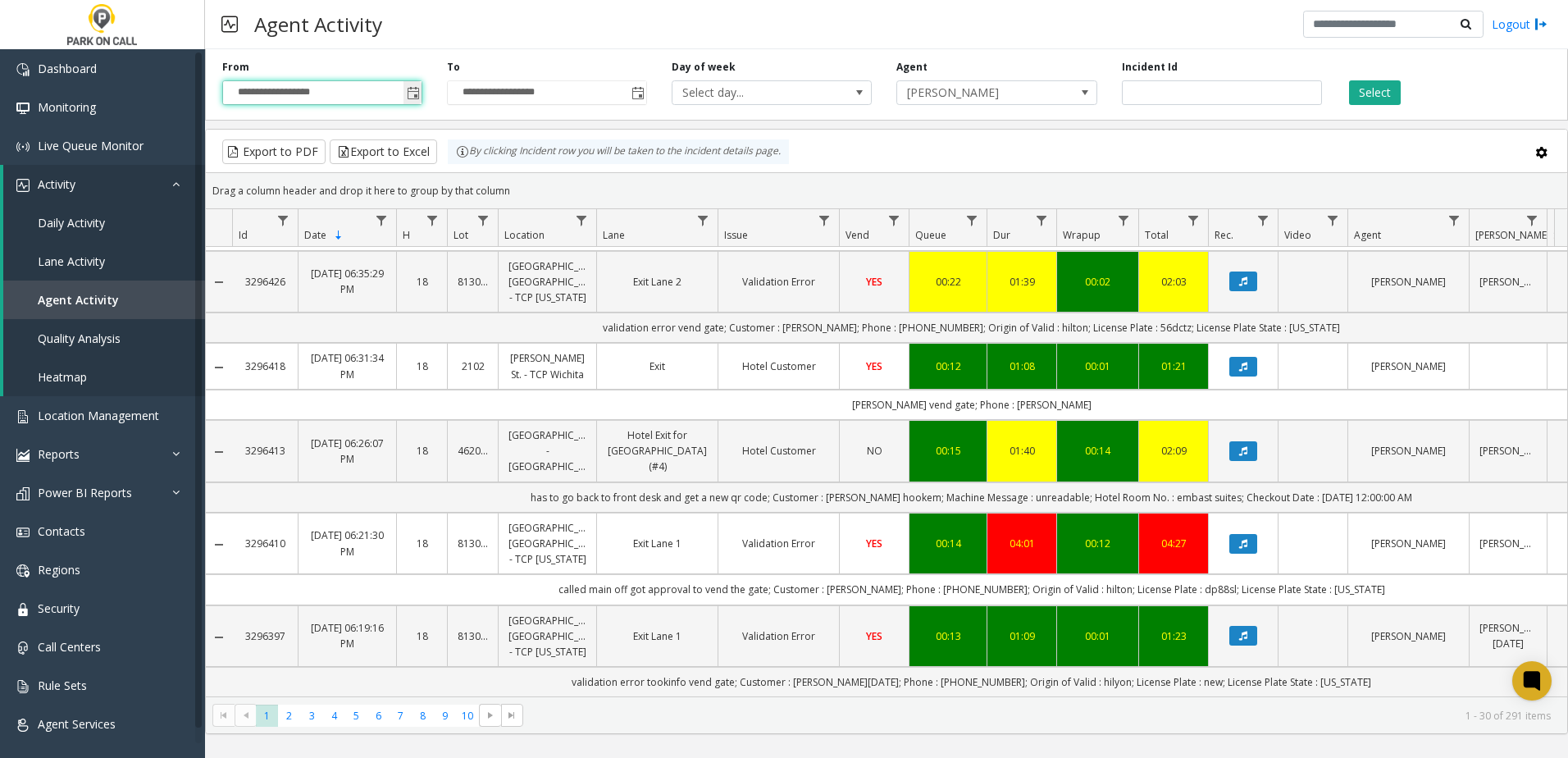
click at [411, 91] on span "Toggle popup" at bounding box center [413, 94] width 13 height 13
click at [412, 94] on span "Toggle popup" at bounding box center [413, 94] width 13 height 13
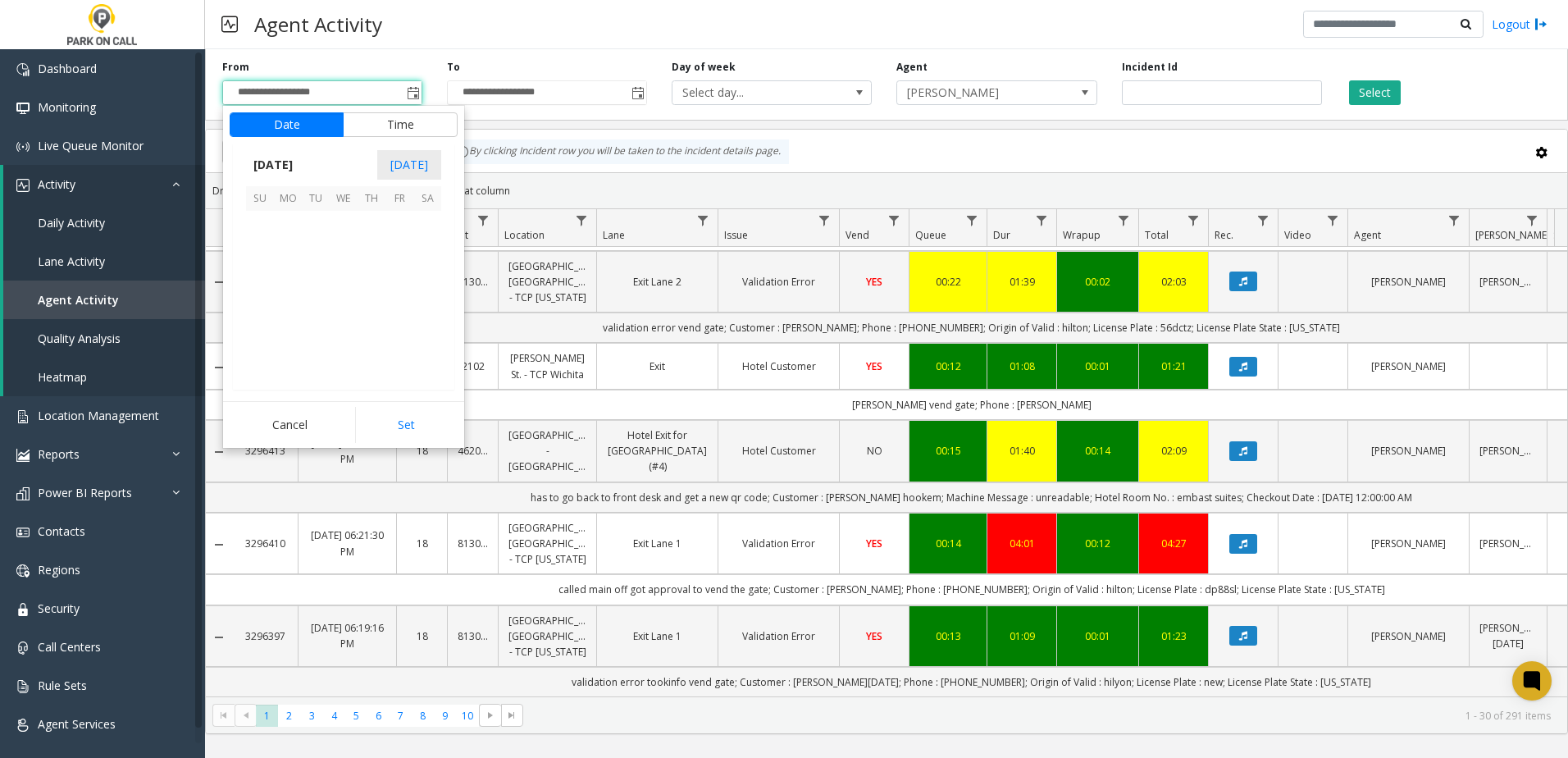
scroll to position [294284, 0]
click at [429, 252] on span "13" at bounding box center [427, 252] width 28 height 28
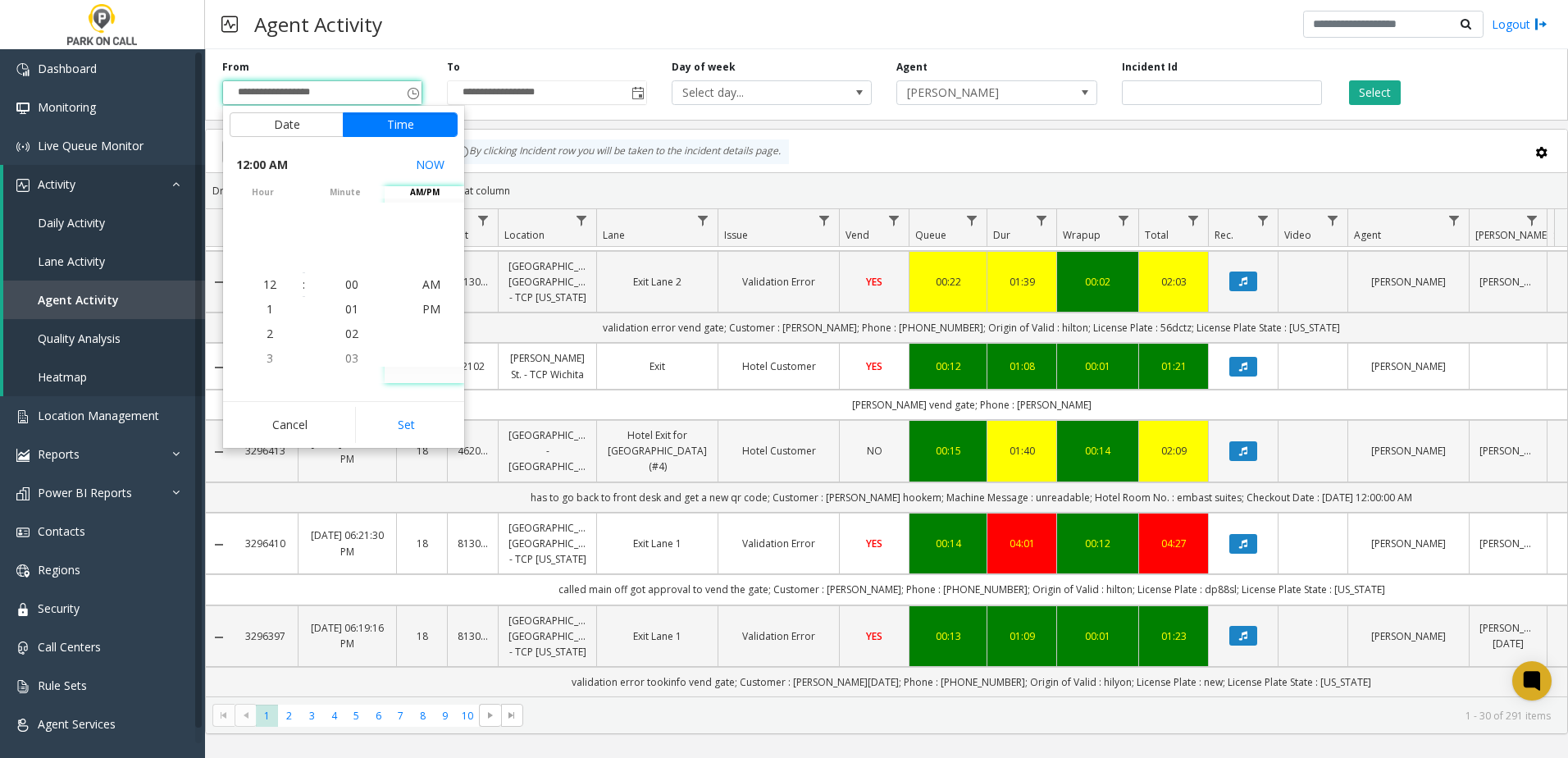
click at [404, 412] on button "Set" at bounding box center [407, 424] width 104 height 36
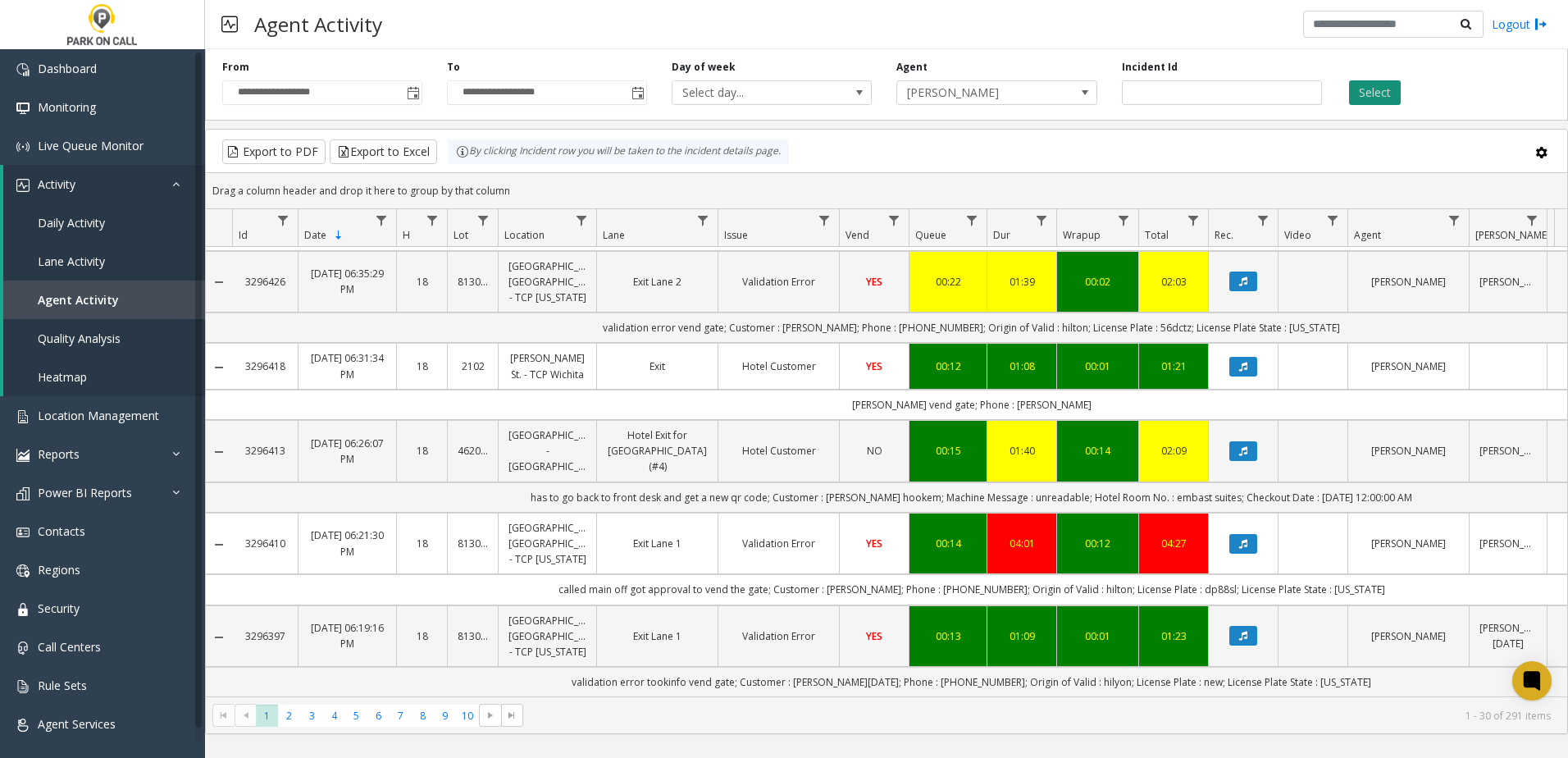
click at [1386, 96] on button "Select" at bounding box center [1375, 93] width 51 height 25
click at [412, 94] on span "Toggle popup" at bounding box center [413, 94] width 13 height 13
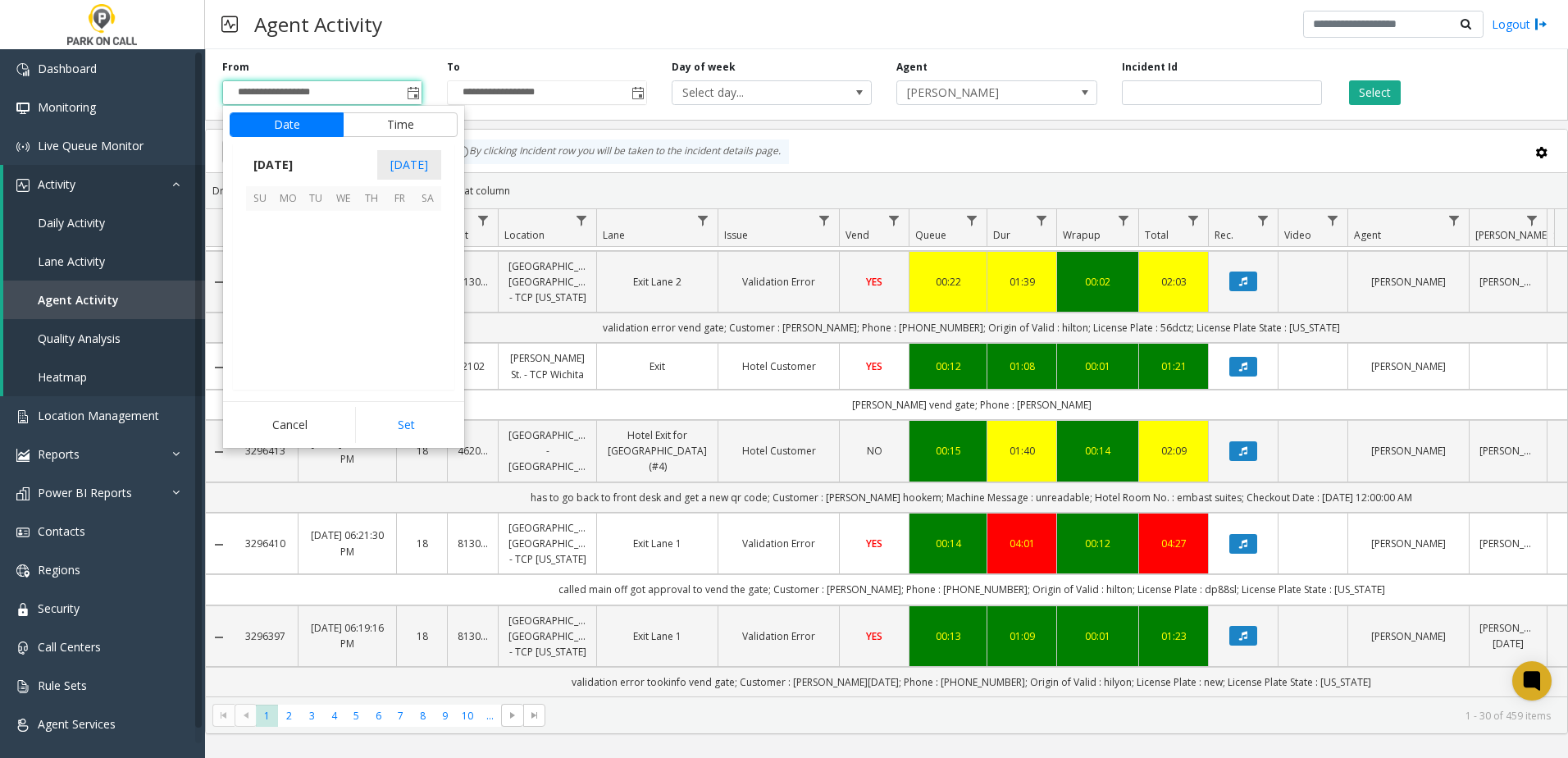
scroll to position [294284, 0]
click at [257, 294] on span "14" at bounding box center [260, 280] width 28 height 28
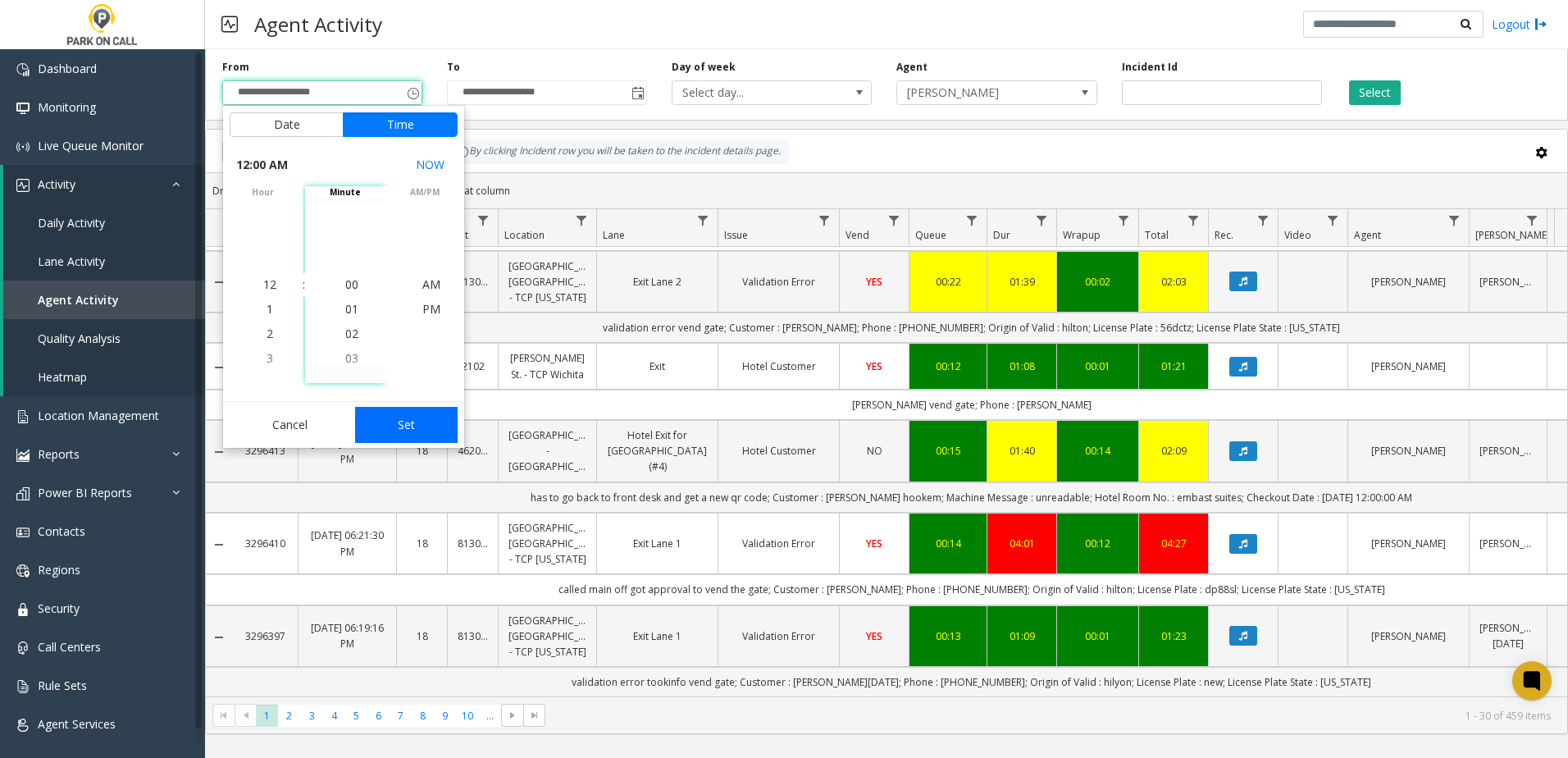
click at [428, 437] on button "Set" at bounding box center [407, 424] width 104 height 36
type input "**********"
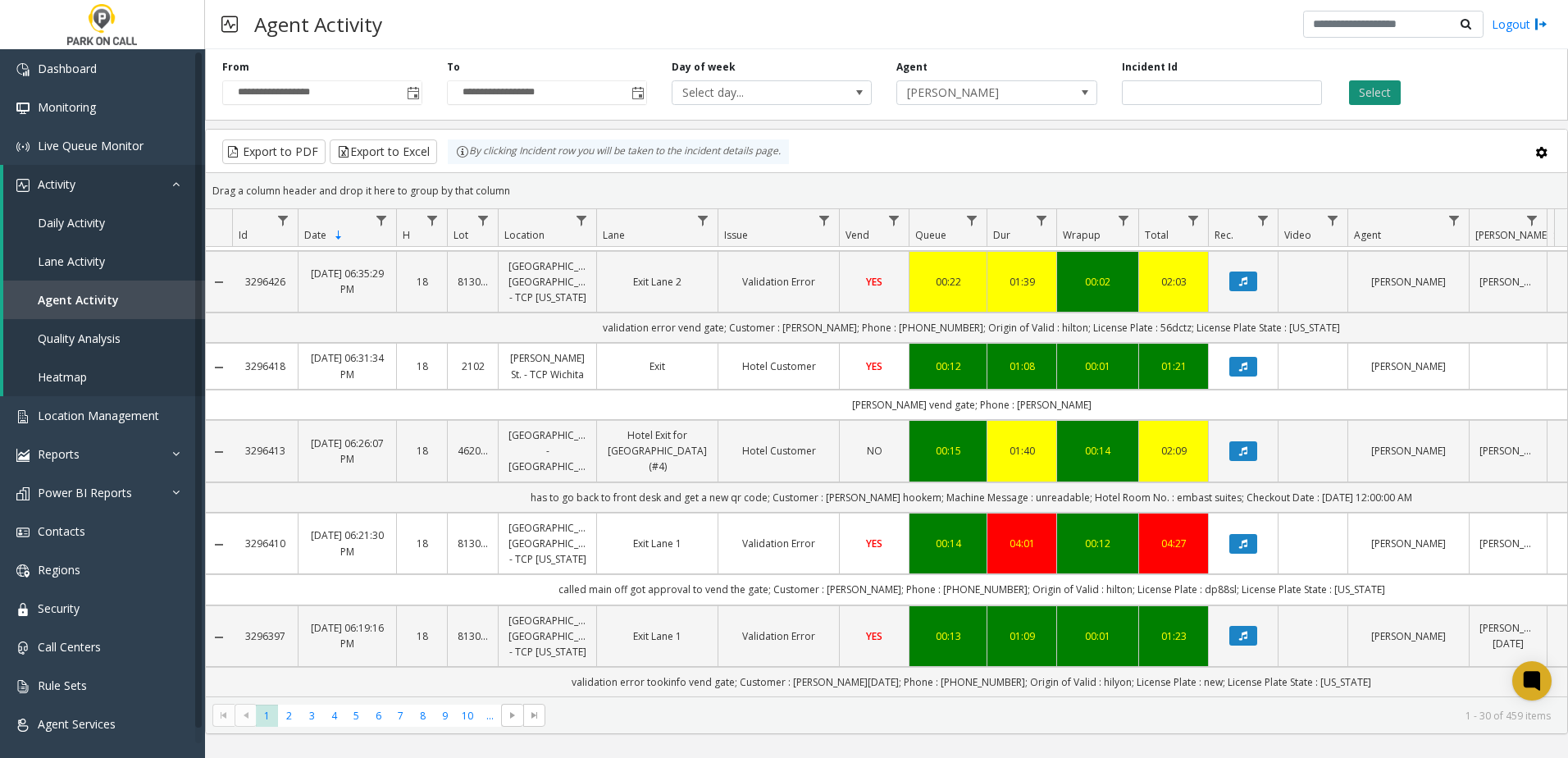
click at [1392, 93] on button "Select" at bounding box center [1375, 93] width 51 height 25
click at [448, 717] on span "9" at bounding box center [445, 716] width 22 height 22
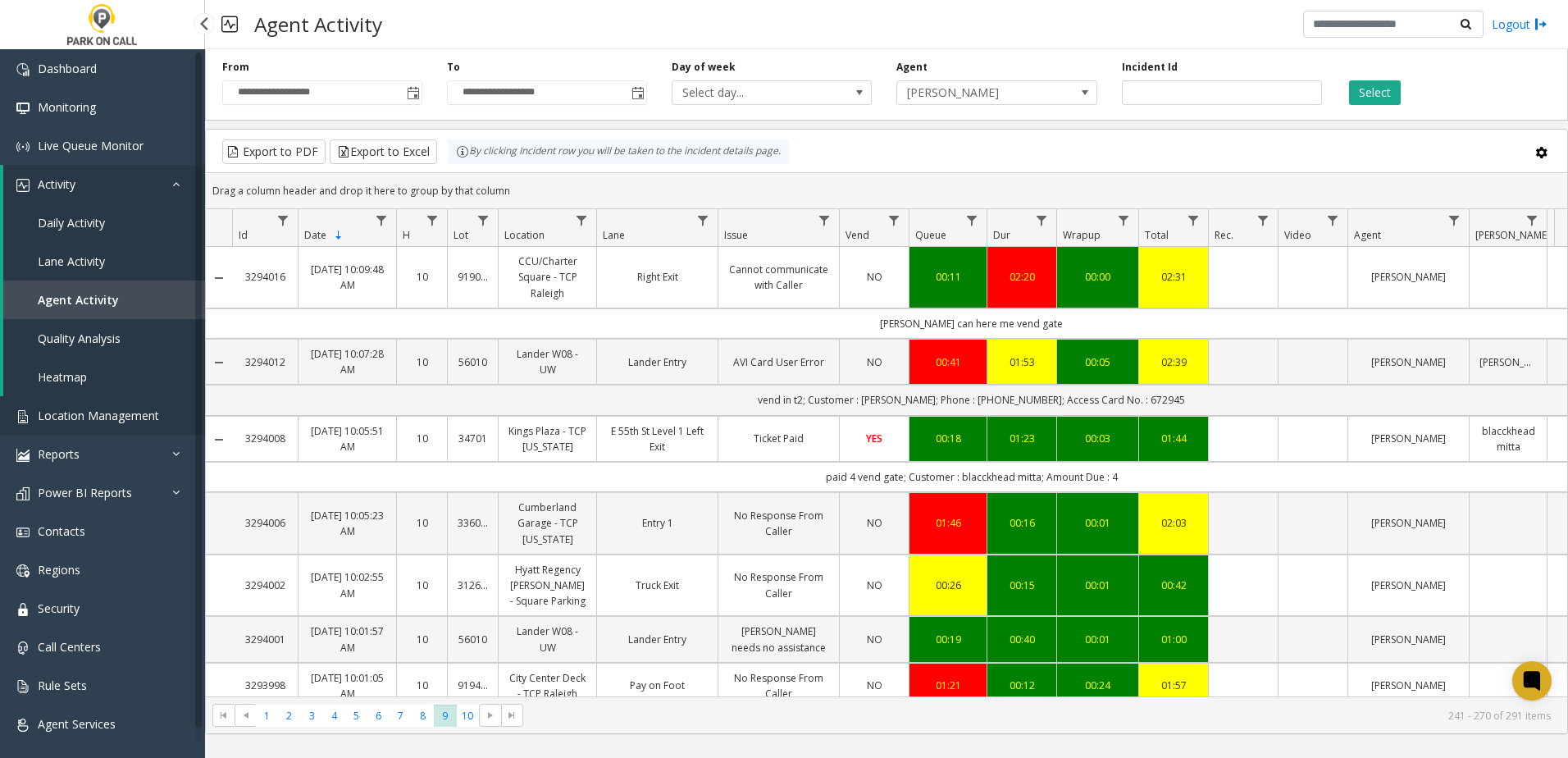
click at [110, 419] on span "Location Management" at bounding box center [98, 415] width 121 height 16
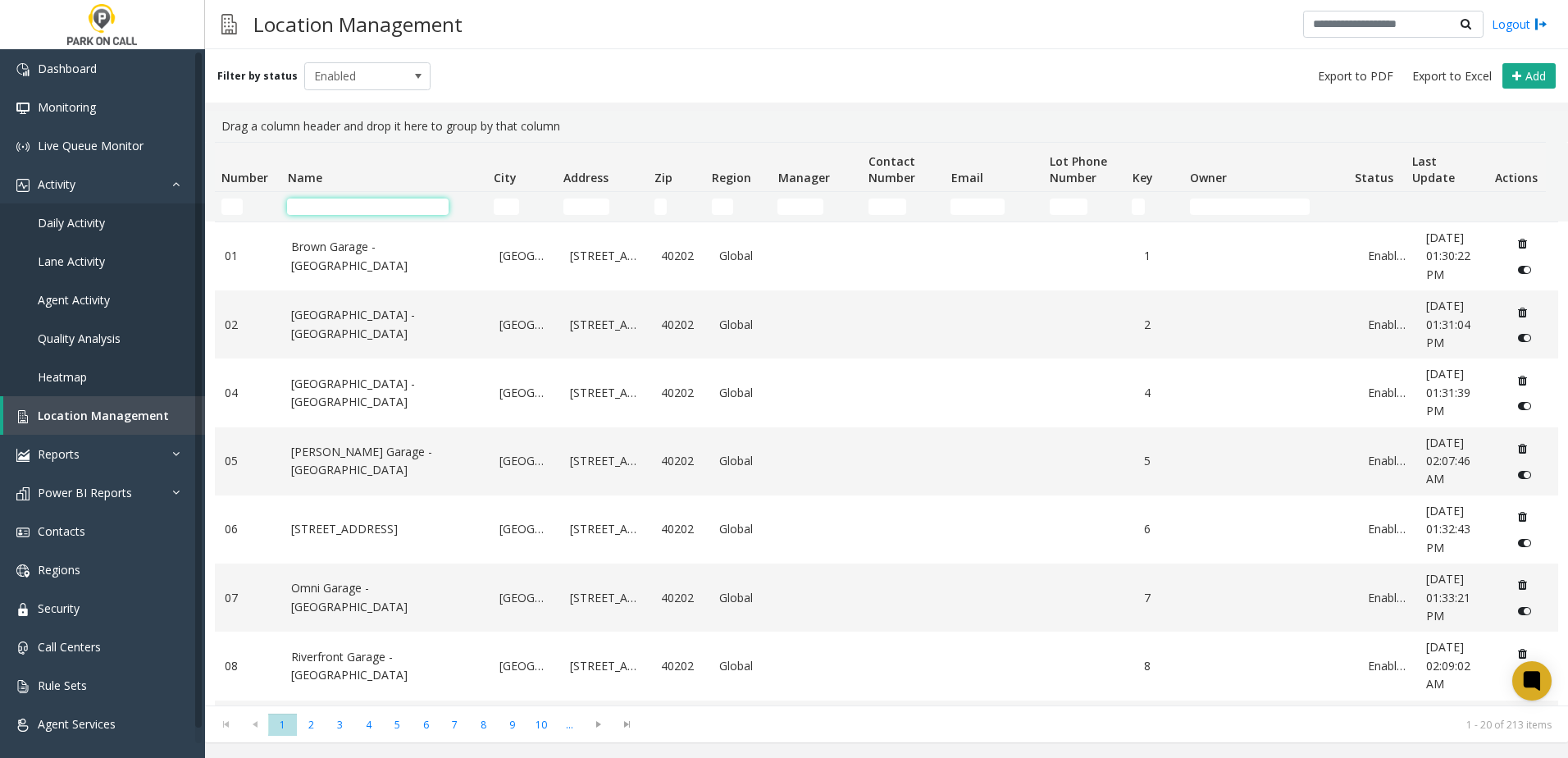
click at [381, 207] on input "Name Filter" at bounding box center [368, 206] width 162 height 17
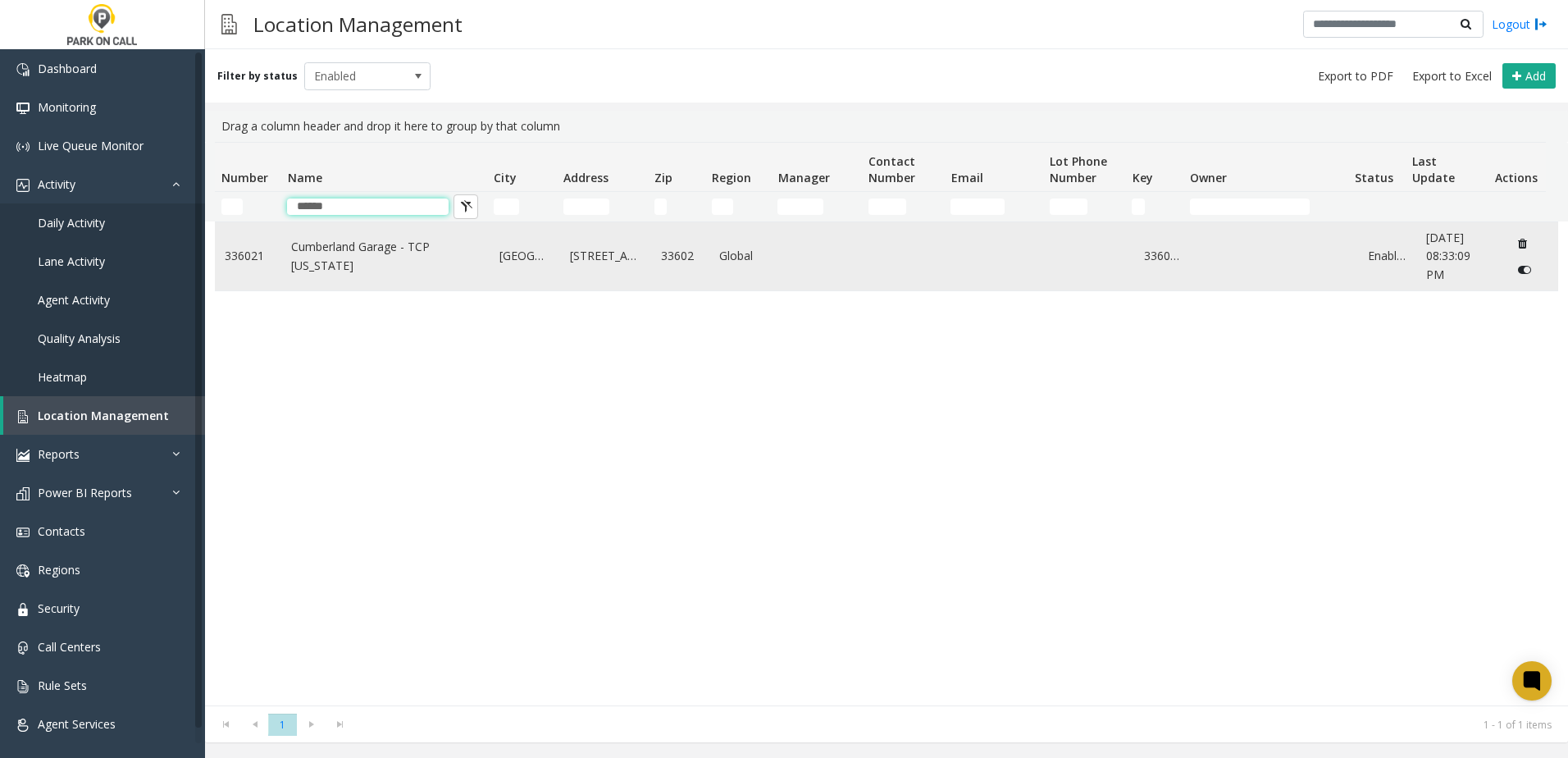
type input "******"
click at [386, 251] on link "Cumberland Garage - TCP [US_STATE]" at bounding box center [386, 256] width 189 height 37
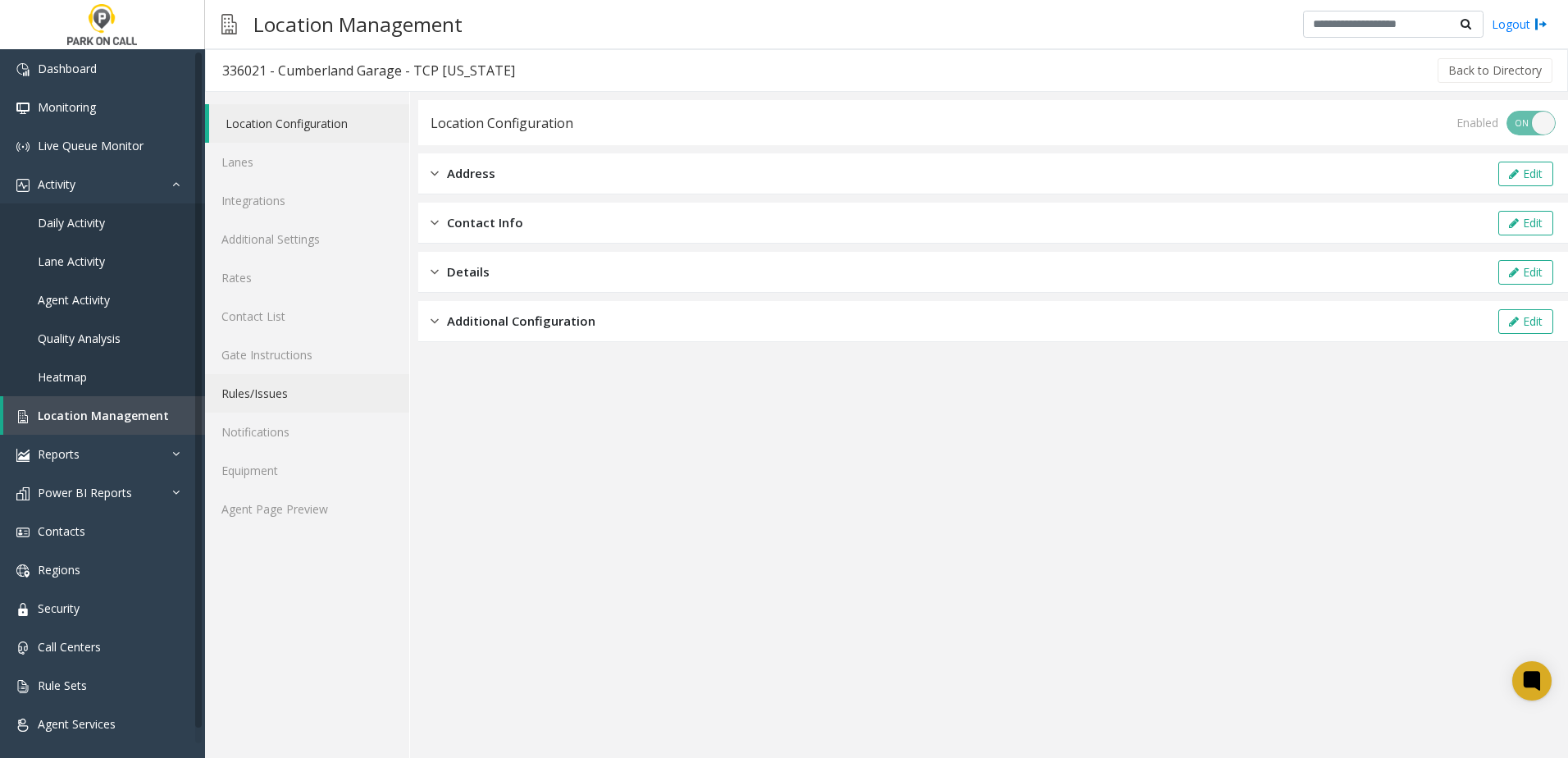
click at [252, 407] on link "Rules/Issues" at bounding box center [307, 393] width 204 height 39
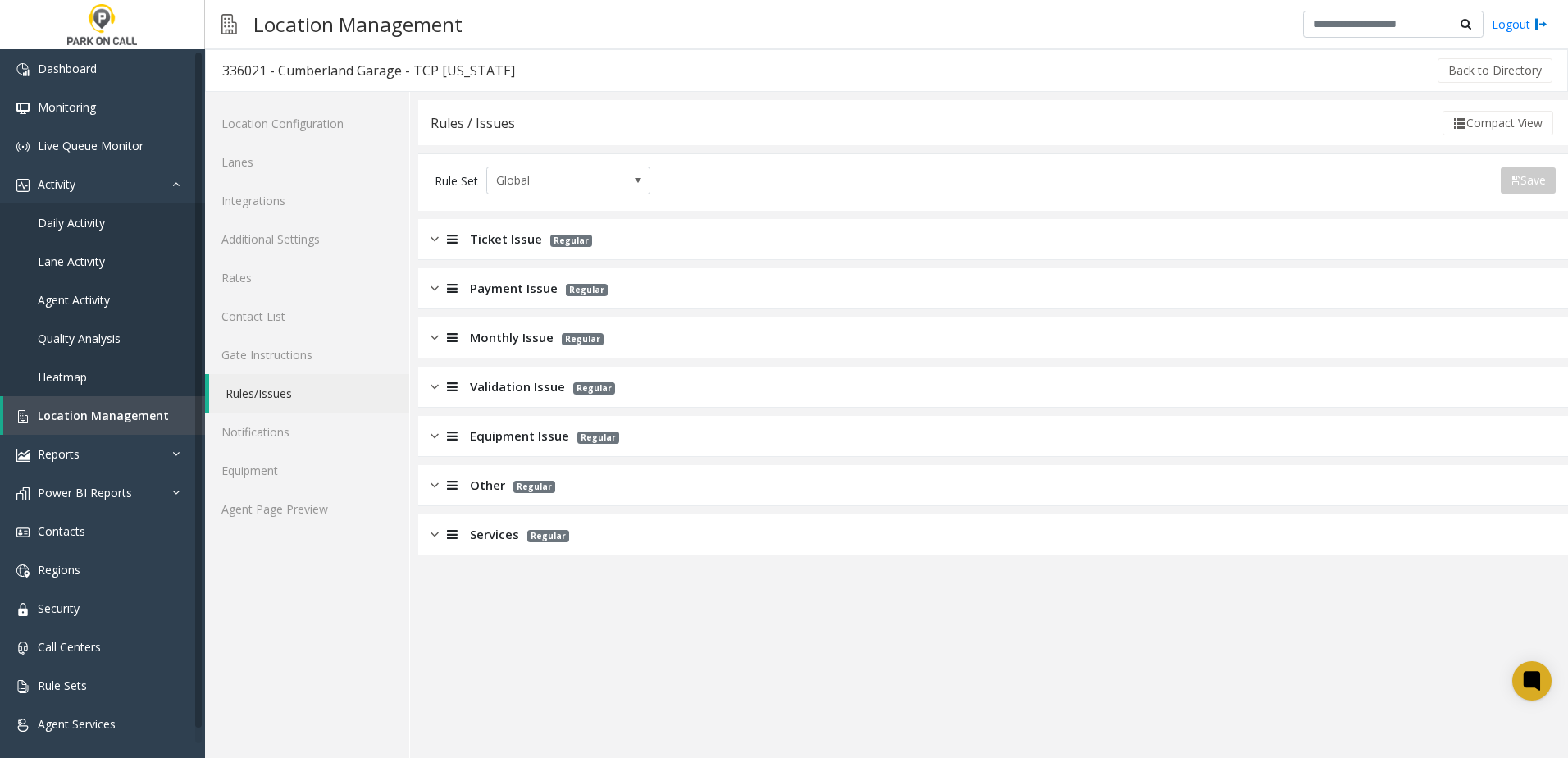
click at [521, 328] on div "Monthly Issue Regular" at bounding box center [993, 338] width 1150 height 41
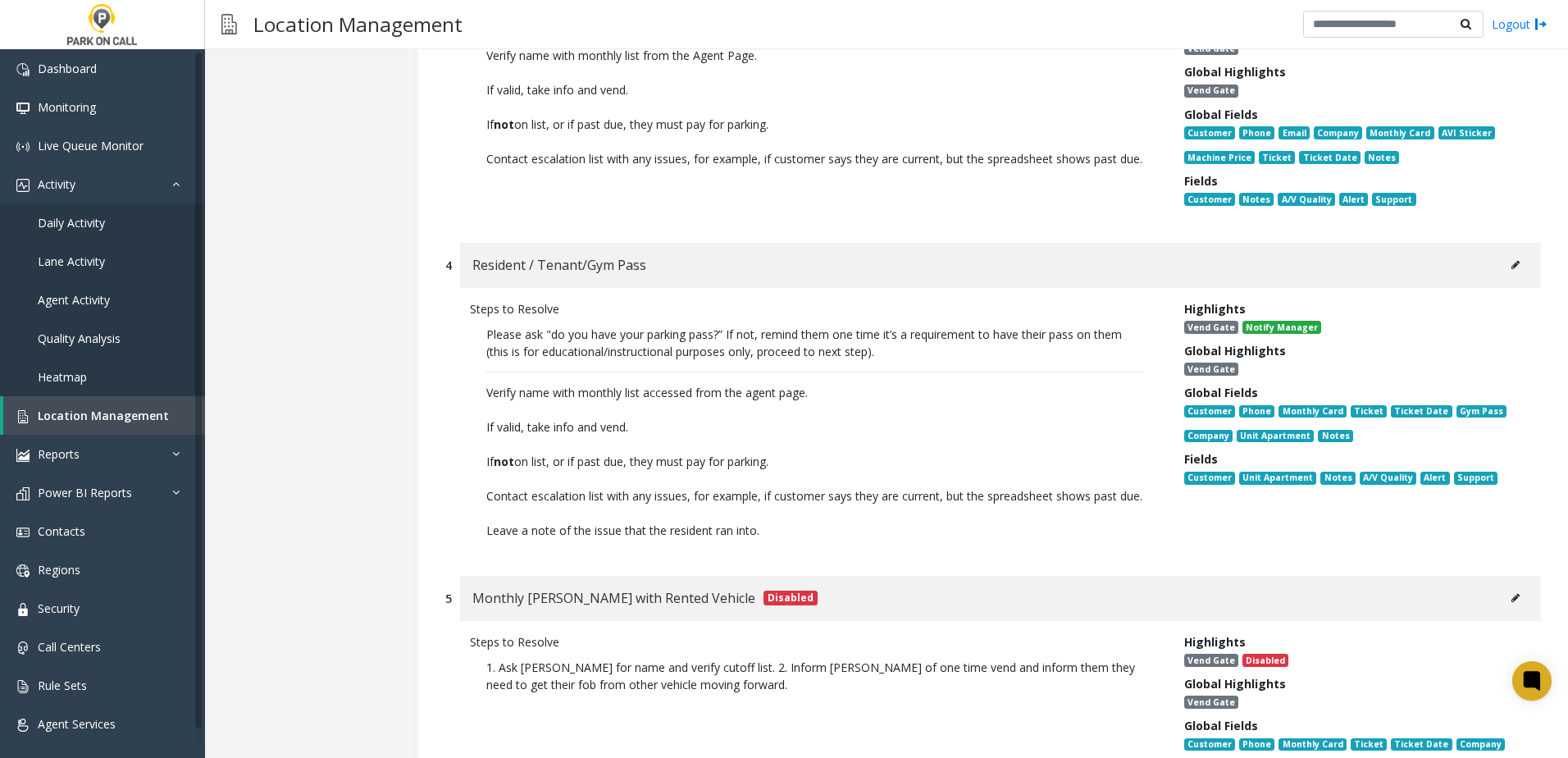
scroll to position [984, 0]
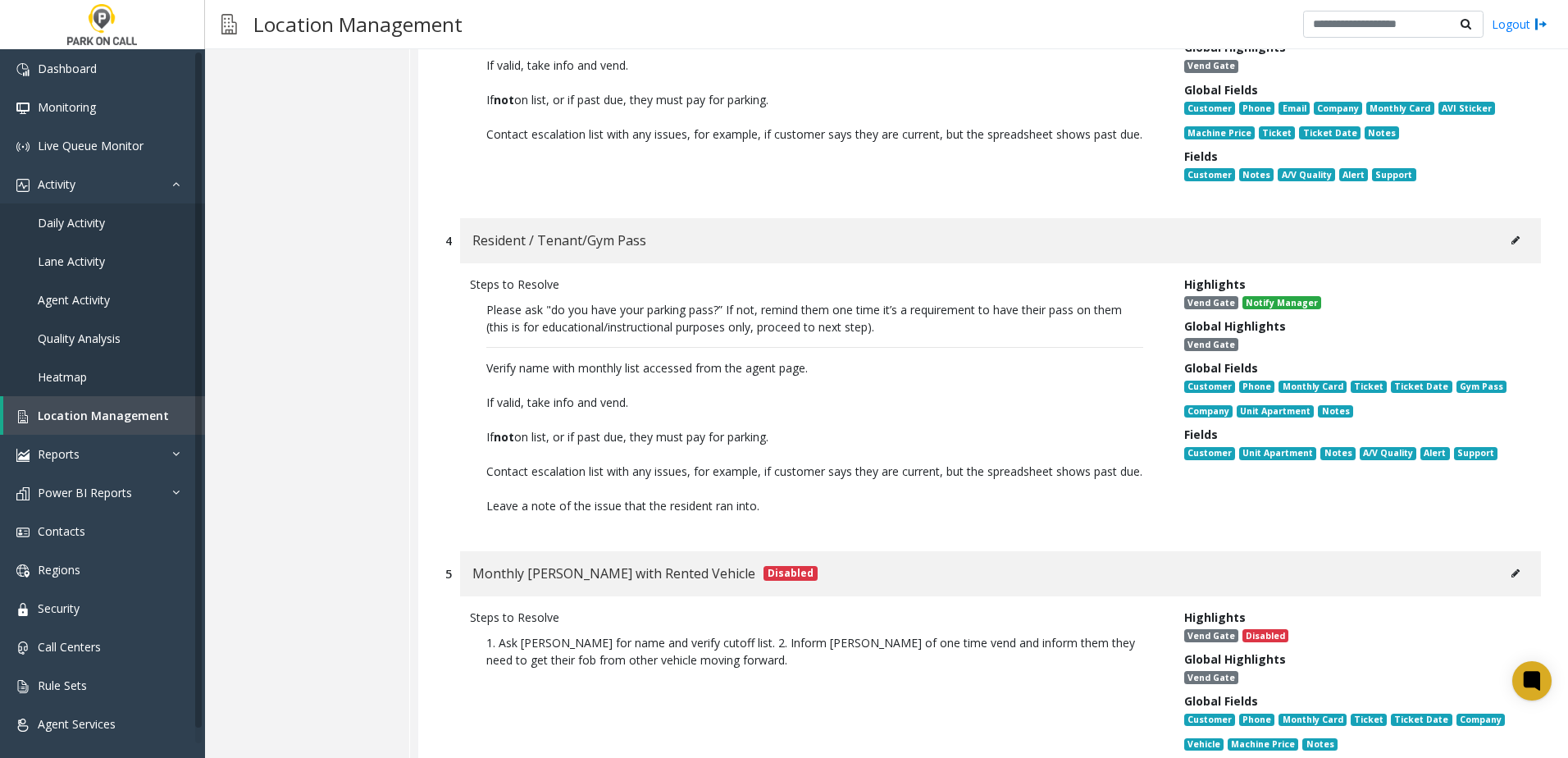
click at [1512, 242] on icon at bounding box center [1516, 240] width 8 height 10
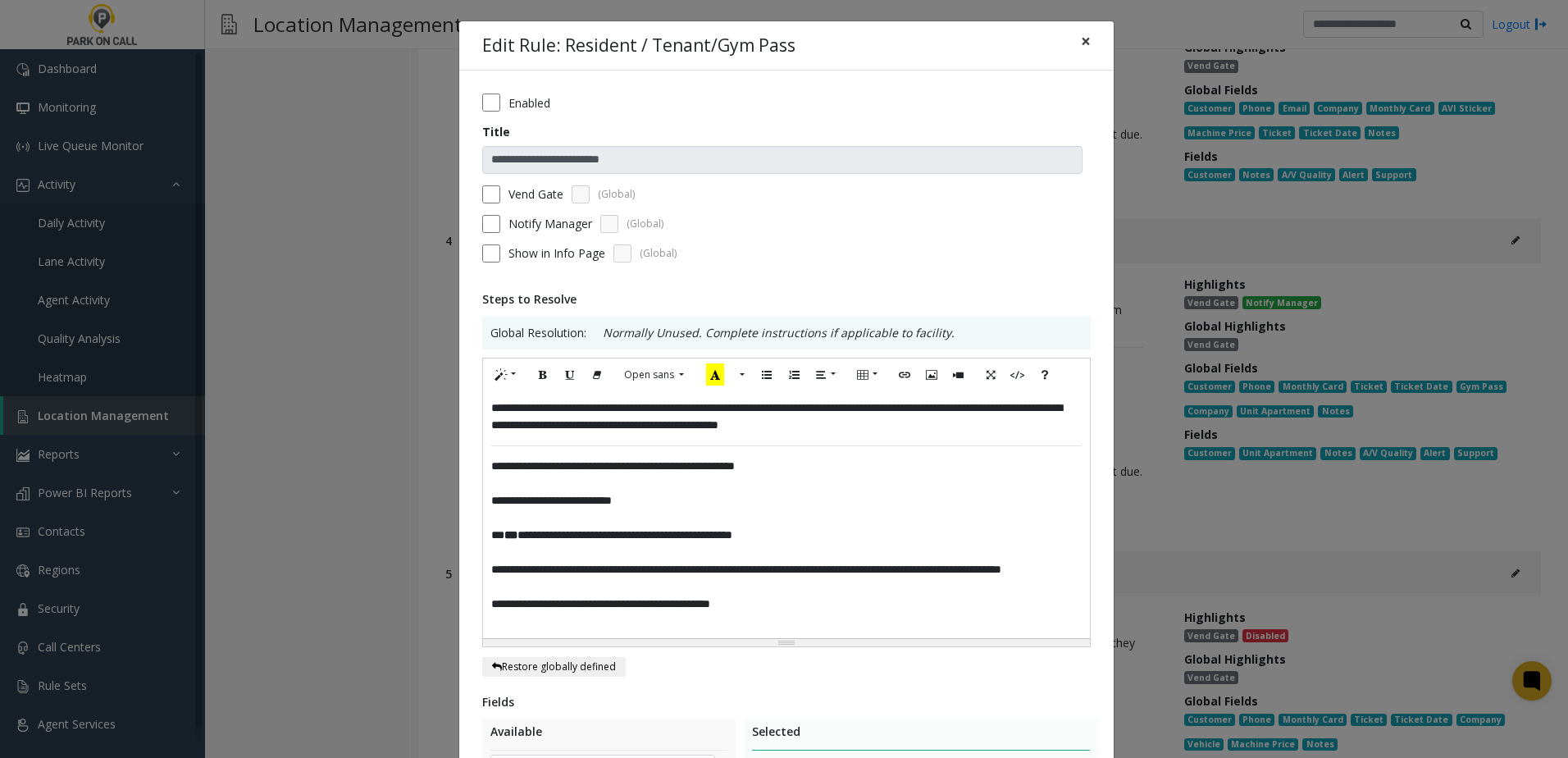
click at [1084, 32] on button "×" at bounding box center [1086, 41] width 33 height 40
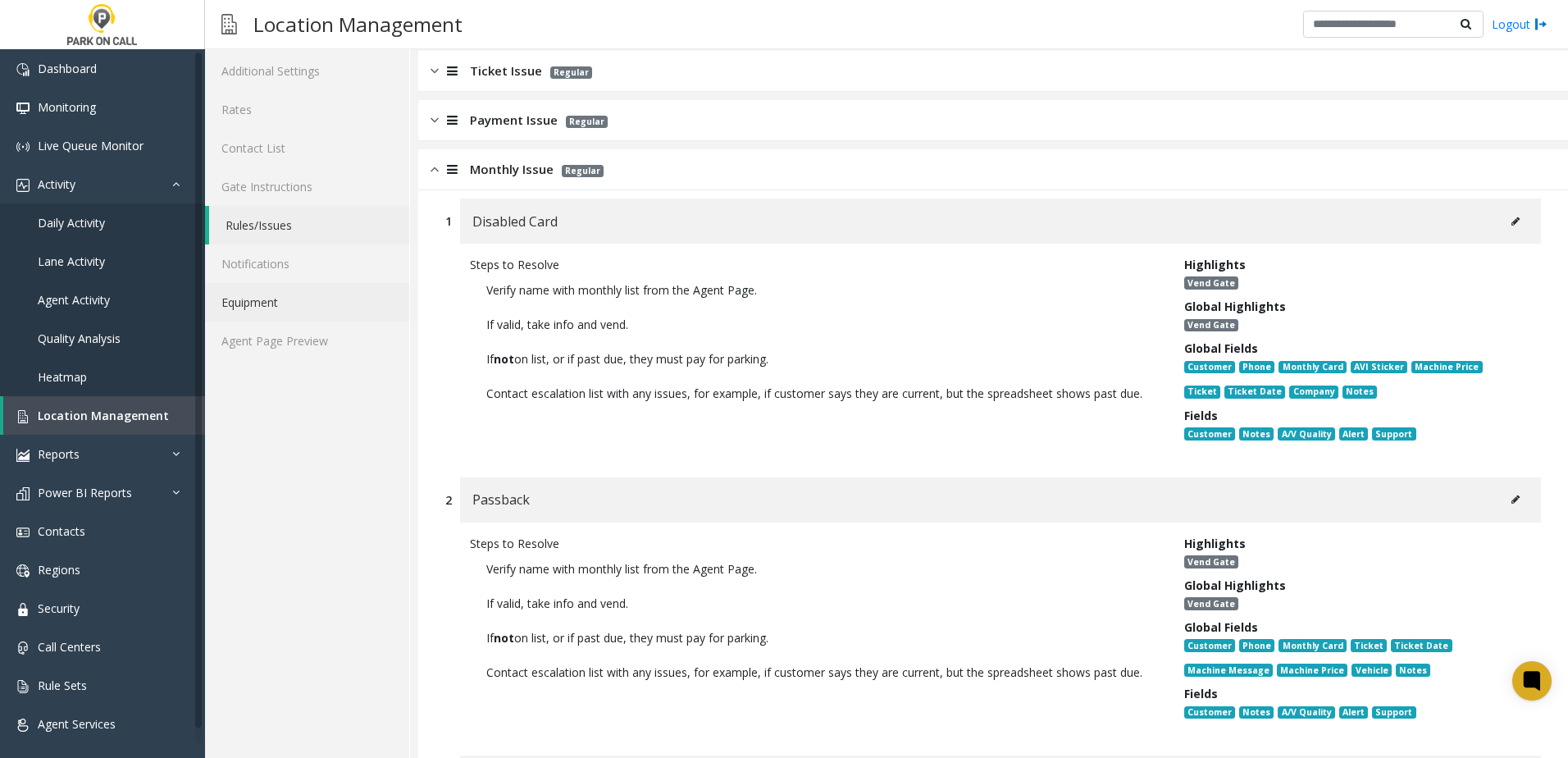
scroll to position [0, 0]
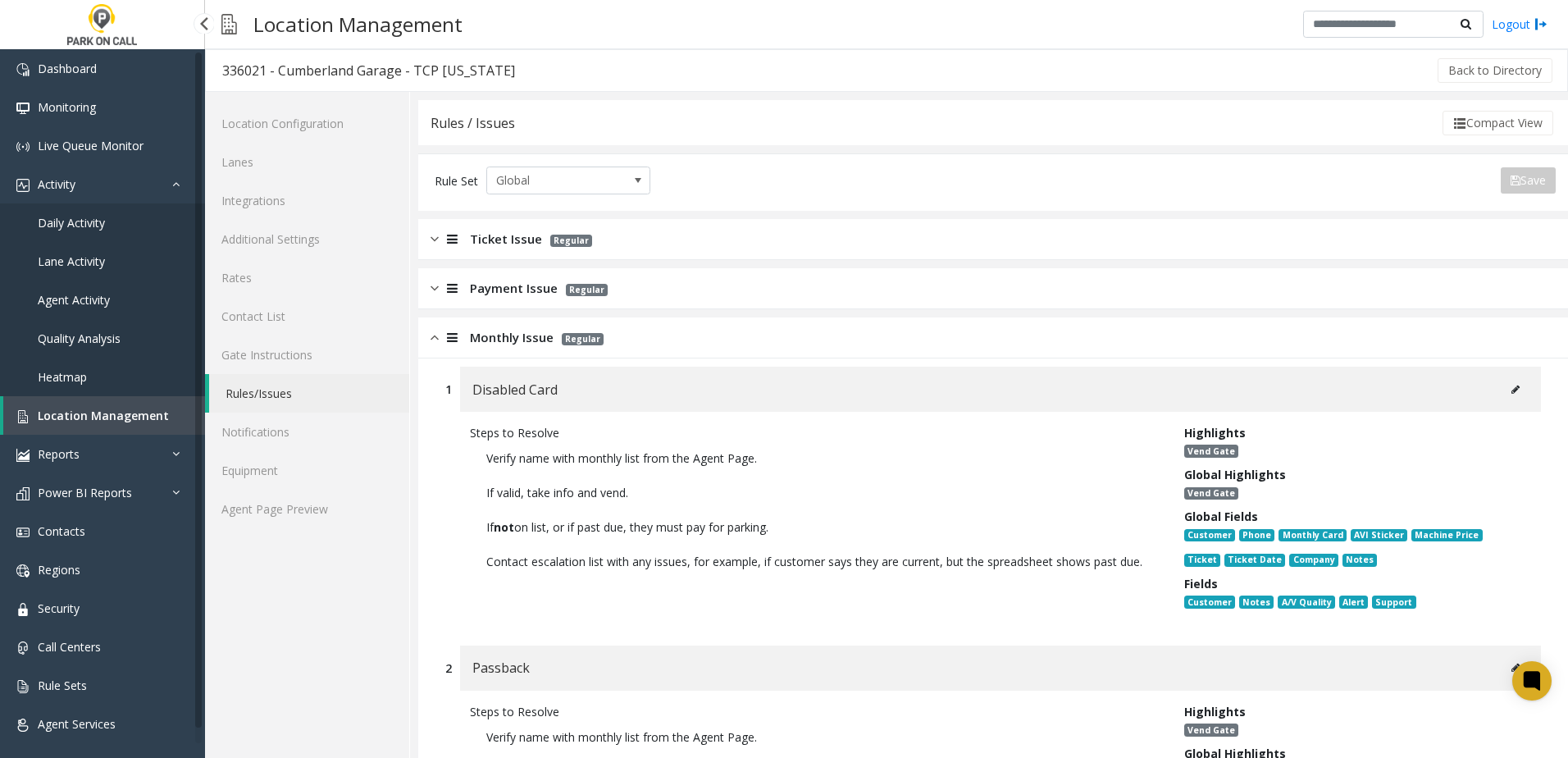
click at [95, 407] on link "Location Management" at bounding box center [105, 416] width 202 height 39
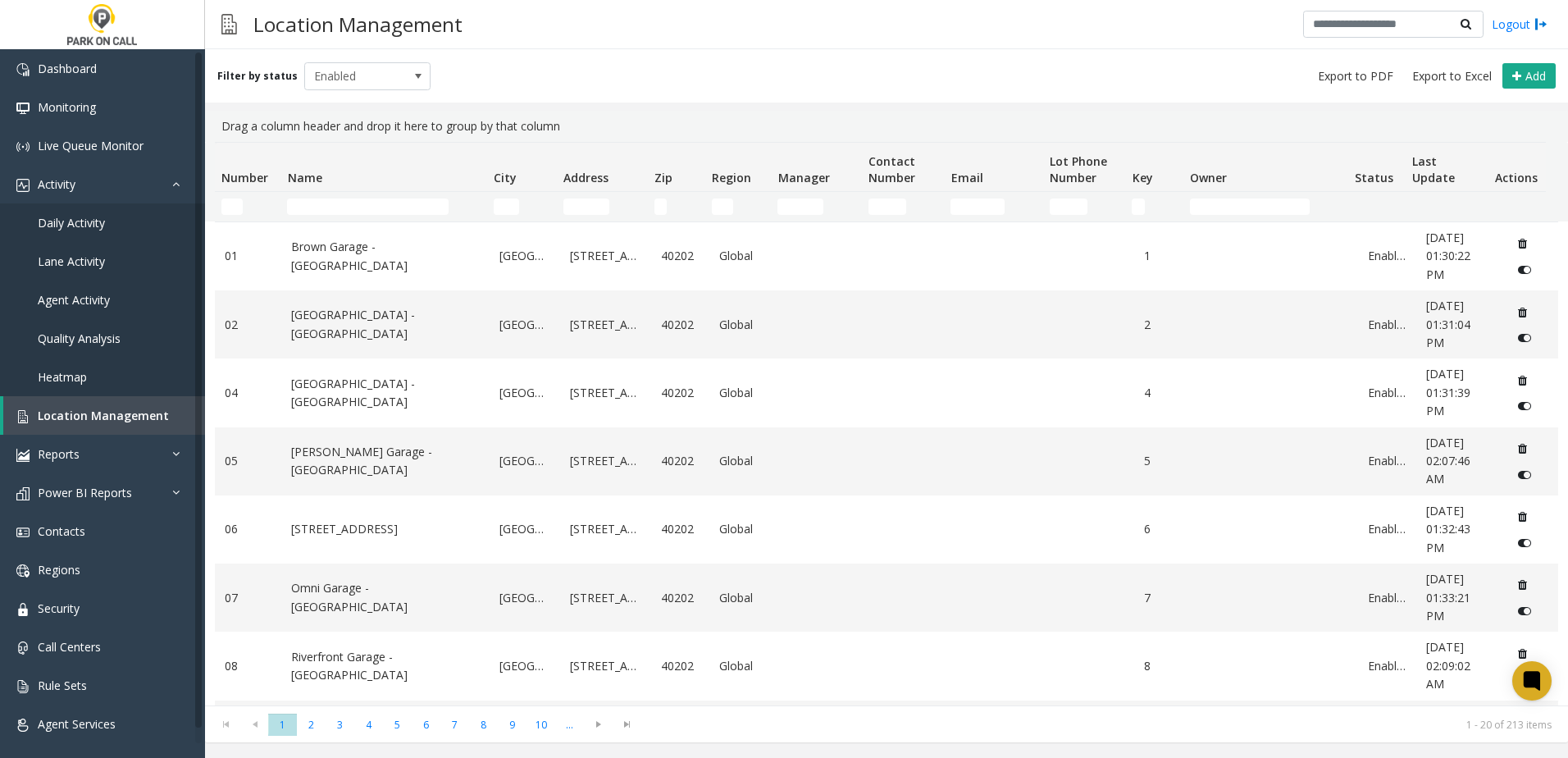
click at [410, 189] on th "Name" at bounding box center [384, 167] width 206 height 50
click at [405, 205] on input "Name Filter" at bounding box center [368, 206] width 162 height 17
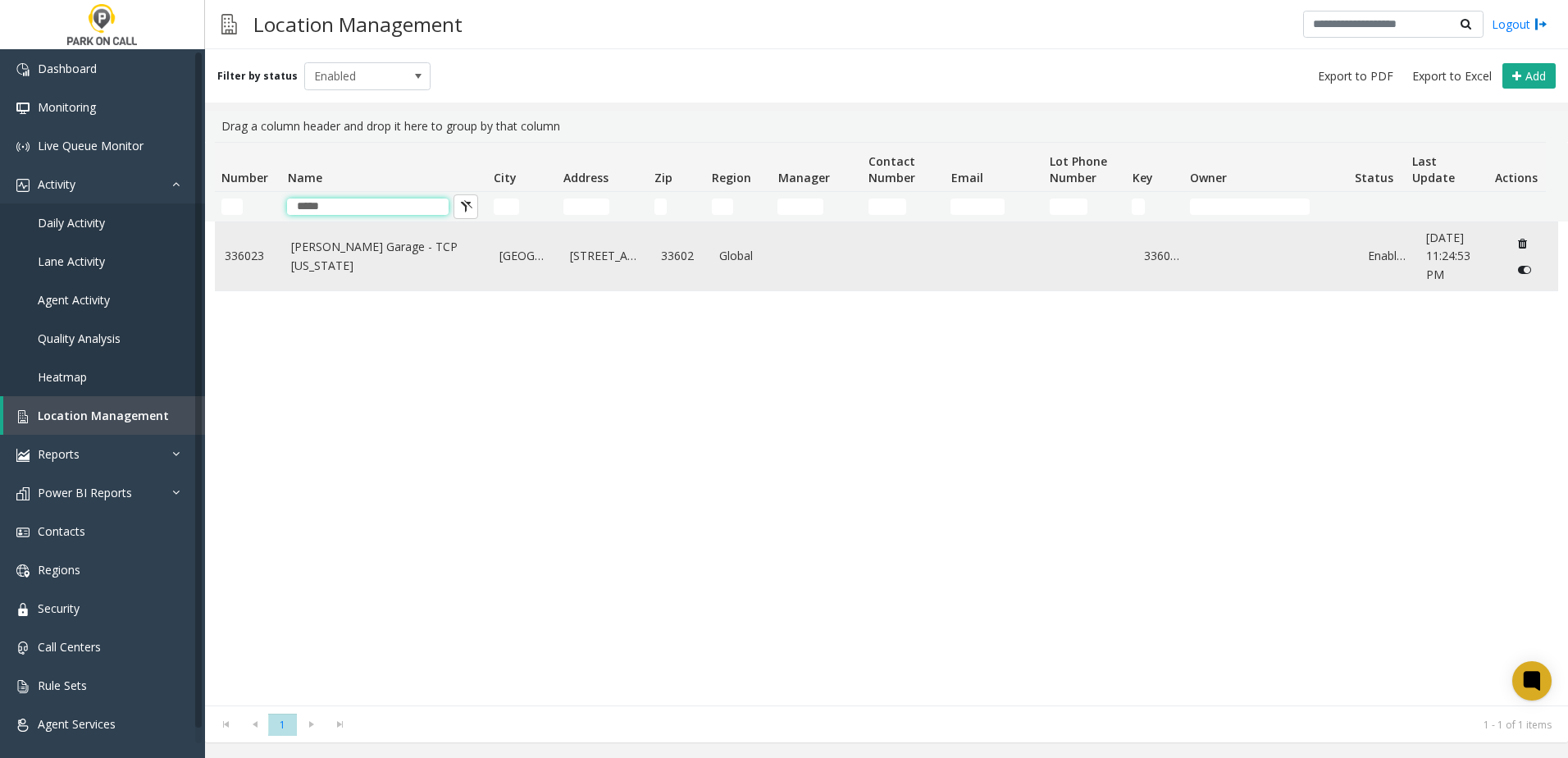
type input "*****"
click at [396, 260] on link "[PERSON_NAME] Garage - TCP [US_STATE]" at bounding box center [386, 256] width 189 height 37
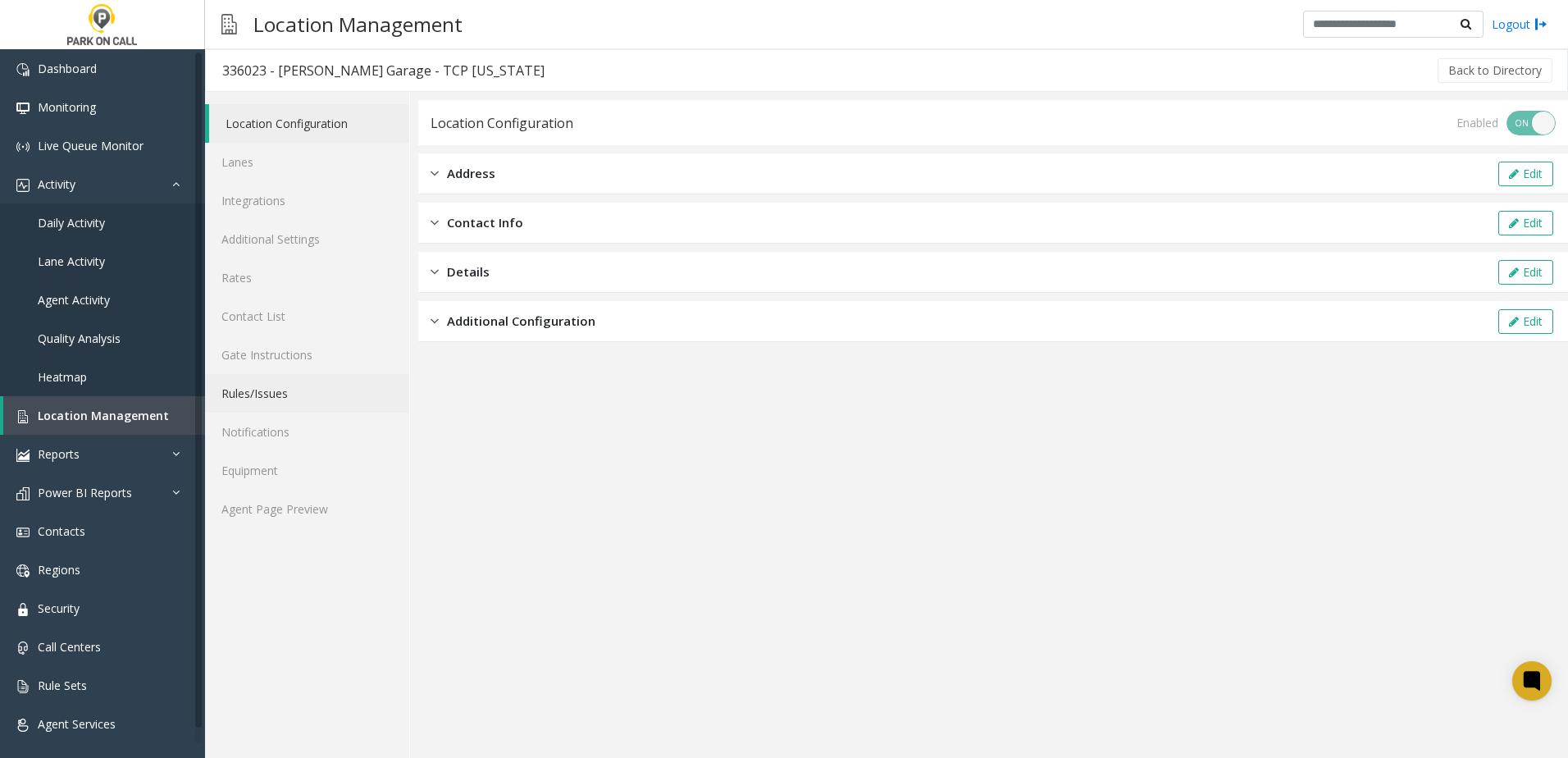
click at [295, 389] on link "Rules/Issues" at bounding box center [307, 393] width 204 height 39
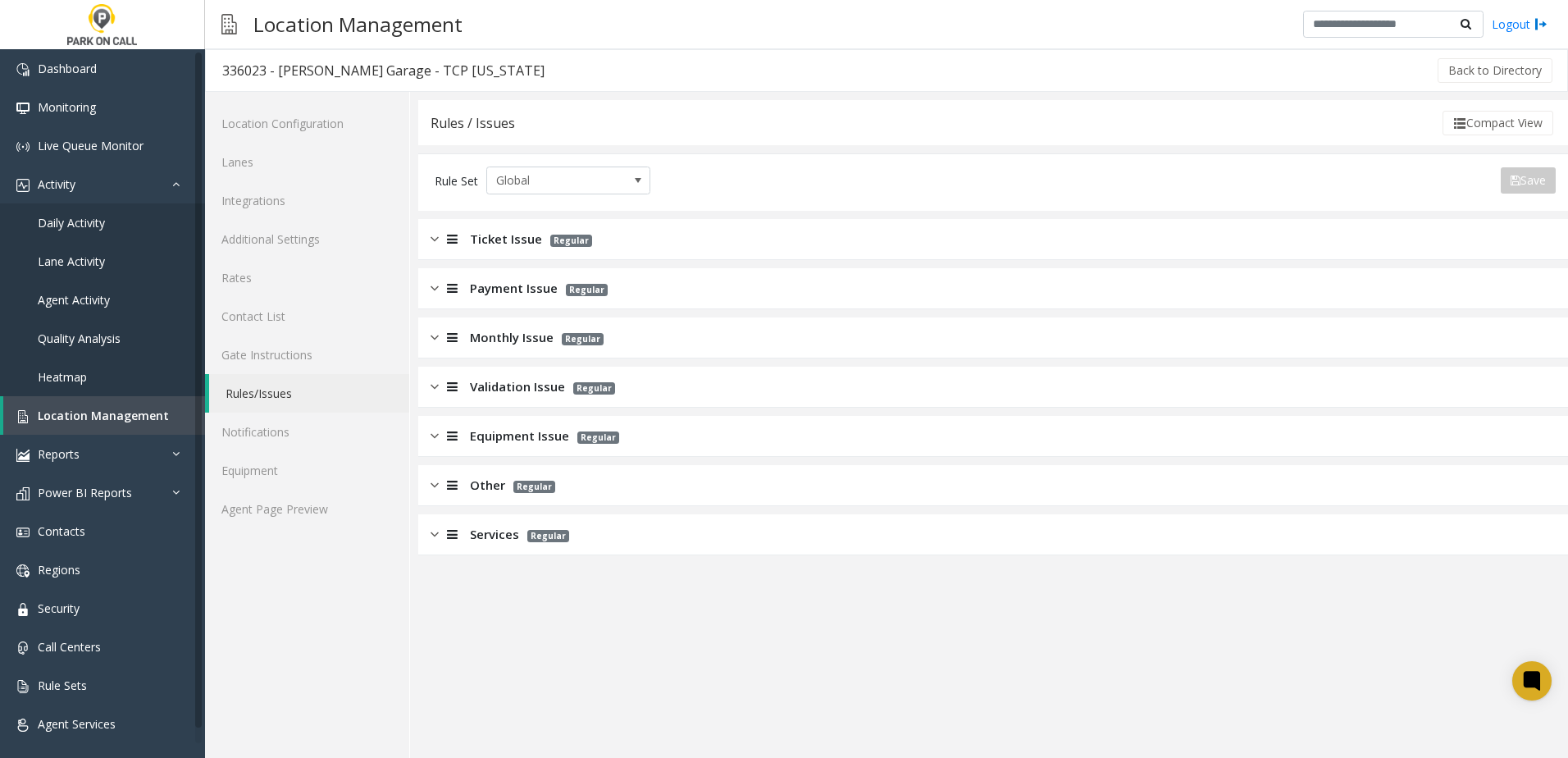
click at [527, 340] on span "Monthly Issue" at bounding box center [511, 337] width 84 height 19
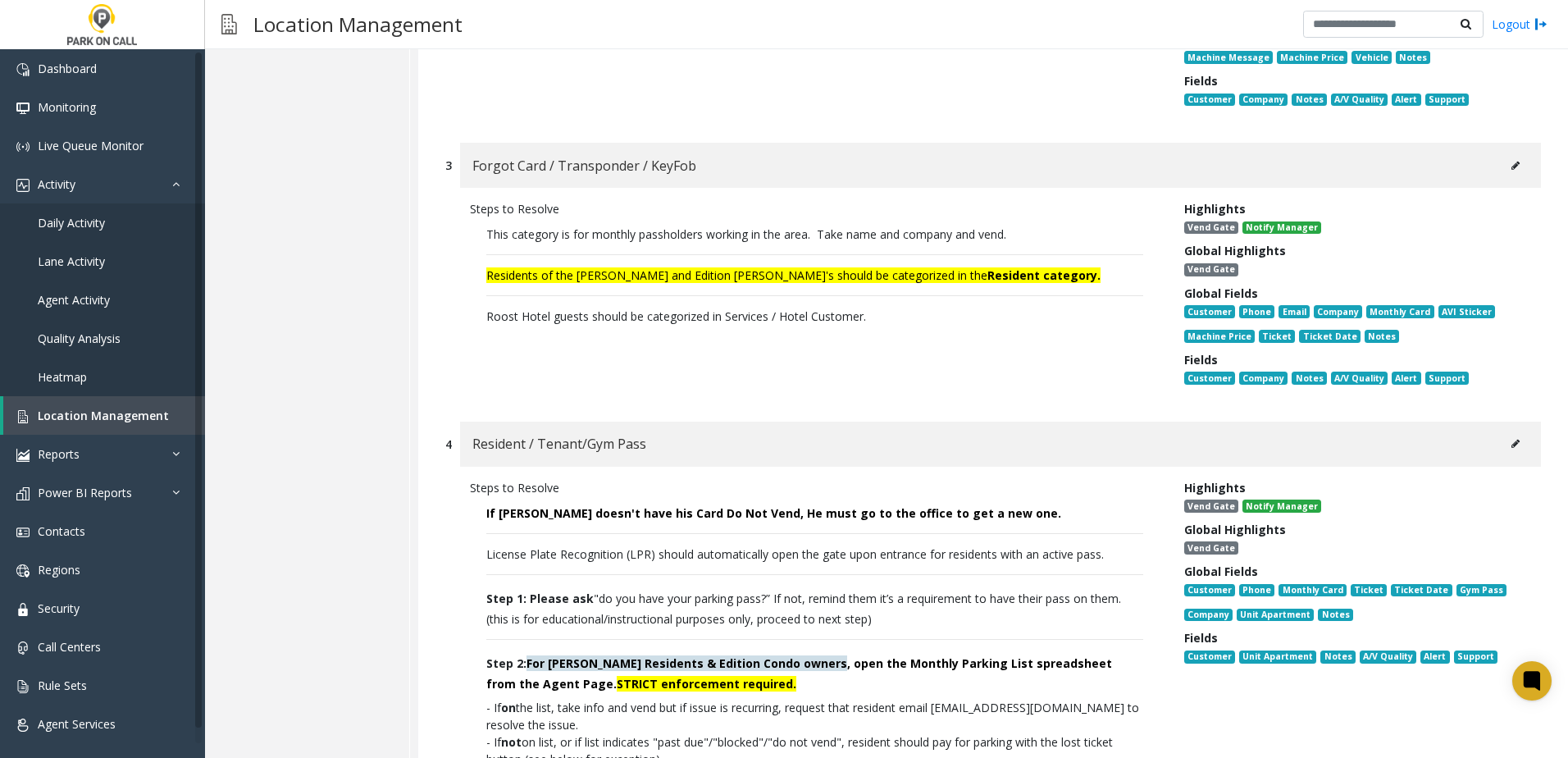
scroll to position [902, 0]
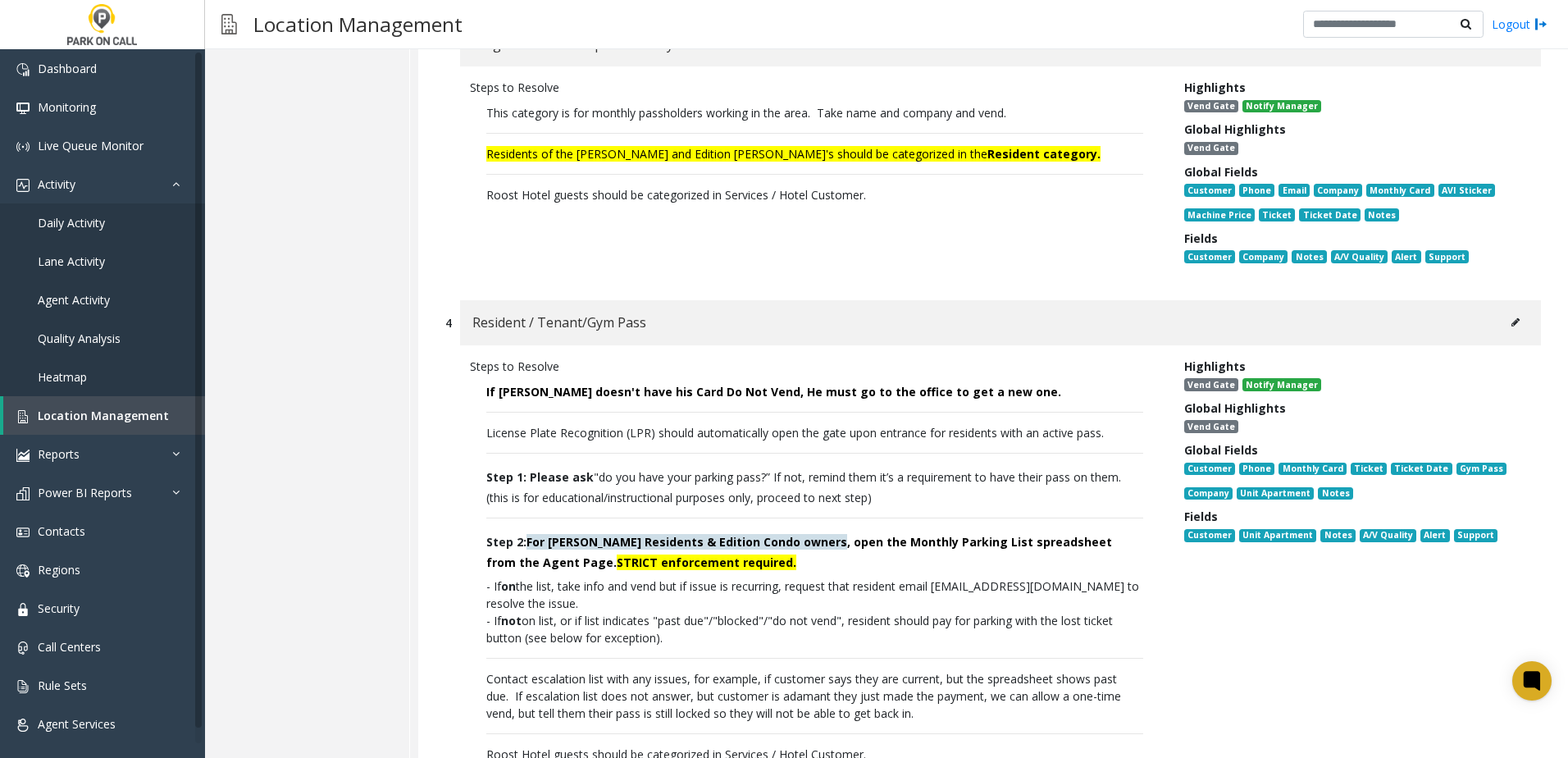
click at [1512, 319] on icon at bounding box center [1516, 322] width 8 height 10
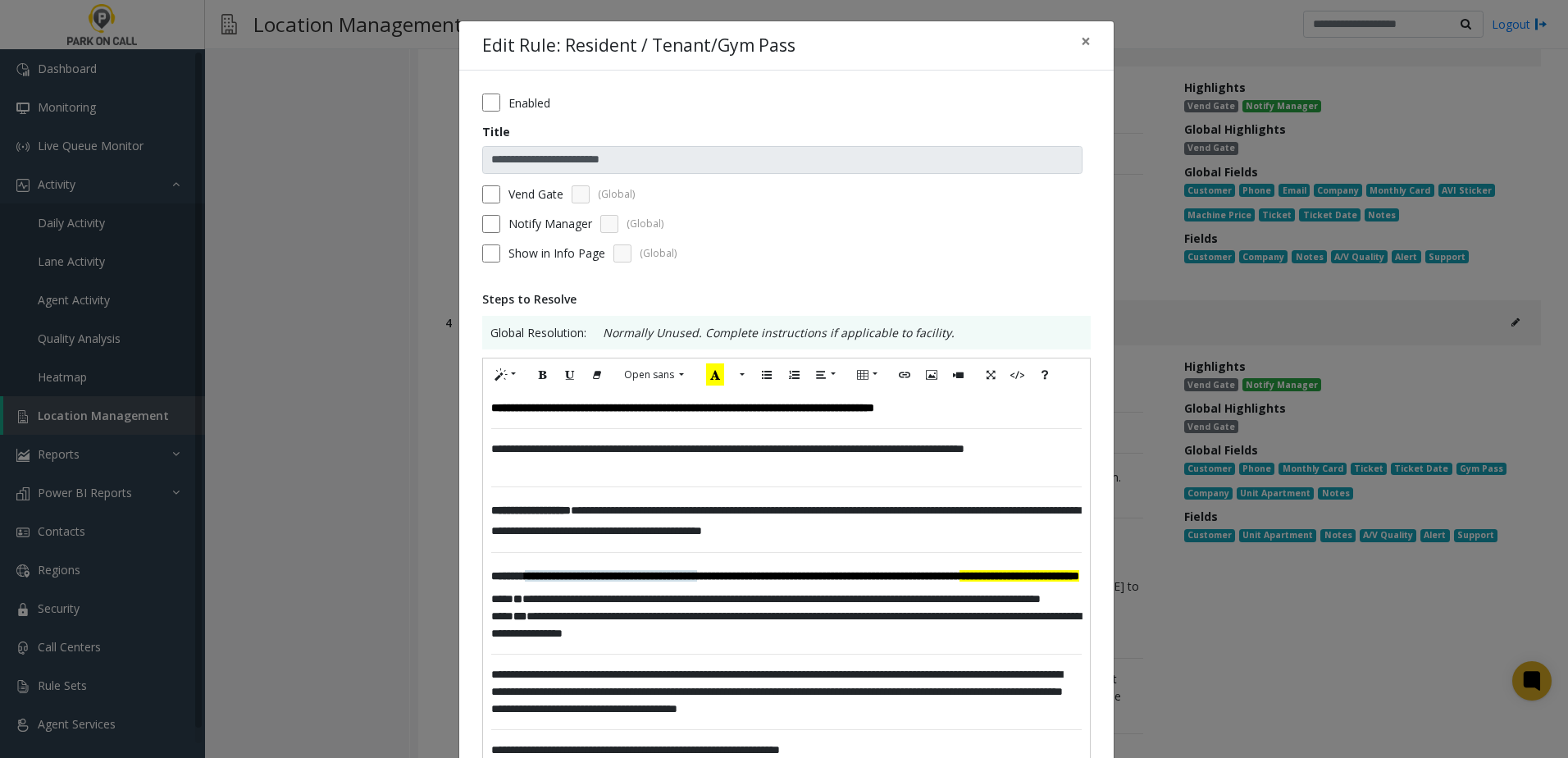
drag, startPoint x: 871, startPoint y: 512, endPoint x: 914, endPoint y: 524, distance: 44.6
click at [877, 512] on span "**********" at bounding box center [786, 520] width 589 height 32
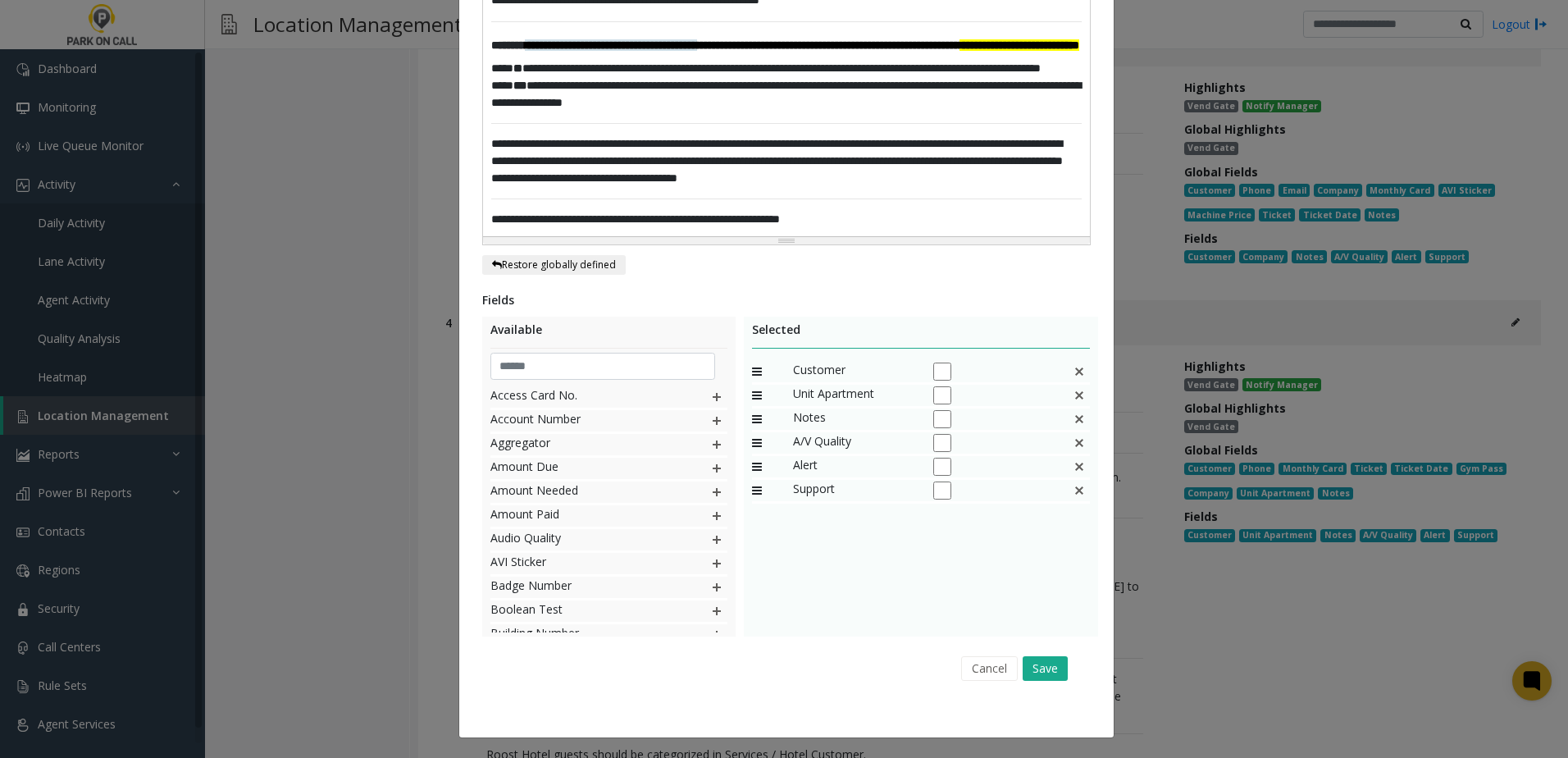
scroll to position [569, 0]
click at [1069, 672] on div "Cancel Save" at bounding box center [787, 669] width 586 height 42
click at [1062, 671] on div "Cancel Save" at bounding box center [787, 669] width 586 height 42
click at [1055, 670] on button "Save" at bounding box center [1045, 668] width 45 height 25
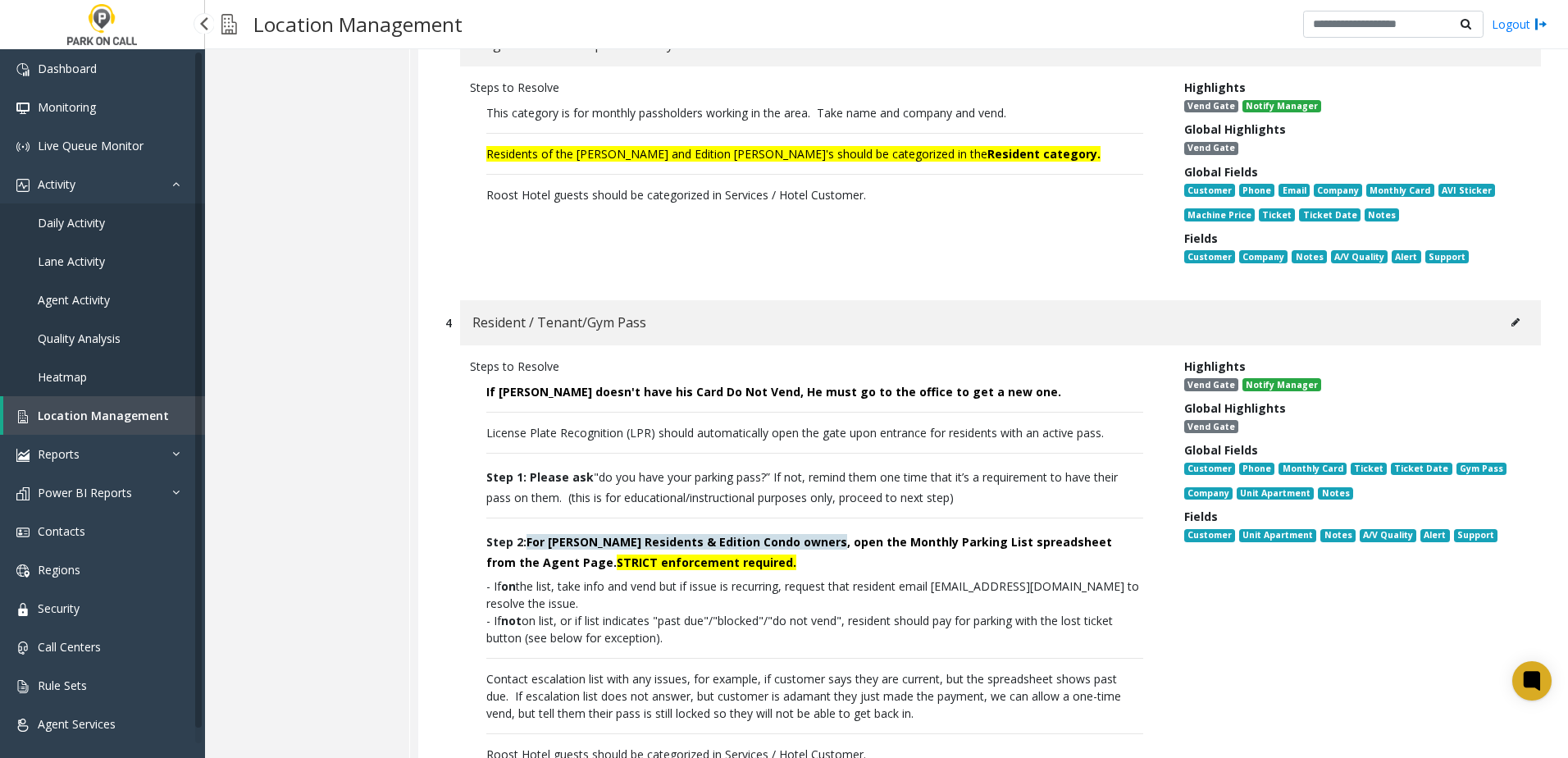
click at [106, 223] on link "Daily Activity" at bounding box center [102, 223] width 205 height 39
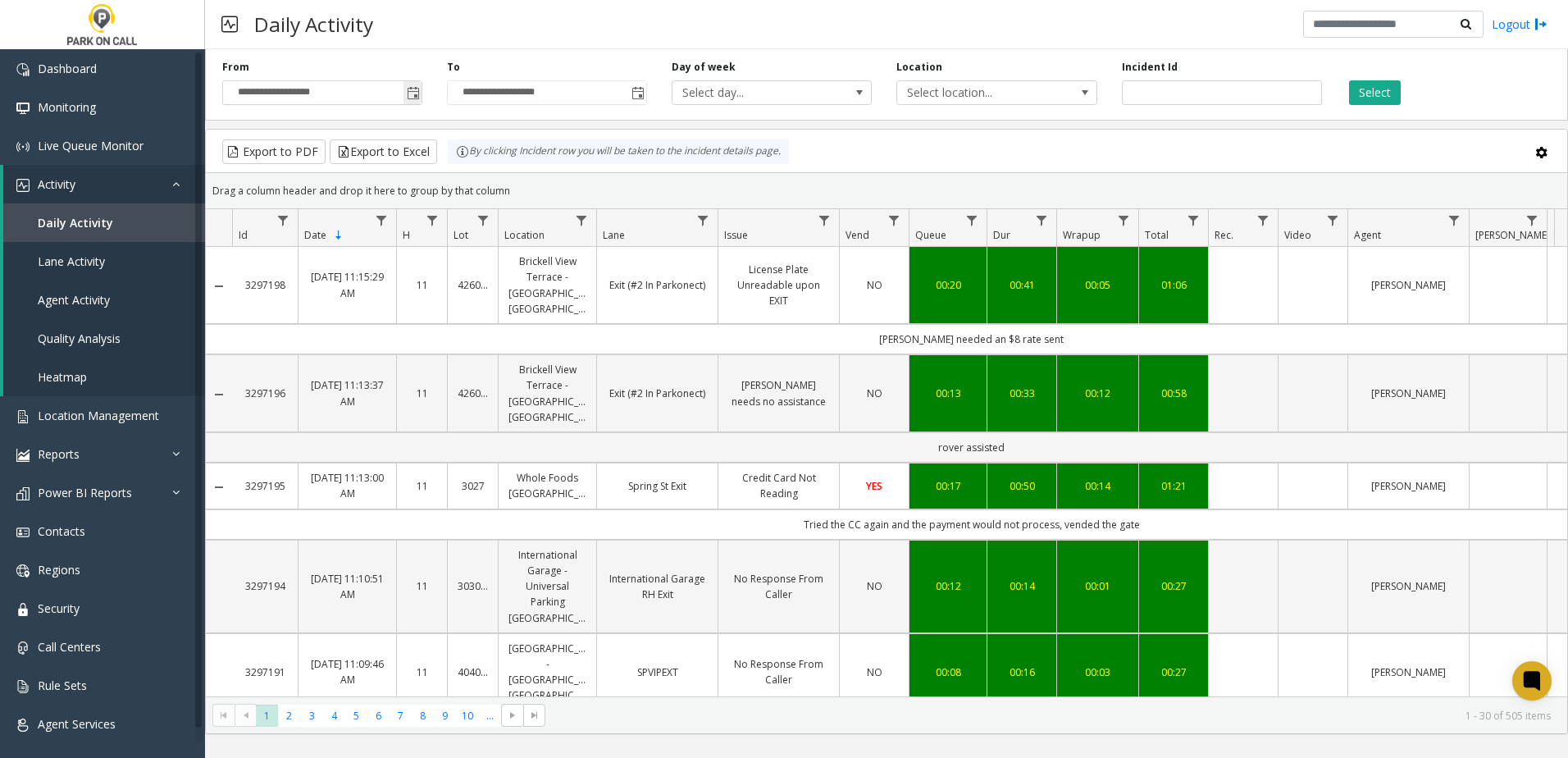
click at [411, 96] on span "Toggle popup" at bounding box center [413, 94] width 13 height 13
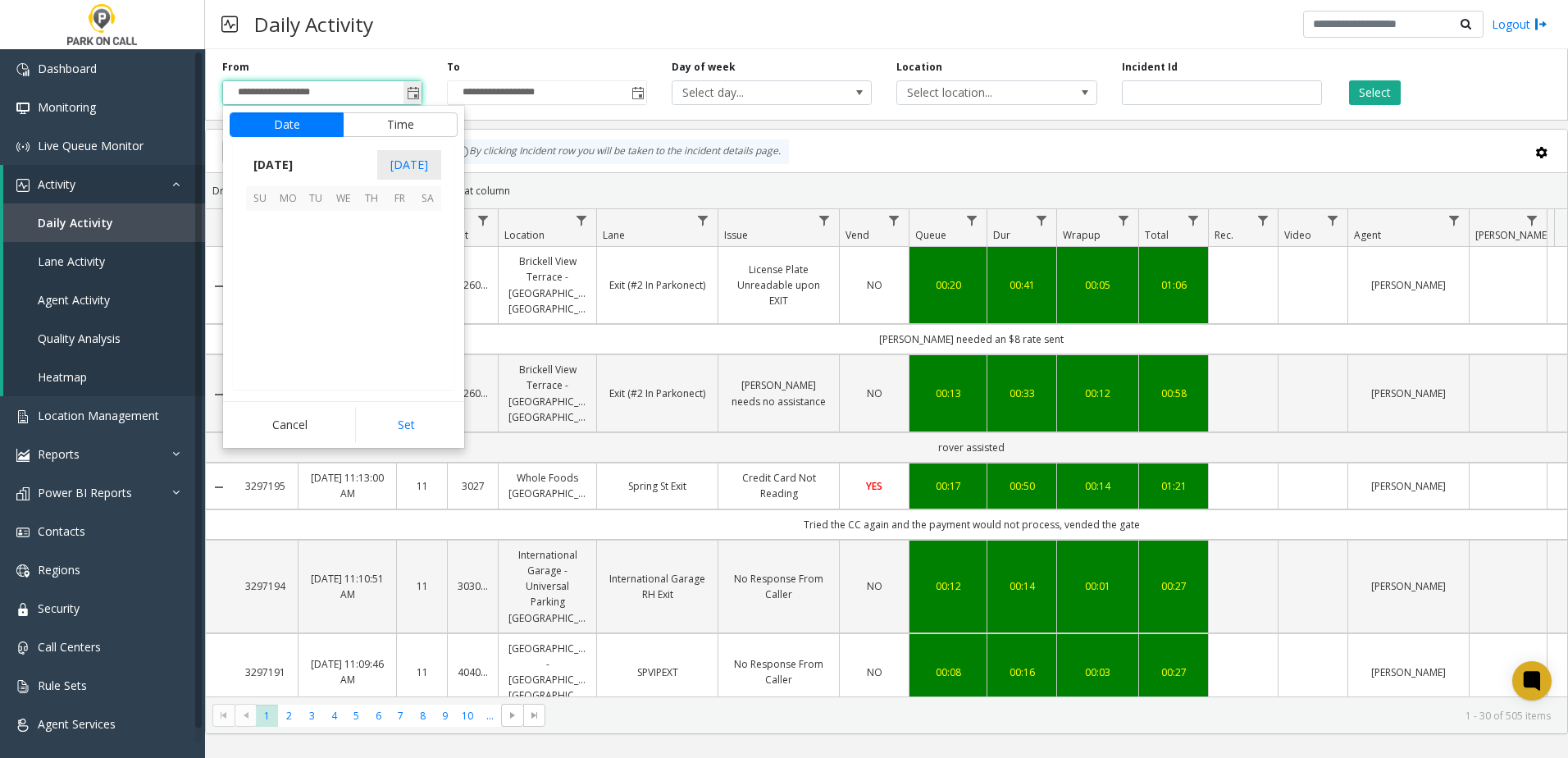
scroll to position [294284, 0]
click at [321, 251] on span "9" at bounding box center [316, 252] width 28 height 28
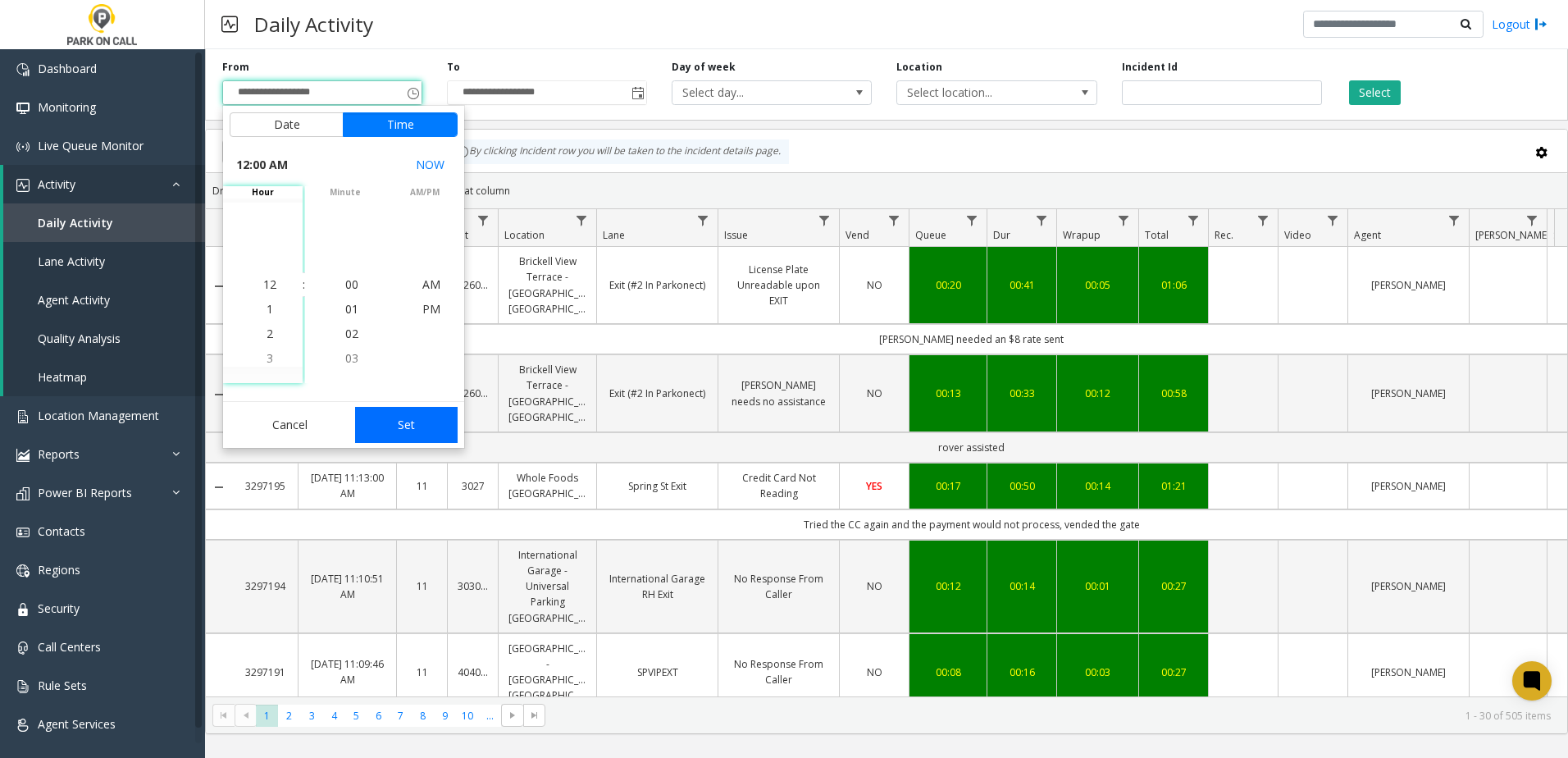
click at [395, 418] on button "Set" at bounding box center [407, 424] width 104 height 36
type input "**********"
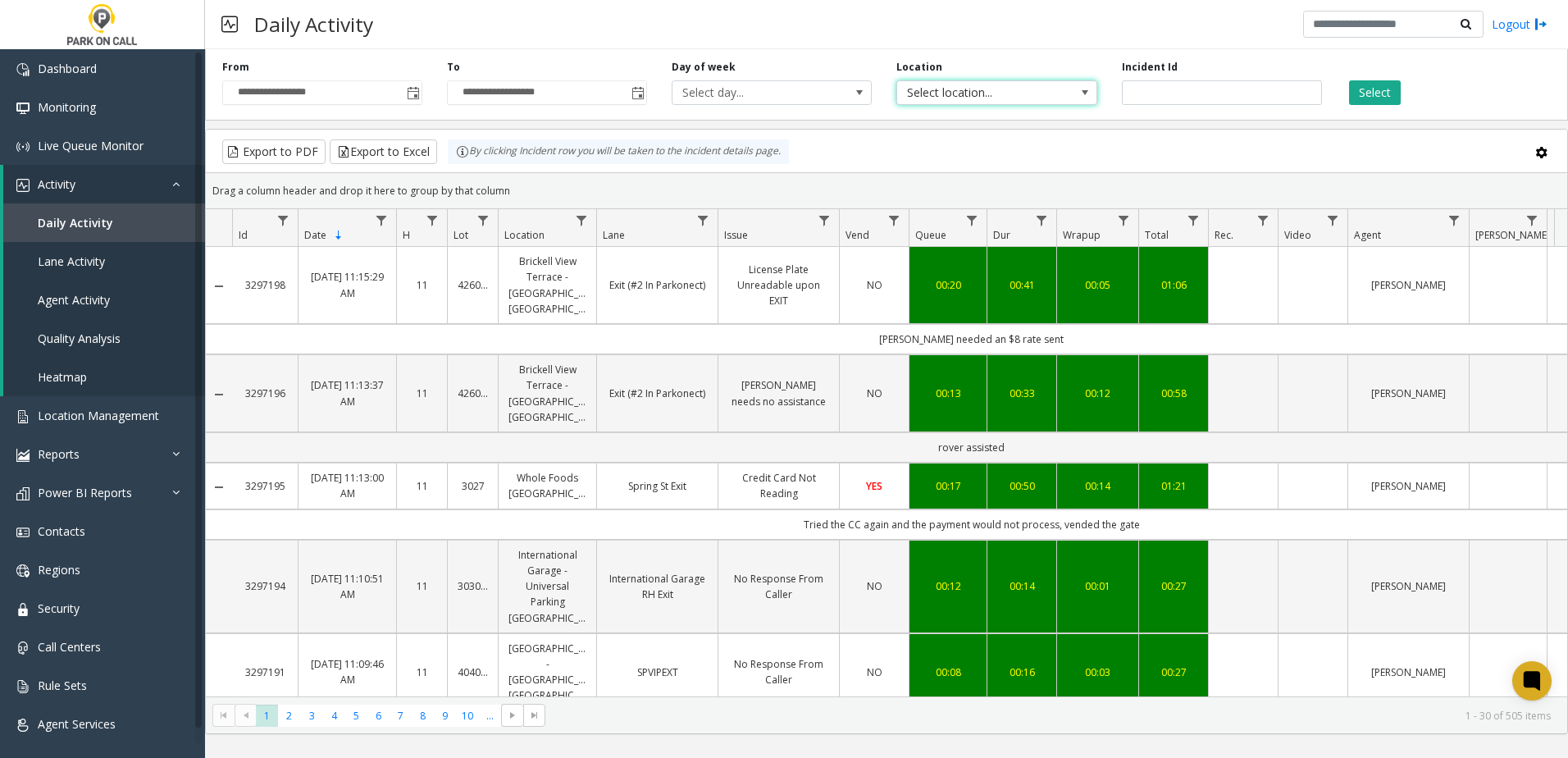
click at [980, 85] on span "Select location..." at bounding box center [976, 92] width 159 height 23
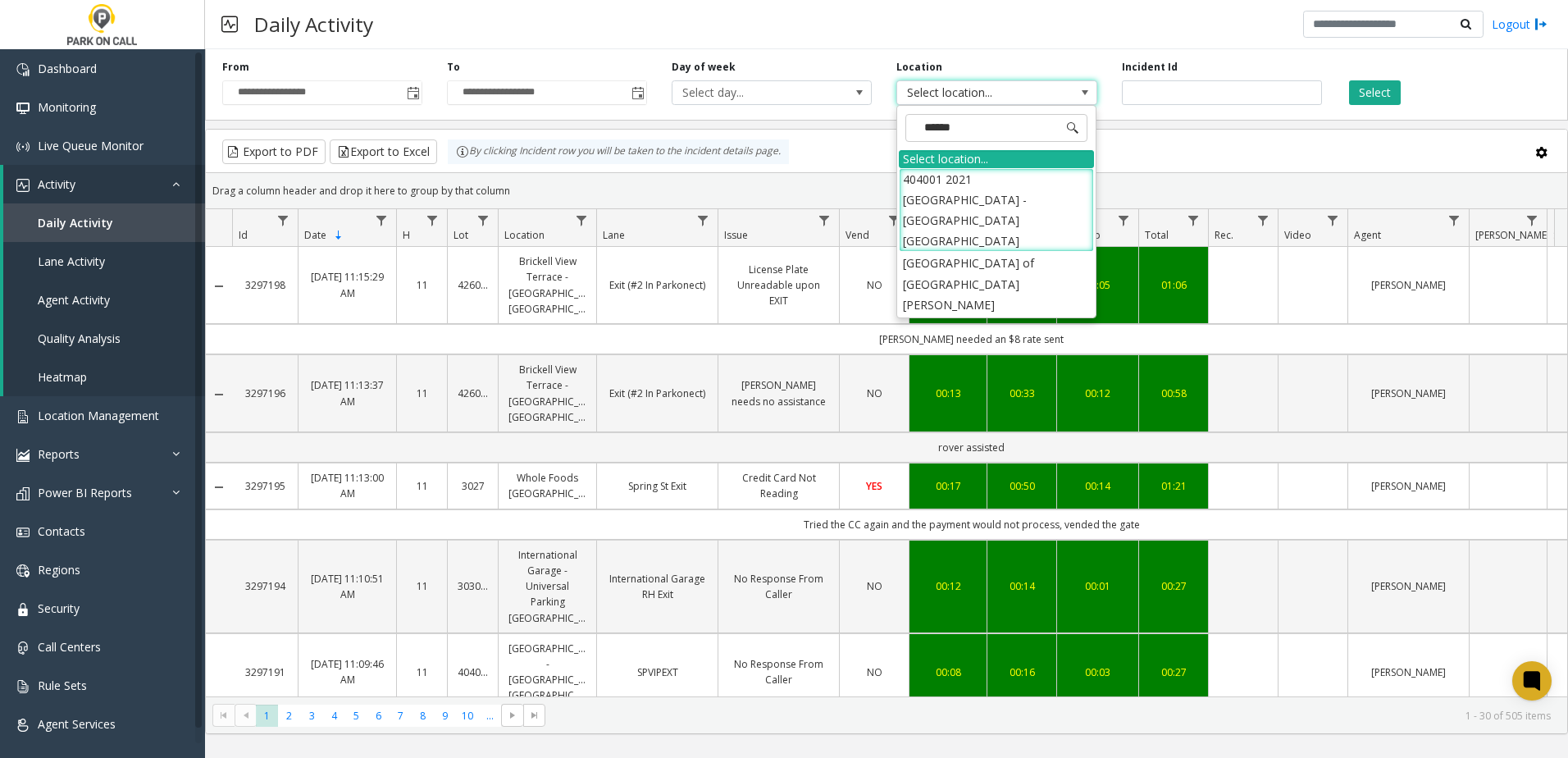
type input "*******"
click at [1009, 251] on li "[GEOGRAPHIC_DATA] of [GEOGRAPHIC_DATA][PERSON_NAME]" at bounding box center [996, 284] width 196 height 64
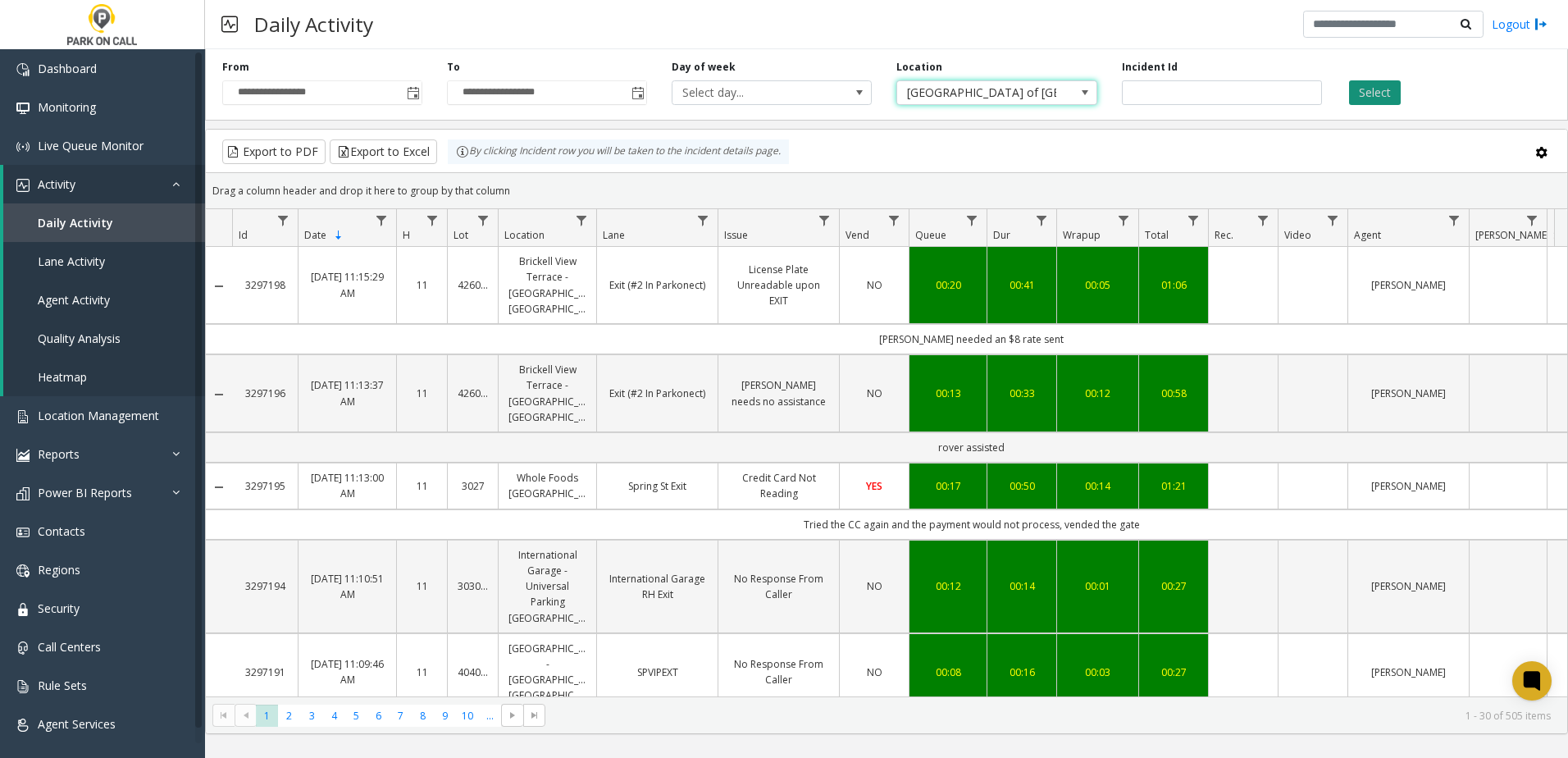
click at [1367, 96] on button "Select" at bounding box center [1375, 93] width 51 height 25
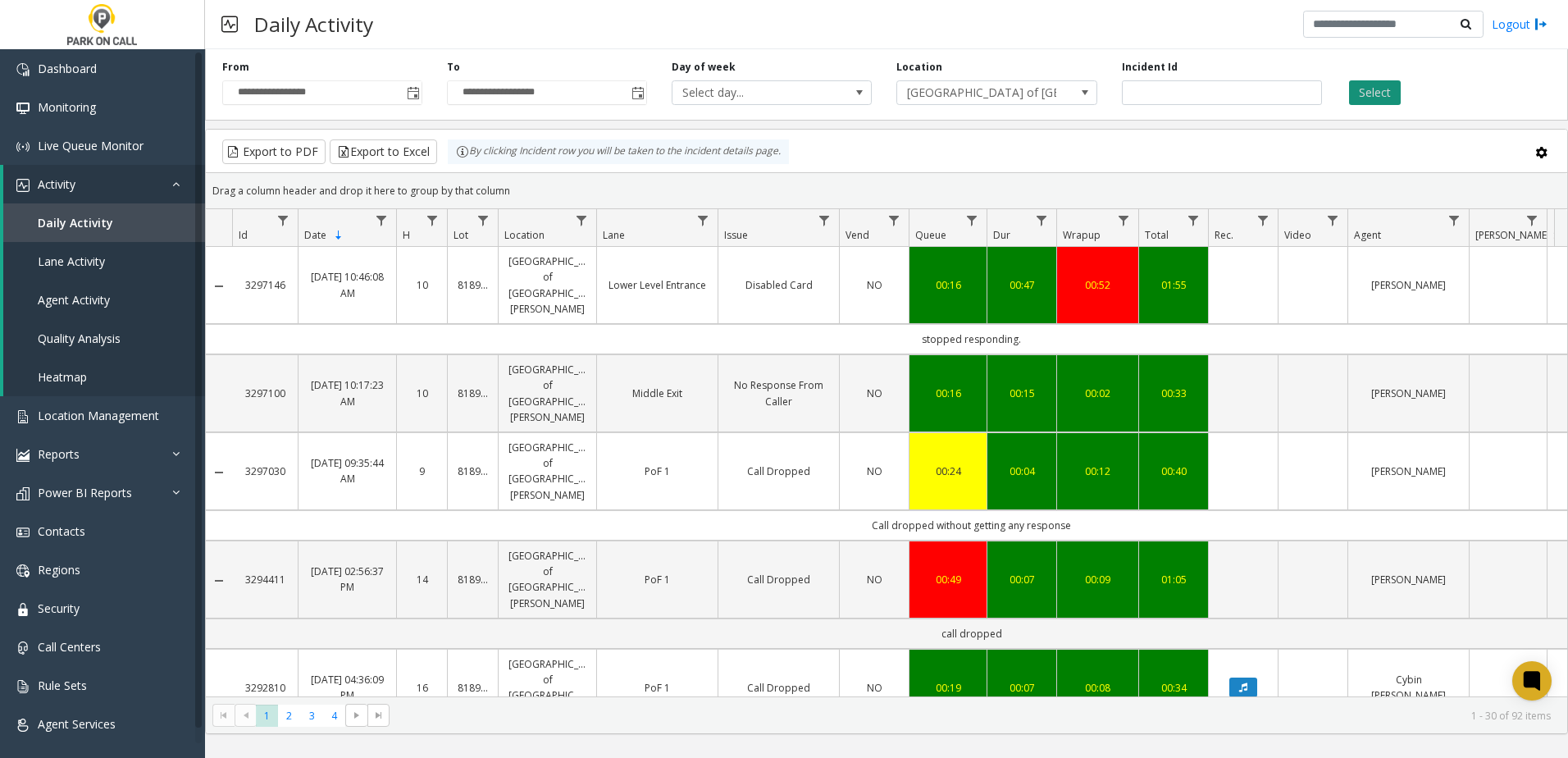
click at [1372, 89] on button "Select" at bounding box center [1375, 93] width 51 height 25
click at [395, 154] on button "Export to Excel" at bounding box center [383, 151] width 107 height 25
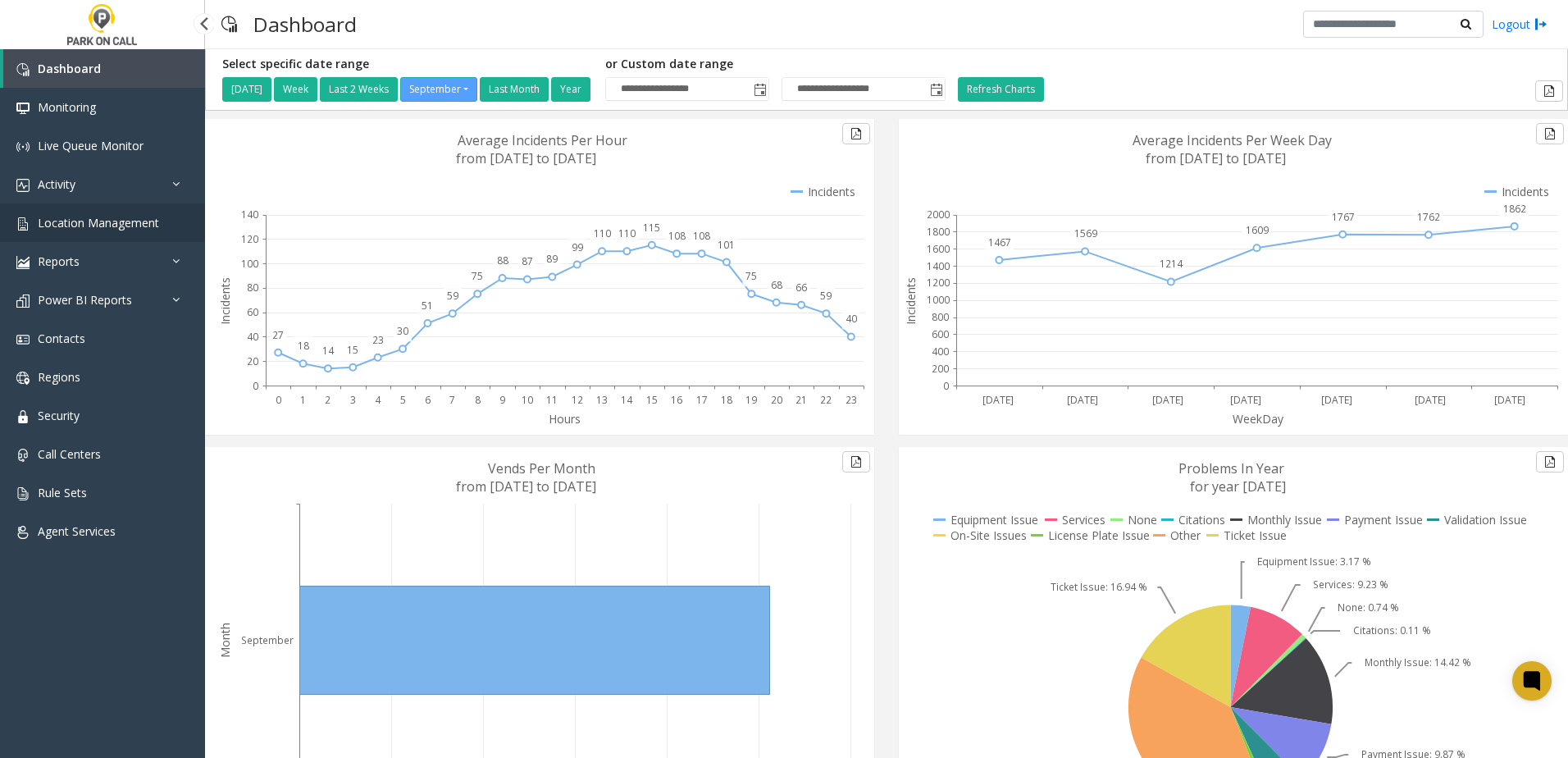
click at [100, 223] on span "Location Management" at bounding box center [98, 222] width 121 height 16
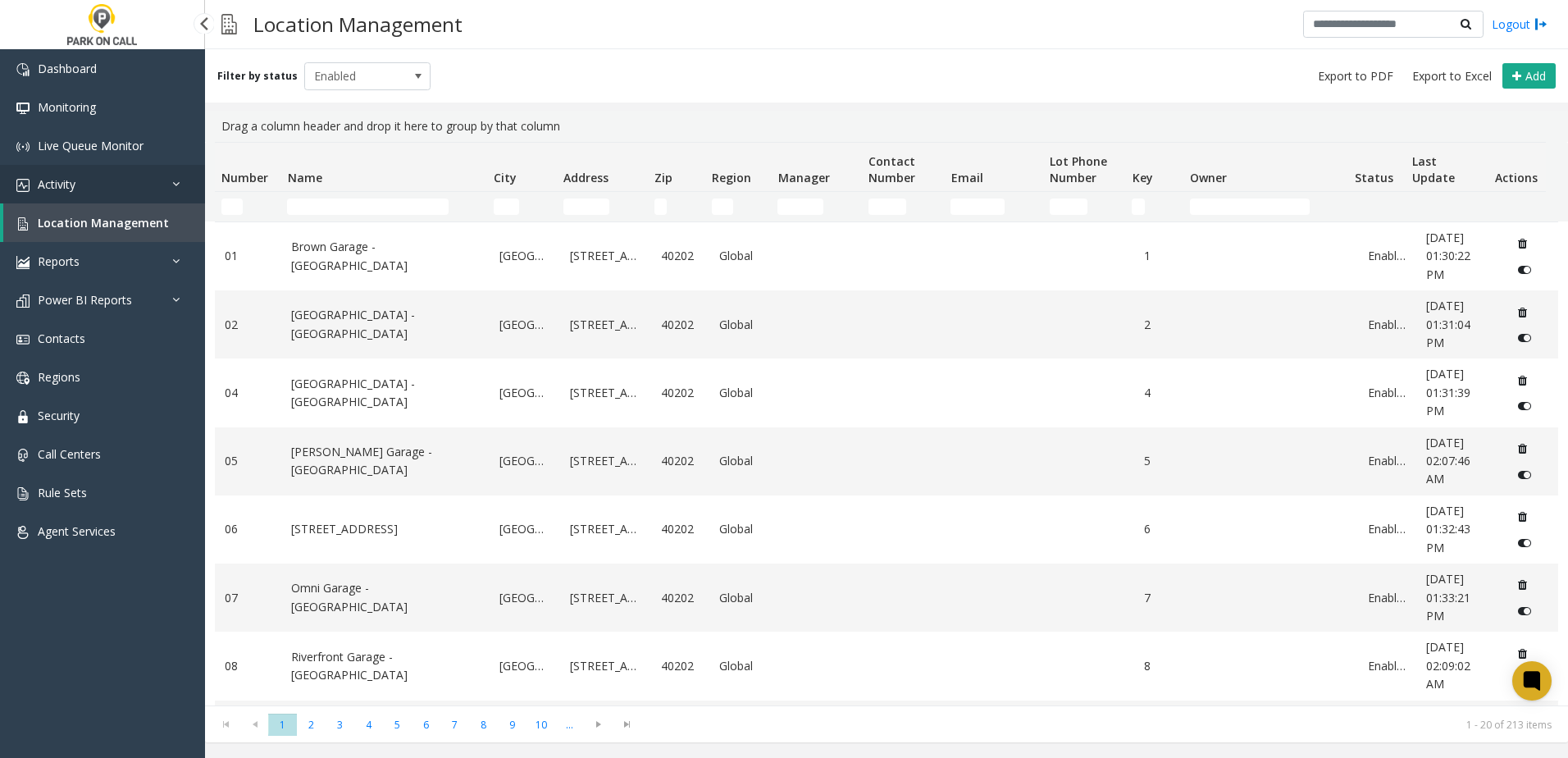
click at [129, 189] on link "Activity" at bounding box center [102, 184] width 205 height 39
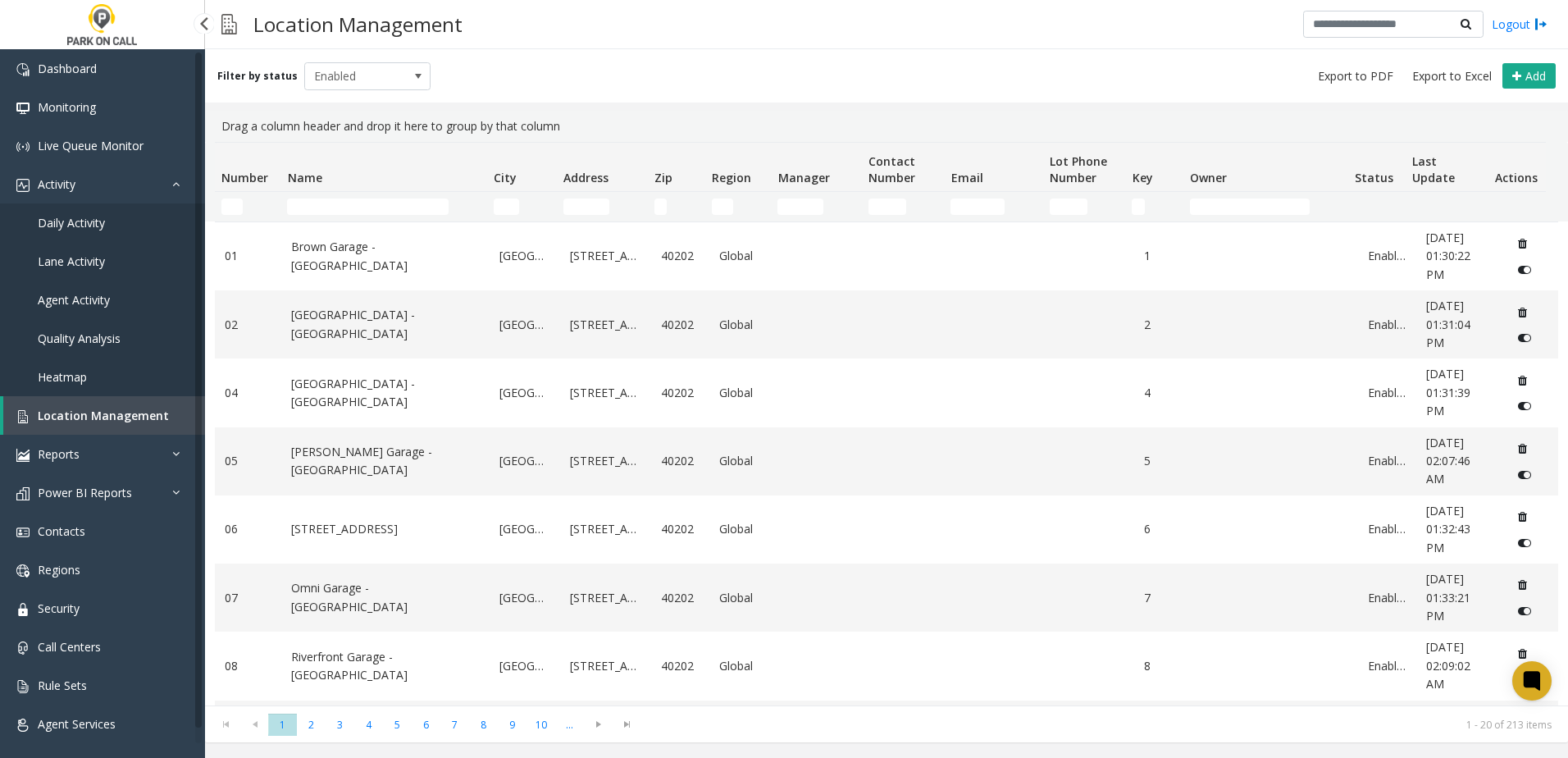
click at [104, 226] on span "Daily Activity" at bounding box center [71, 222] width 67 height 16
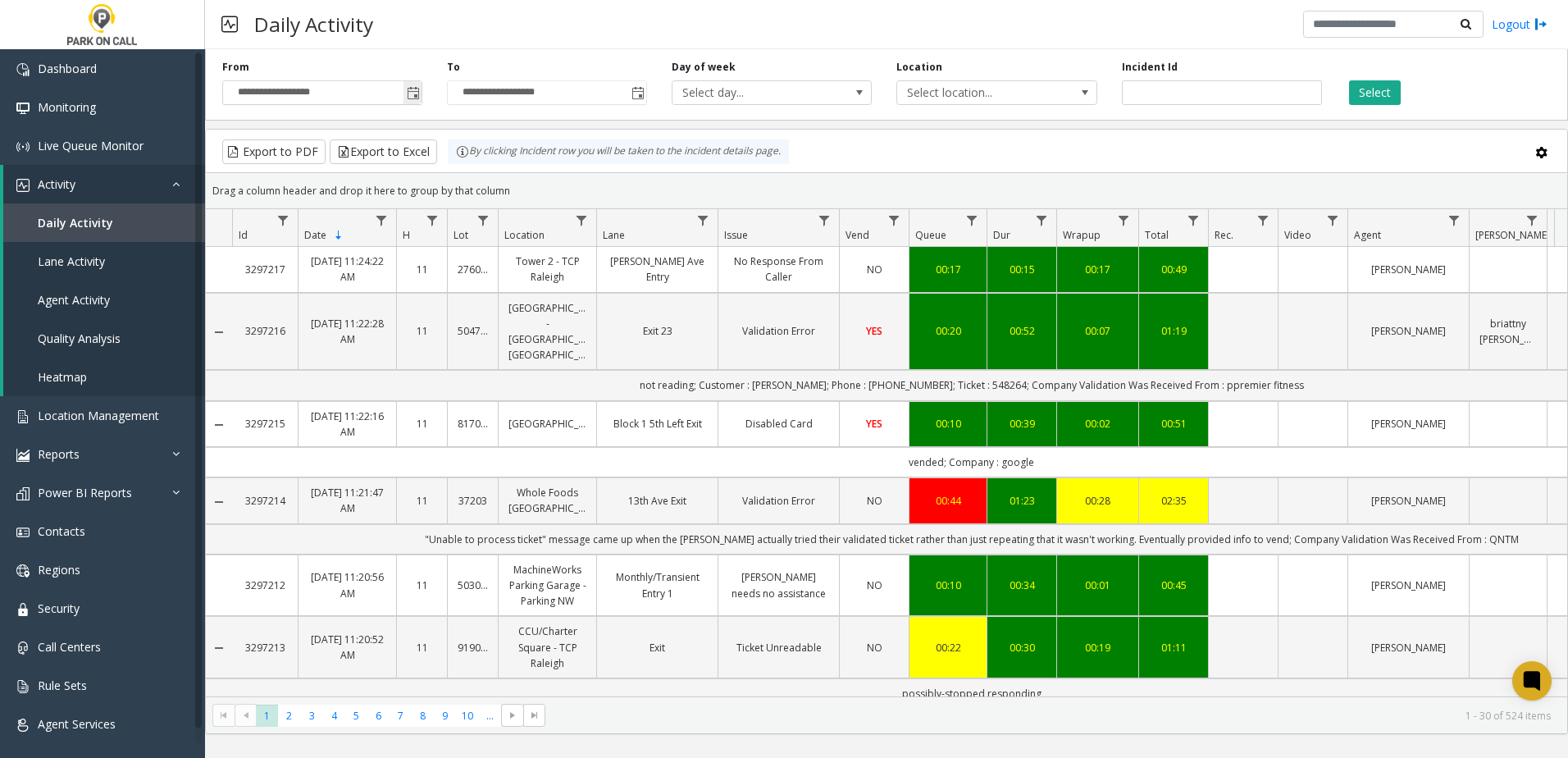
click at [407, 93] on span "Toggle popup" at bounding box center [413, 94] width 13 height 13
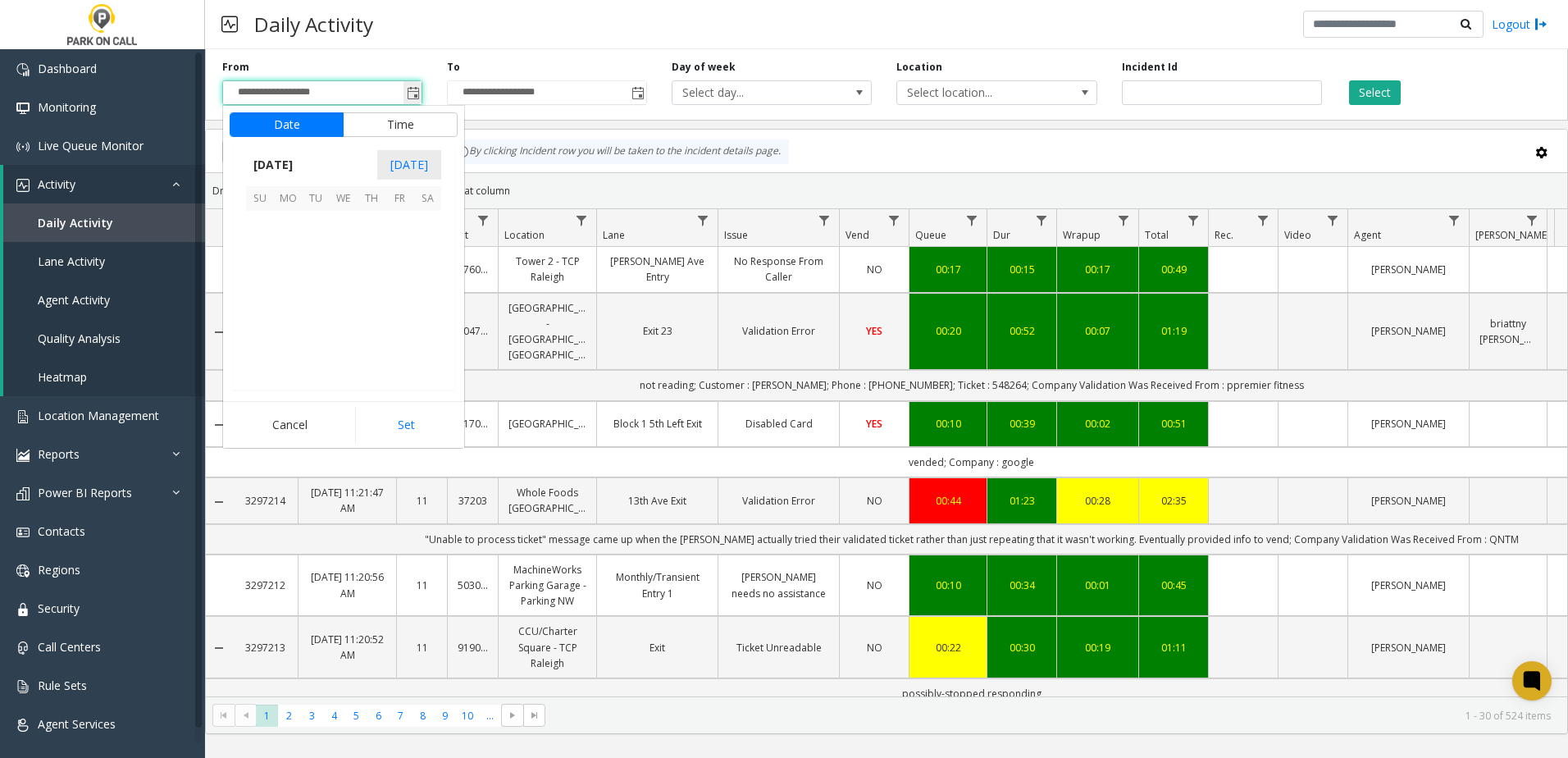
scroll to position [294284, 0]
click at [289, 229] on span "1" at bounding box center [287, 225] width 28 height 28
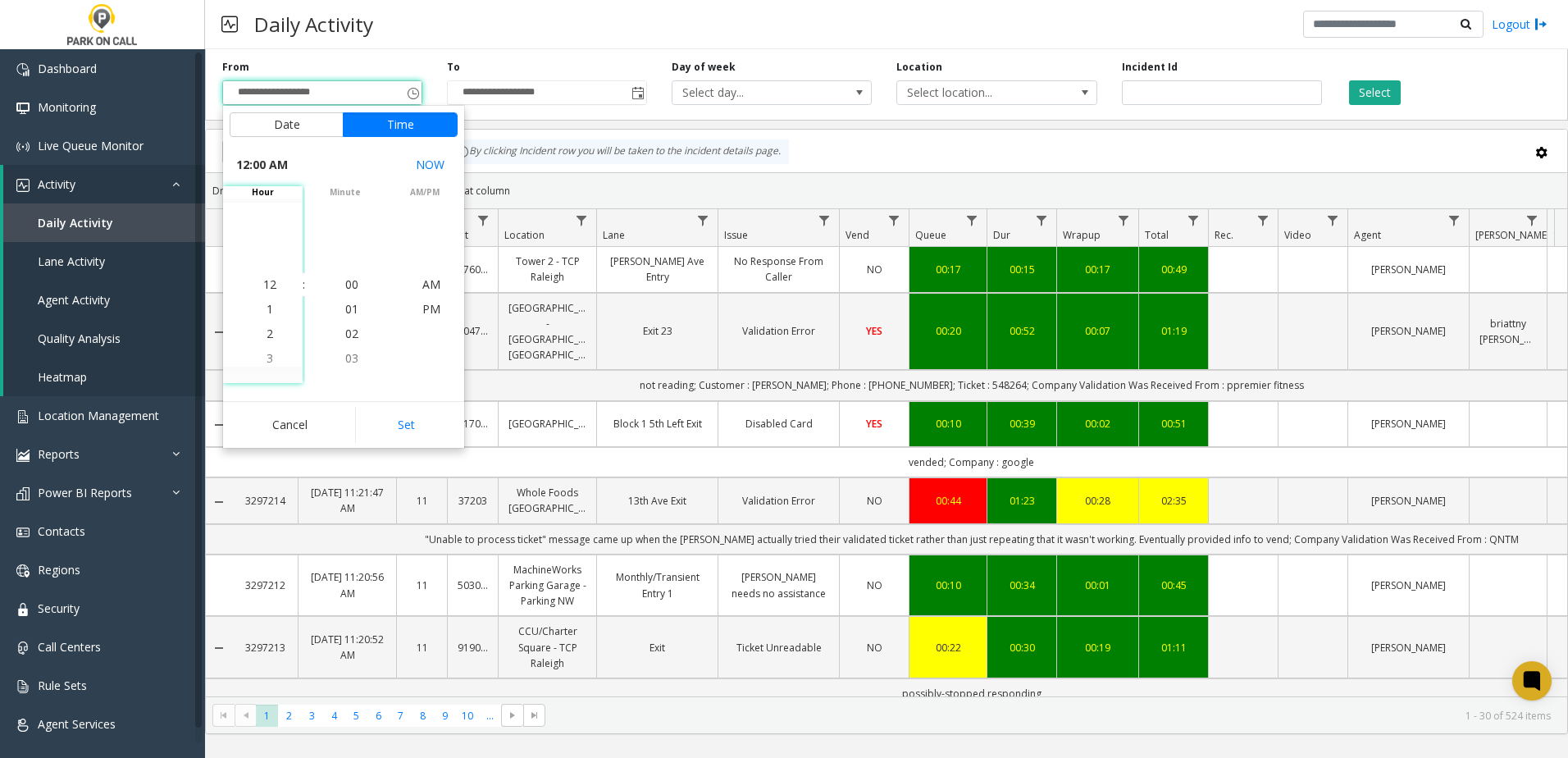
click at [402, 428] on button "Set" at bounding box center [407, 424] width 104 height 36
type input "**********"
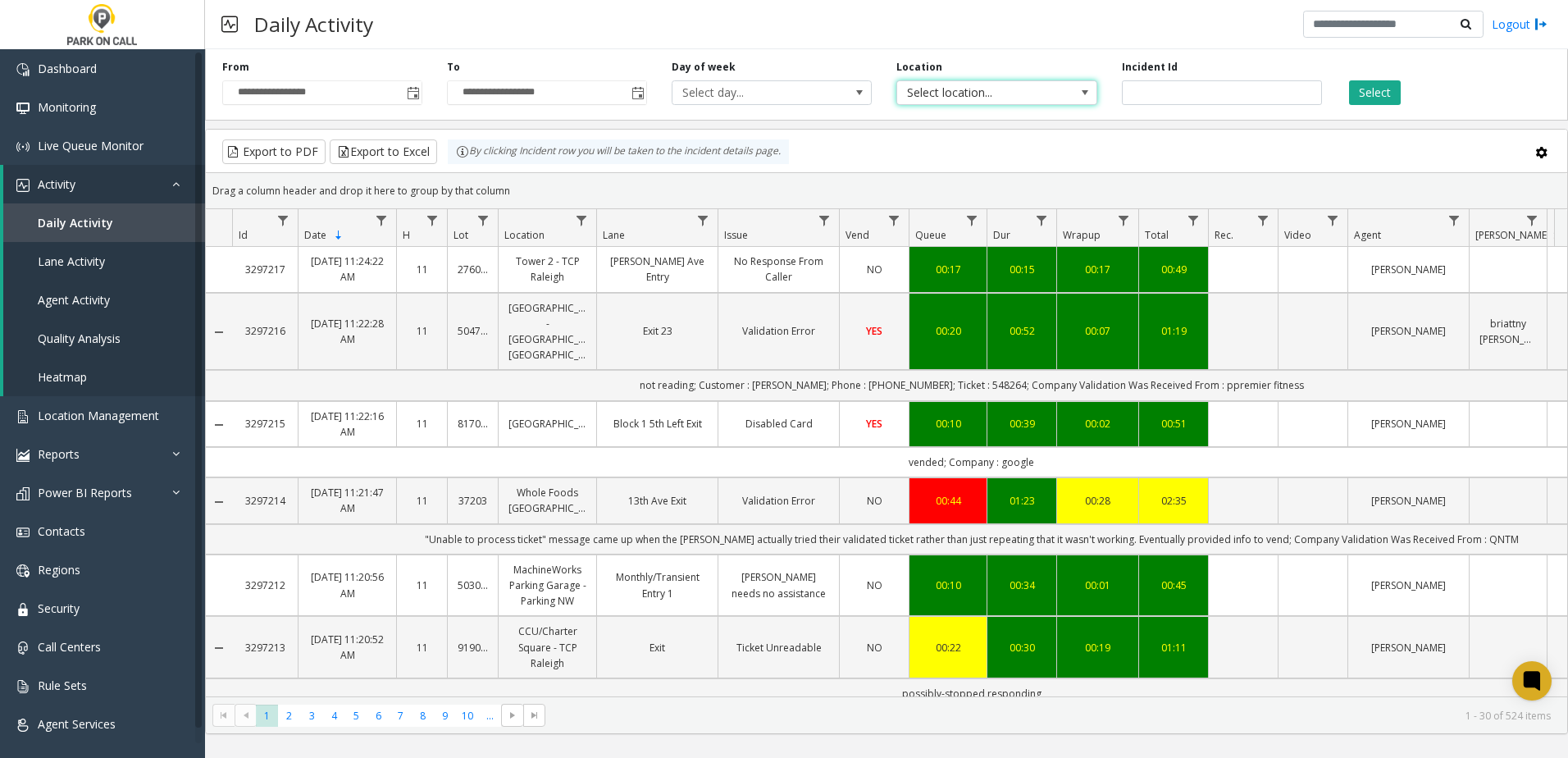
drag, startPoint x: 982, startPoint y: 104, endPoint x: 984, endPoint y: 93, distance: 11.2
click at [982, 101] on span "Select location..." at bounding box center [997, 93] width 200 height 25
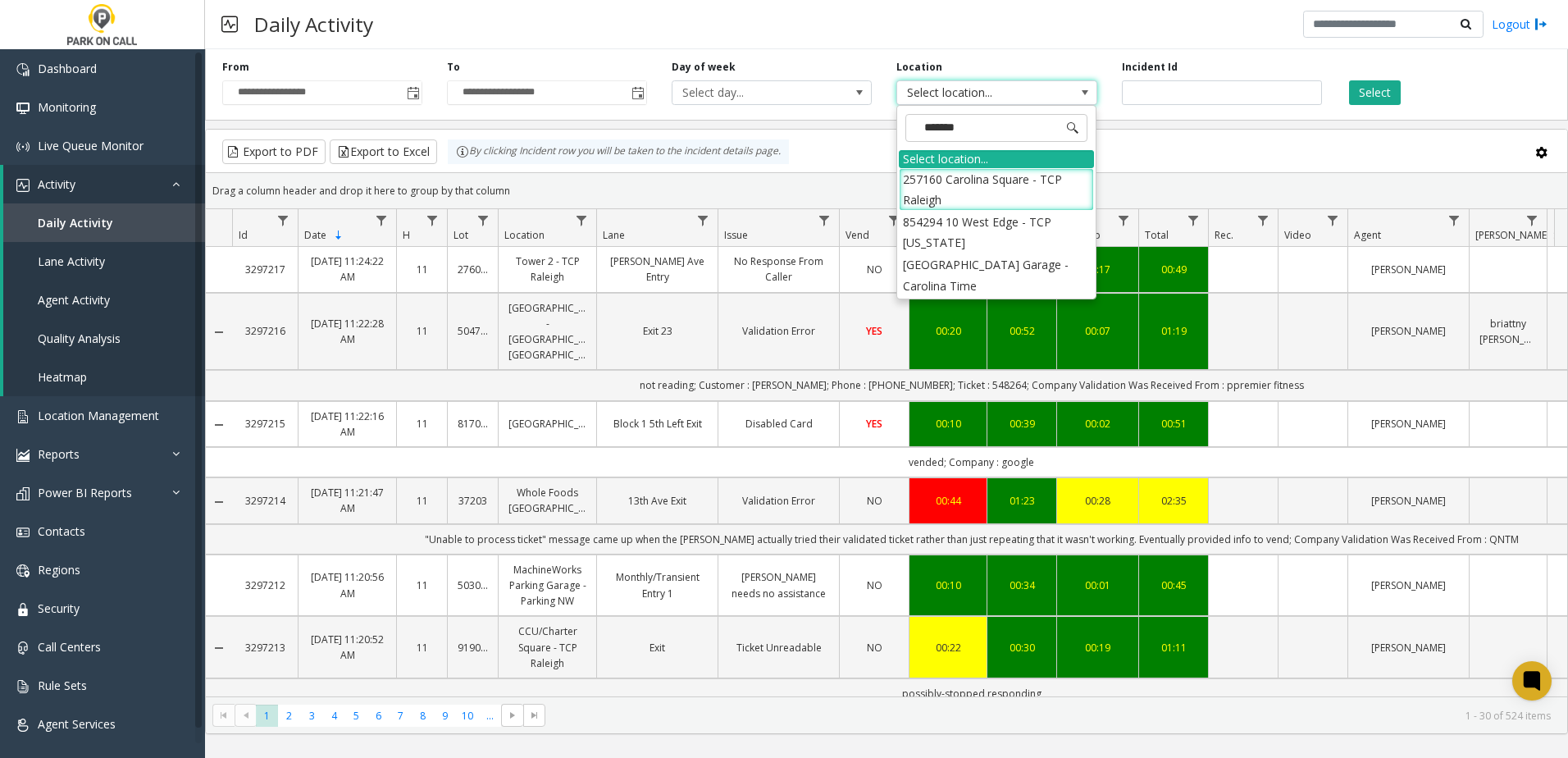
type input "********"
drag, startPoint x: 998, startPoint y: 284, endPoint x: 1005, endPoint y: 267, distance: 18.4
click at [998, 281] on li "[GEOGRAPHIC_DATA] Garage - Carolina Time" at bounding box center [996, 274] width 196 height 42
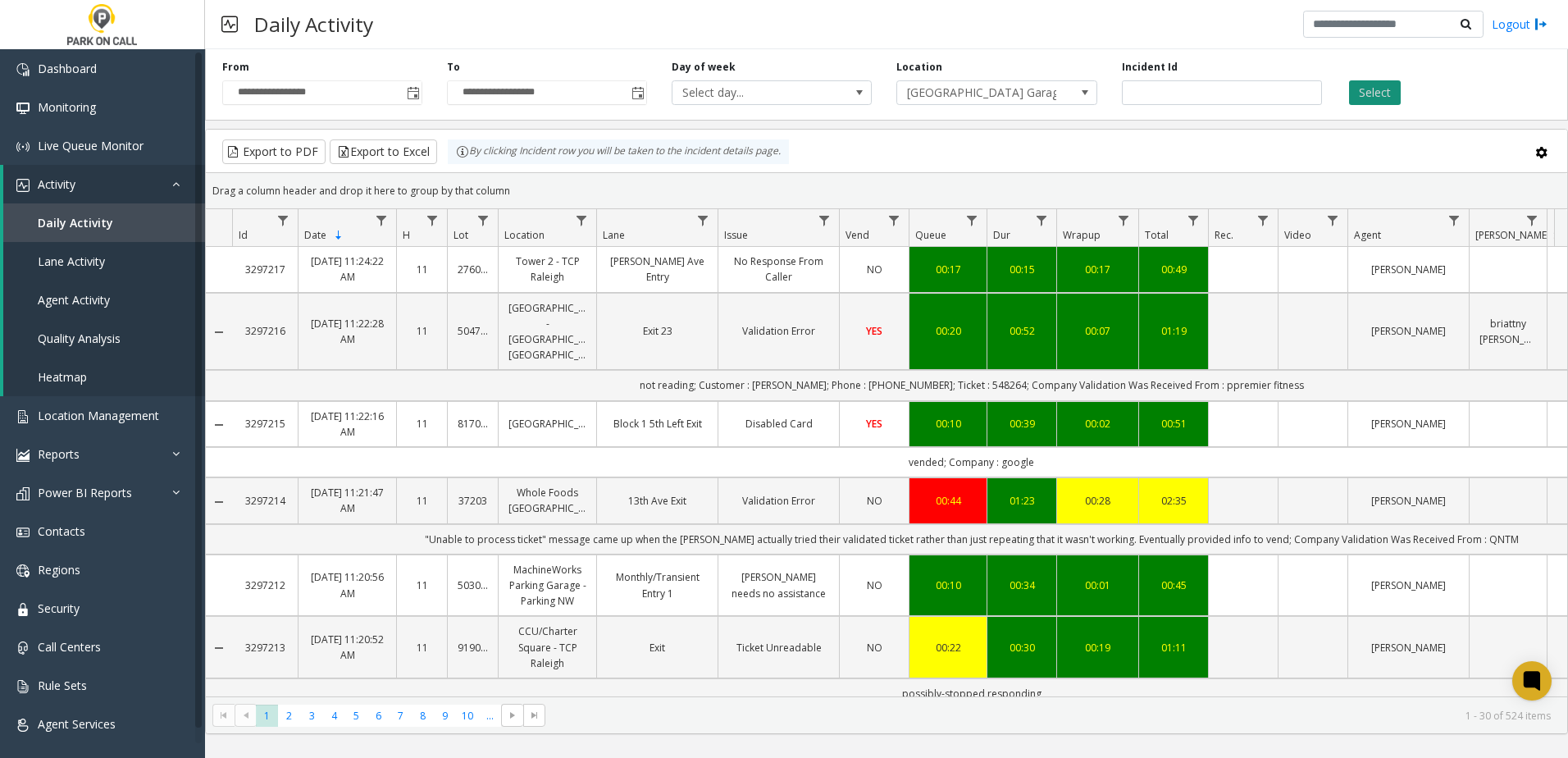
click at [1381, 86] on button "Select" at bounding box center [1375, 93] width 51 height 25
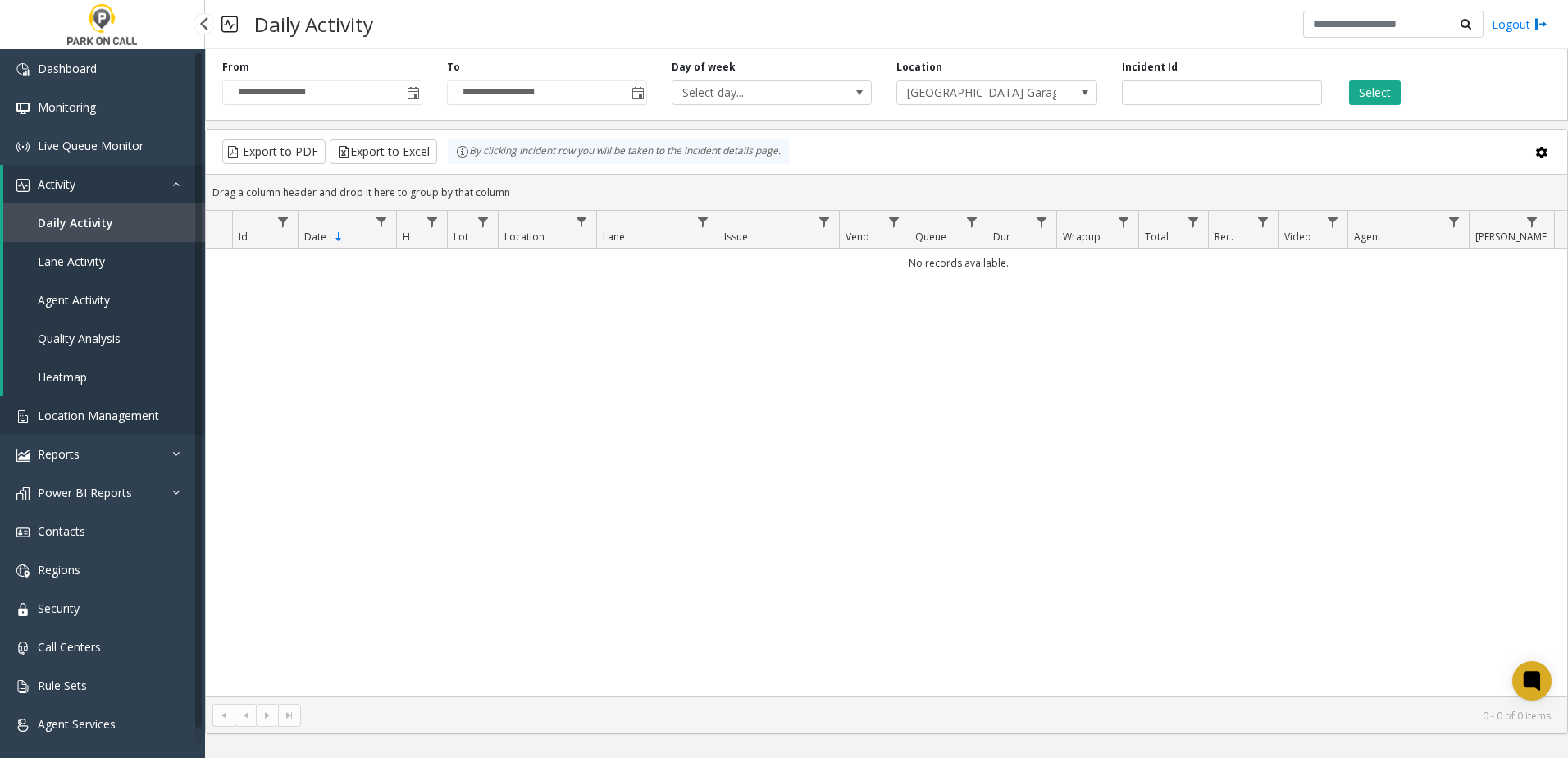
click at [75, 428] on link "Location Management" at bounding box center [102, 416] width 205 height 39
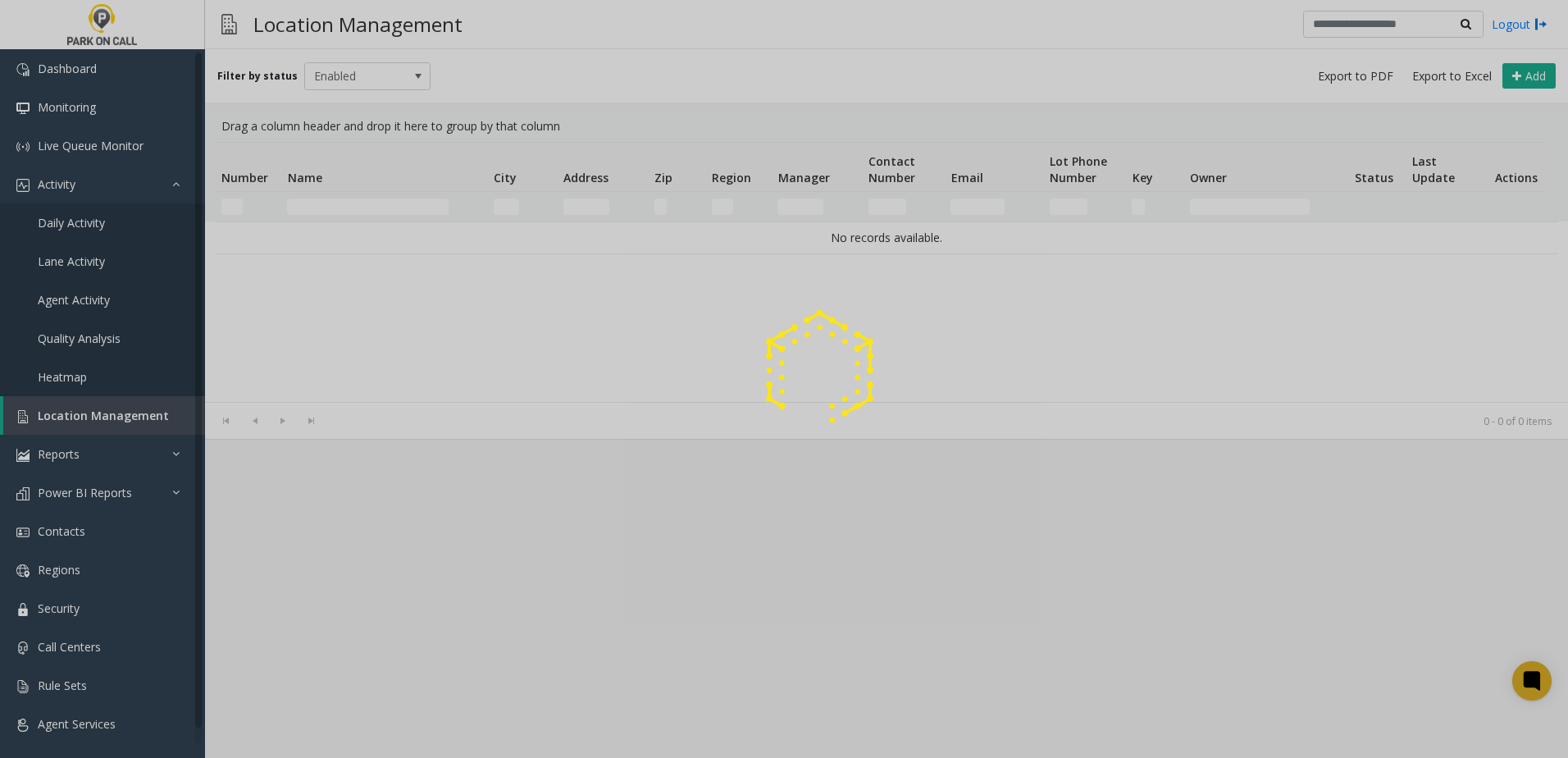
click at [364, 204] on div at bounding box center [784, 379] width 1568 height 758
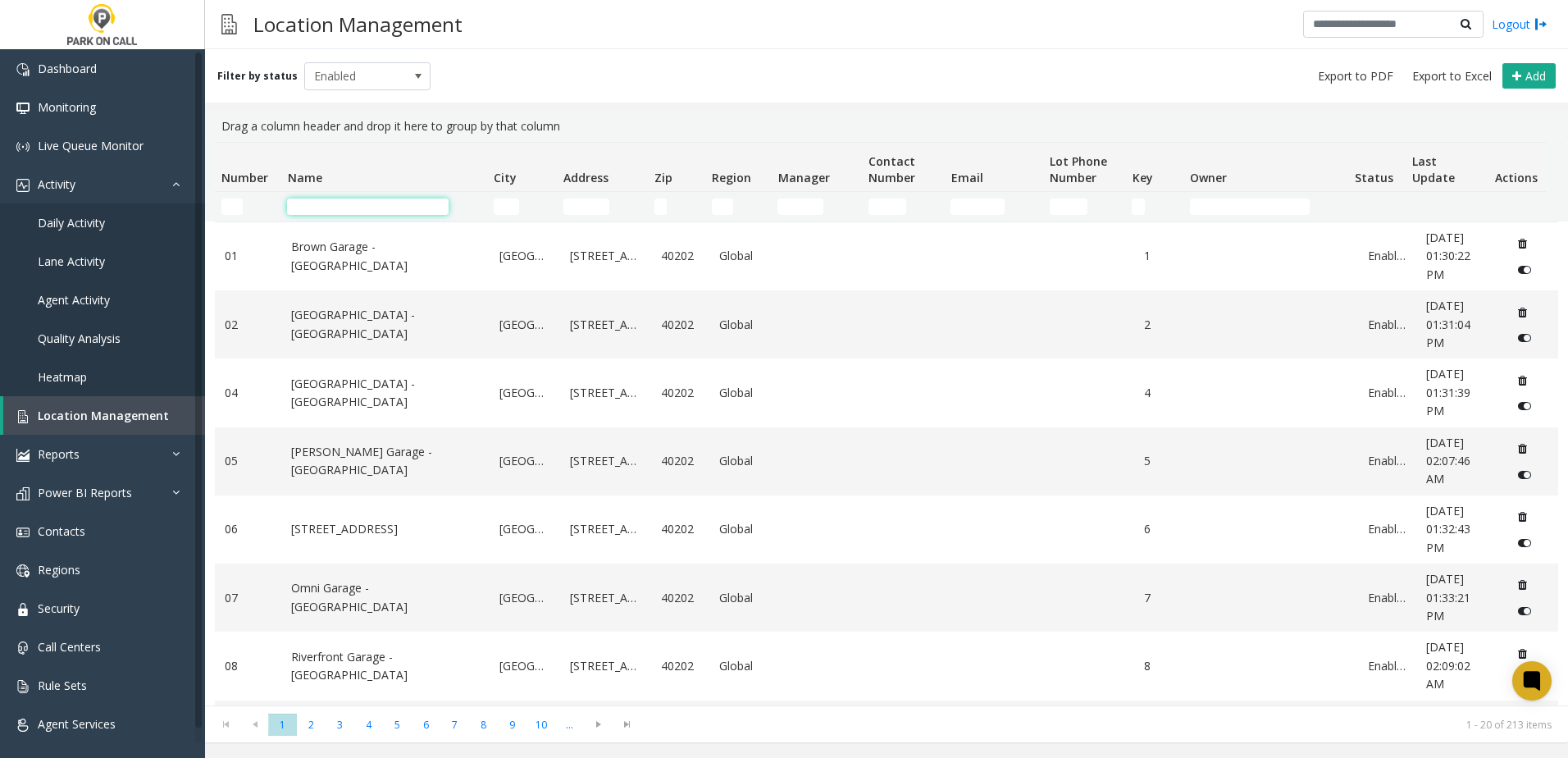
click at [403, 204] on app-root "Dashboard Monitoring Live Queue Monitor Activity Daily Activity Lane Activity A…" at bounding box center [784, 379] width 1568 height 758
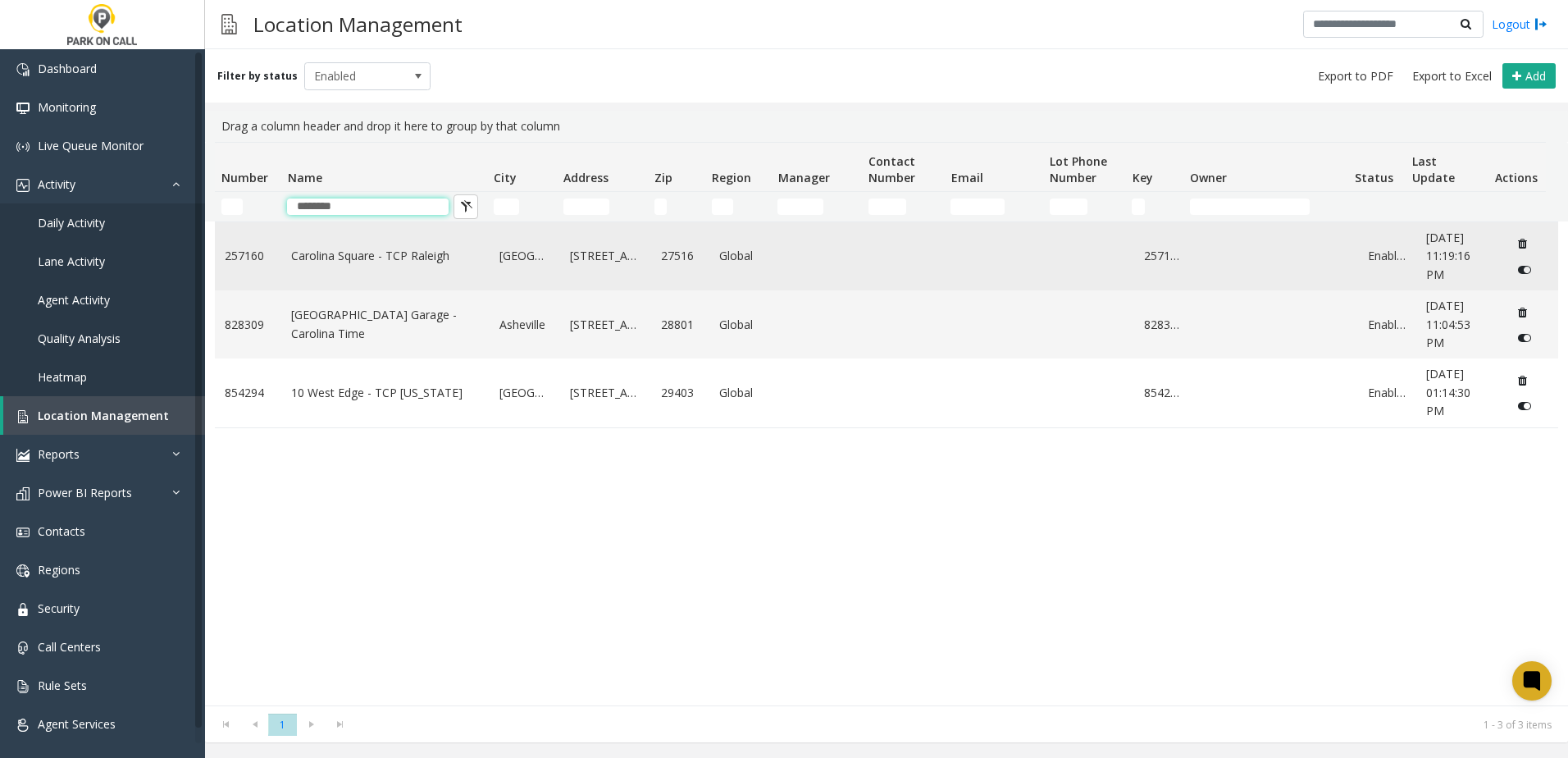
type input "********"
